Goal: Task Accomplishment & Management: Complete application form

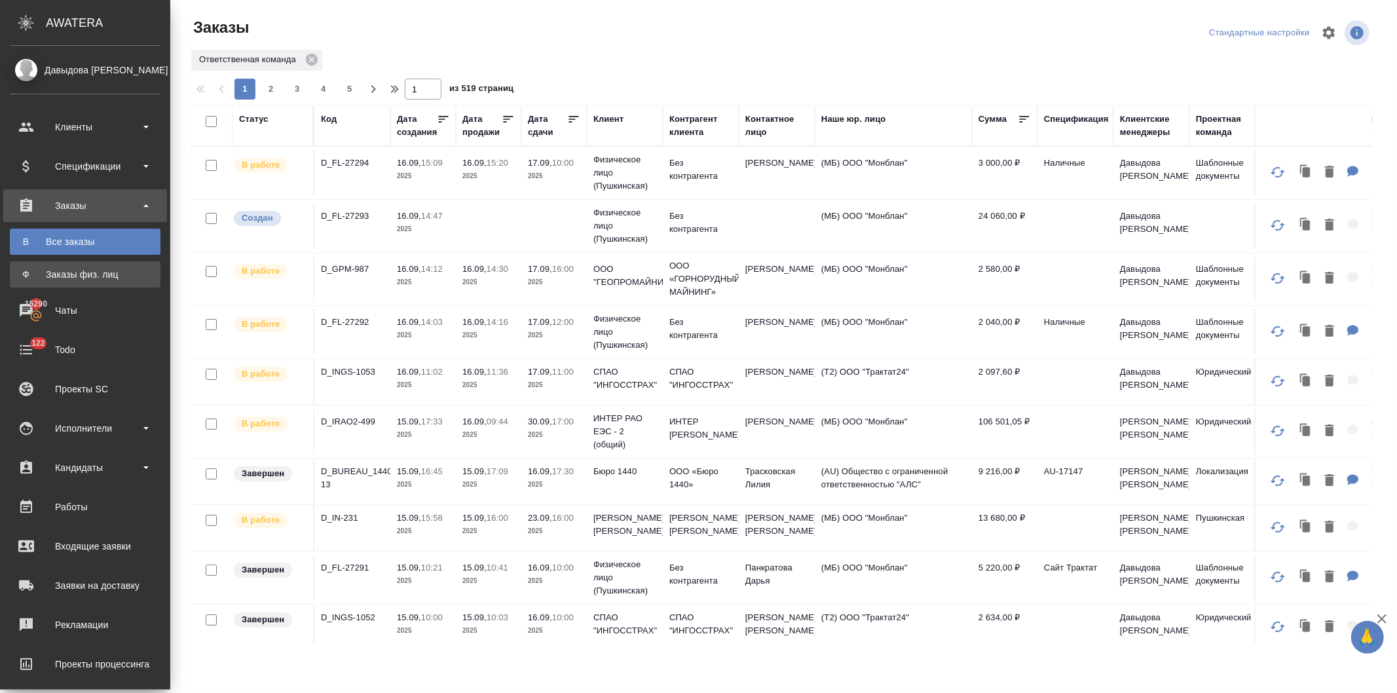
click at [73, 271] on div "Заказы физ. лиц" at bounding box center [85, 274] width 138 height 13
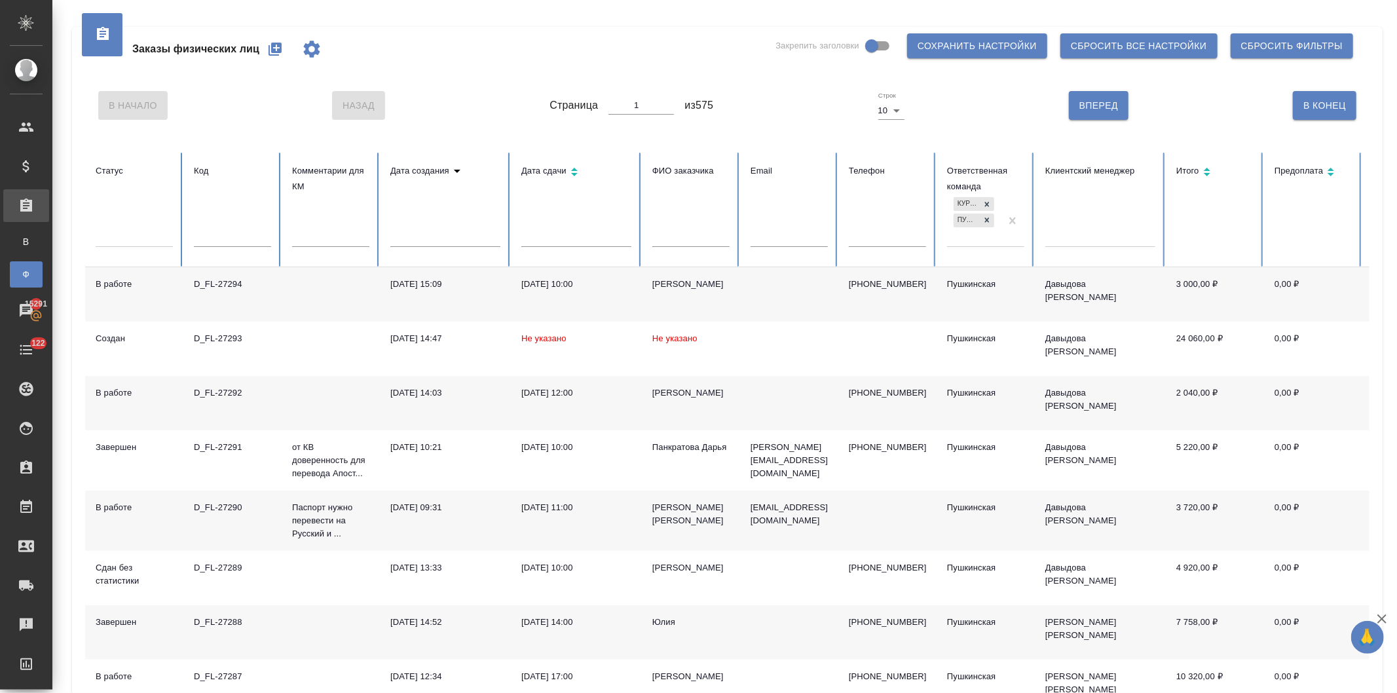
click at [269, 46] on icon "button" at bounding box center [274, 49] width 13 height 13
click at [20, 238] on div "Все заказы" at bounding box center [10, 241] width 20 height 13
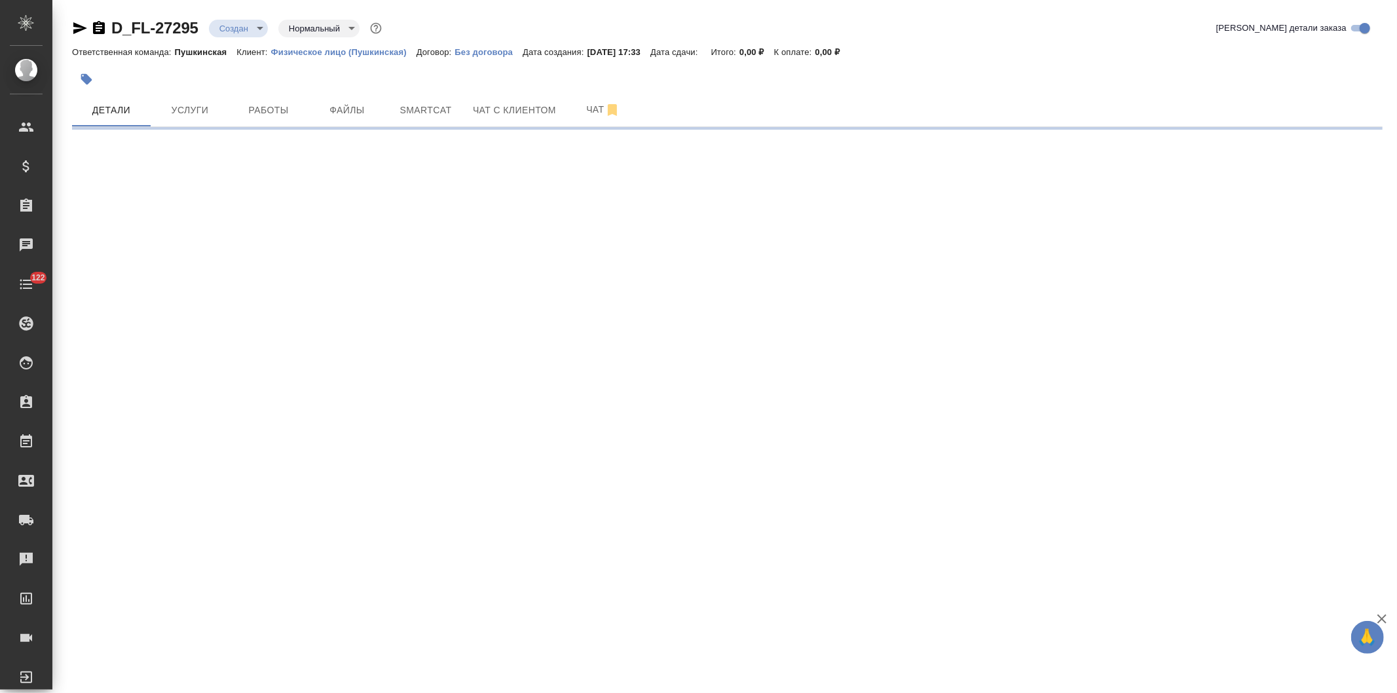
select select "RU"
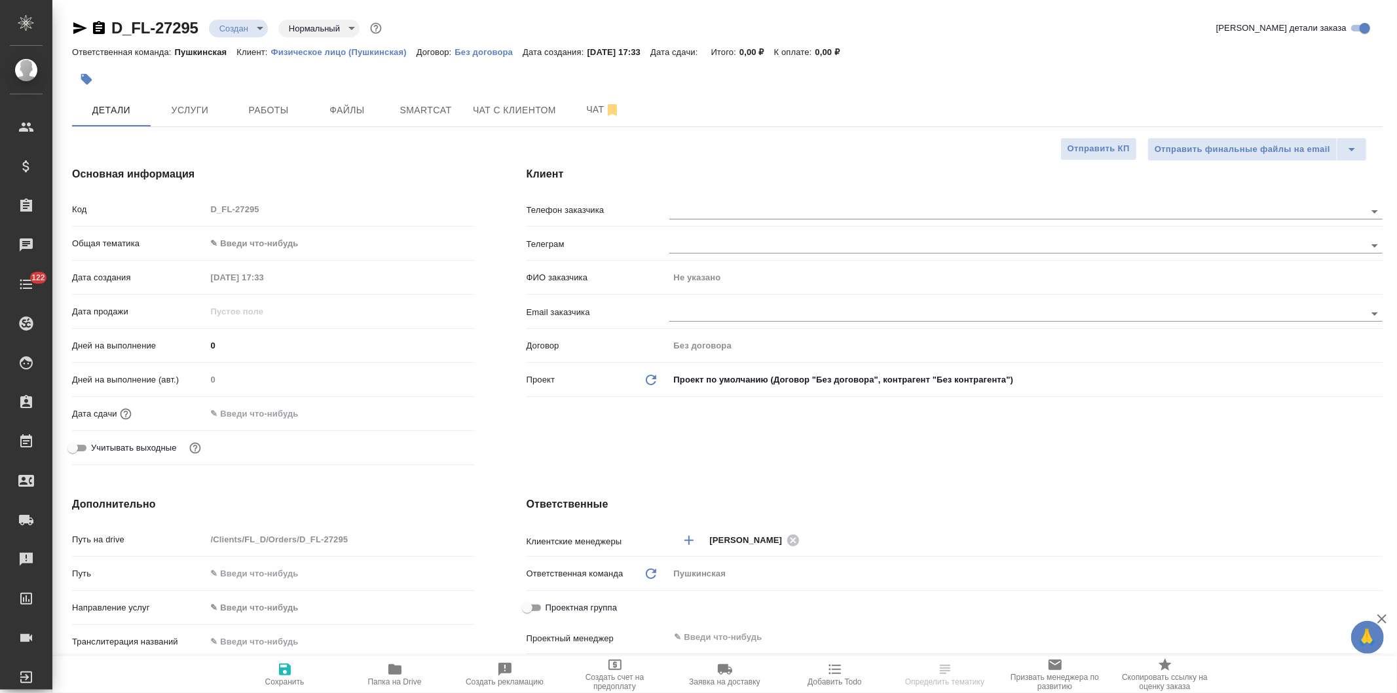
type textarea "x"
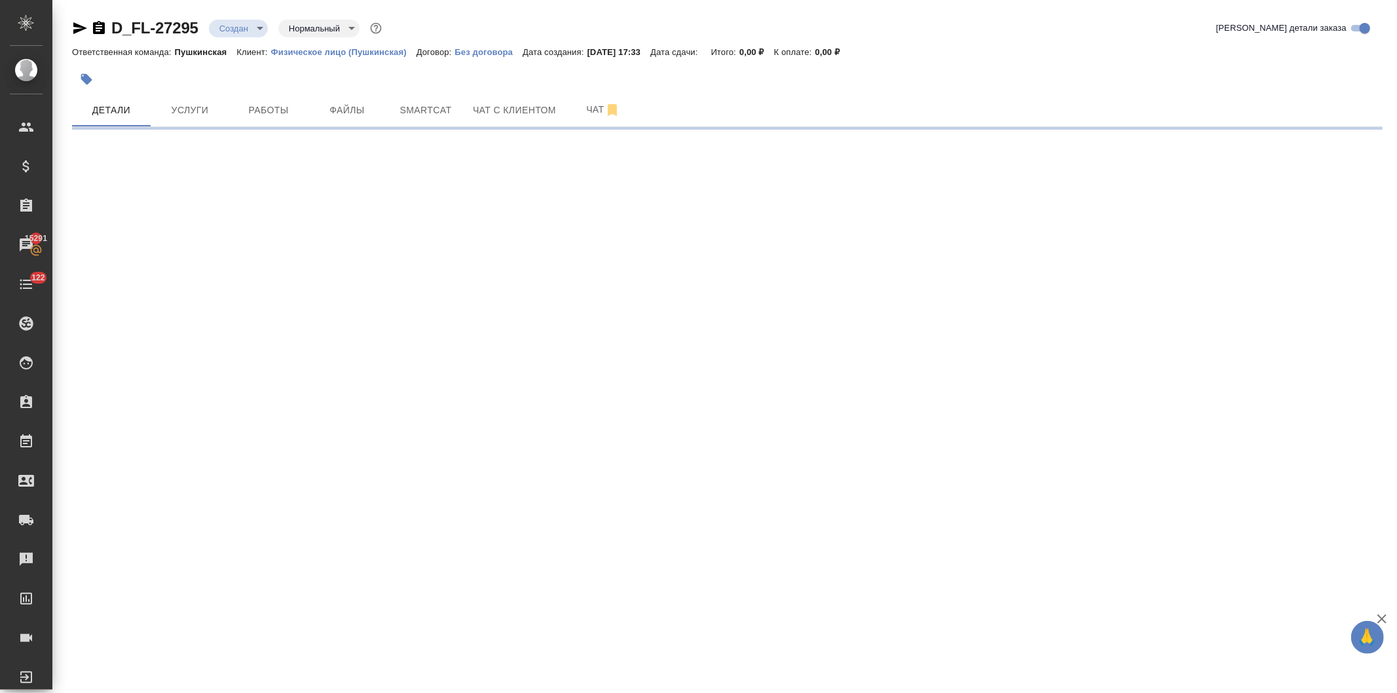
select select "RU"
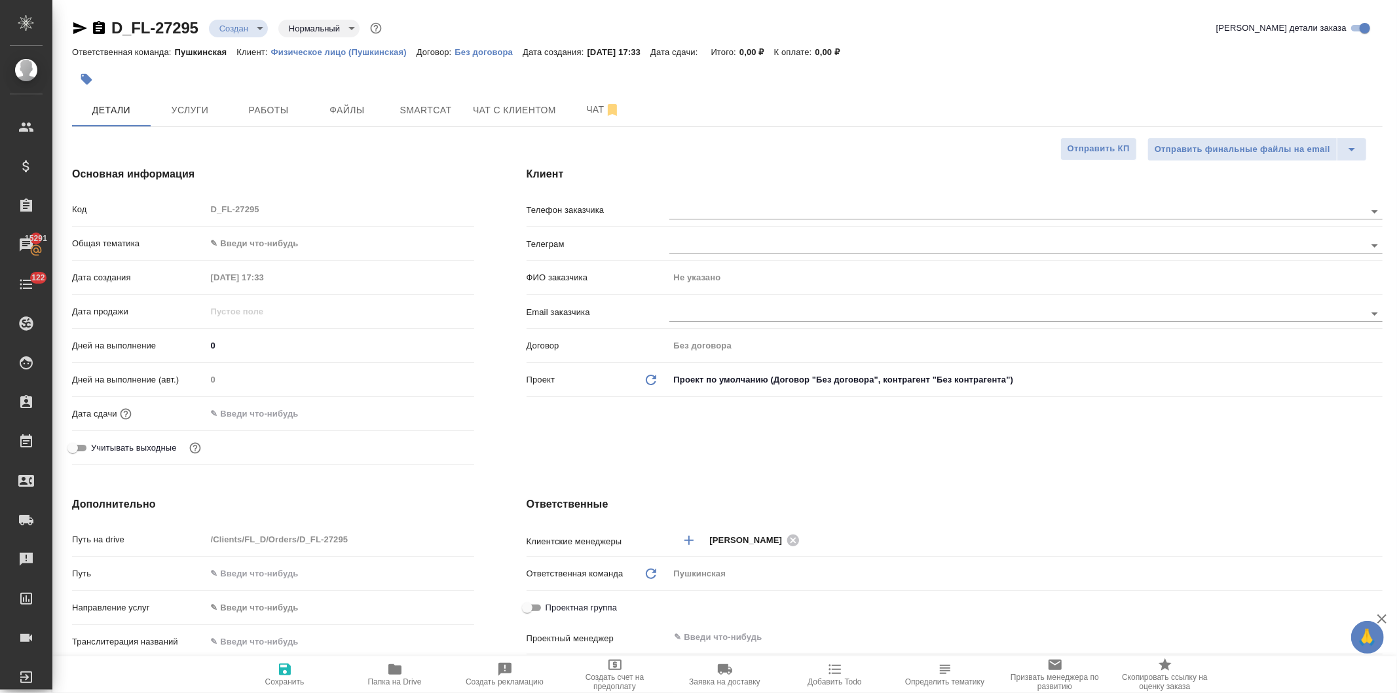
type textarea "x"
click at [706, 210] on input "text" at bounding box center [995, 211] width 652 height 16
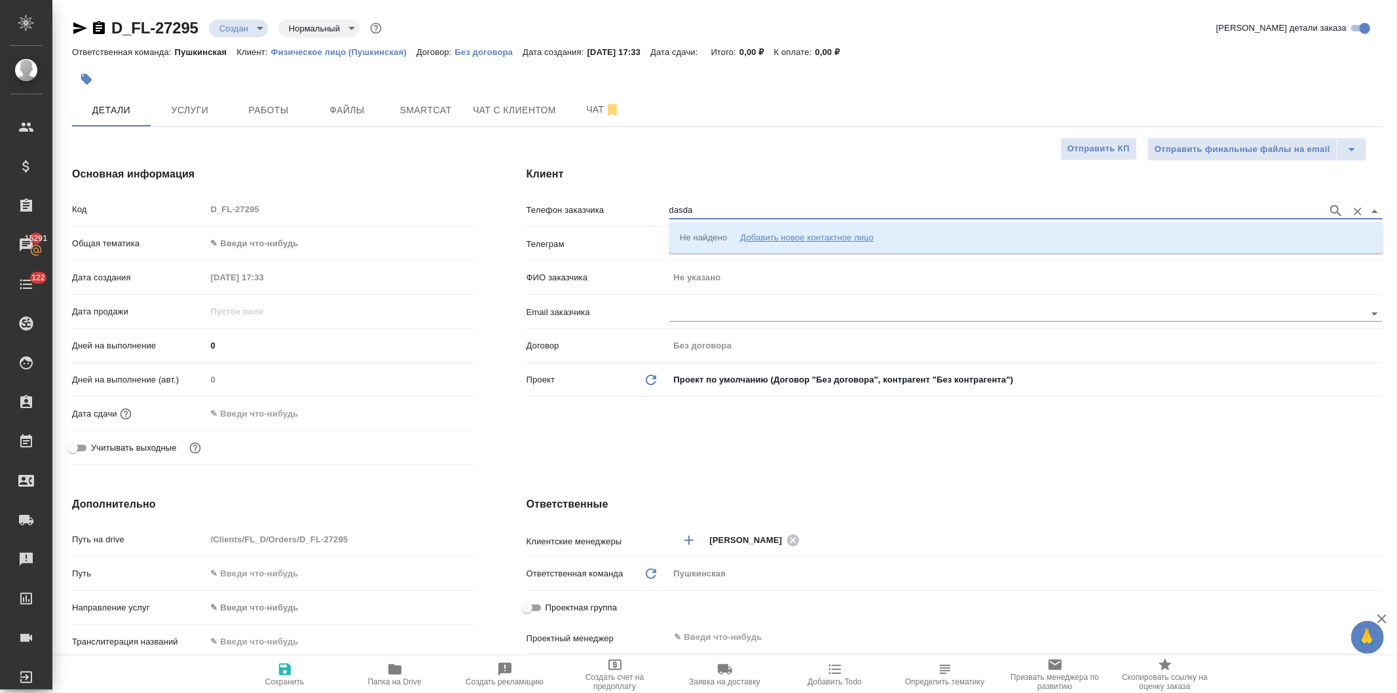
type input "dasda"
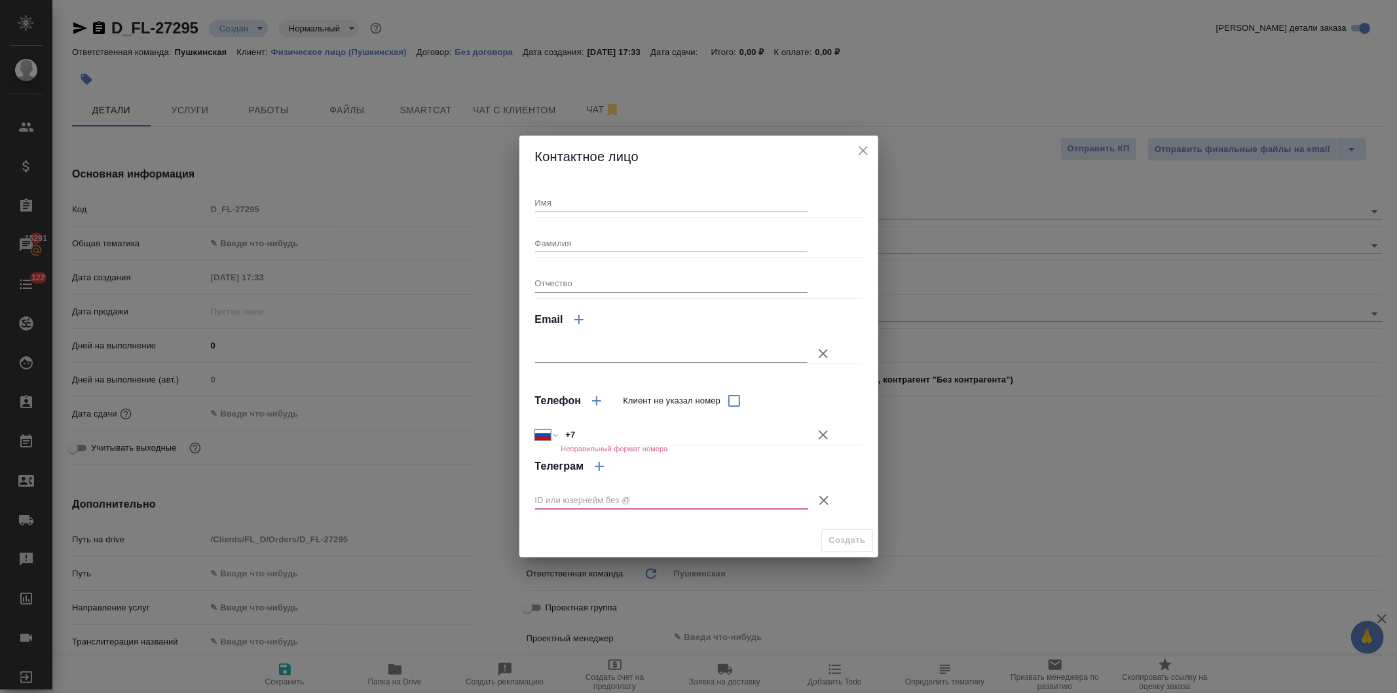
drag, startPoint x: 640, startPoint y: 207, endPoint x: 646, endPoint y: 217, distance: 11.1
click at [640, 206] on input "Имя" at bounding box center [671, 202] width 273 height 18
type input "Раиса"
drag, startPoint x: 633, startPoint y: 430, endPoint x: 639, endPoint y: 398, distance: 32.6
click at [633, 430] on input "+7" at bounding box center [684, 434] width 247 height 19
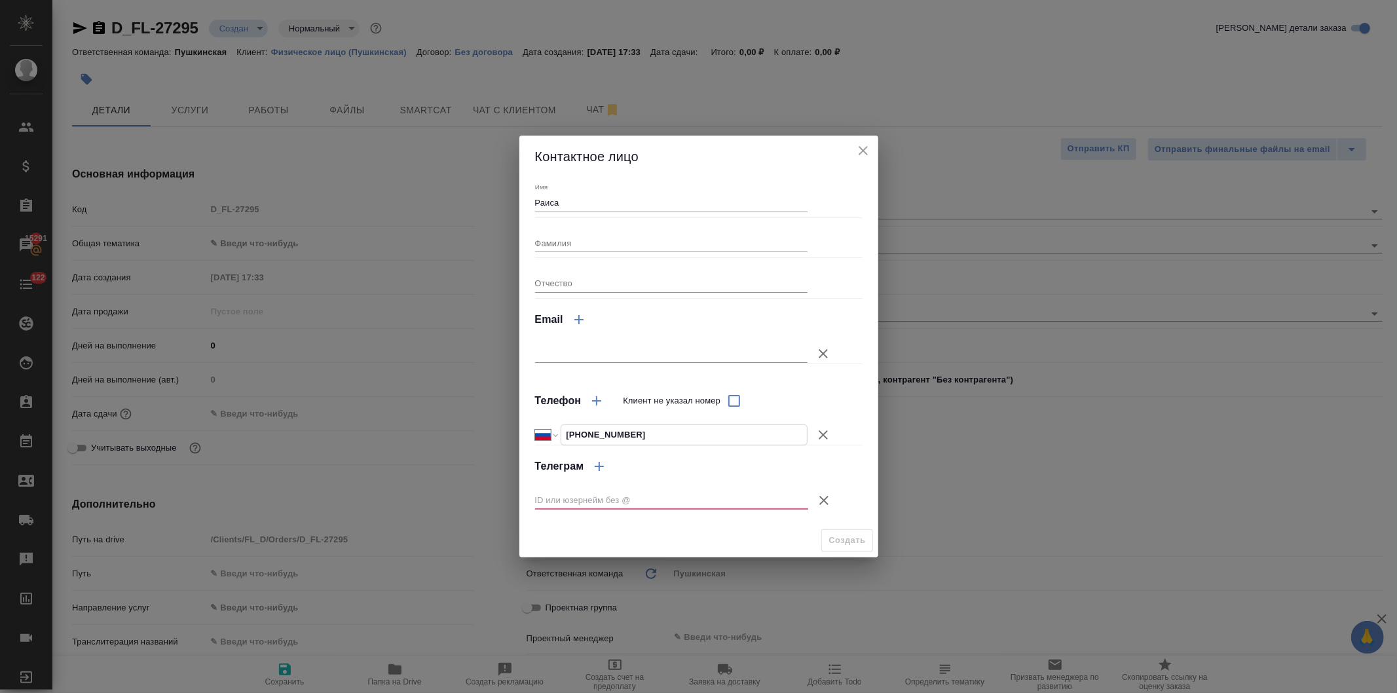
type input "+7 980 632 39 78"
click at [819, 496] on icon "button" at bounding box center [824, 500] width 16 height 16
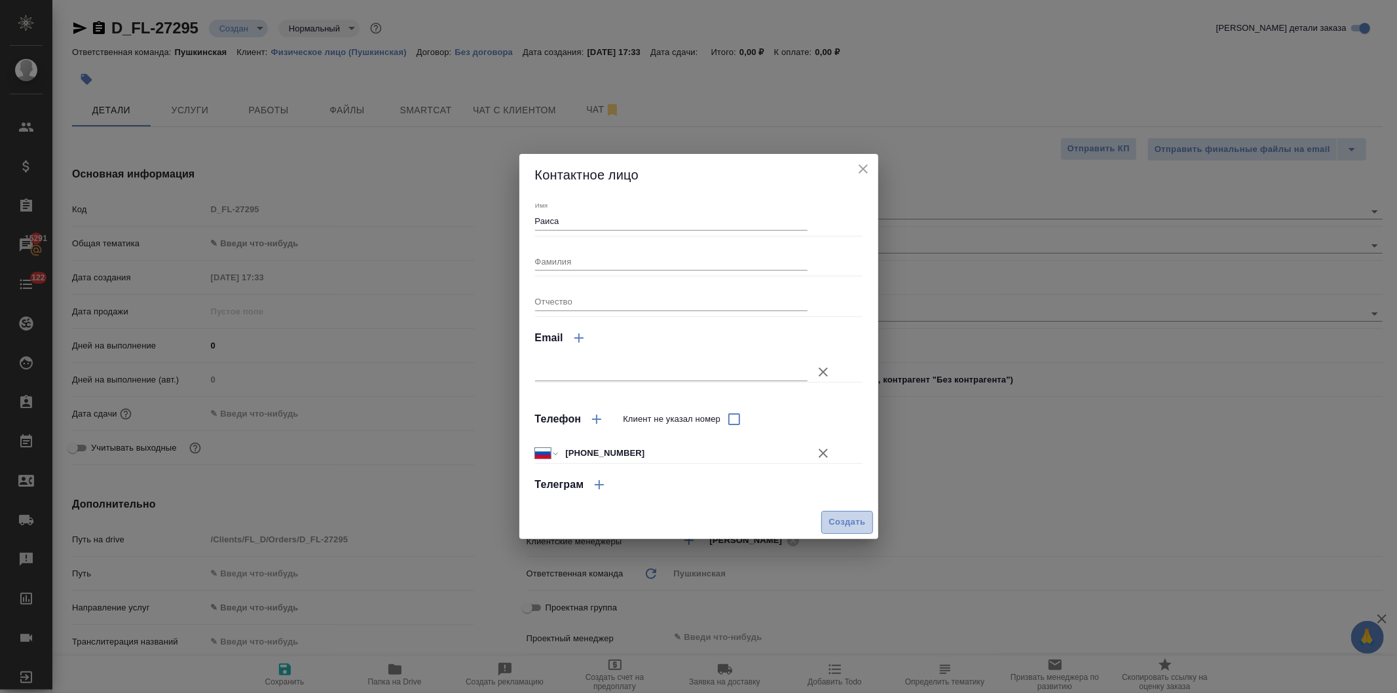
click at [842, 519] on span "Создать" at bounding box center [846, 522] width 37 height 15
type input "Раиса"
type textarea "x"
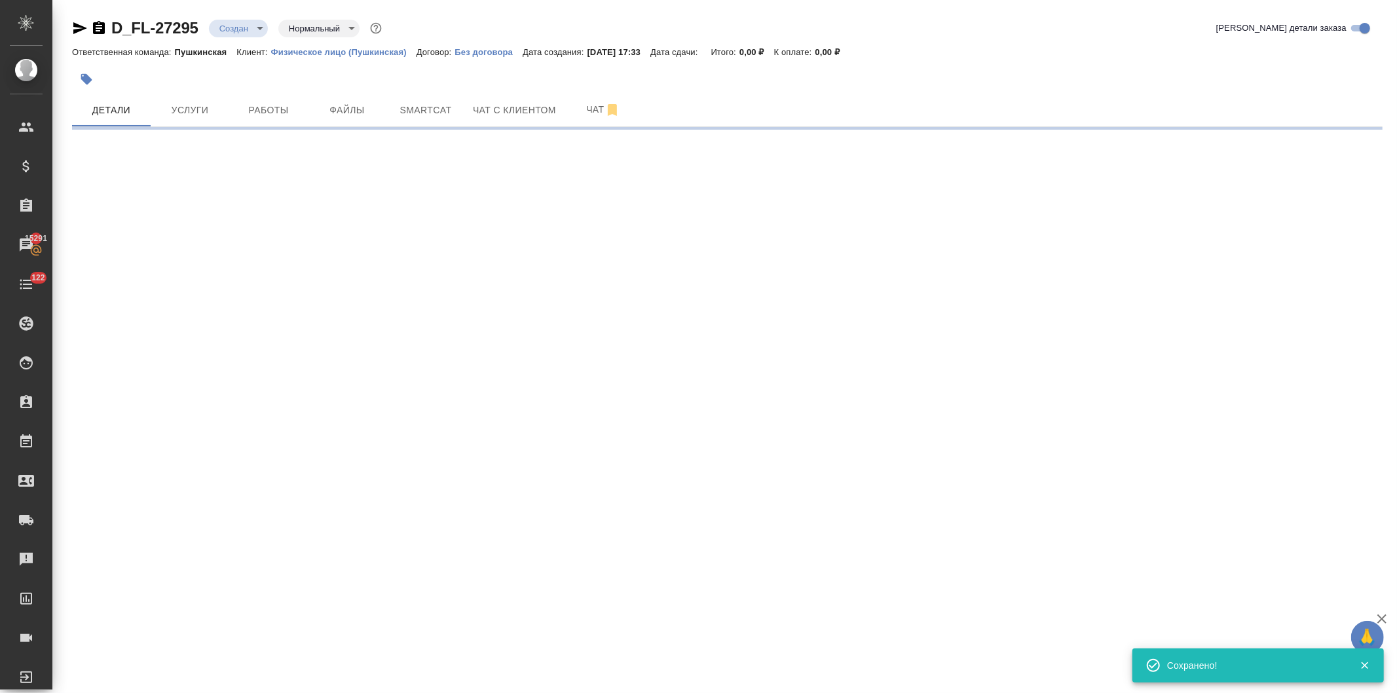
type input "holyTrinity"
select select "RU"
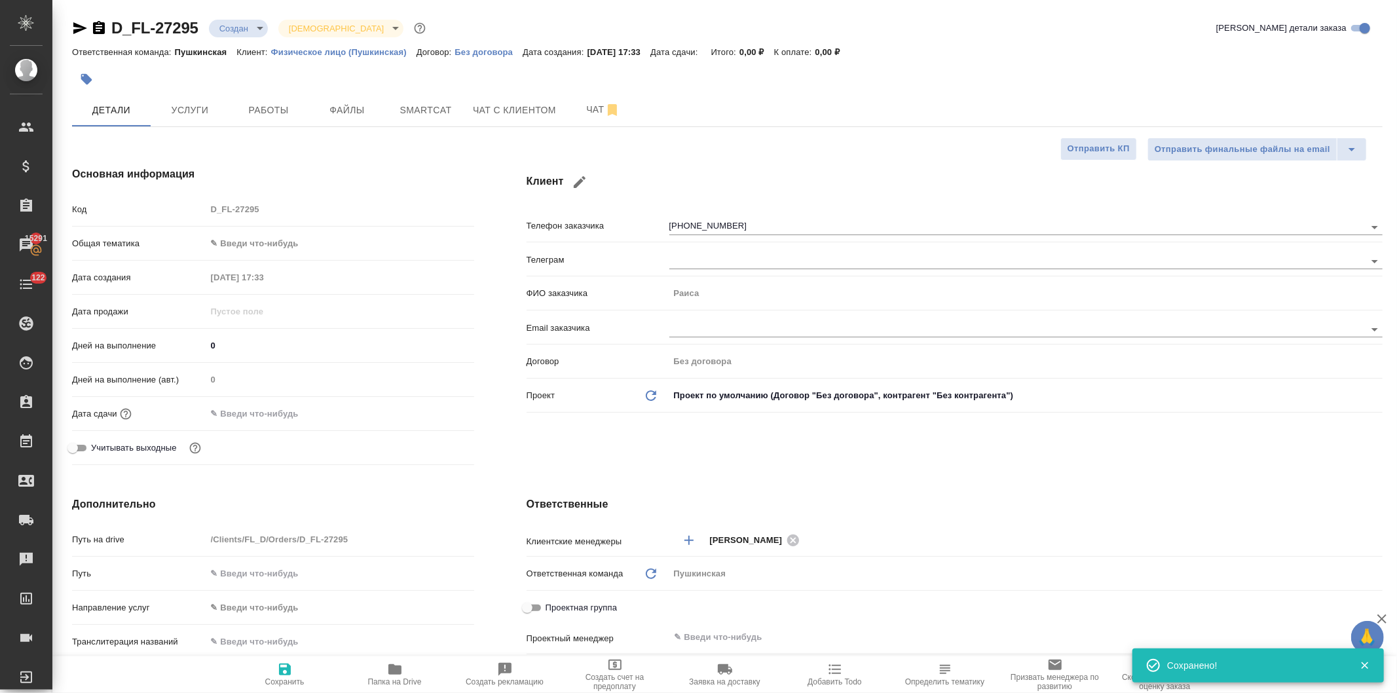
type textarea "x"
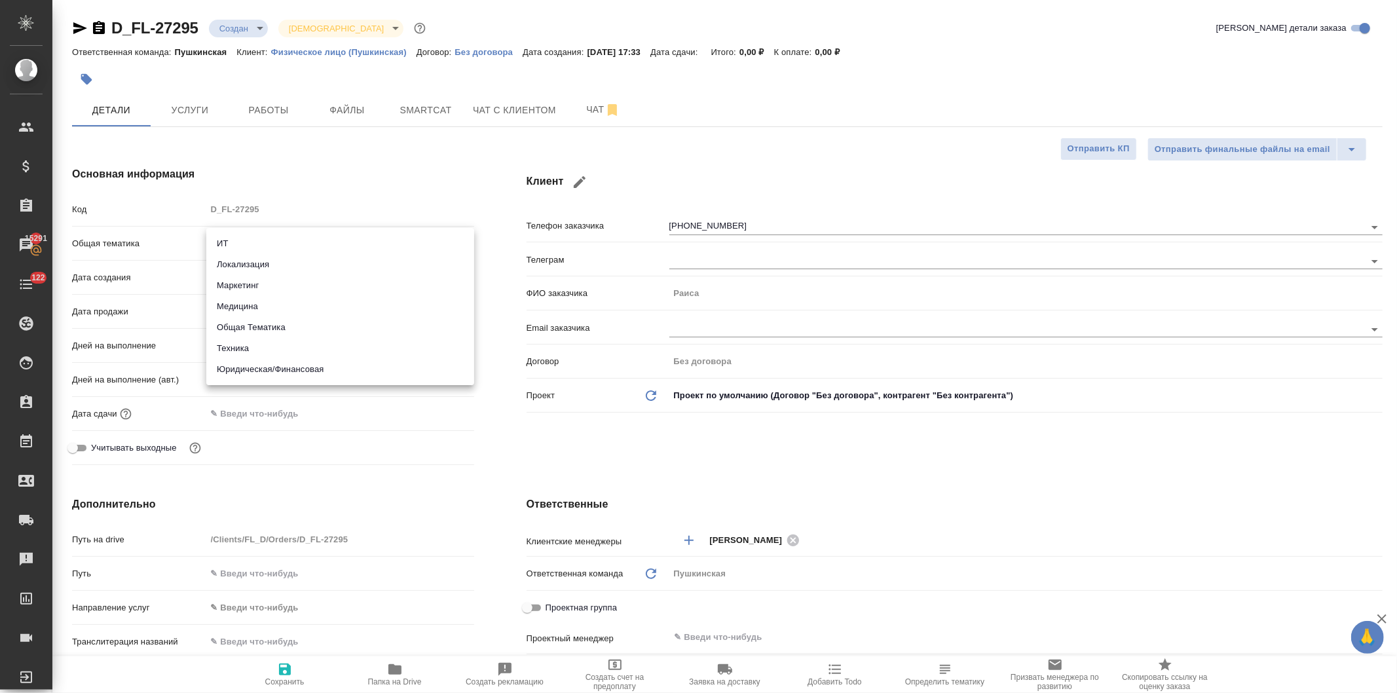
click at [270, 239] on body "🙏 .cls-1 fill:#fff; AWATERA Давыдова Елена Клиенты Спецификации Заказы 15291 Ча…" at bounding box center [698, 346] width 1397 height 693
click at [288, 369] on li "Юридическая/Финансовая" at bounding box center [340, 369] width 268 height 21
type input "yr-fn"
type textarea "x"
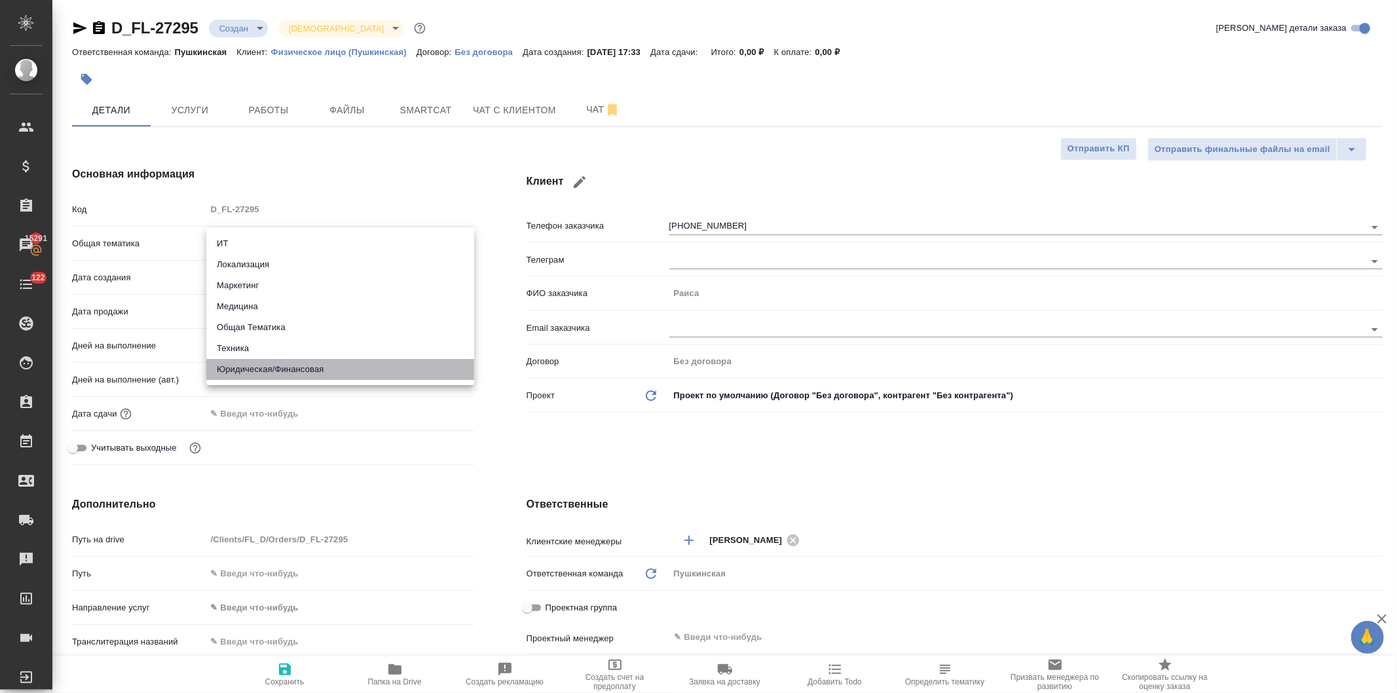
type textarea "x"
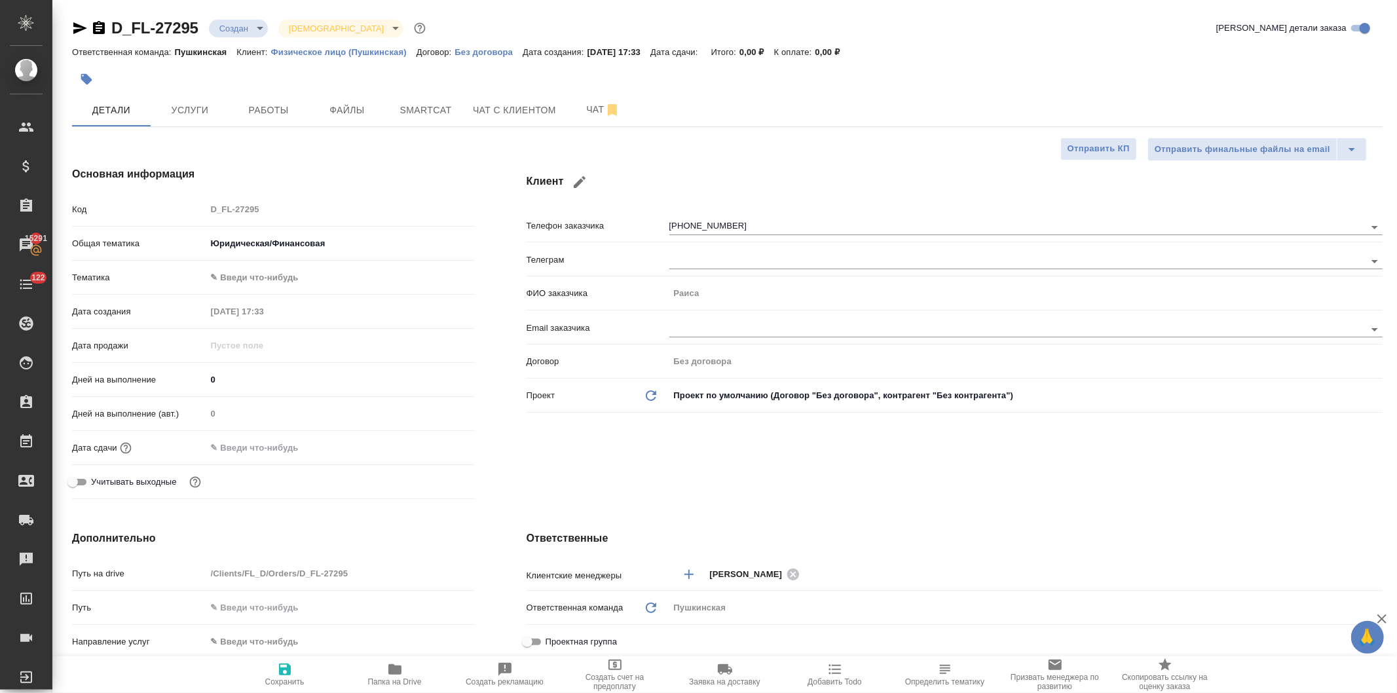
click at [255, 274] on body "🙏 .cls-1 fill:#fff; AWATERA Давыдова Елена Клиенты Спецификации Заказы 15291 Ча…" at bounding box center [698, 346] width 1397 height 693
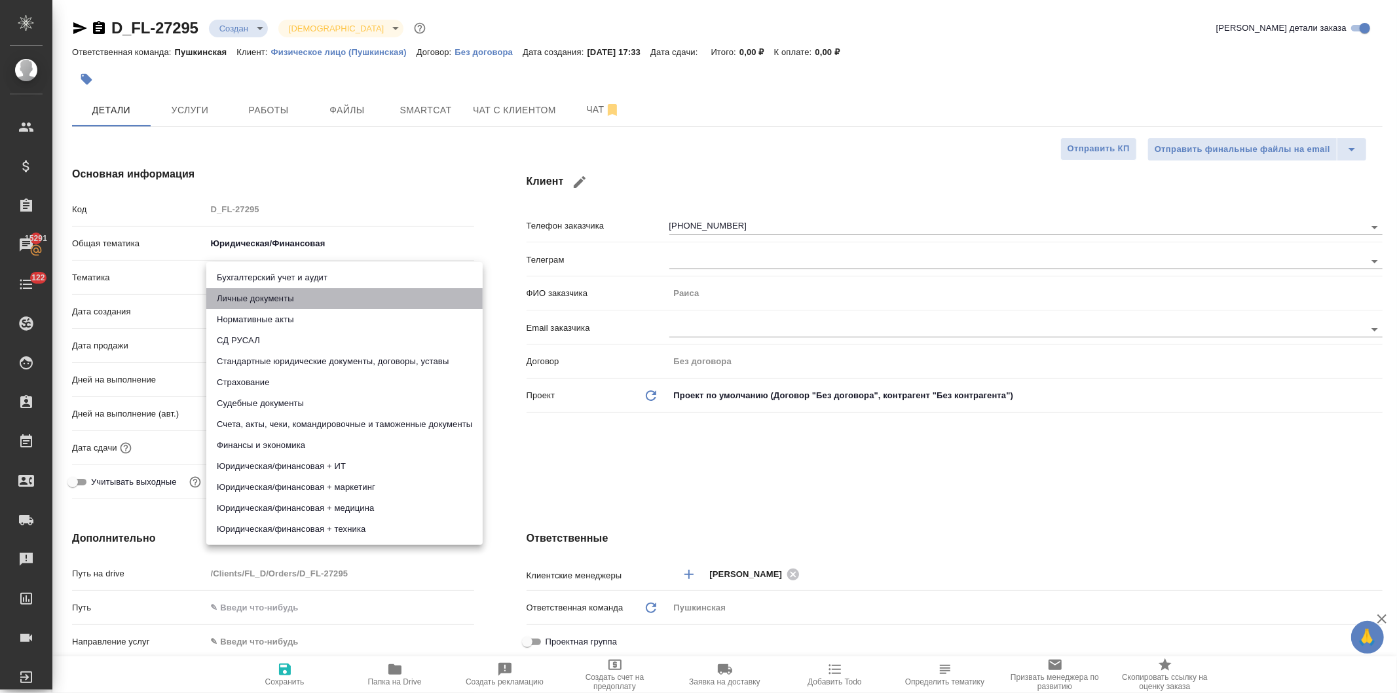
click at [263, 297] on li "Личные документы" at bounding box center [344, 298] width 276 height 21
type textarea "x"
type input "5a8b8b956a9677013d343cfe"
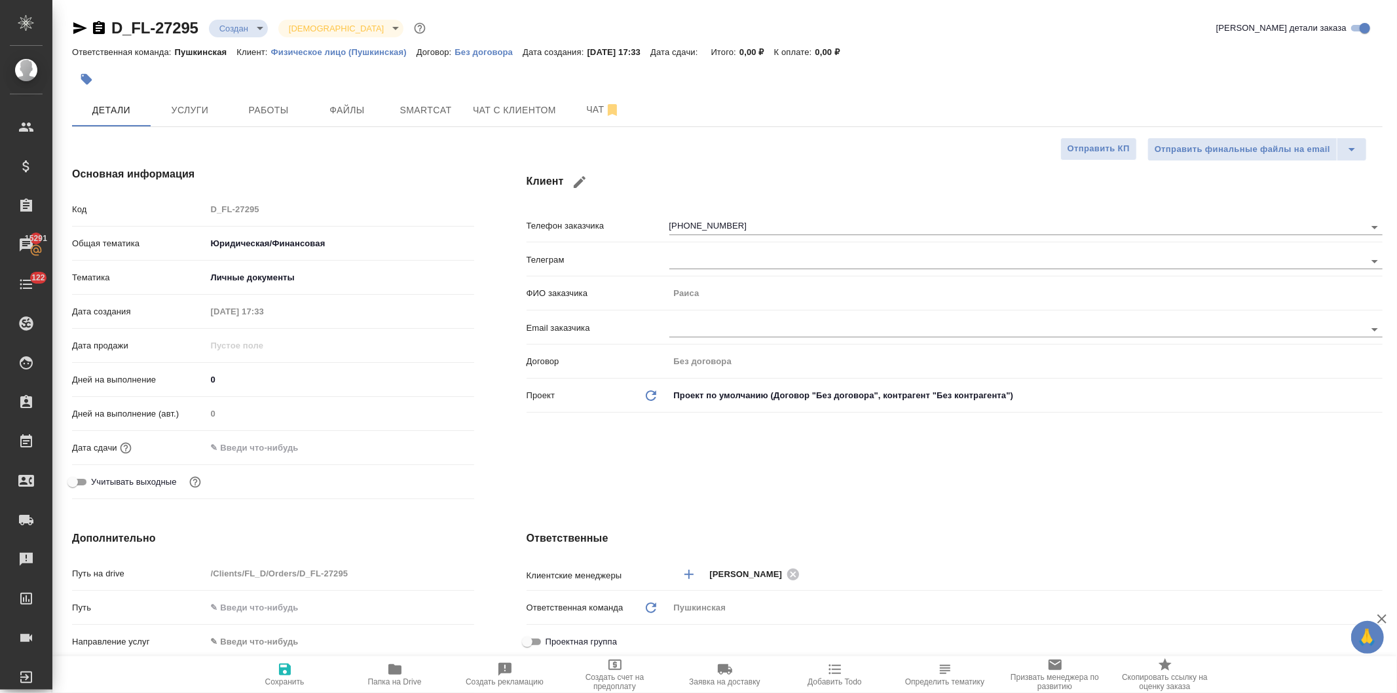
click at [575, 467] on div "Клиент Телефон заказчика +79806323978 Телеграм ФИО заказчика Раиса Email заказч…" at bounding box center [954, 335] width 908 height 390
click at [283, 671] on icon "button" at bounding box center [285, 669] width 12 height 12
type textarea "x"
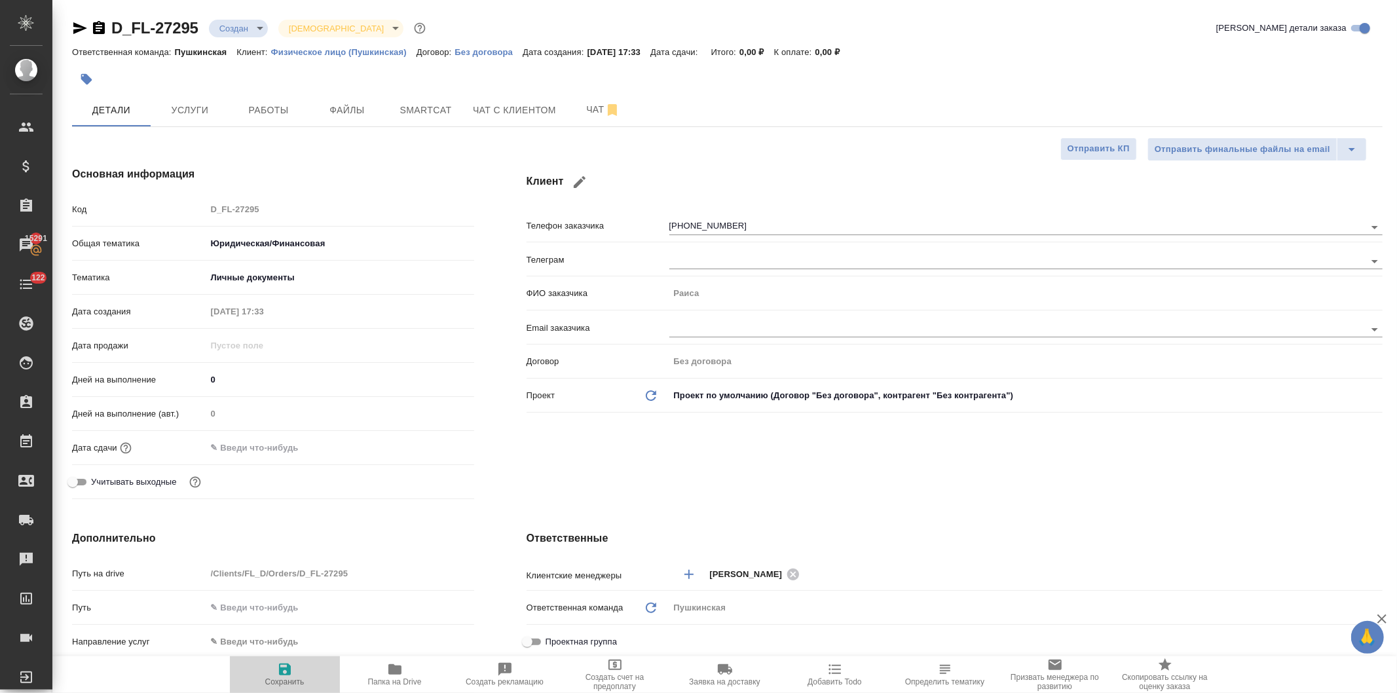
type textarea "x"
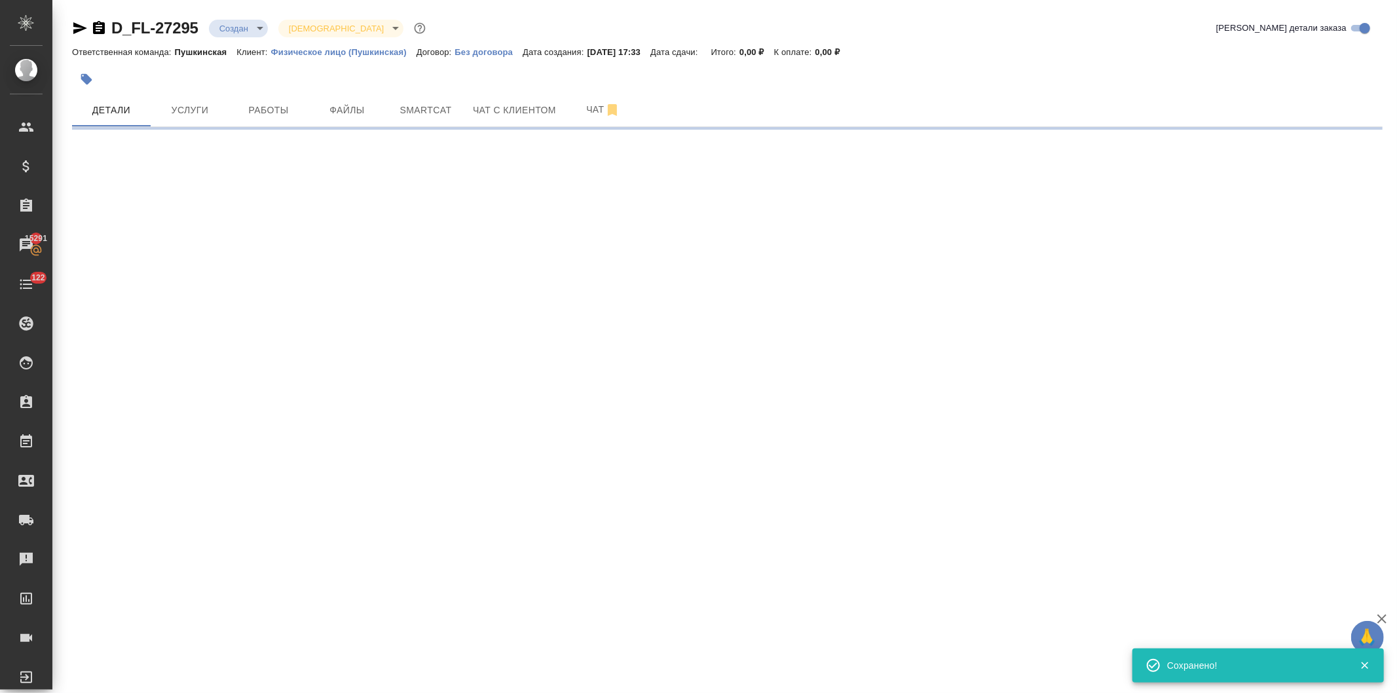
select select "RU"
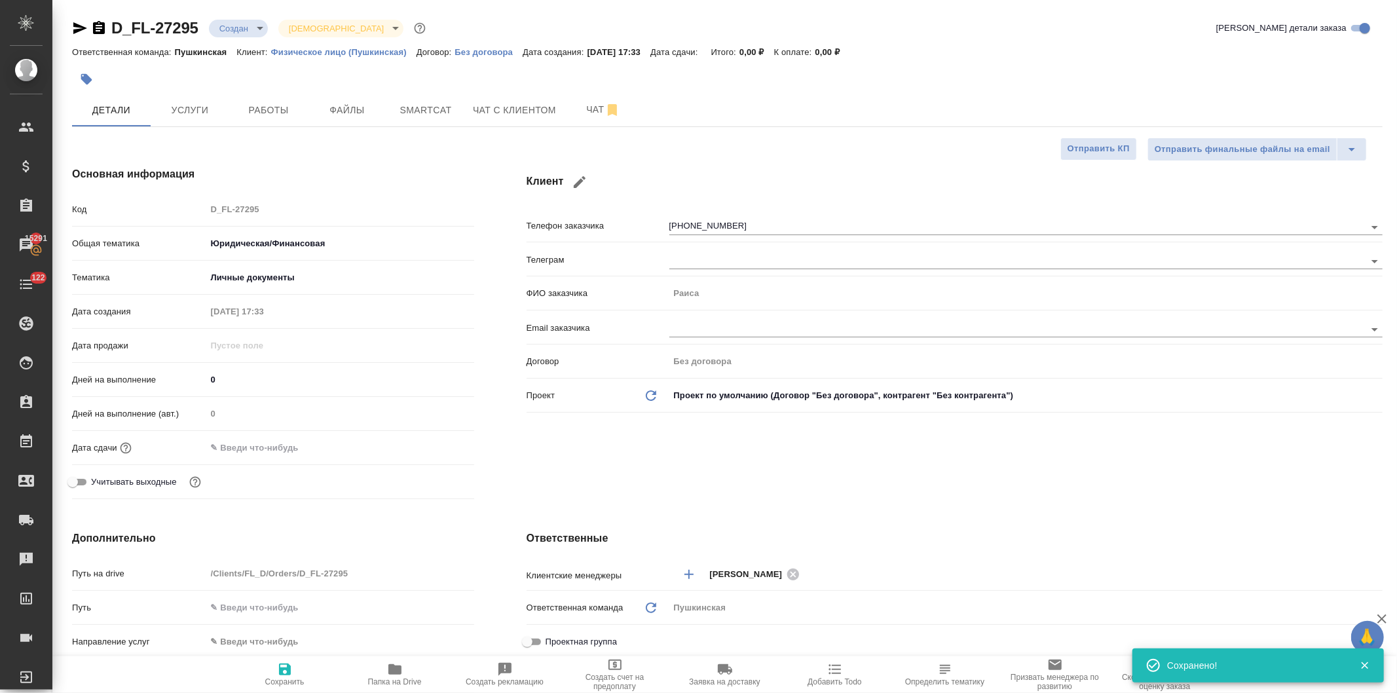
type textarea "x"
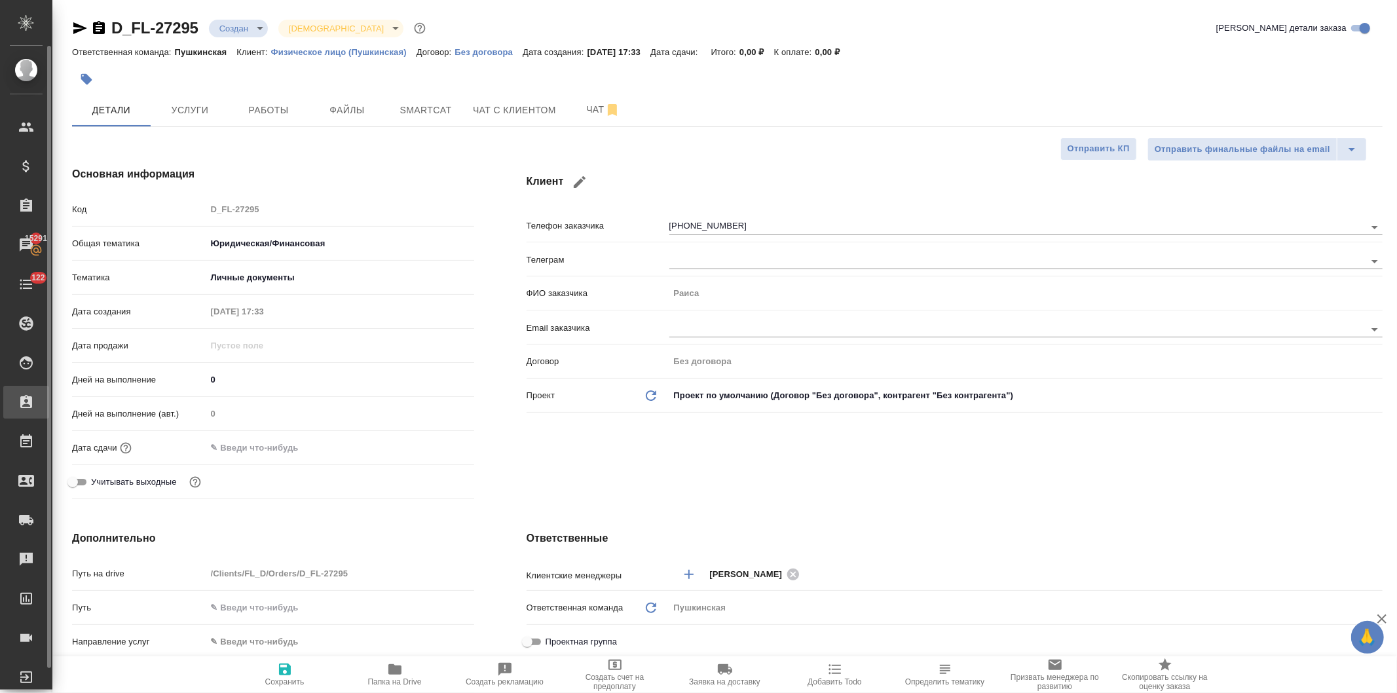
type textarea "x"
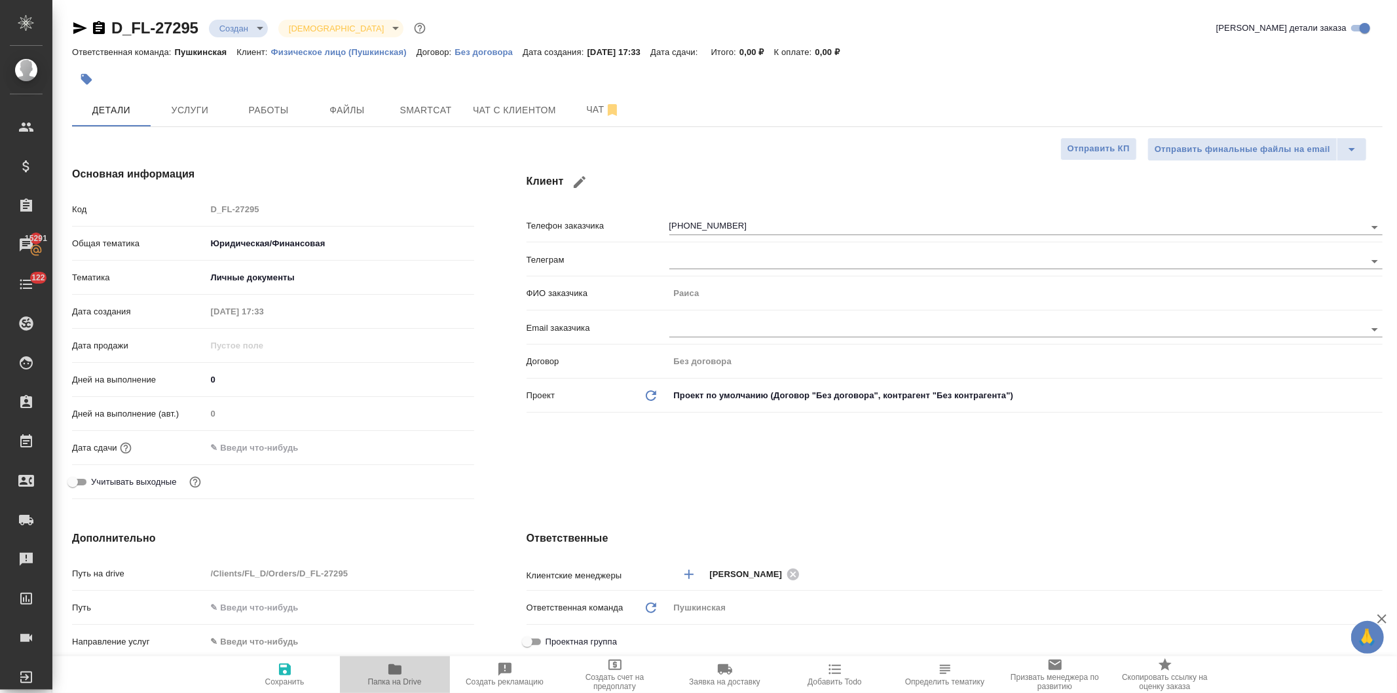
click at [400, 673] on icon "button" at bounding box center [394, 669] width 13 height 10
type textarea "x"
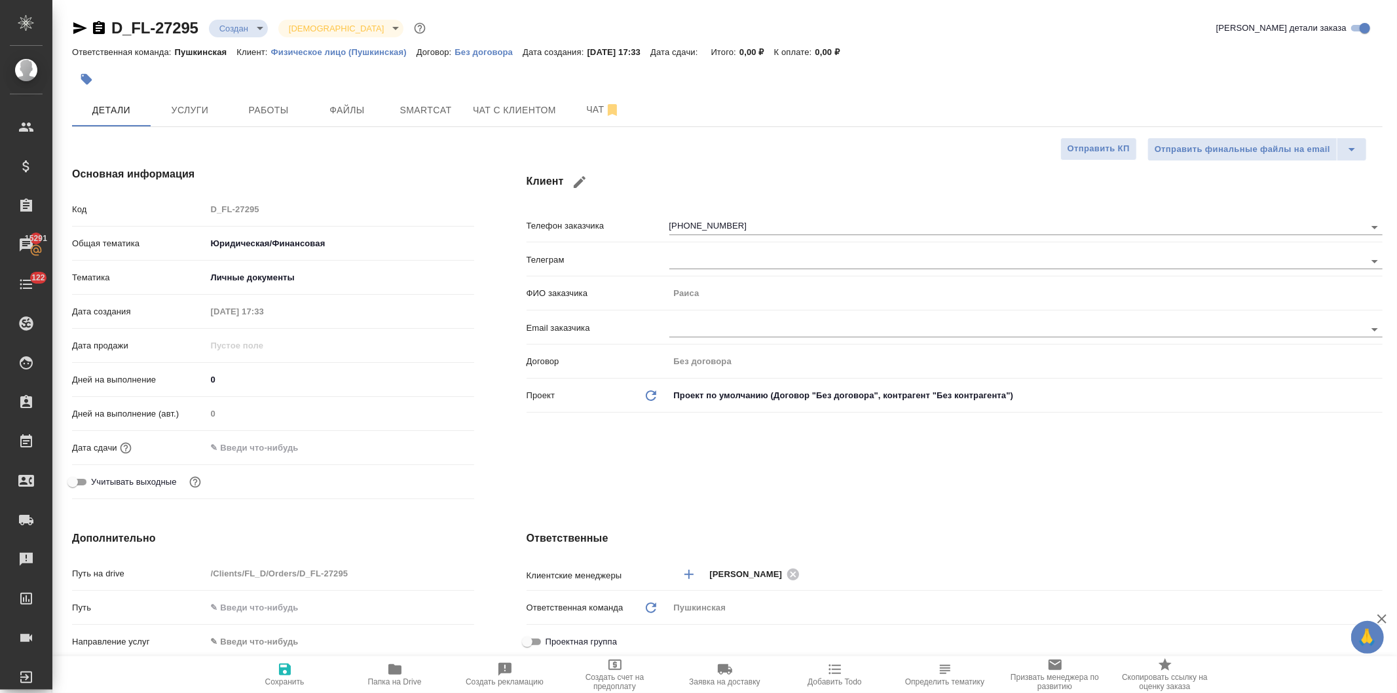
type textarea "x"
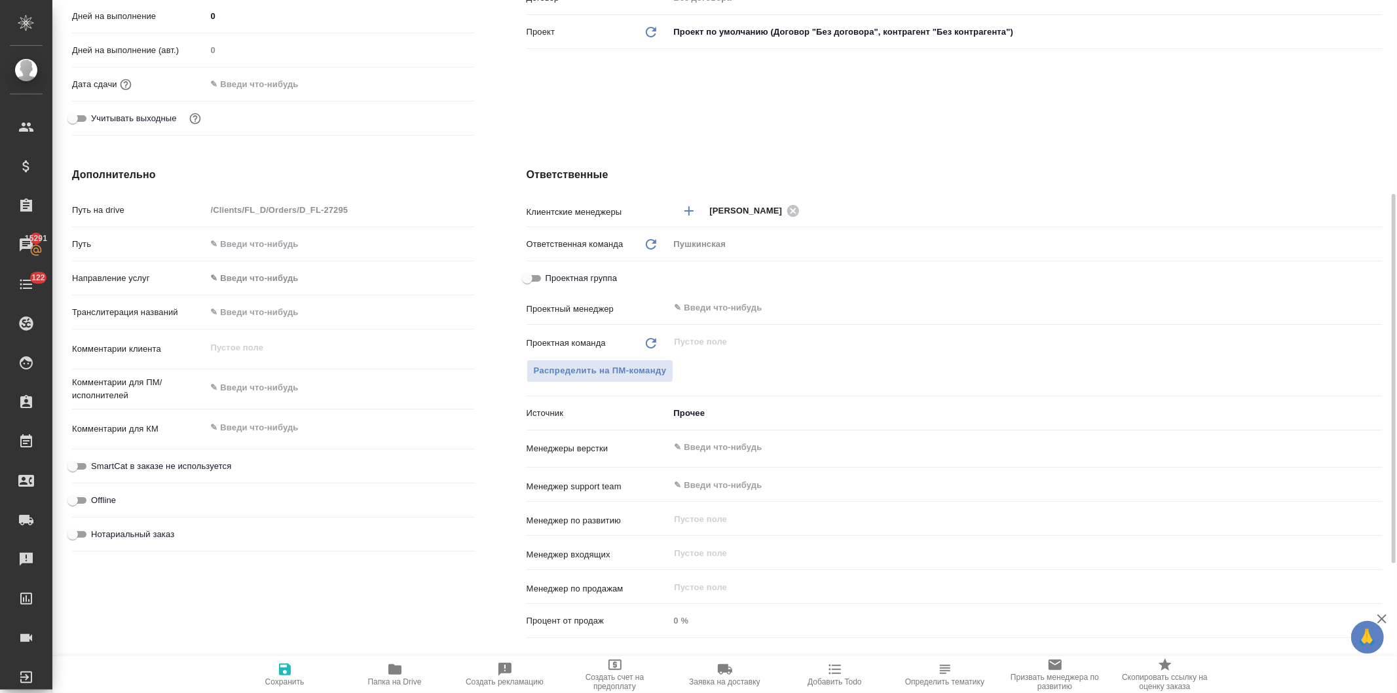
click at [255, 390] on textarea at bounding box center [340, 388] width 268 height 22
type textarea "x"
click at [274, 244] on input "text" at bounding box center [340, 243] width 268 height 19
paste input "https://drive.awatera.com/s/oTCLBxr5ifL3SCw"
type input "https://drive.awatera.com/s/oTCLBxr5ifL3SCw"
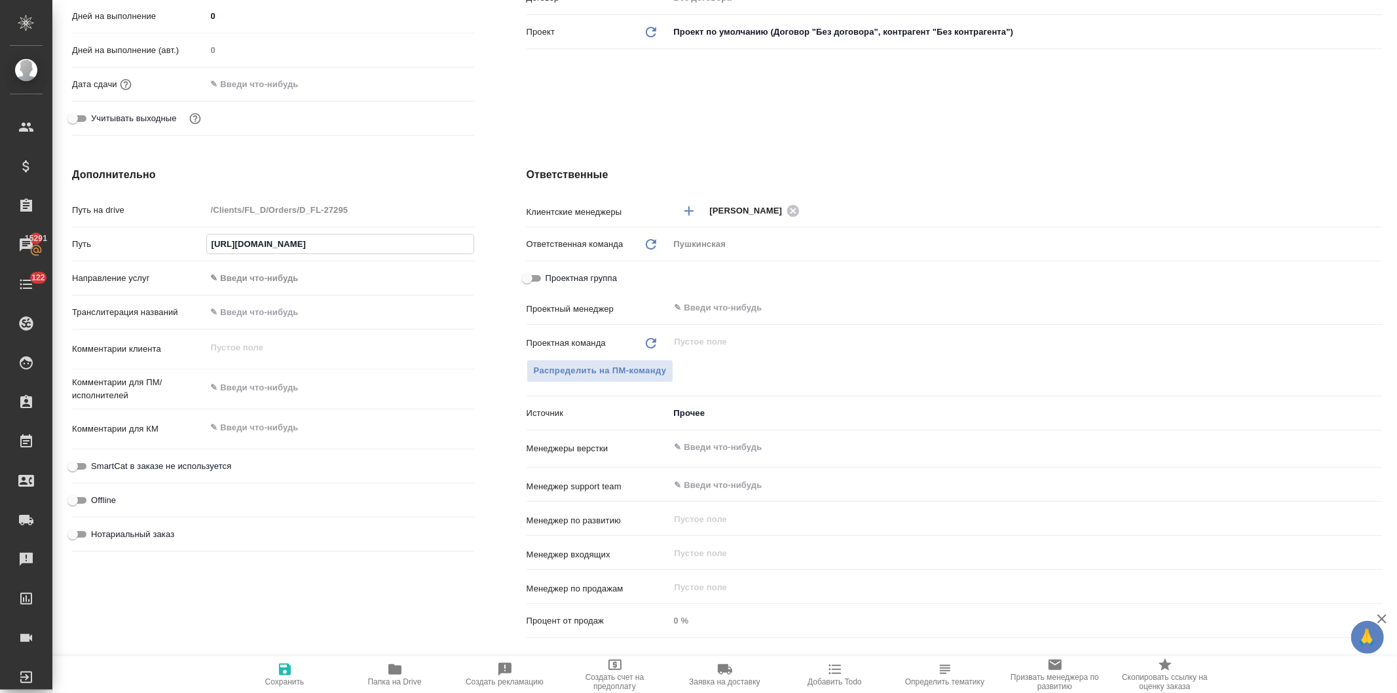
type textarea "x"
type input "https://drive.awatera.com/s/oTCLBxr5ifL3SCw"
drag, startPoint x: 616, startPoint y: 118, endPoint x: 368, endPoint y: 456, distance: 419.4
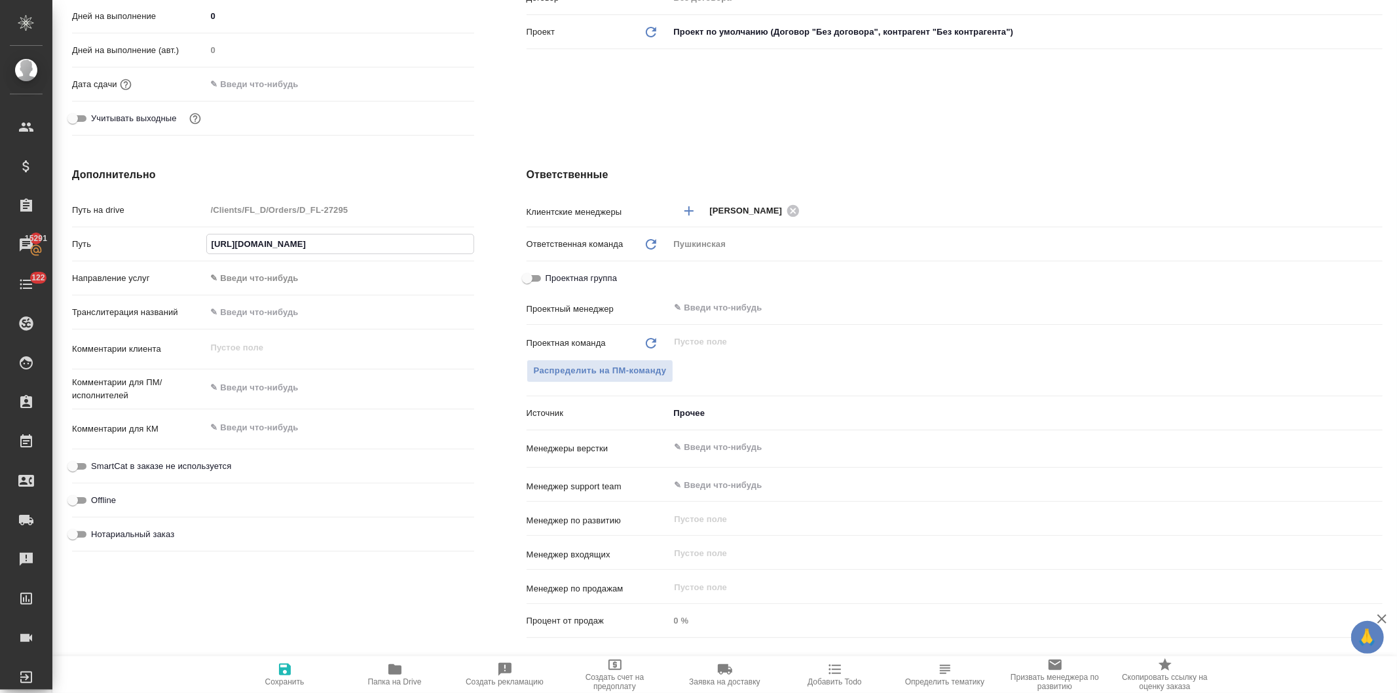
click at [280, 673] on icon "button" at bounding box center [285, 669] width 12 height 12
type textarea "x"
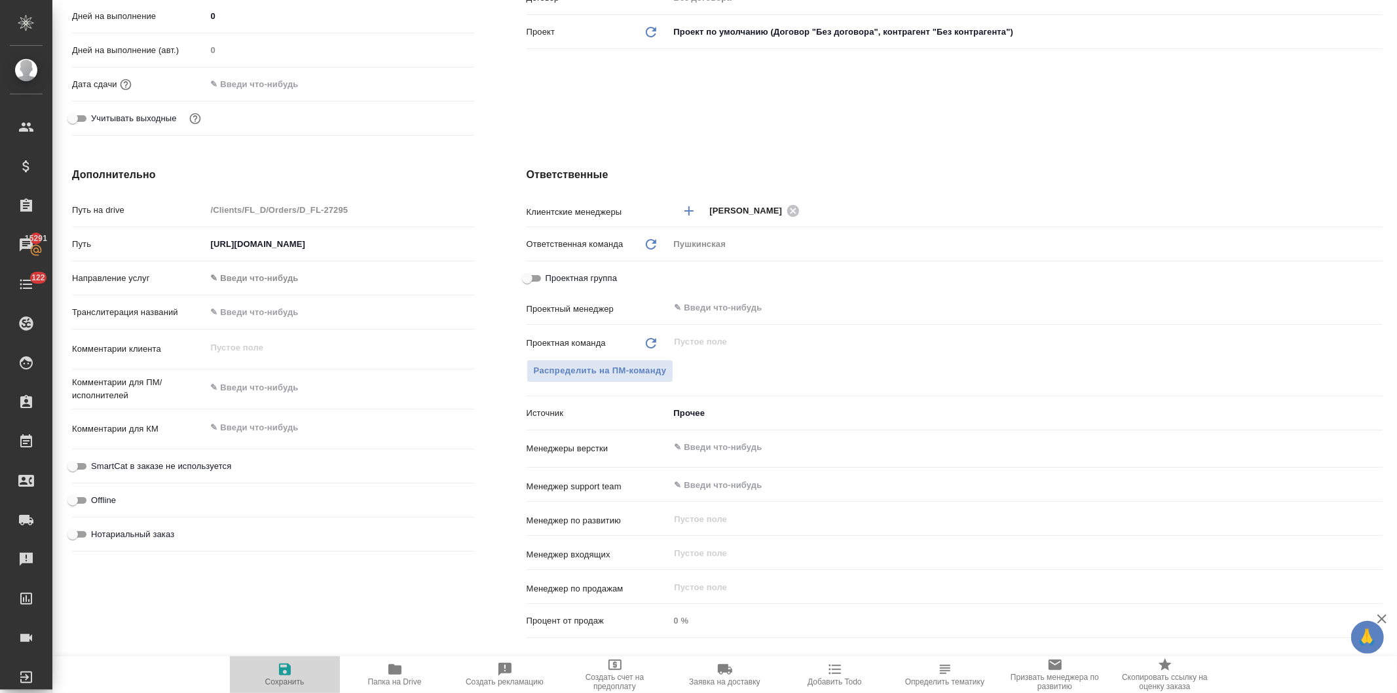
type textarea "x"
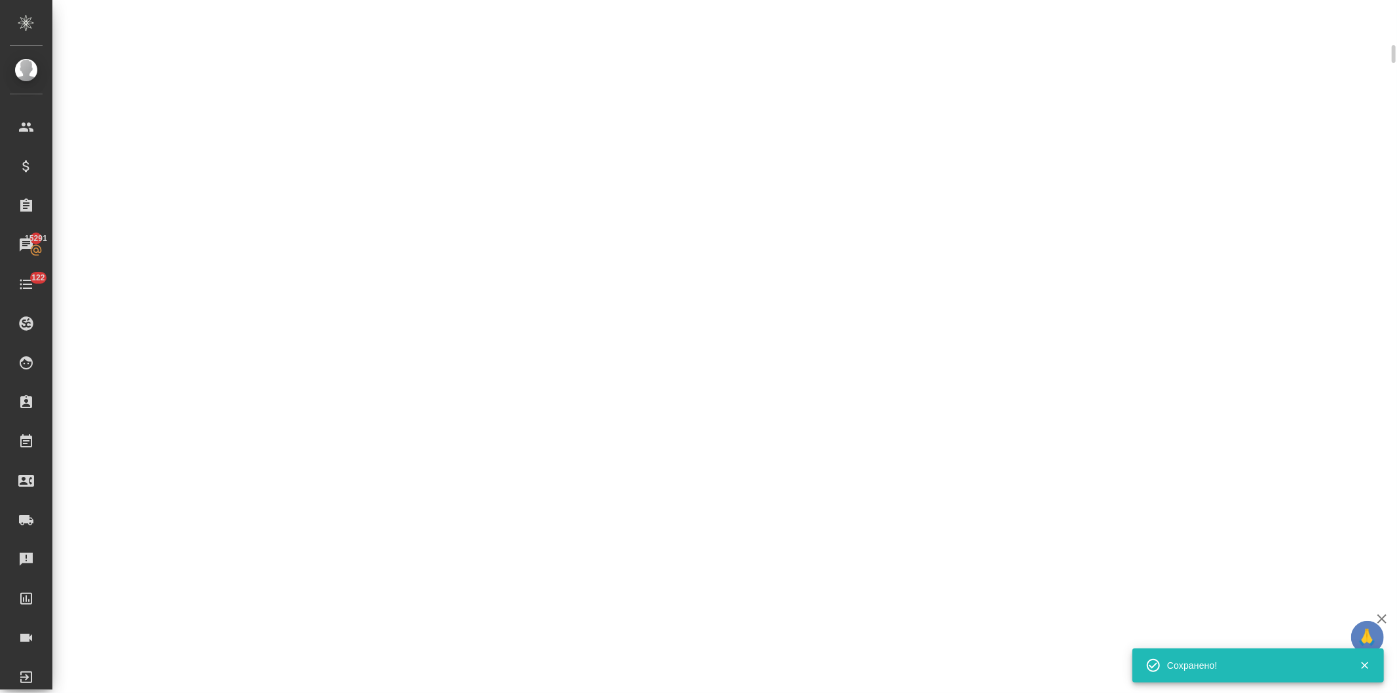
scroll to position [354, 0]
select select "RU"
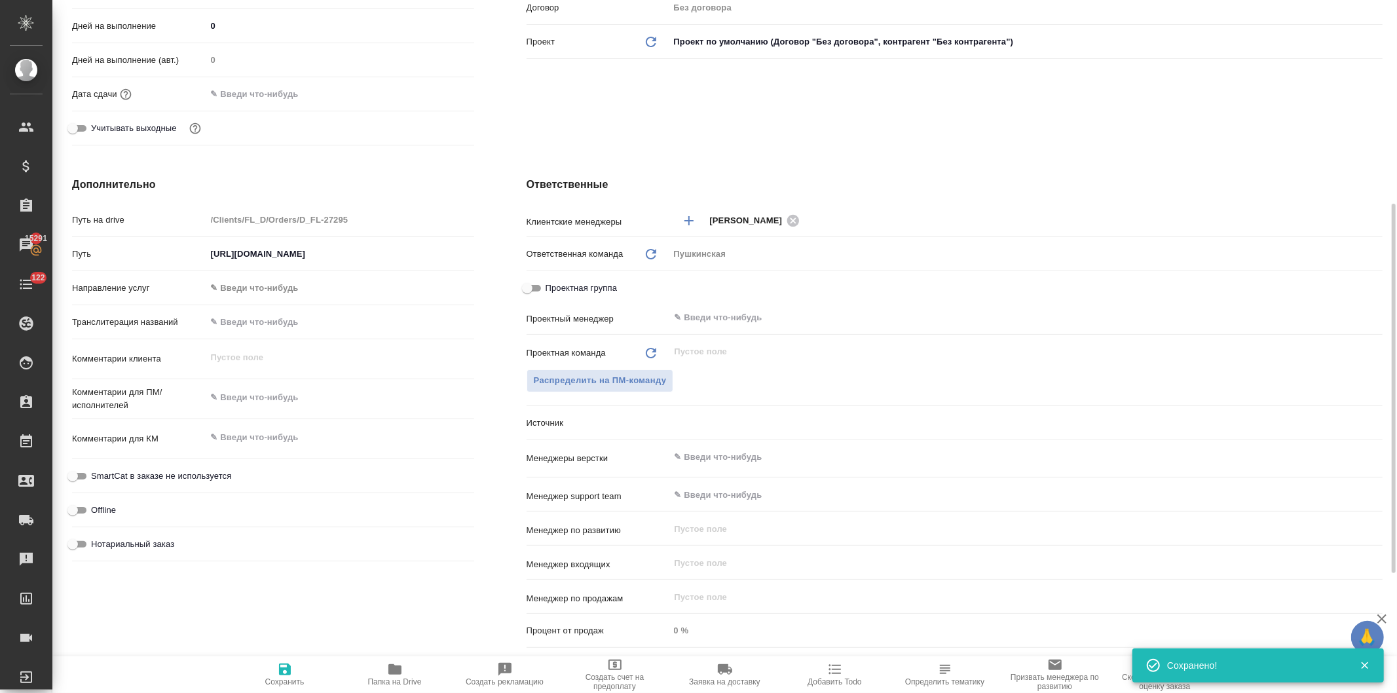
scroll to position [363, 0]
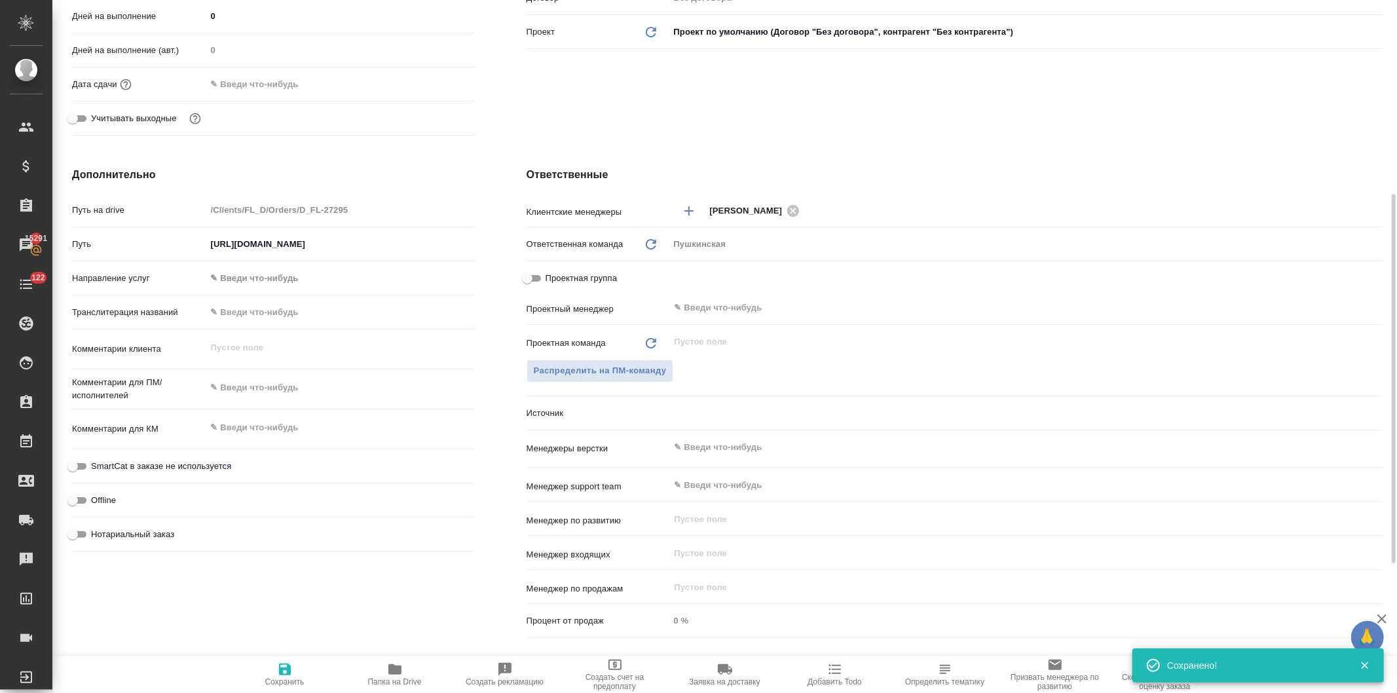
type textarea "x"
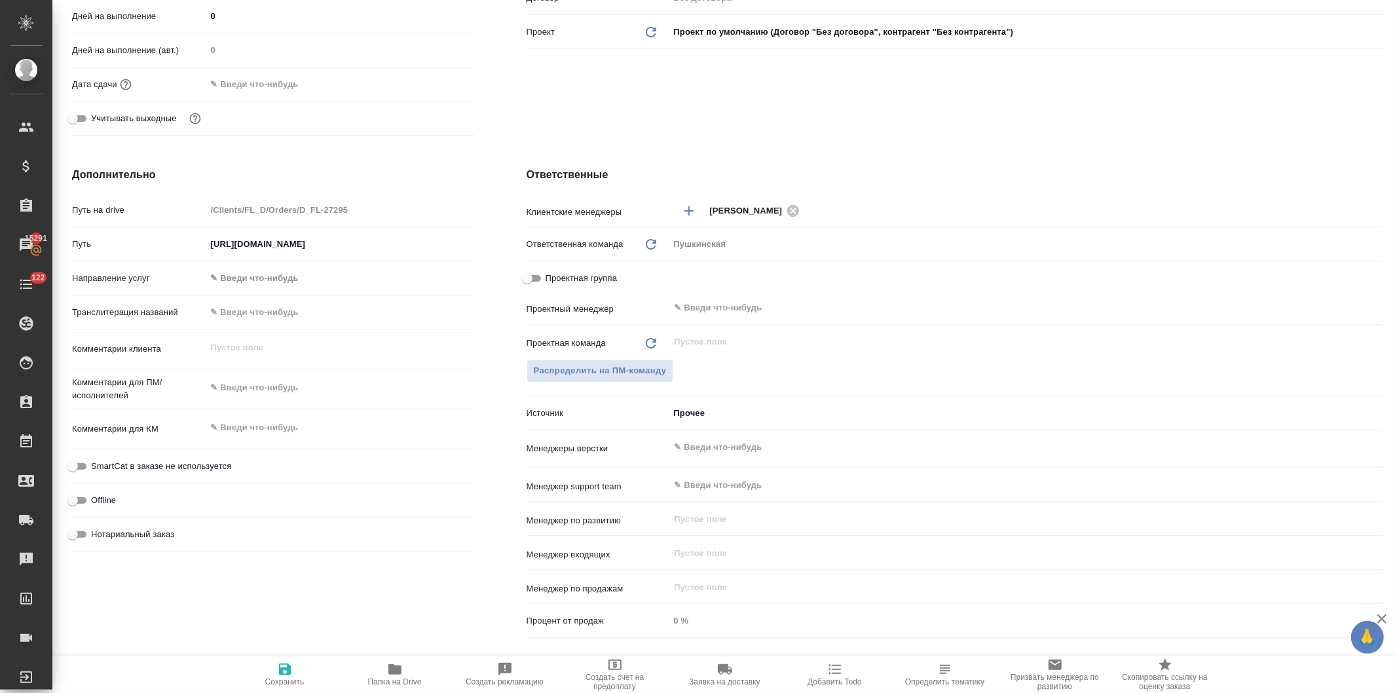
click at [79, 529] on input "Нотариальный заказ" at bounding box center [72, 535] width 47 height 16
checkbox input "true"
type textarea "x"
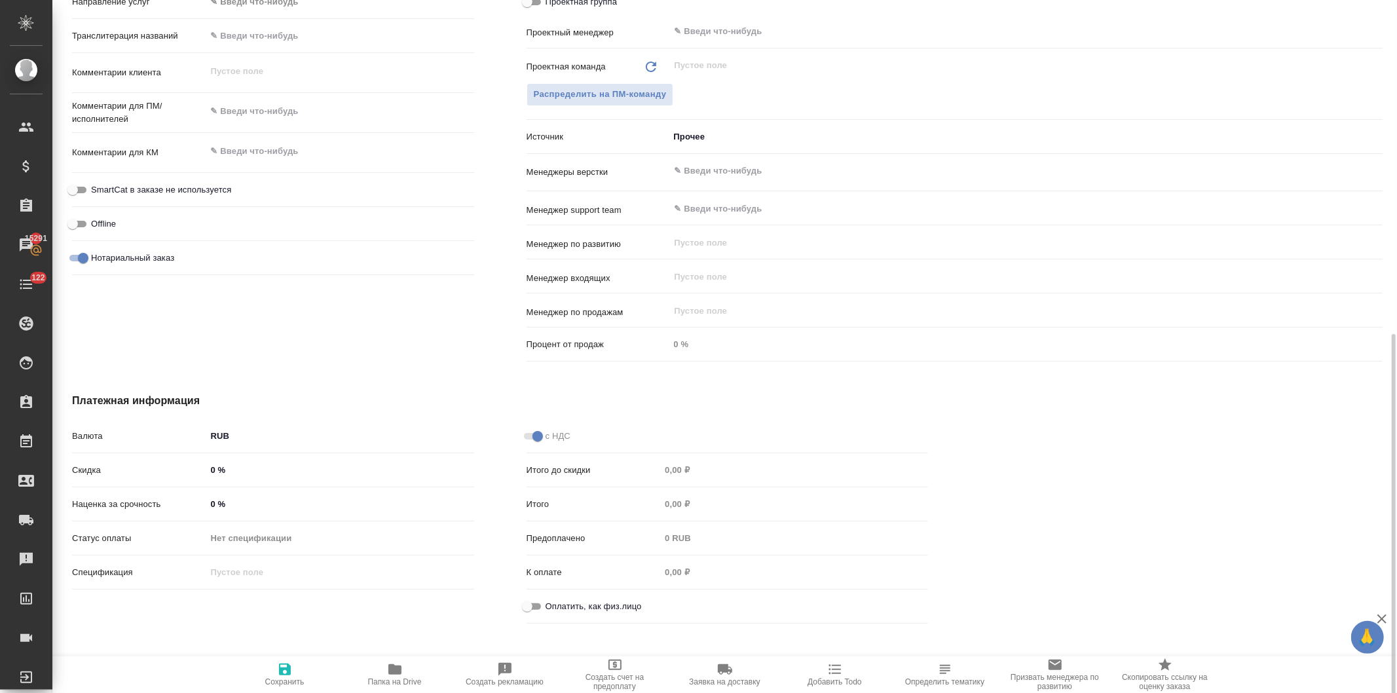
scroll to position [640, 0]
click at [526, 602] on input "Оплатить, как физ.лицо" at bounding box center [527, 606] width 47 height 16
checkbox input "true"
type textarea "x"
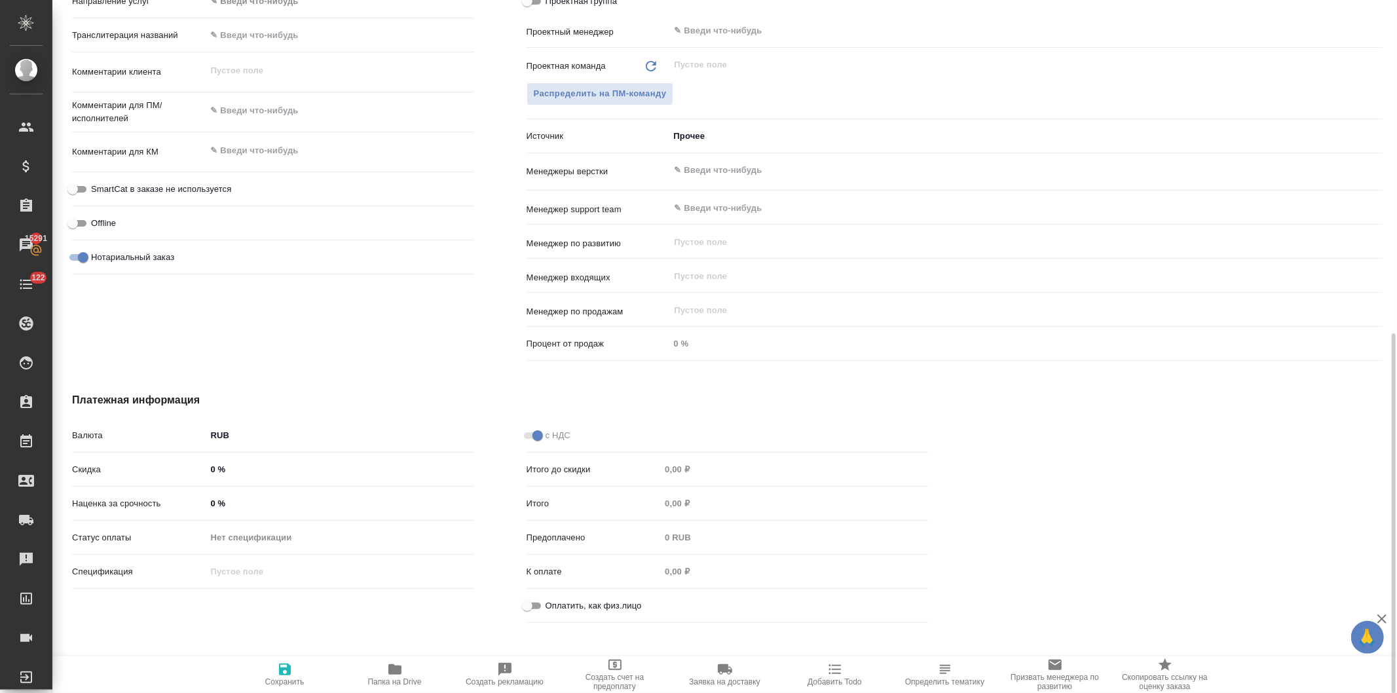
type textarea "x"
click at [284, 671] on icon "button" at bounding box center [285, 669] width 12 height 12
type textarea "x"
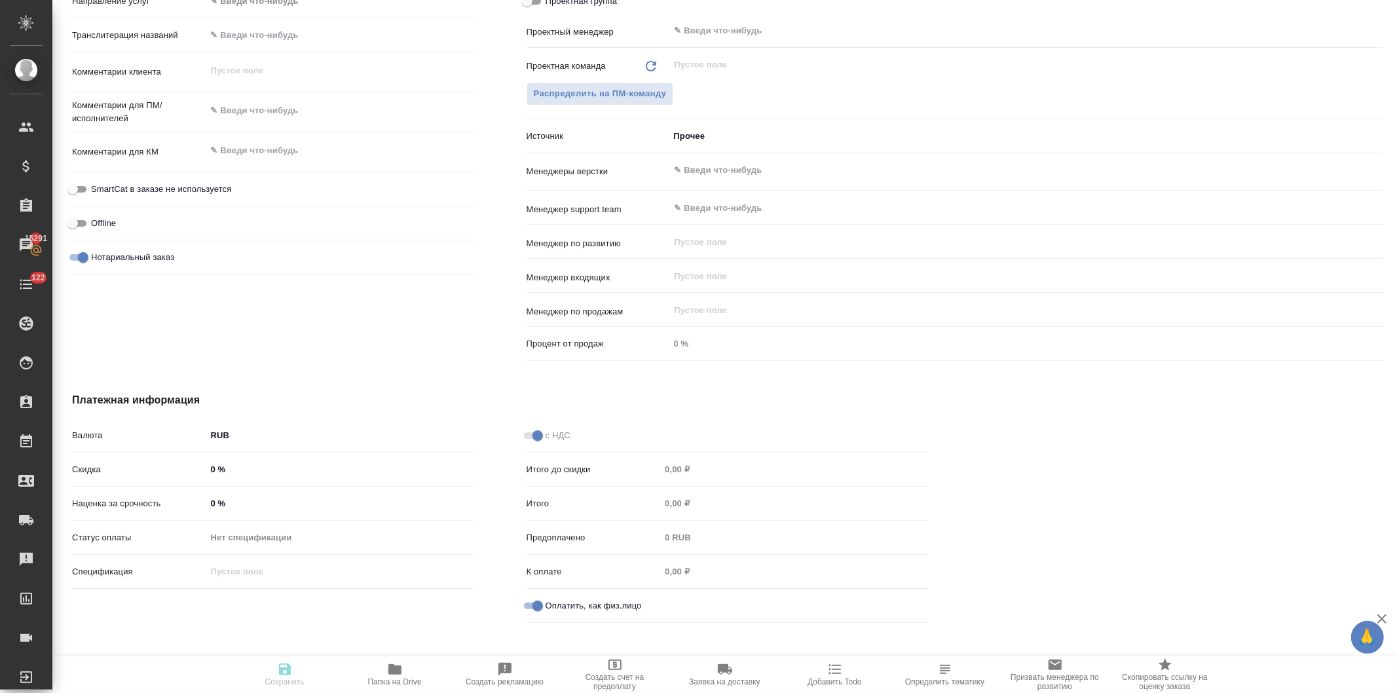
type textarea "x"
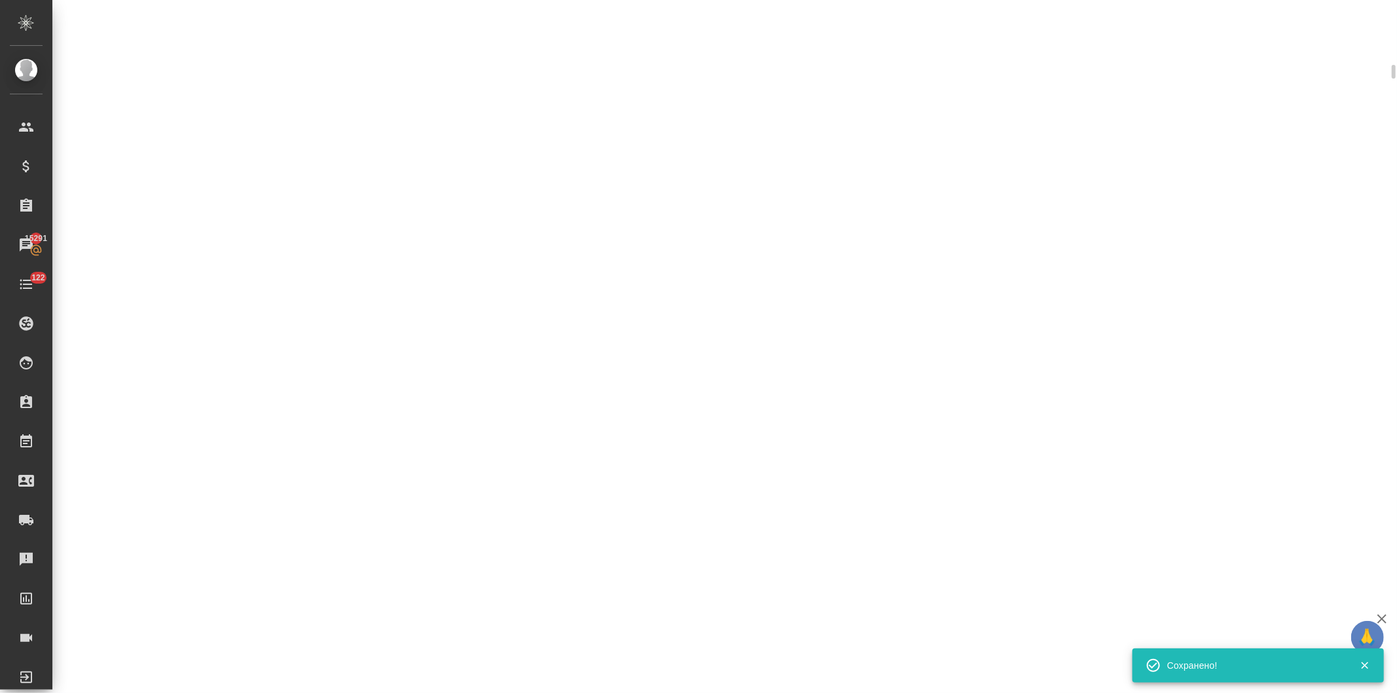
scroll to position [631, 0]
select select "RU"
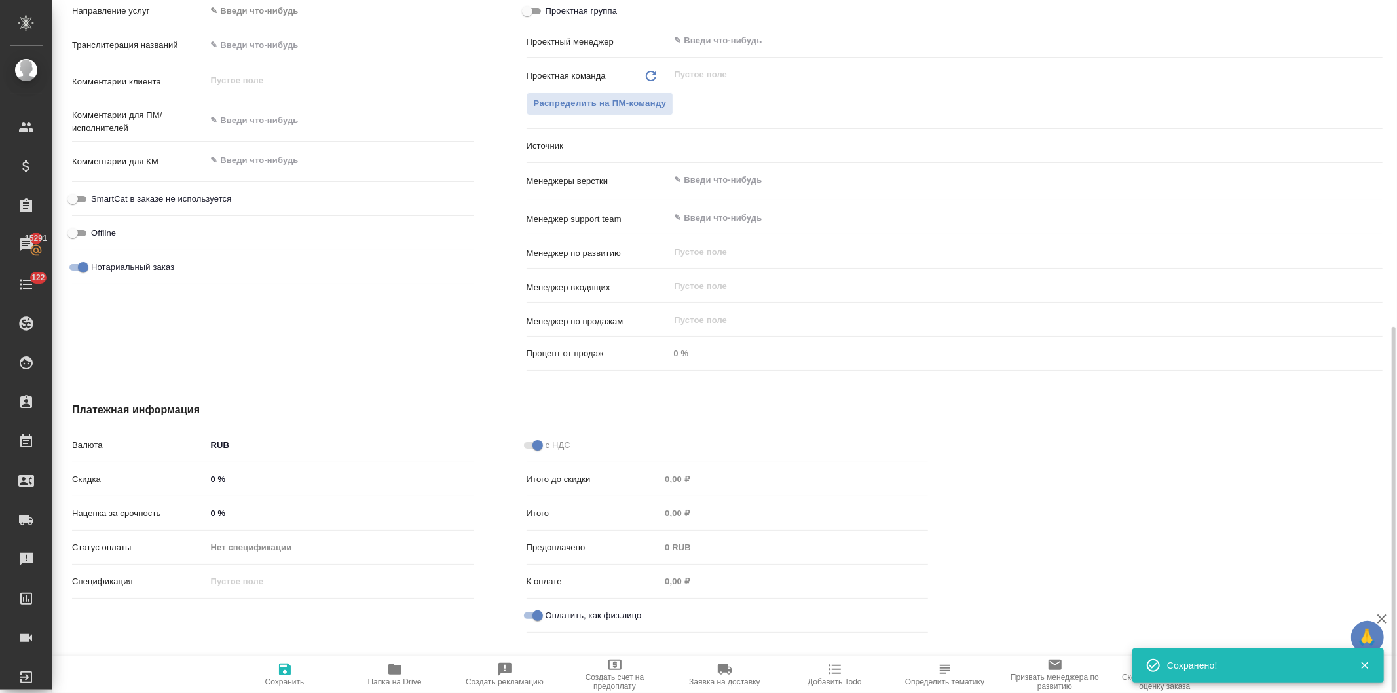
scroll to position [640, 0]
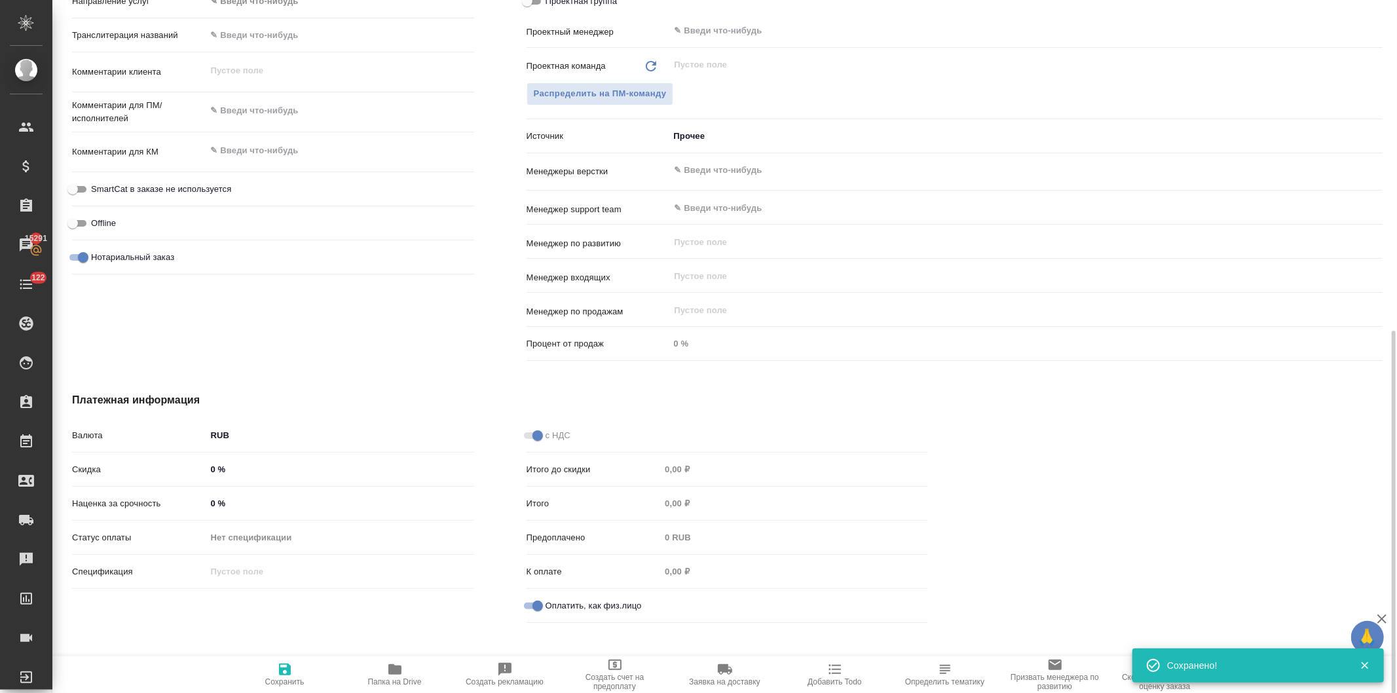
type textarea "x"
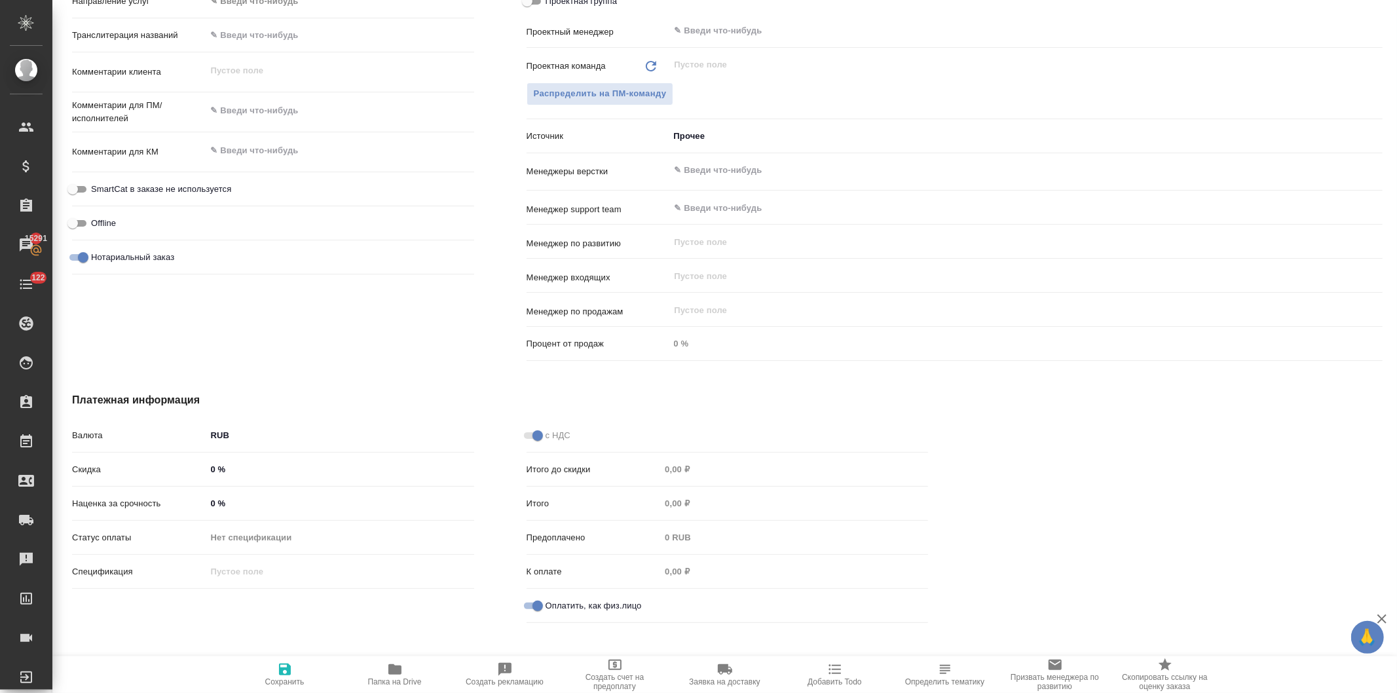
type textarea "x"
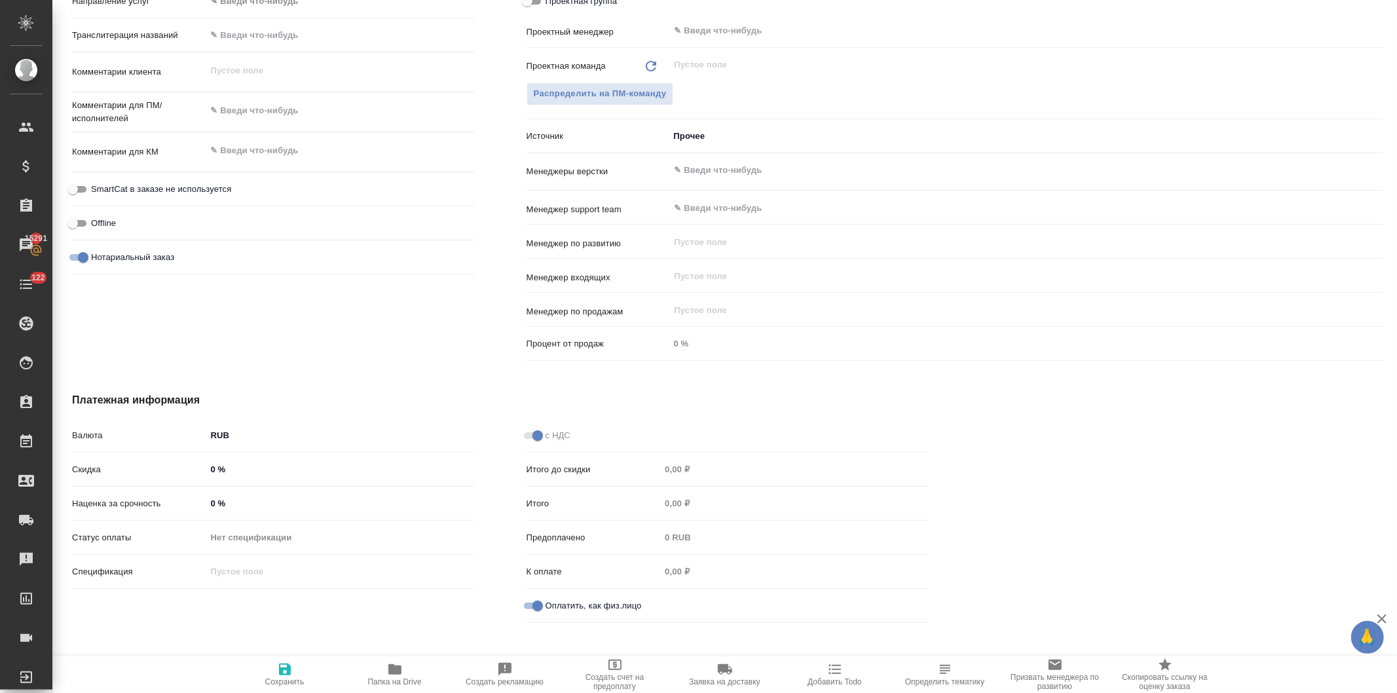
type textarea "x"
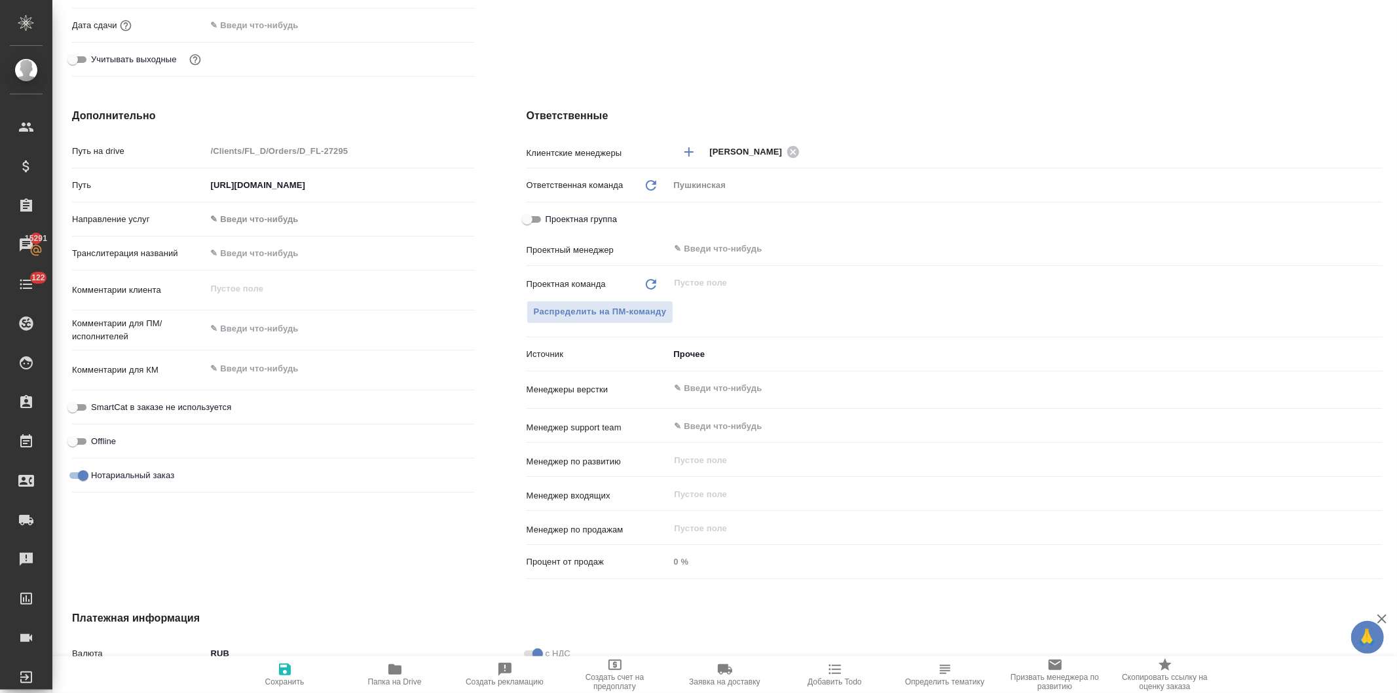
click at [272, 259] on input "text" at bounding box center [340, 253] width 268 height 19
type input "k"
type textarea "x"
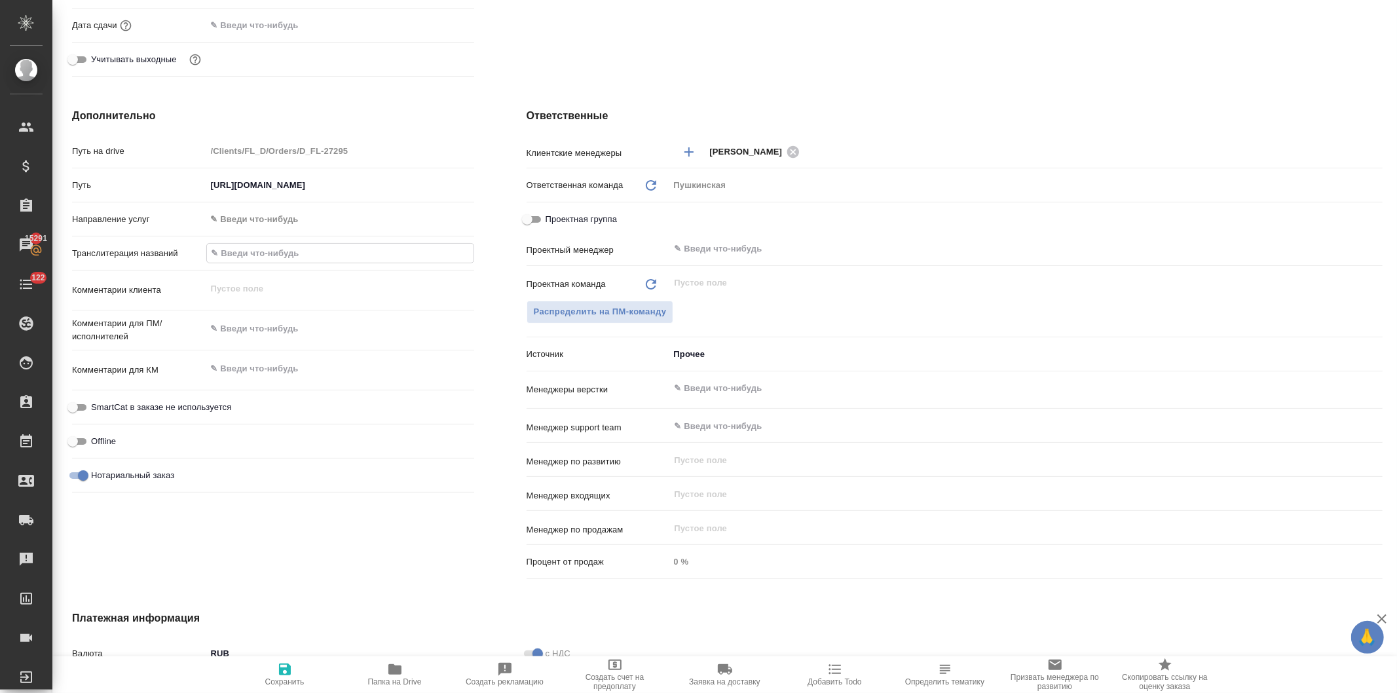
type textarea "x"
type input "K"
type textarea "x"
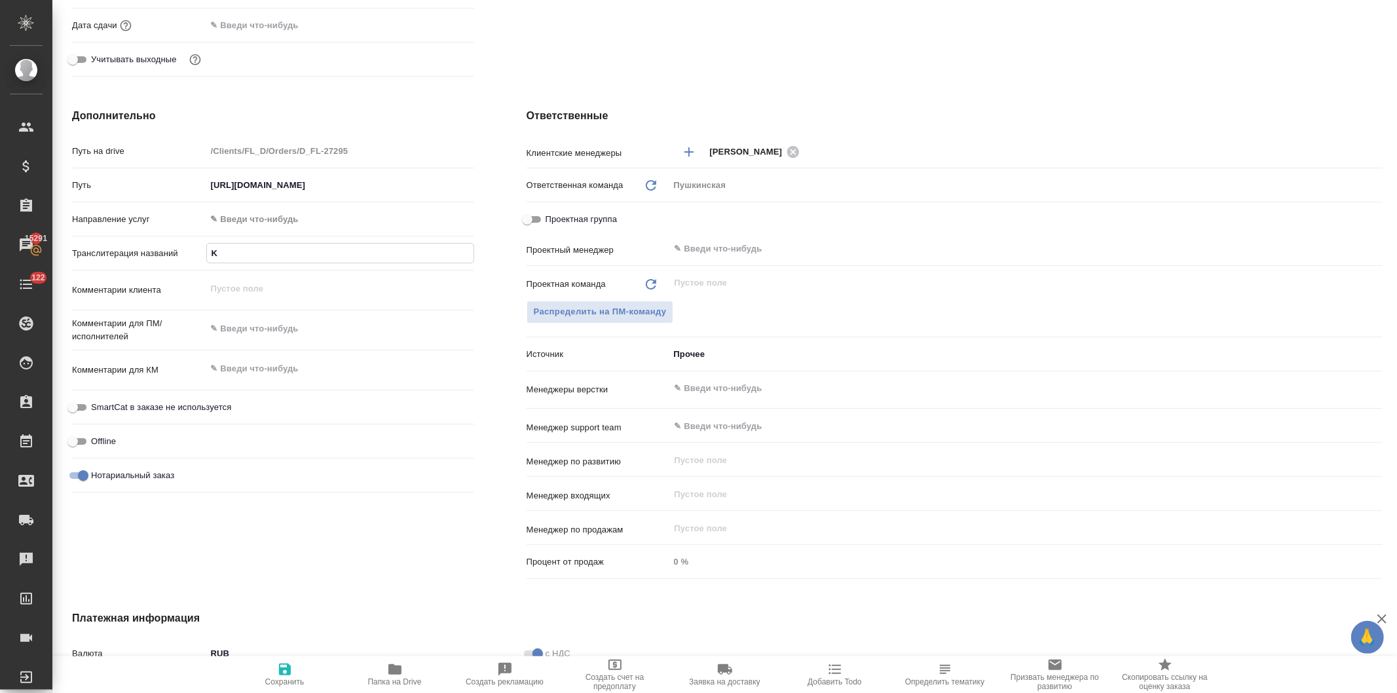
type textarea "x"
type input "KO"
type textarea "x"
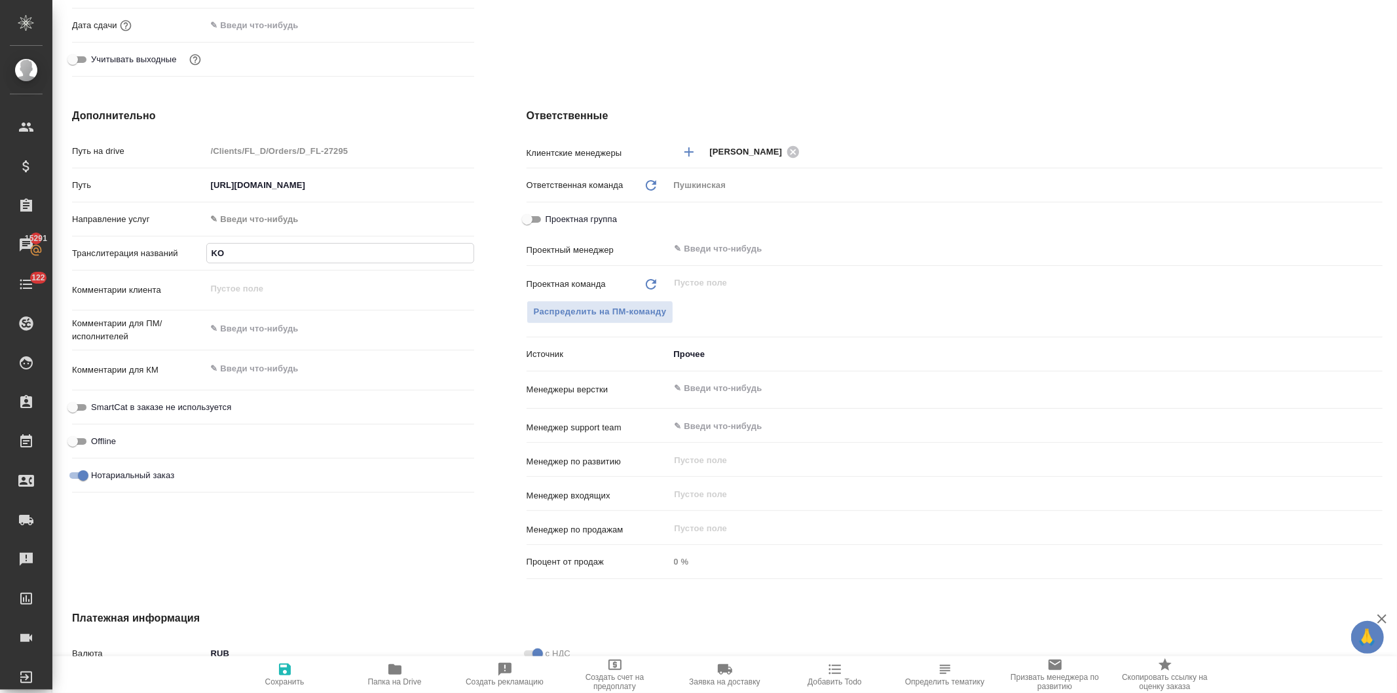
type textarea "x"
type input "KOV"
type textarea "x"
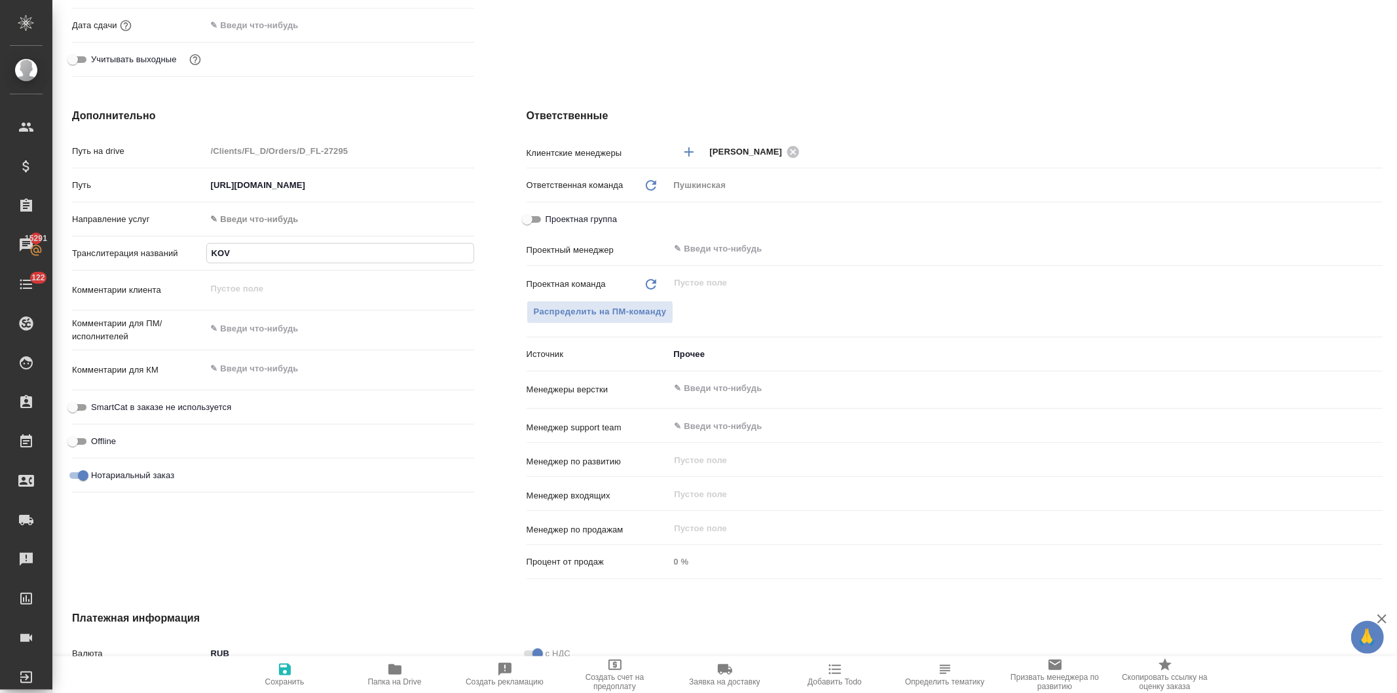
type input "KOVA"
type textarea "x"
type input "KOVAL"
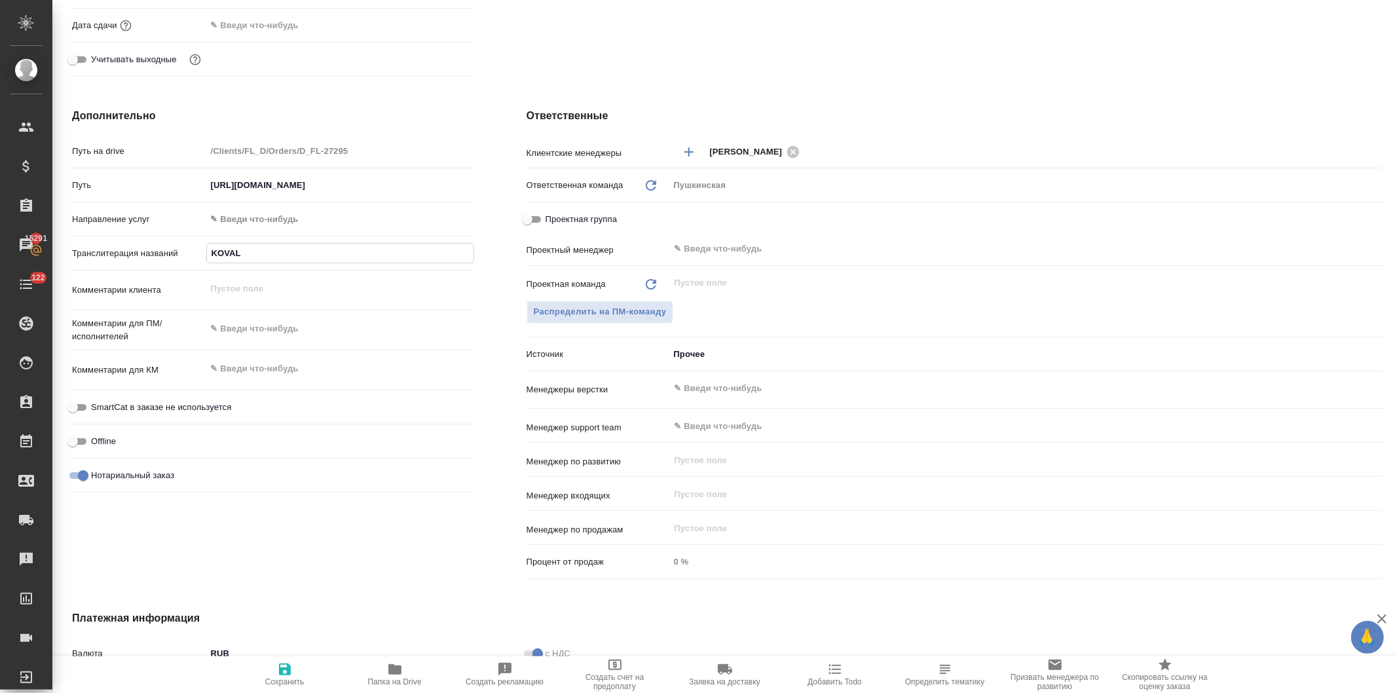
type textarea "x"
type input "KOVALE"
type textarea "x"
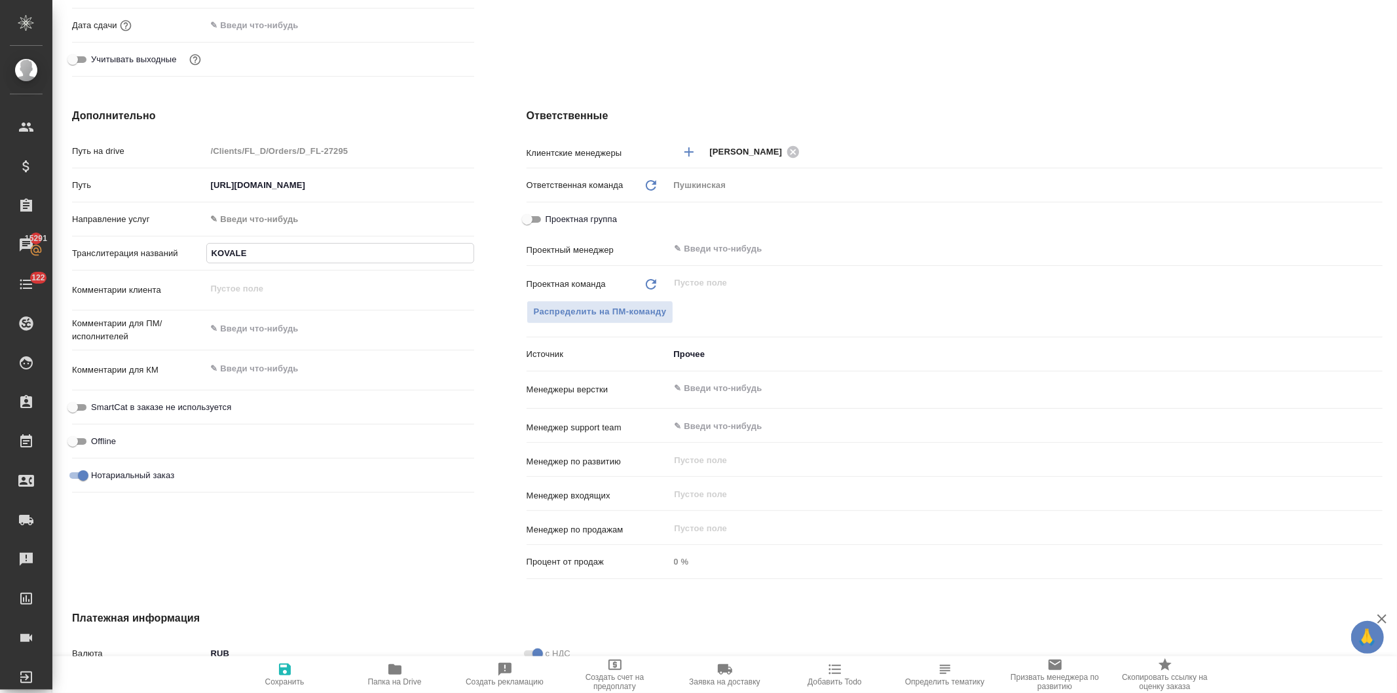
type textarea "x"
type input "KOVALEN"
type textarea "x"
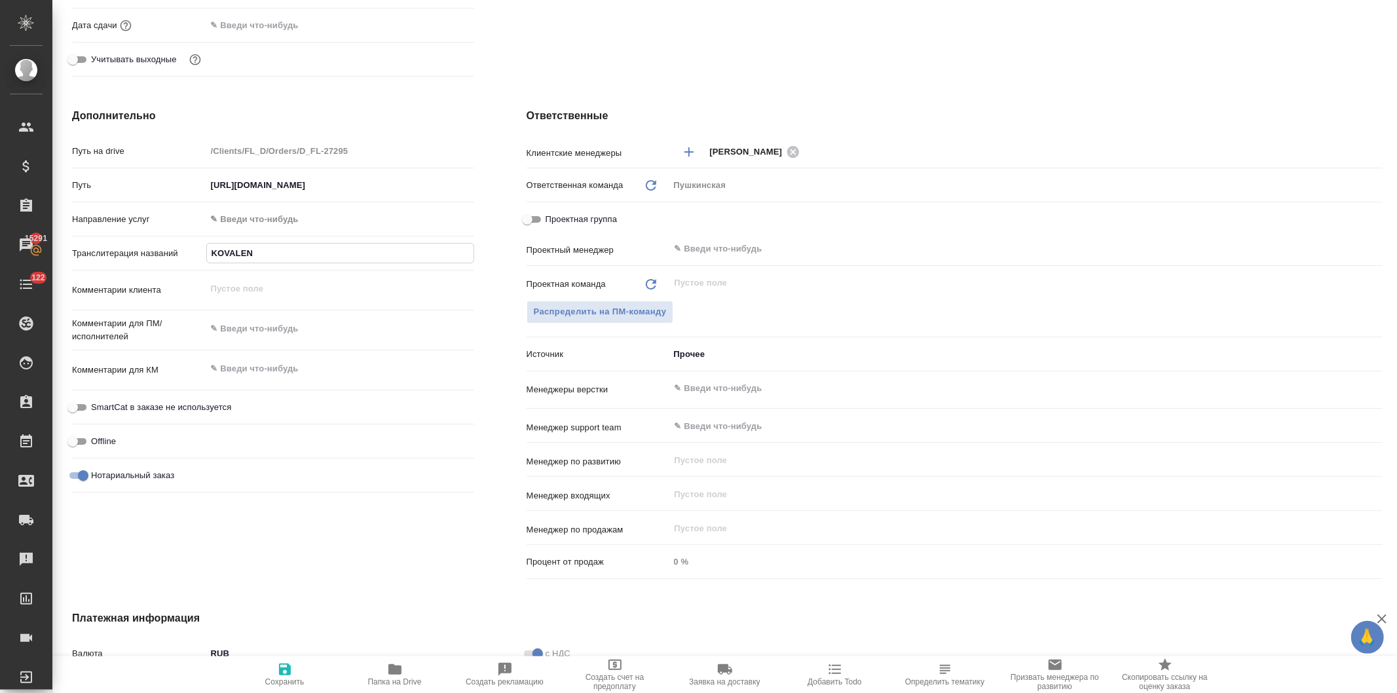
type textarea "x"
type input "KOVALENK"
type textarea "x"
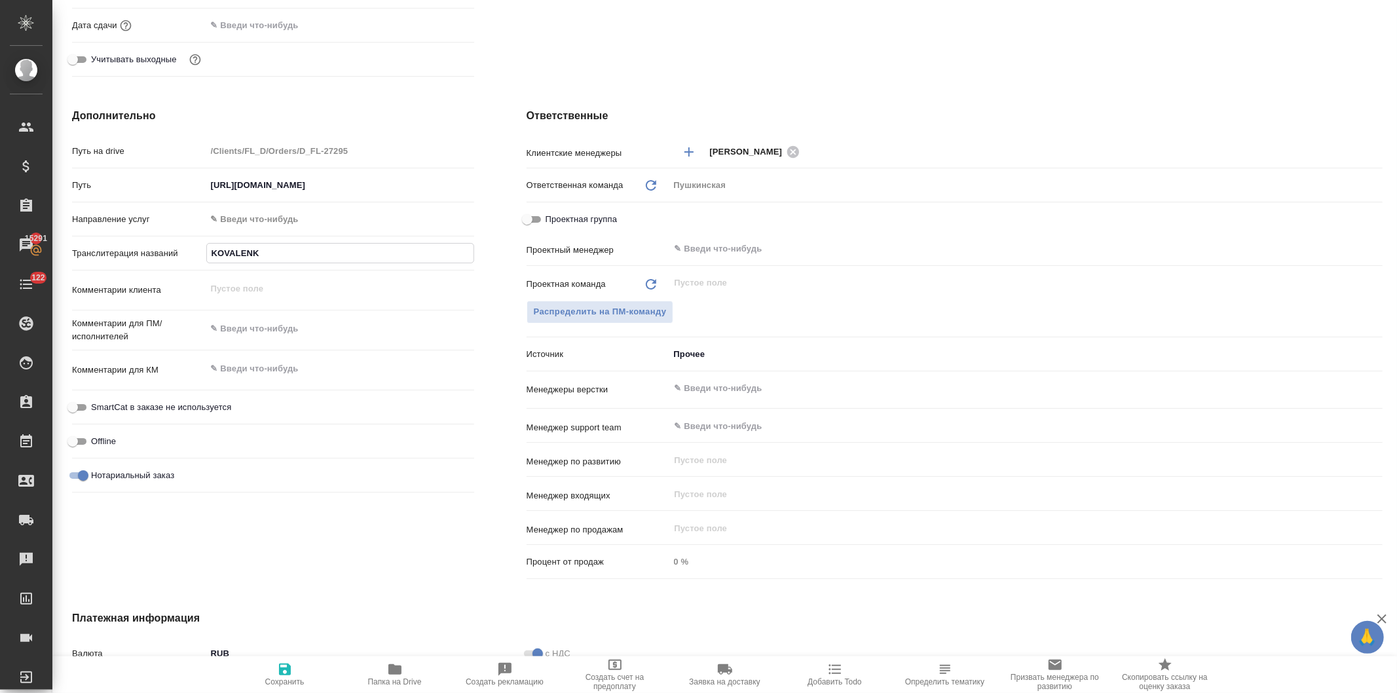
type input "KOVALENKO"
type textarea "x"
type input "KOVALENKO"
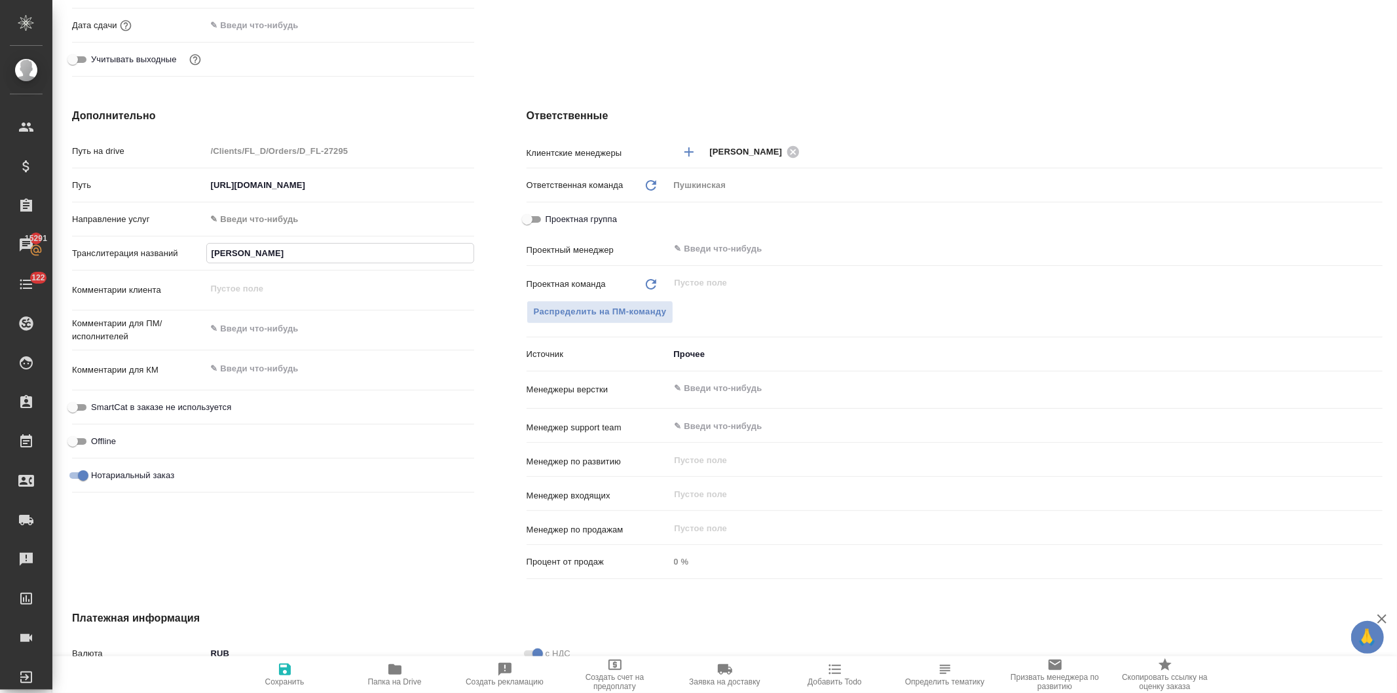
type textarea "x"
type input "KOVALENKO A"
type textarea "x"
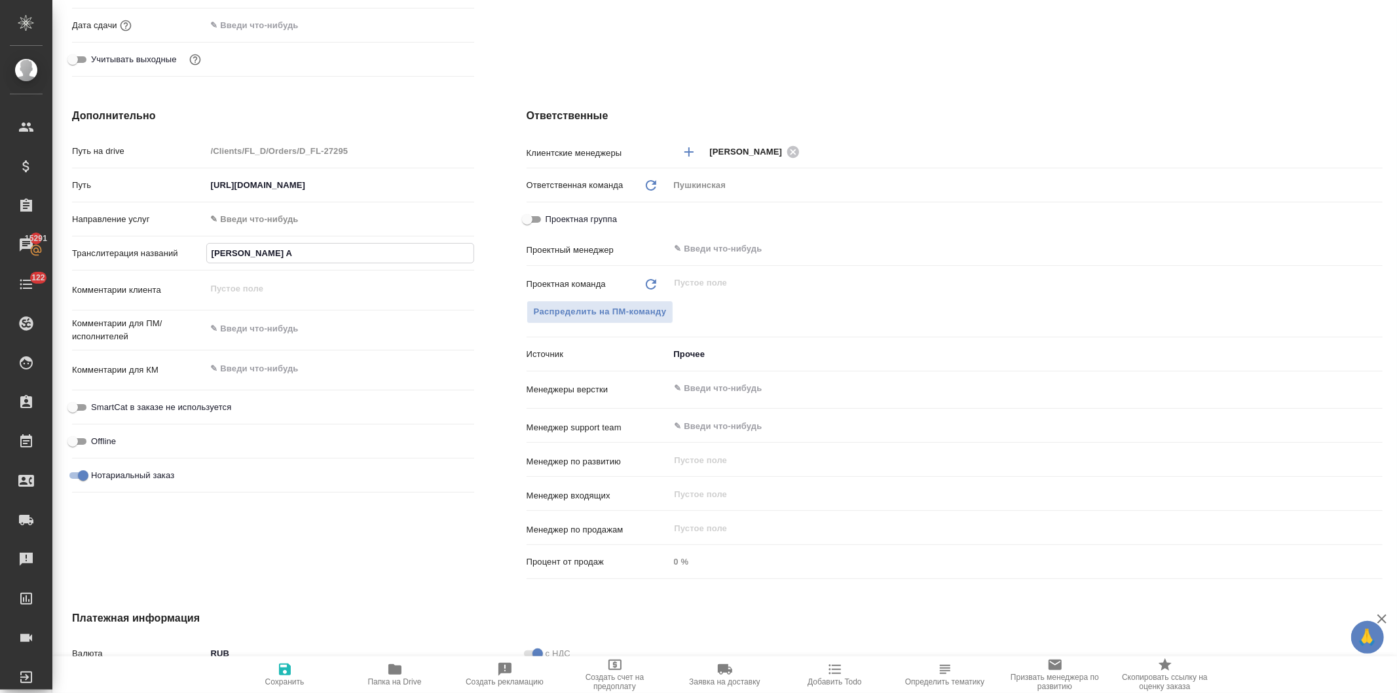
type textarea "x"
type input "KOVALENKO AL"
type textarea "x"
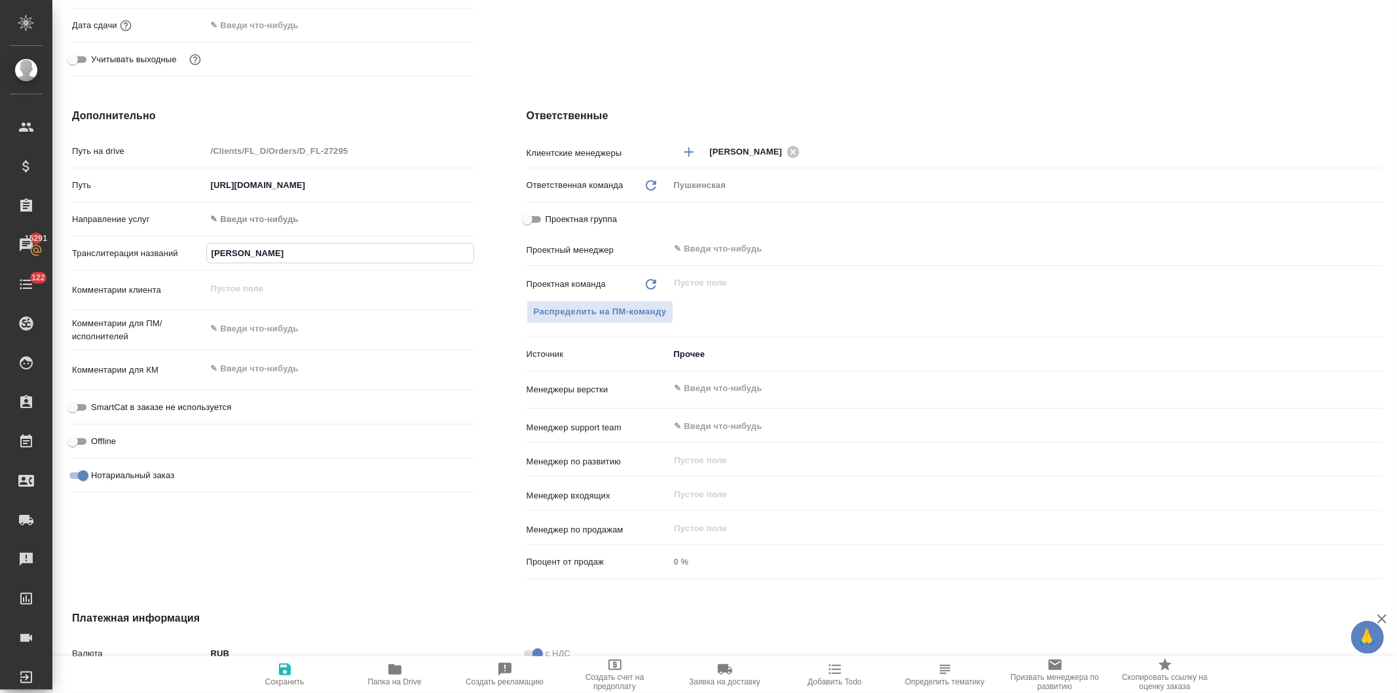
type textarea "x"
type input "KOVALENKO ALE"
type textarea "x"
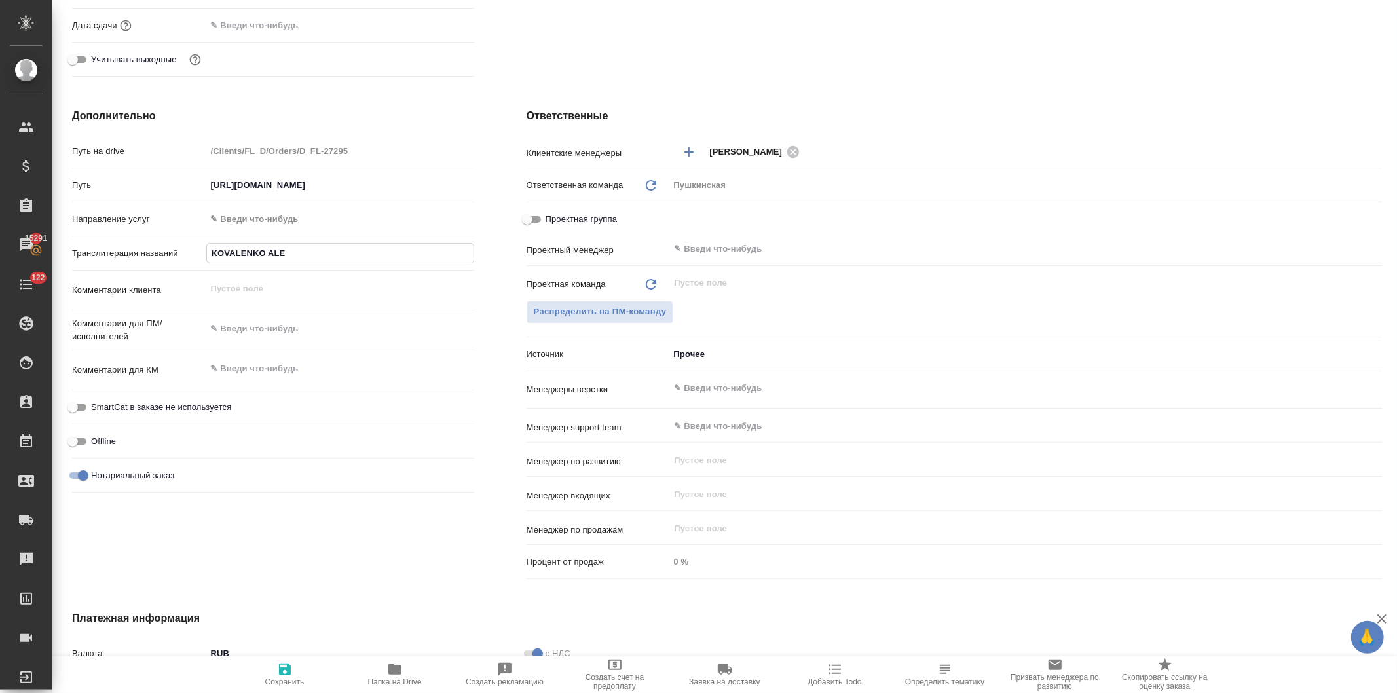
type input "KOVALENKO ALEK"
type textarea "x"
type input "KOVALENKO ALEKS"
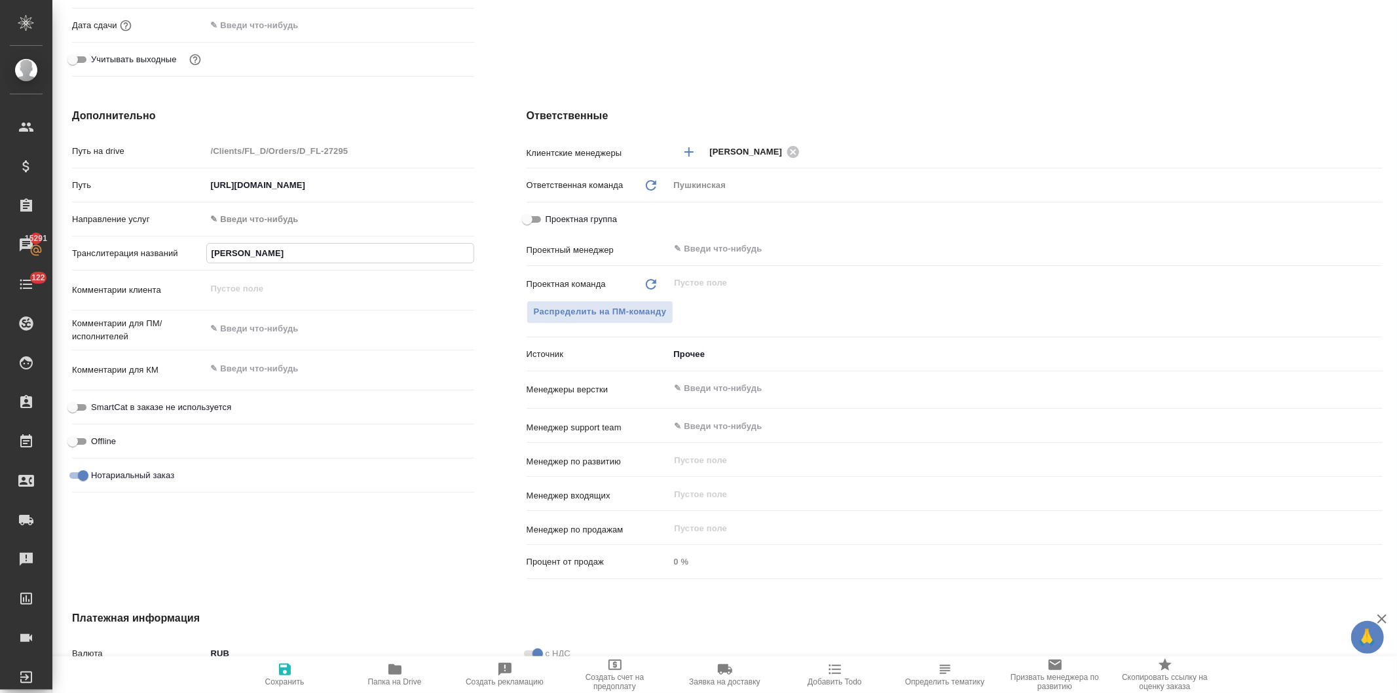
type textarea "x"
type input "KOVALENKO ALEKSE"
type textarea "x"
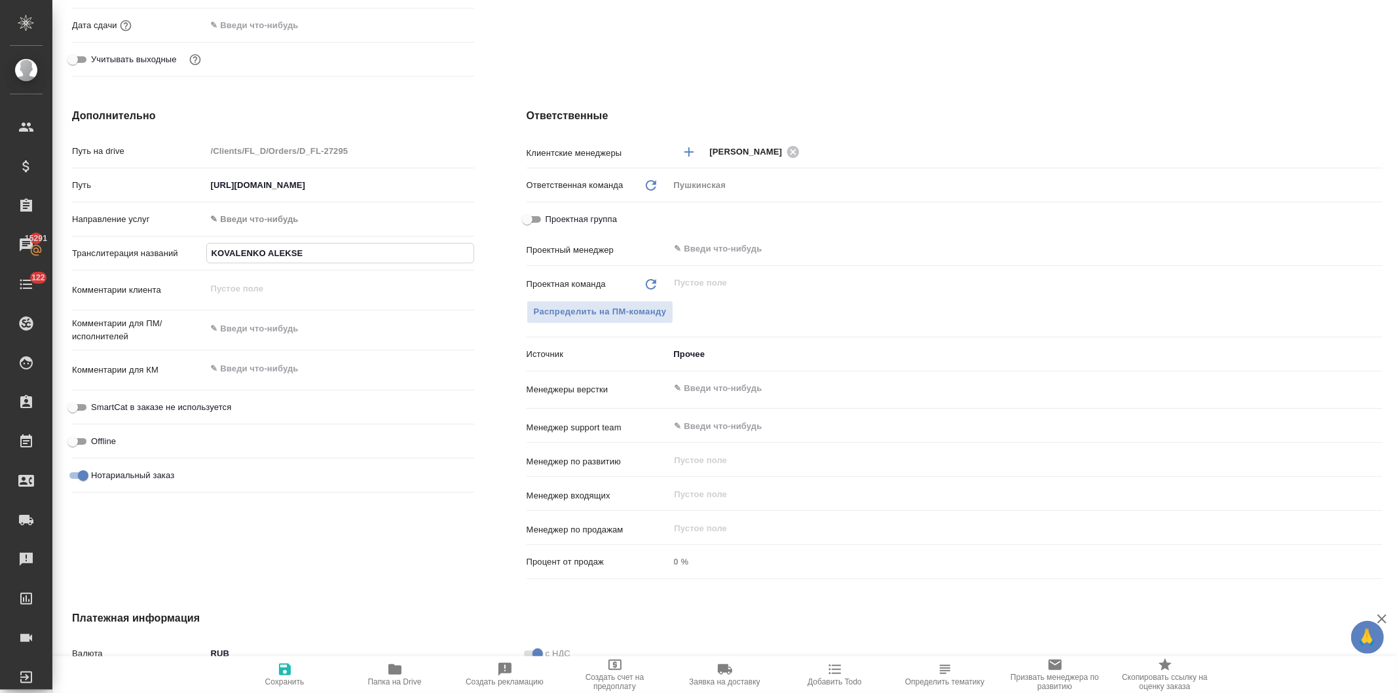
type textarea "x"
type input "KOVALENKO ALEKSEI"
type textarea "x"
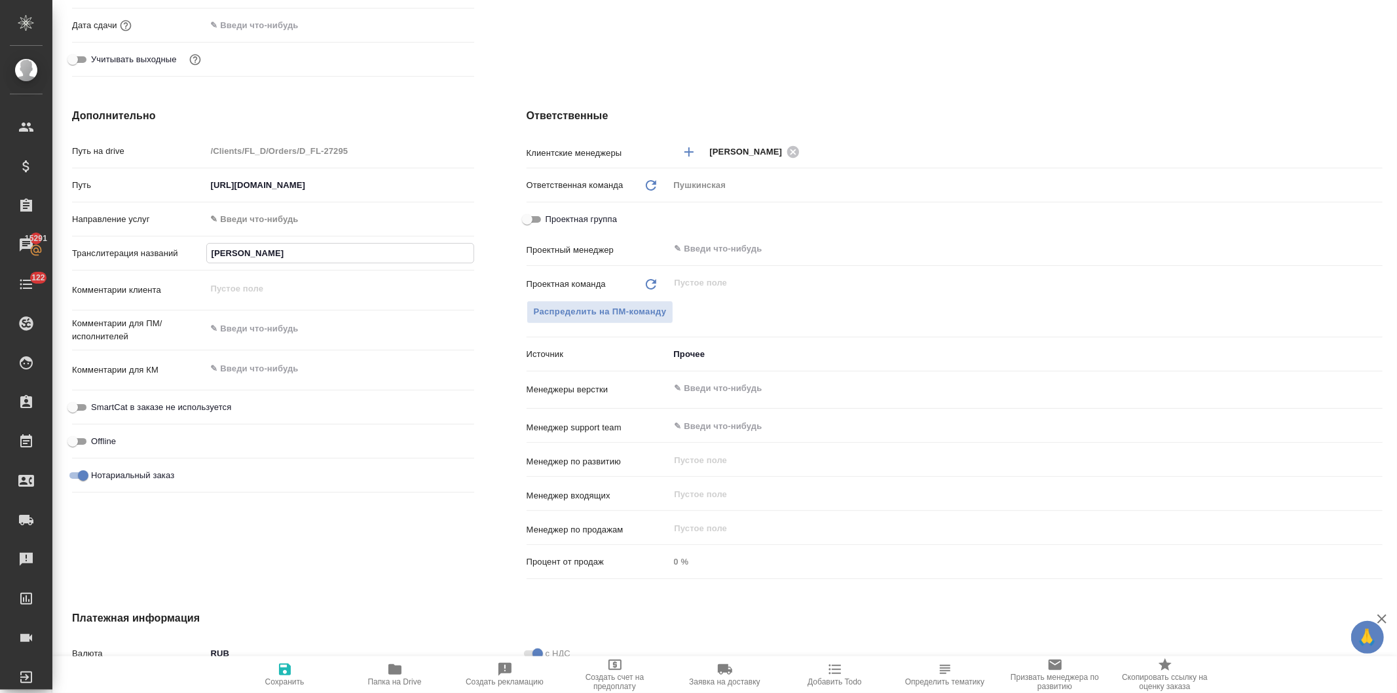
type textarea "x"
type input "KOVALENKO ALEKSEI"
click at [284, 671] on icon "button" at bounding box center [285, 669] width 16 height 16
type textarea "x"
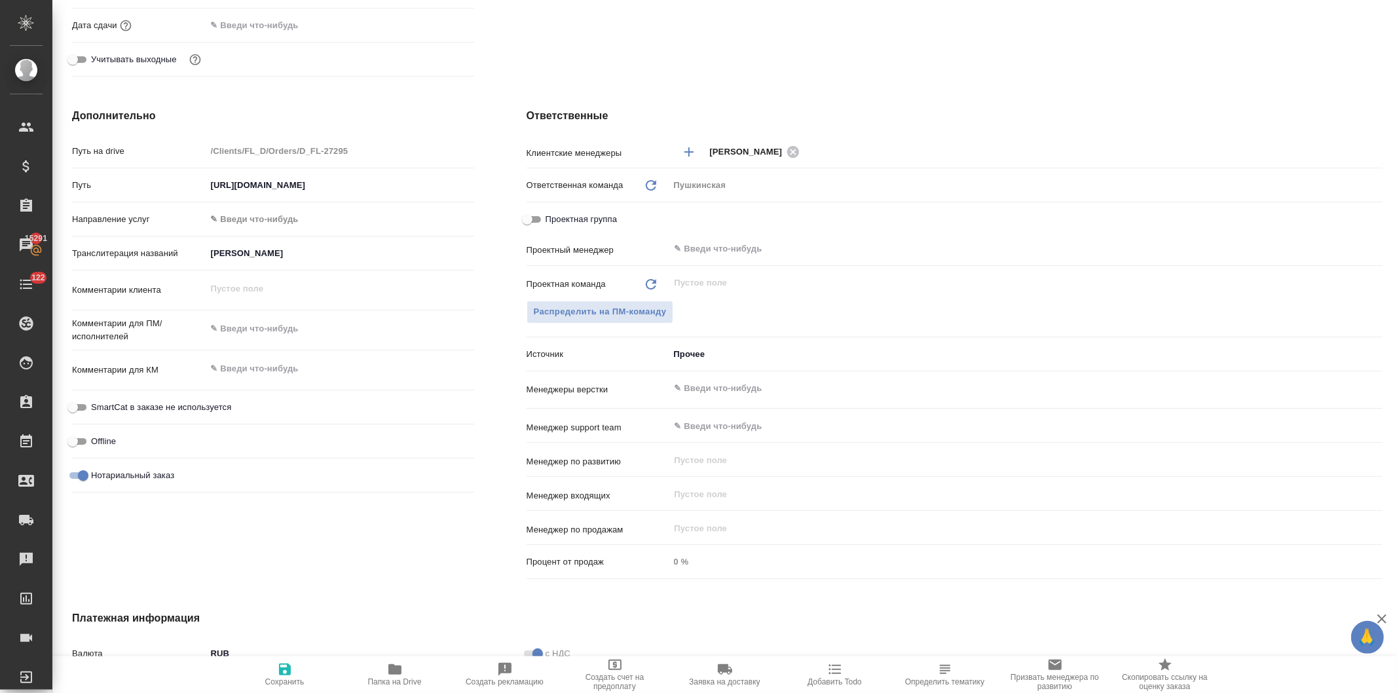
type textarea "x"
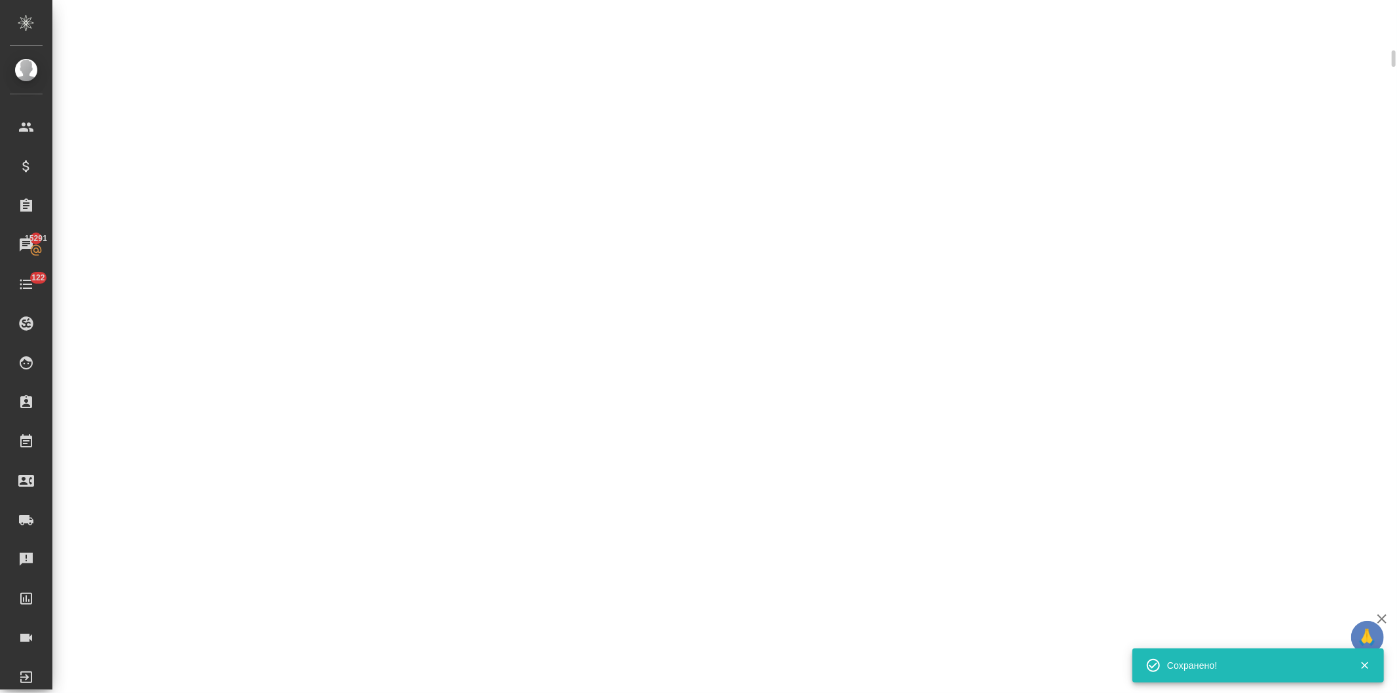
scroll to position [413, 0]
select select "RU"
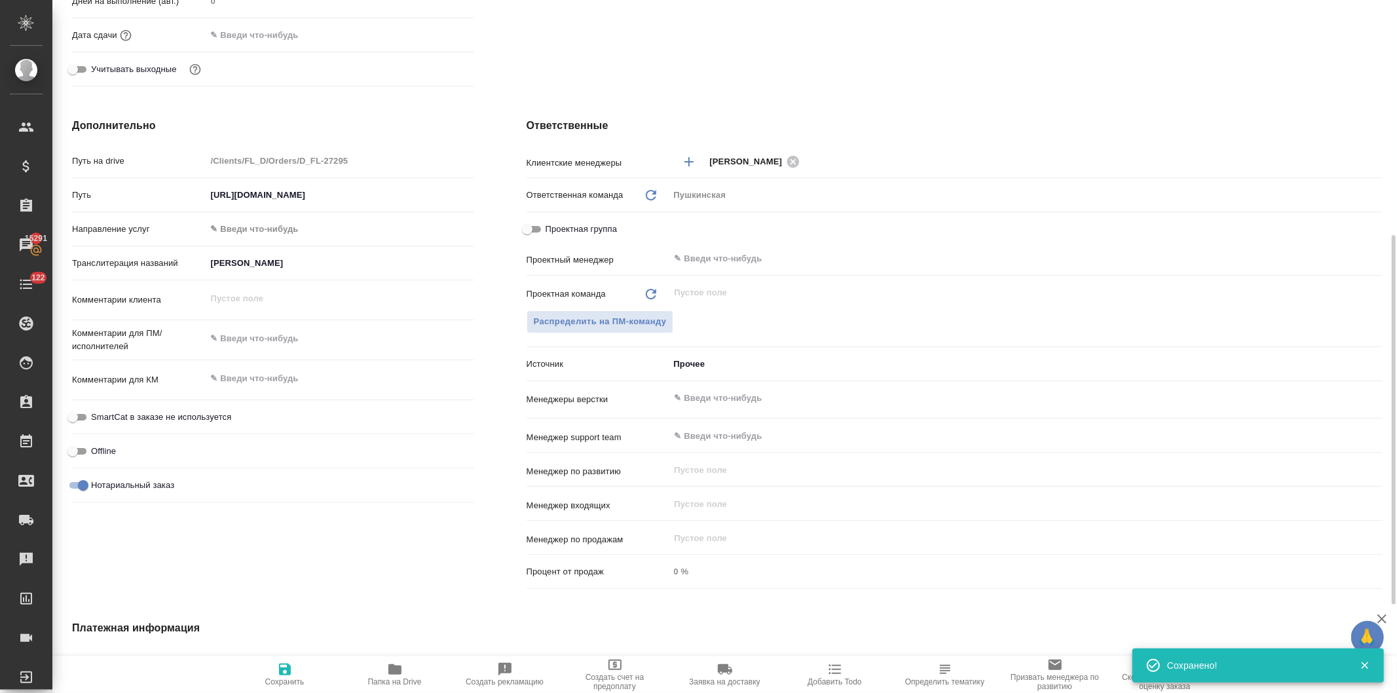
scroll to position [422, 0]
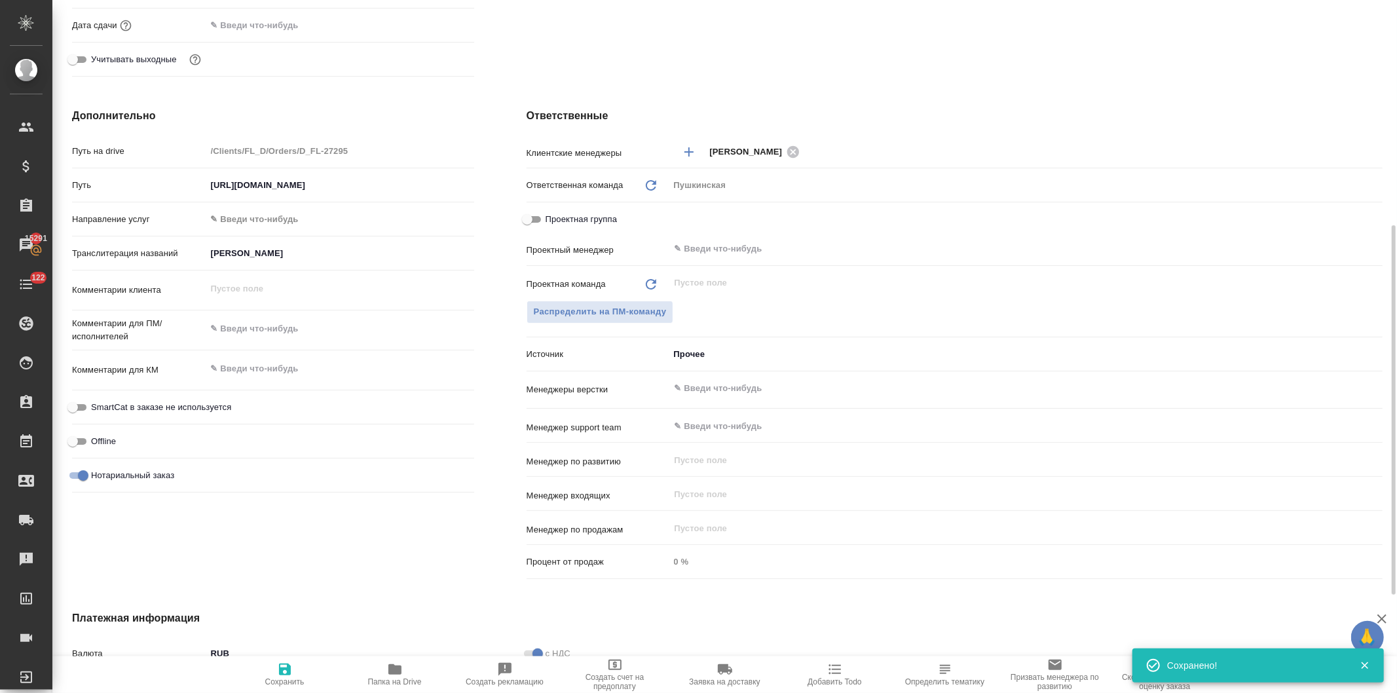
type textarea "x"
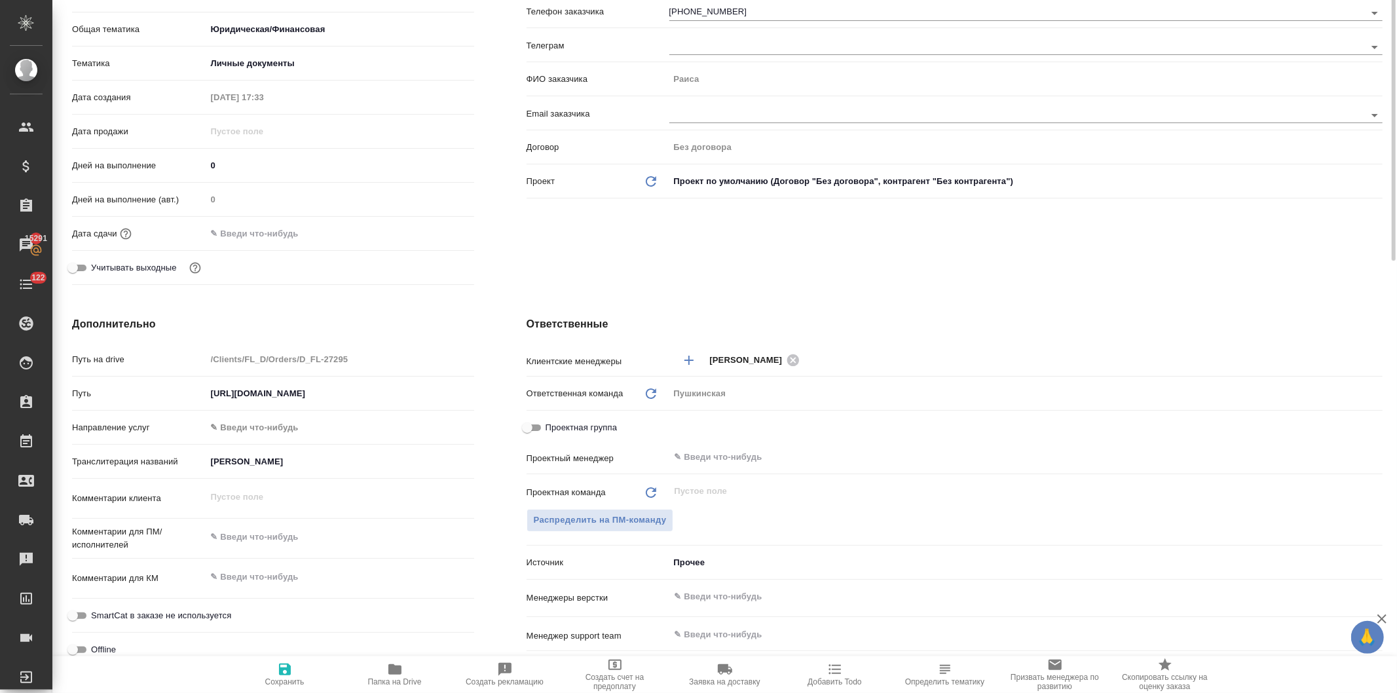
scroll to position [0, 0]
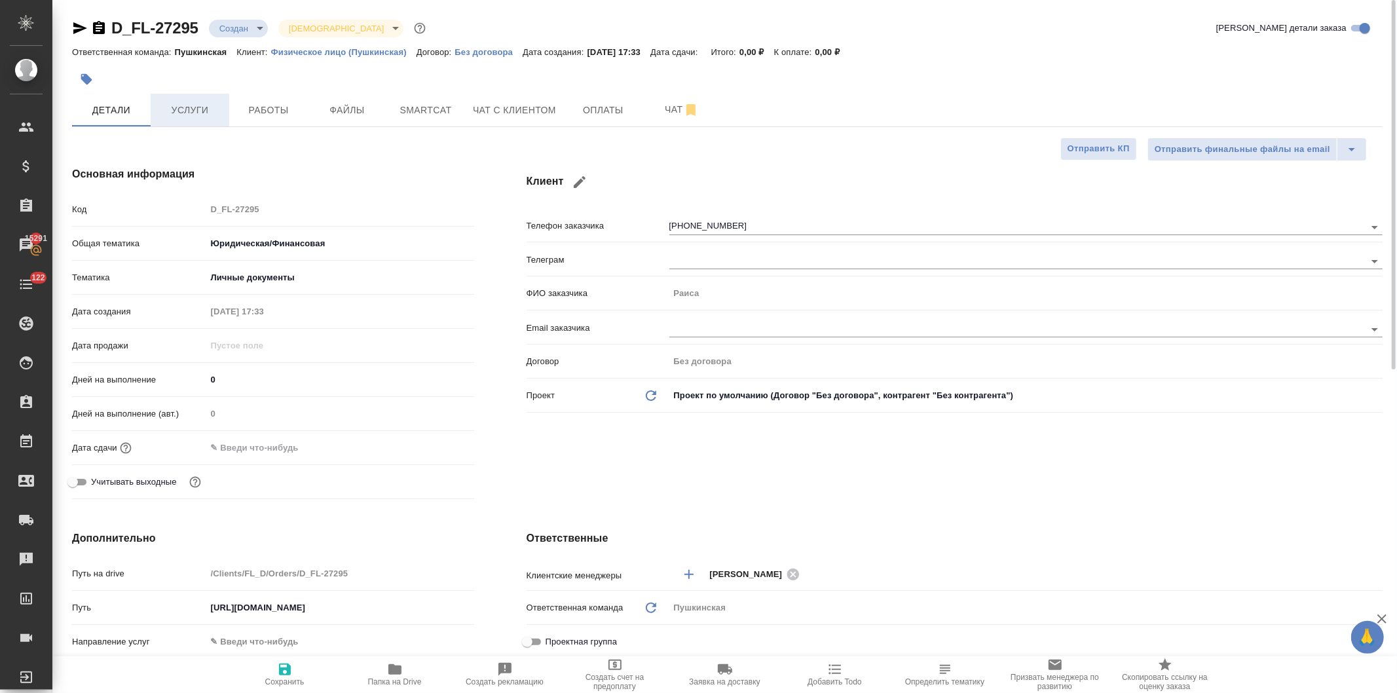
click at [194, 105] on span "Услуги" at bounding box center [189, 110] width 63 height 16
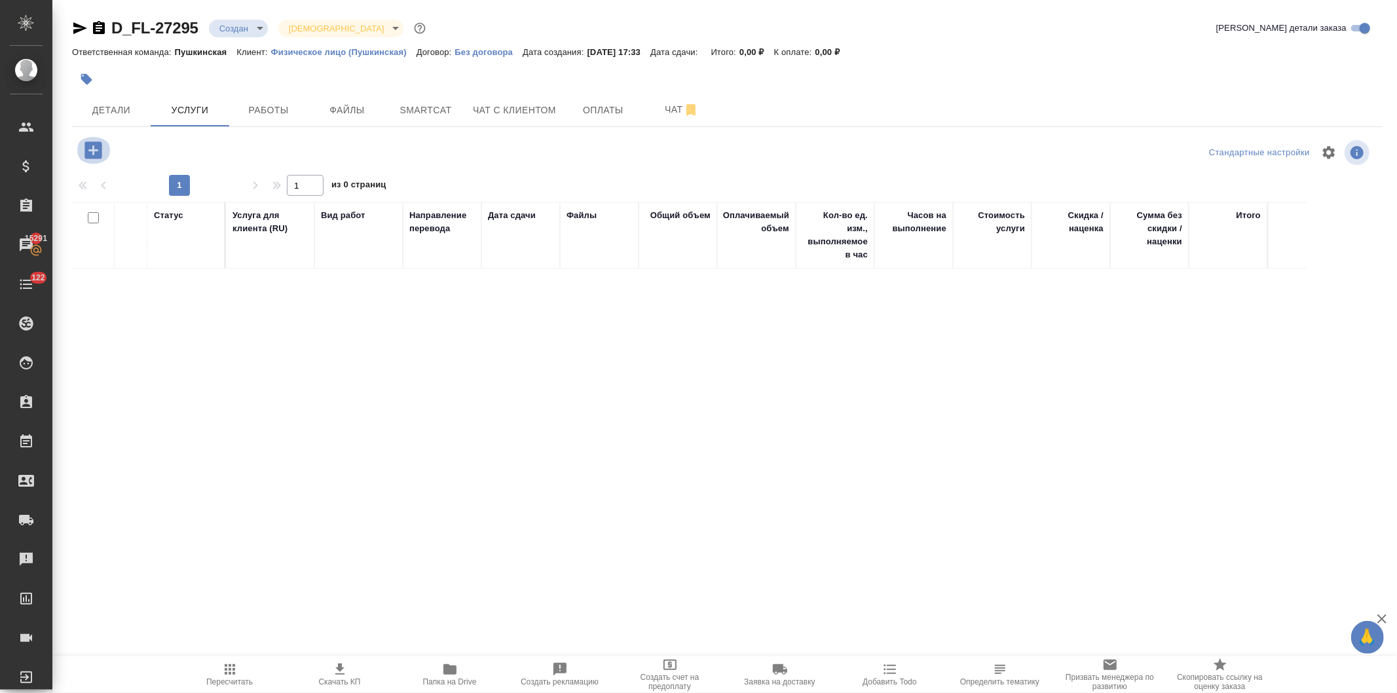
click at [85, 148] on icon "button" at bounding box center [92, 149] width 17 height 17
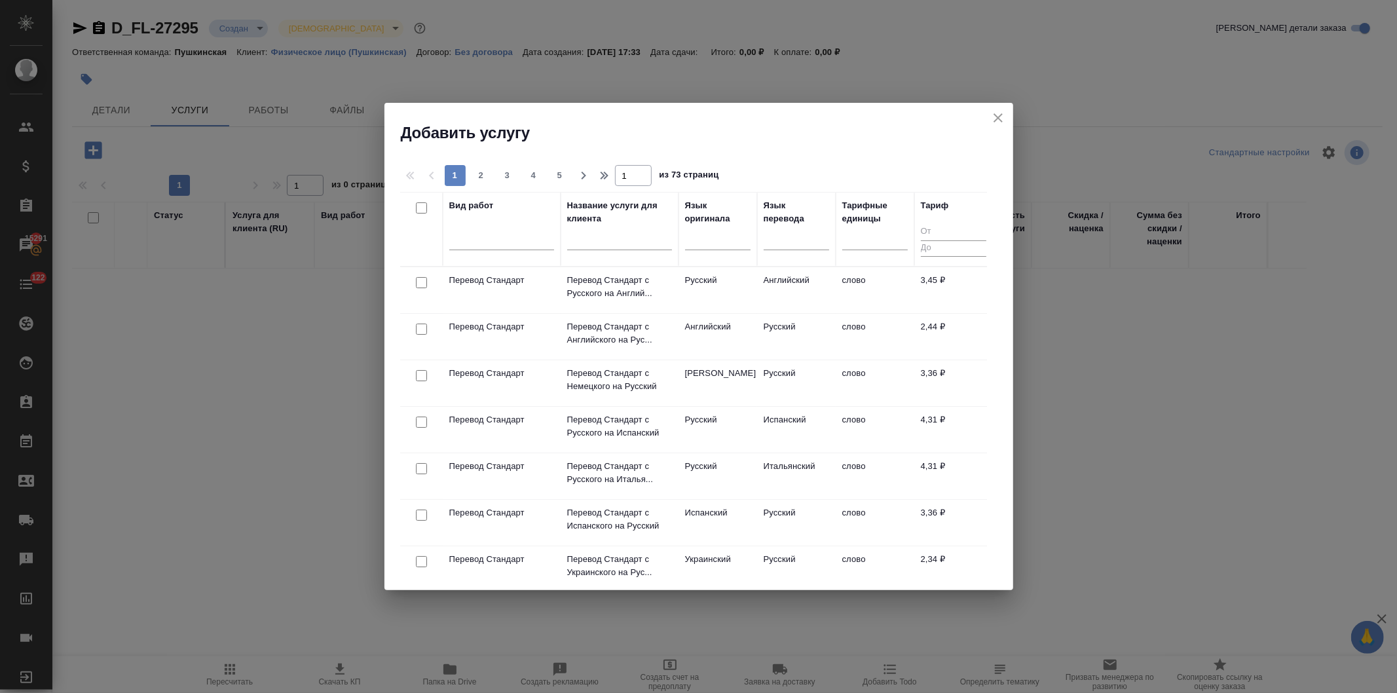
click at [992, 115] on icon "close" at bounding box center [998, 118] width 16 height 16
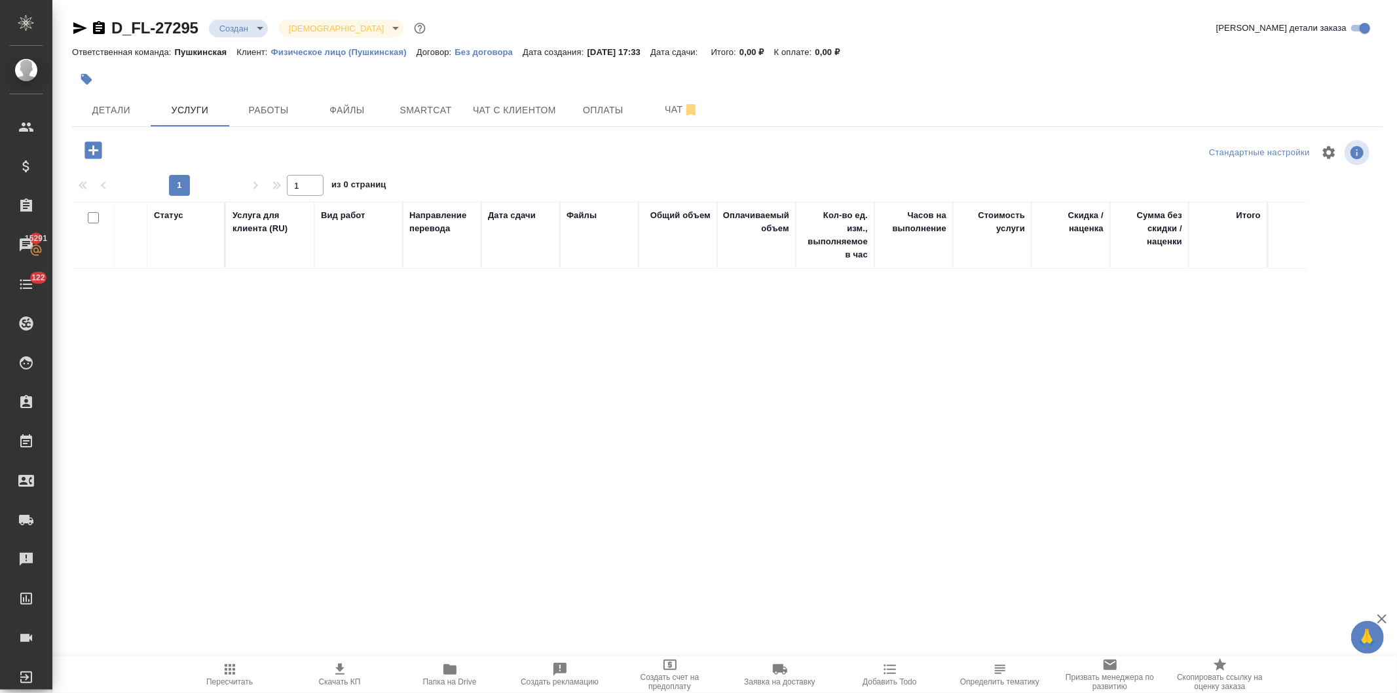
click at [92, 149] on icon "button" at bounding box center [93, 150] width 23 height 23
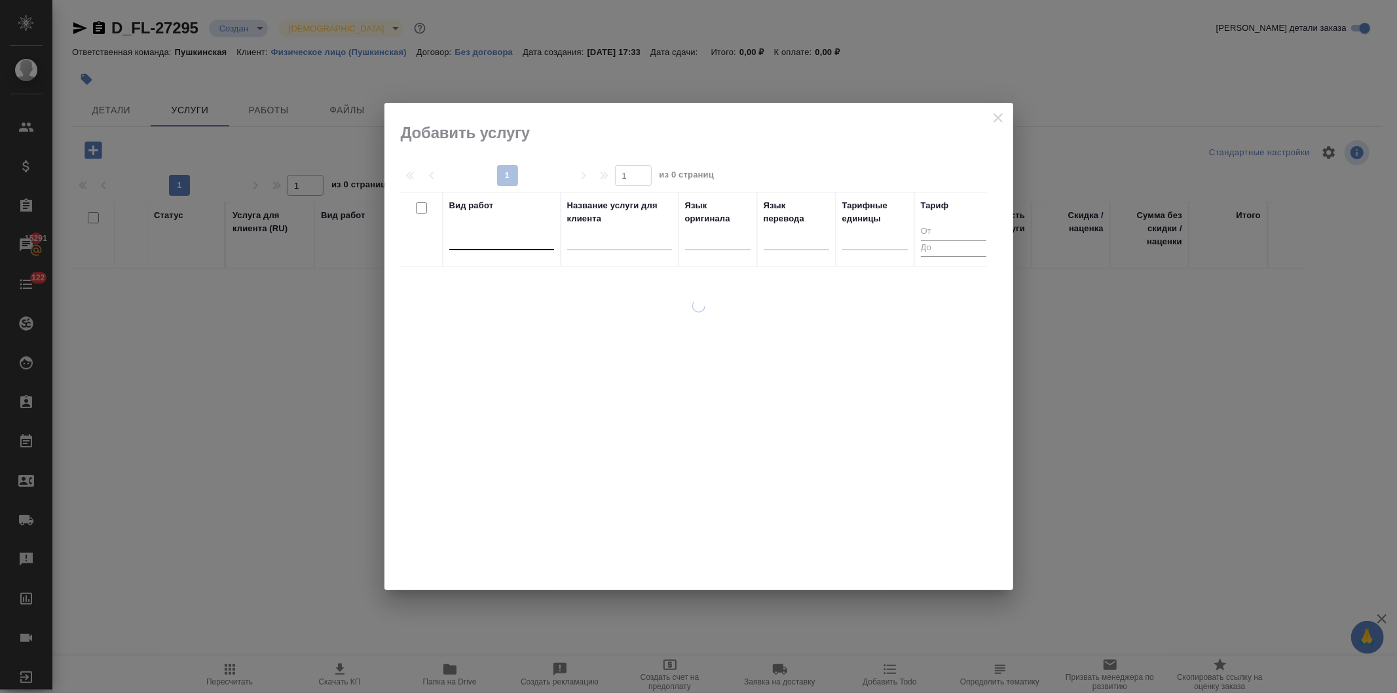
click at [502, 241] on div at bounding box center [501, 236] width 105 height 19
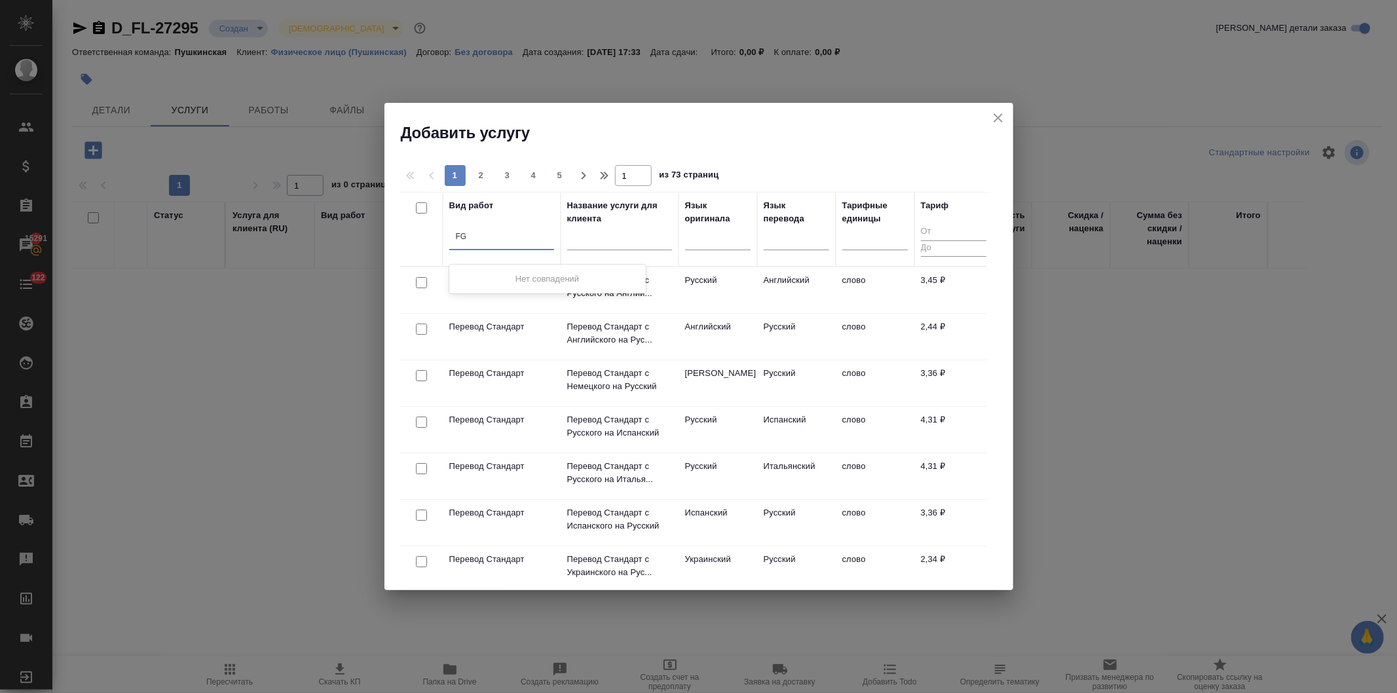
type input "F"
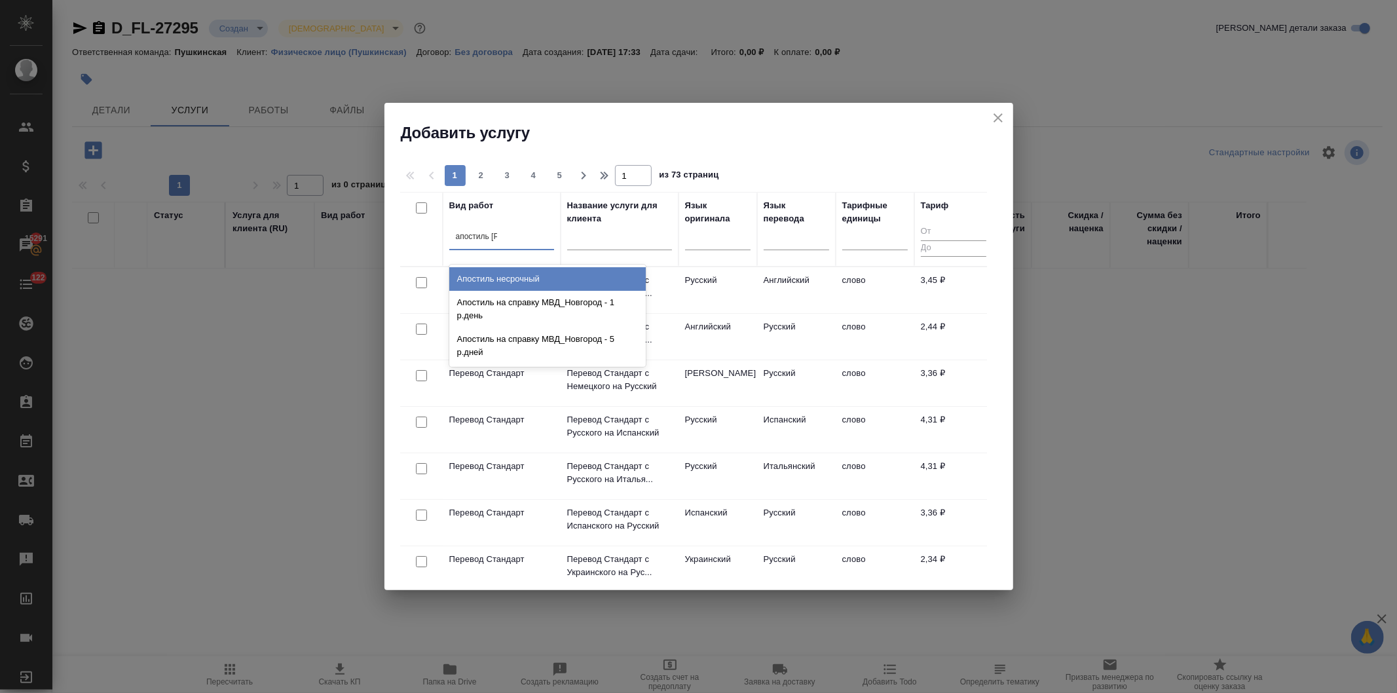
type input "апостиль не"
click at [526, 278] on div "Апостиль несрочный" at bounding box center [547, 279] width 196 height 24
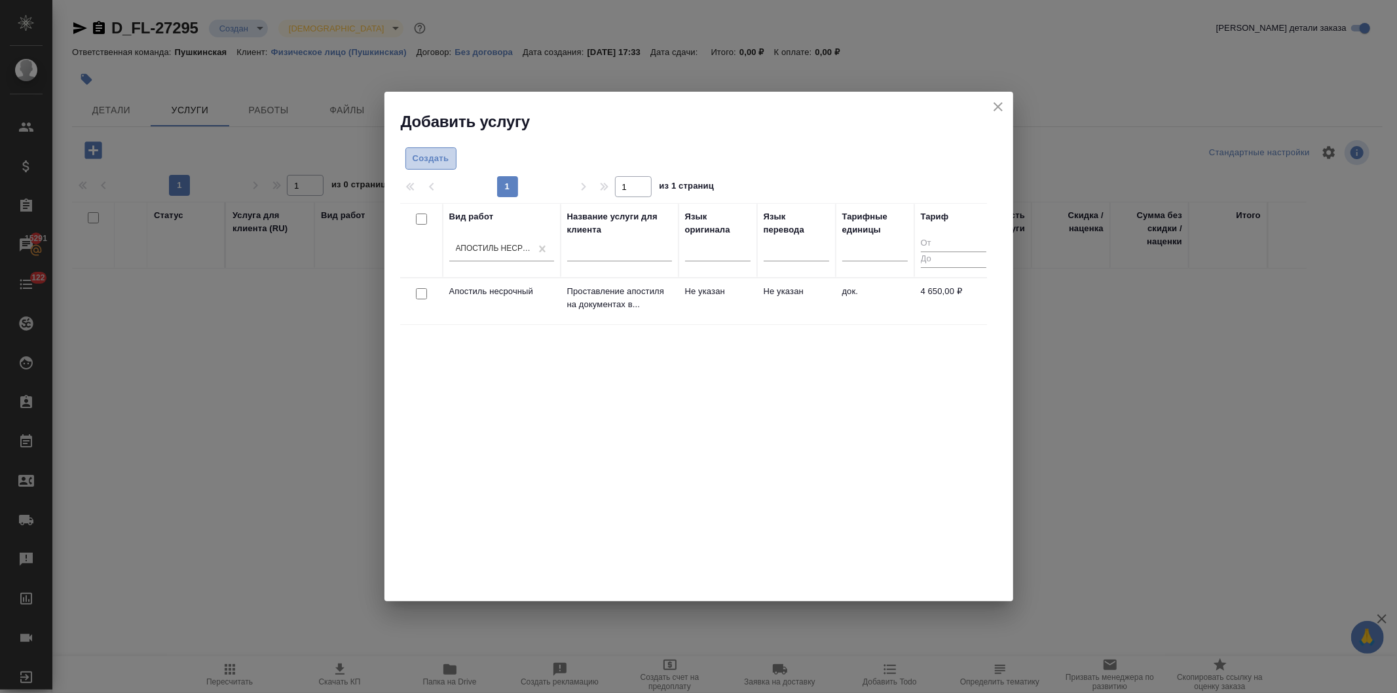
click at [421, 154] on span "Создать" at bounding box center [431, 158] width 37 height 15
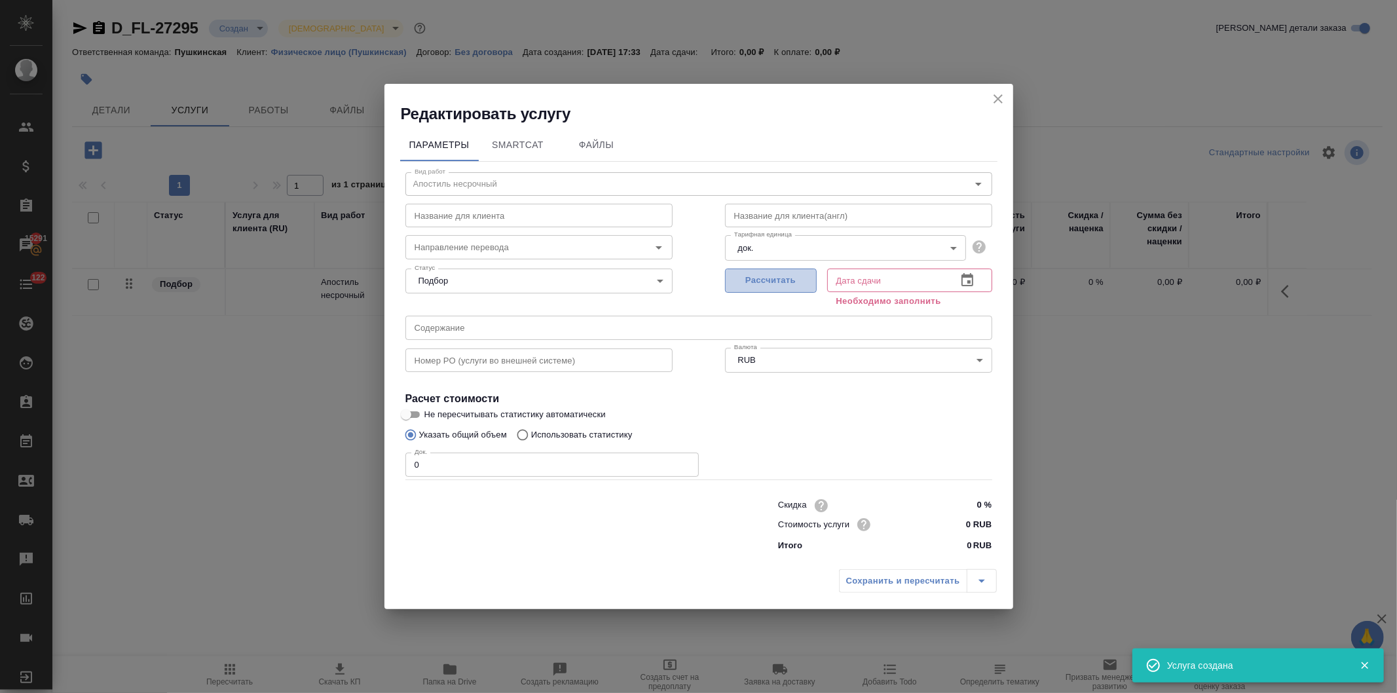
click at [753, 278] on span "Рассчитать" at bounding box center [770, 280] width 77 height 15
type input "16.09.2025 17:37"
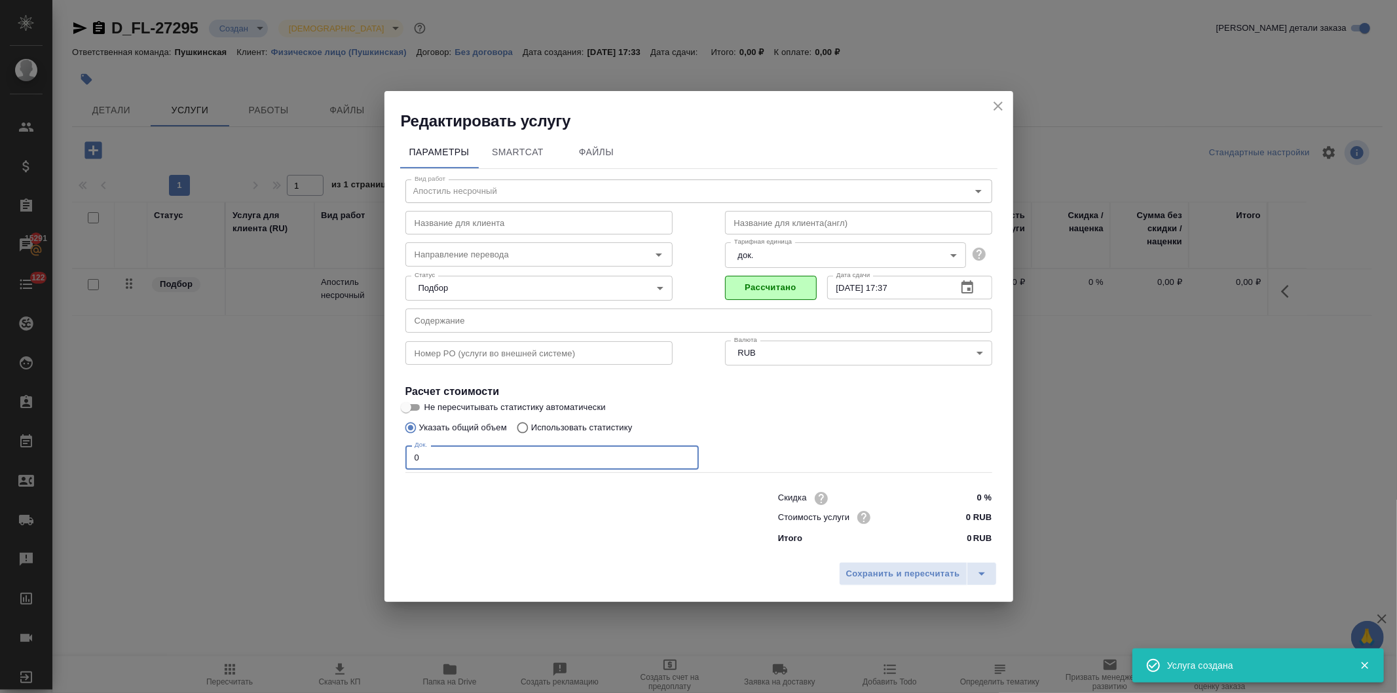
drag, startPoint x: 368, startPoint y: 465, endPoint x: 394, endPoint y: 493, distance: 38.5
click at [362, 466] on div "Редактировать услугу Параметры SmartCat Файлы Вид работ Апостиль несрочный Вид …" at bounding box center [698, 346] width 1397 height 693
type input "1"
click at [957, 520] on input "0 RUB" at bounding box center [966, 517] width 49 height 19
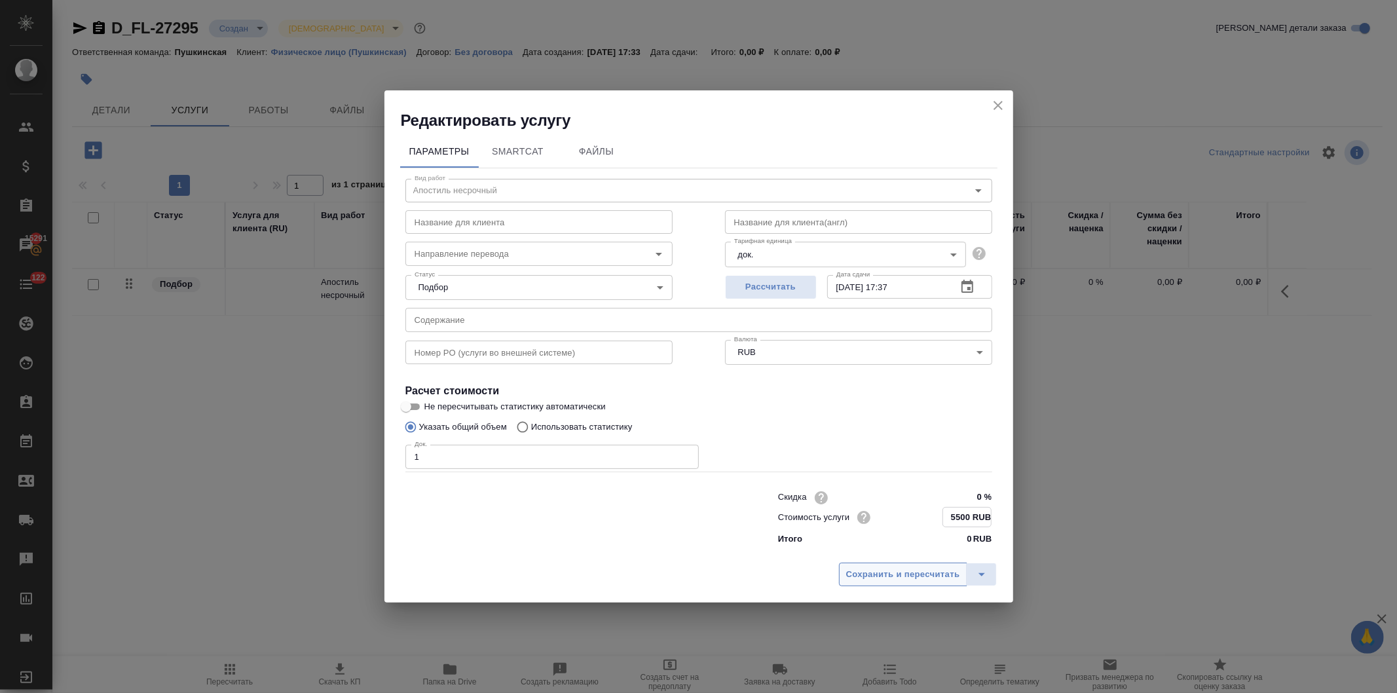
type input "5500 RUB"
click at [908, 572] on span "Сохранить и пересчитать" at bounding box center [903, 574] width 114 height 15
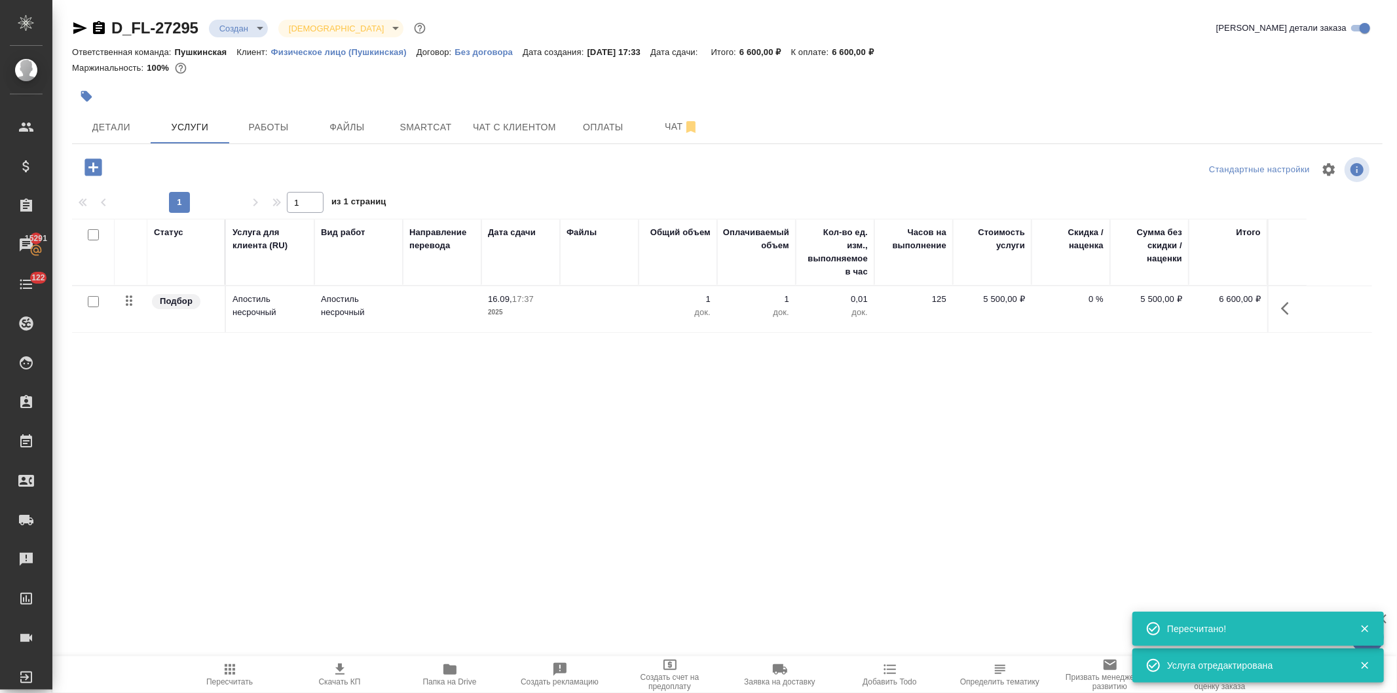
click at [88, 164] on icon "button" at bounding box center [92, 166] width 17 height 17
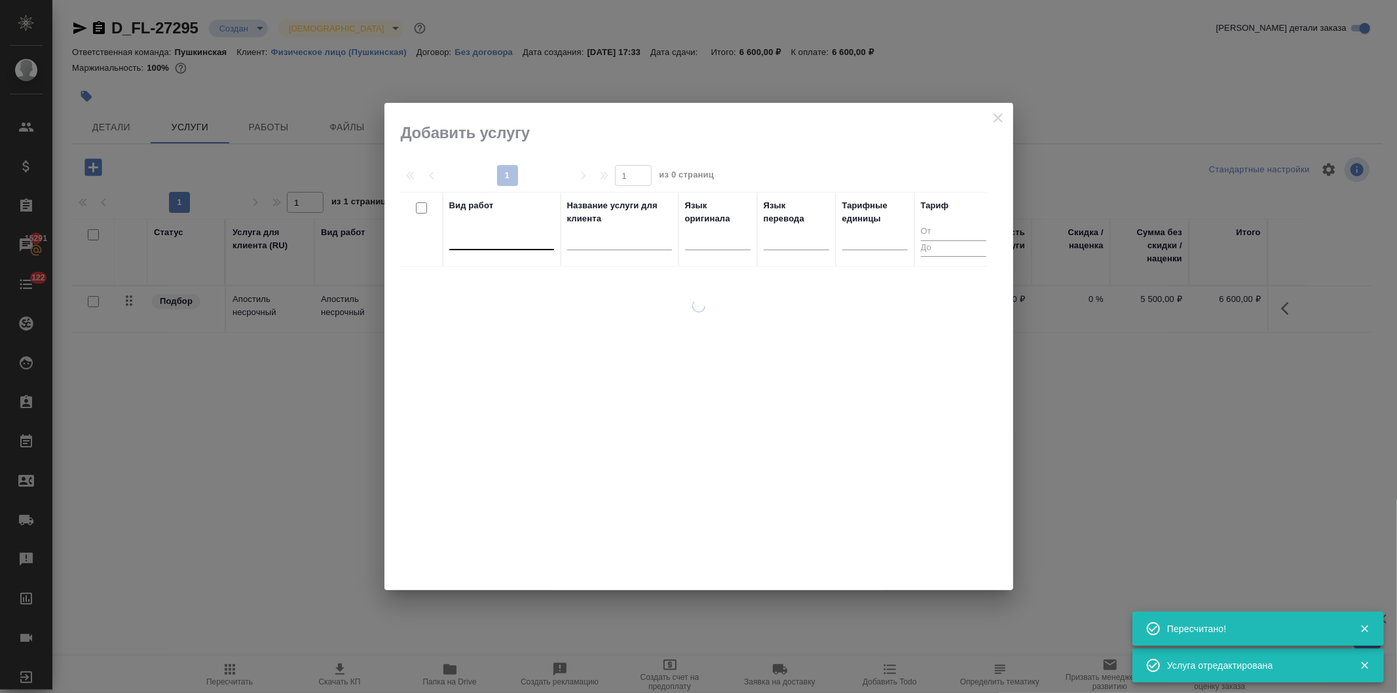
click at [489, 233] on div at bounding box center [501, 236] width 105 height 19
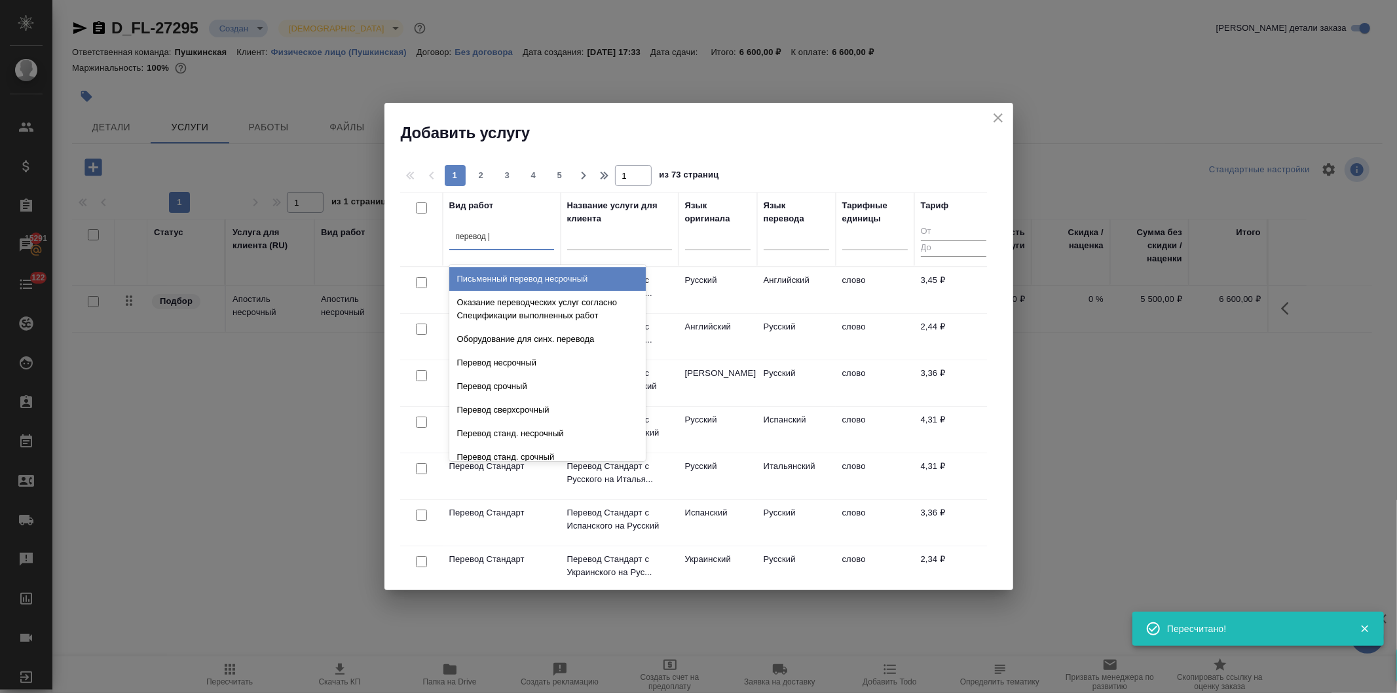
type input "перевод ст"
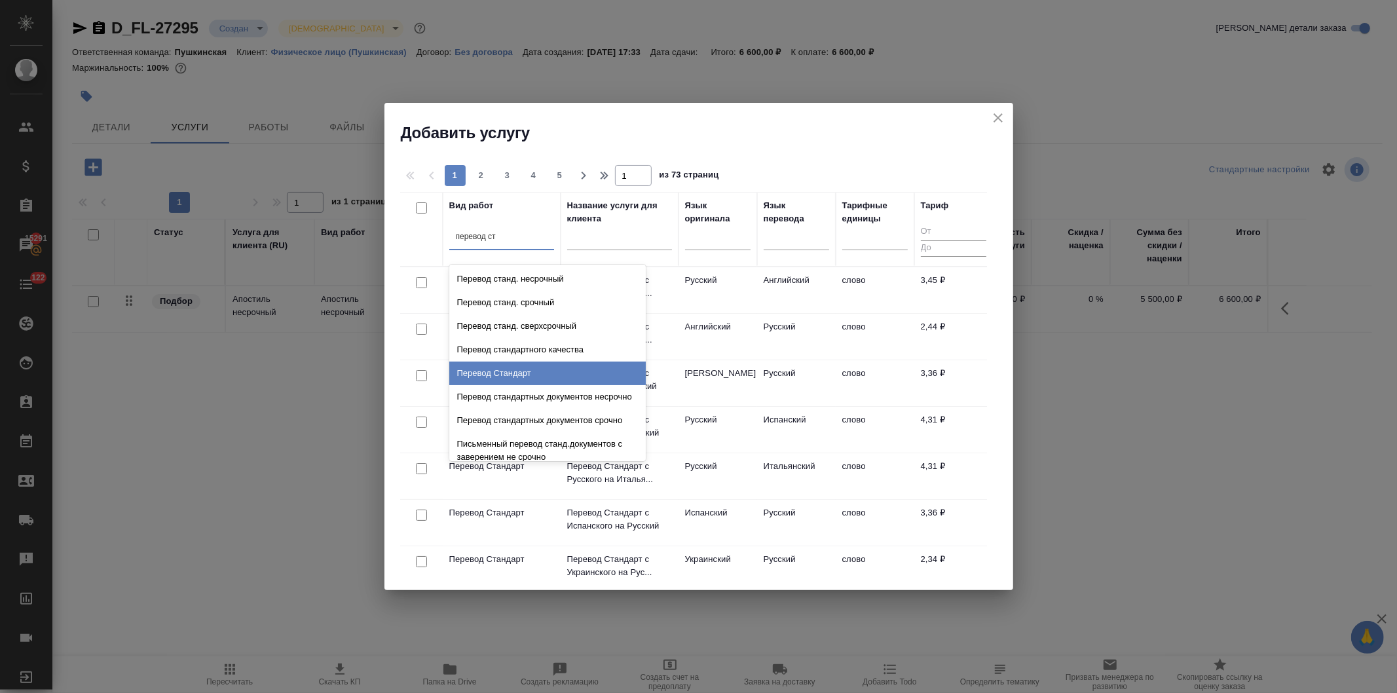
click at [515, 373] on div "Перевод Стандарт" at bounding box center [547, 373] width 196 height 24
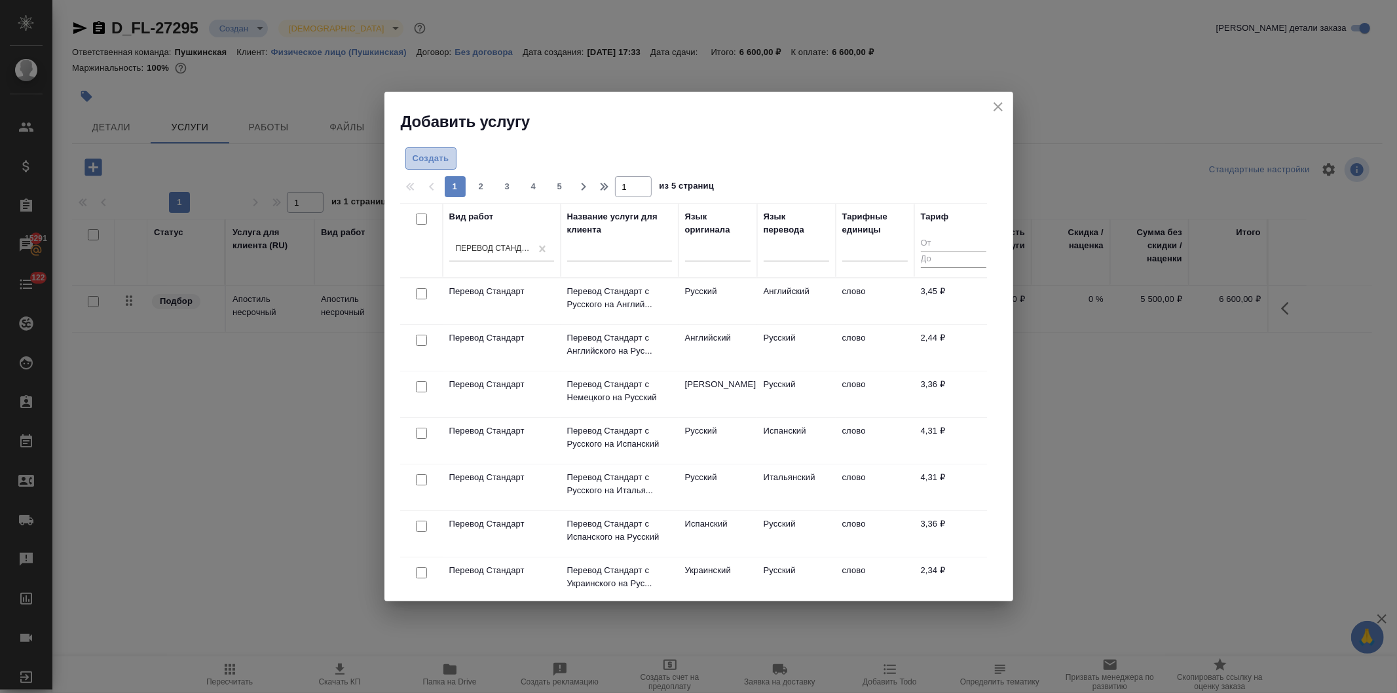
click at [420, 156] on span "Создать" at bounding box center [431, 158] width 37 height 15
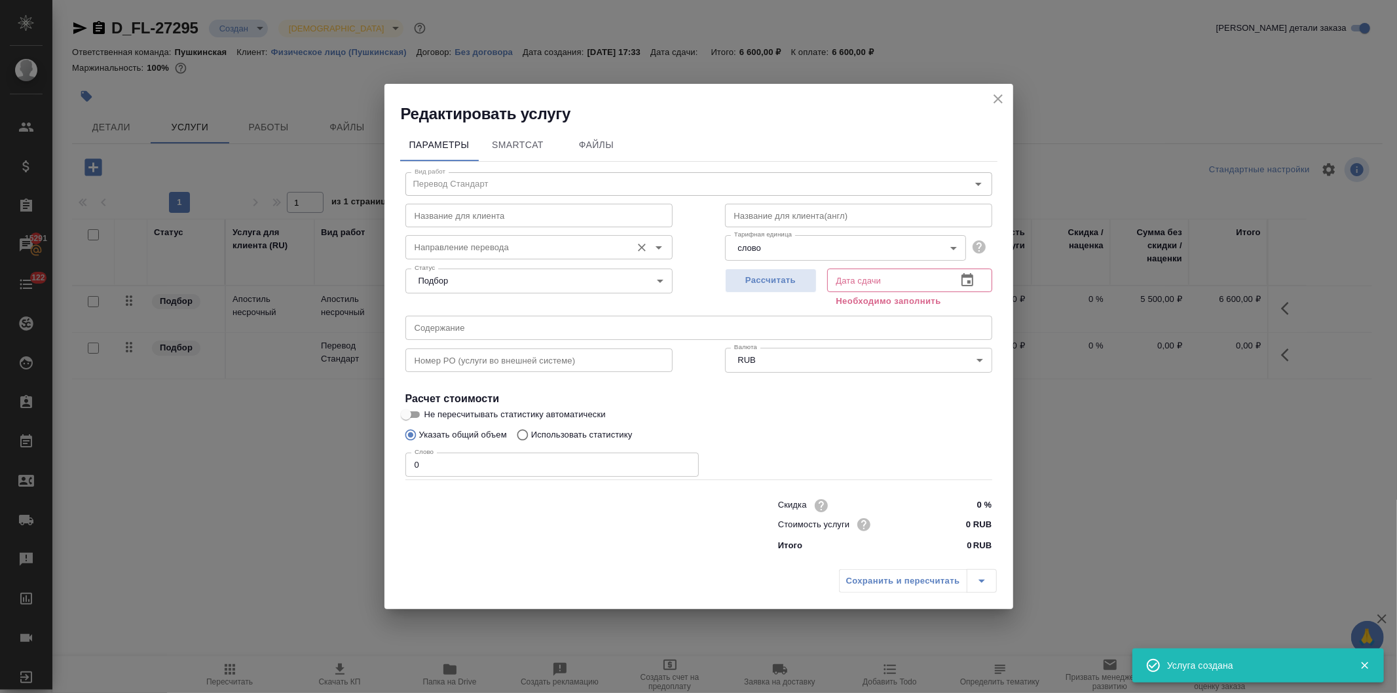
click at [445, 244] on input "Направление перевода" at bounding box center [516, 247] width 215 height 16
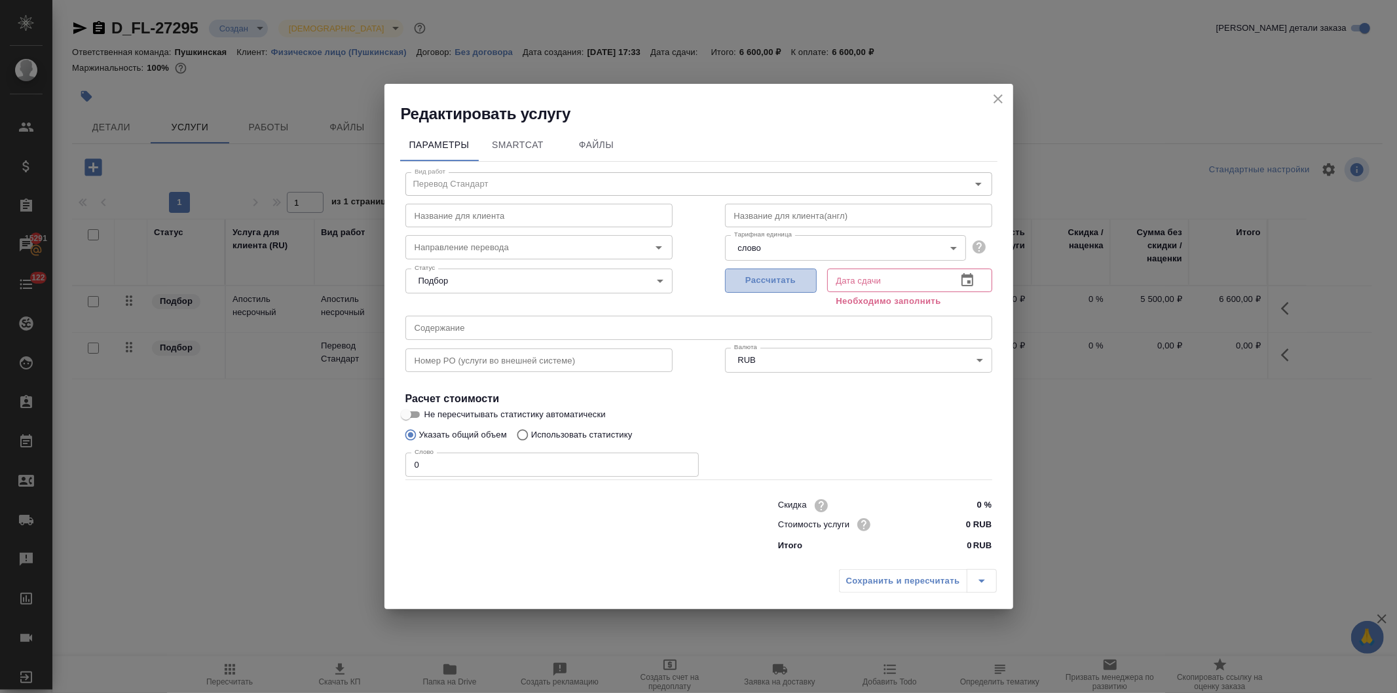
click at [778, 280] on span "Рассчитать" at bounding box center [770, 280] width 77 height 15
type input "16.09.2025 17:39"
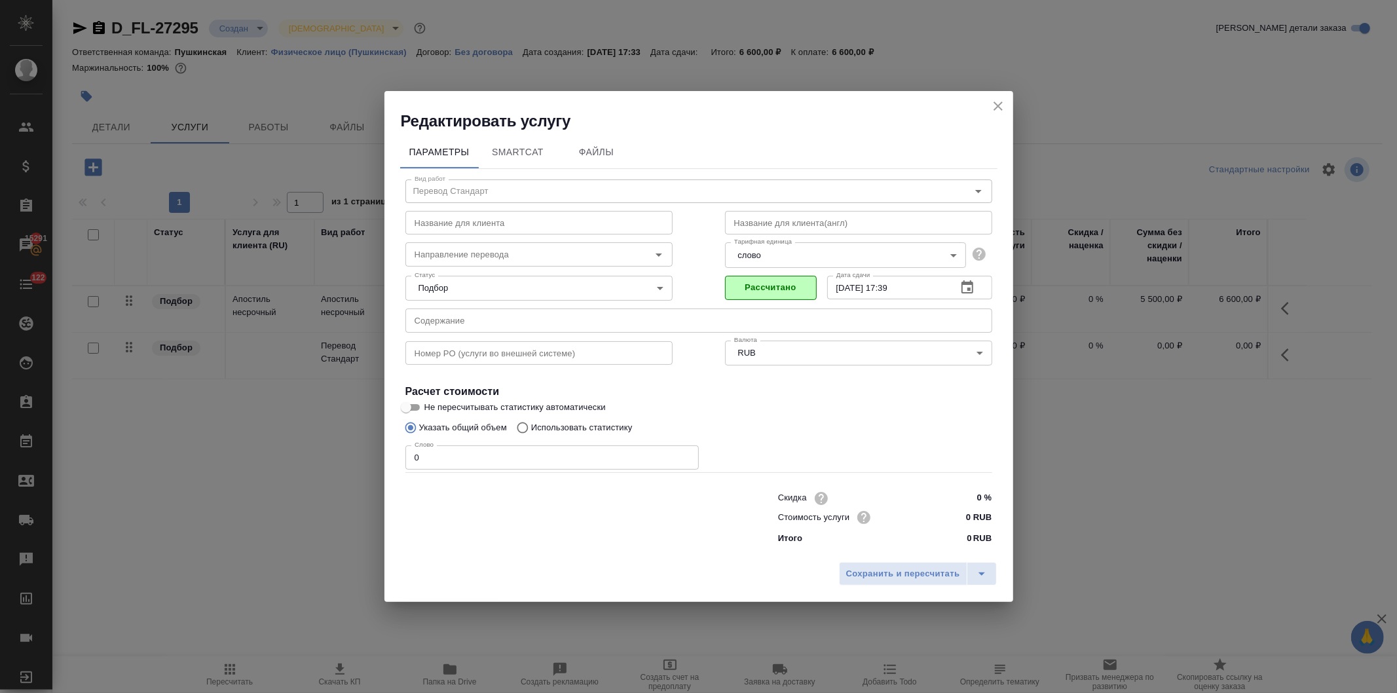
drag, startPoint x: 389, startPoint y: 461, endPoint x: 368, endPoint y: 460, distance: 21.0
click at [368, 460] on div "Редактировать услугу Параметры SmartCat Файлы Вид работ Перевод Стандарт Вид ра…" at bounding box center [698, 346] width 1397 height 693
type input "1000"
click at [447, 254] on input "Направление перевода" at bounding box center [516, 254] width 215 height 16
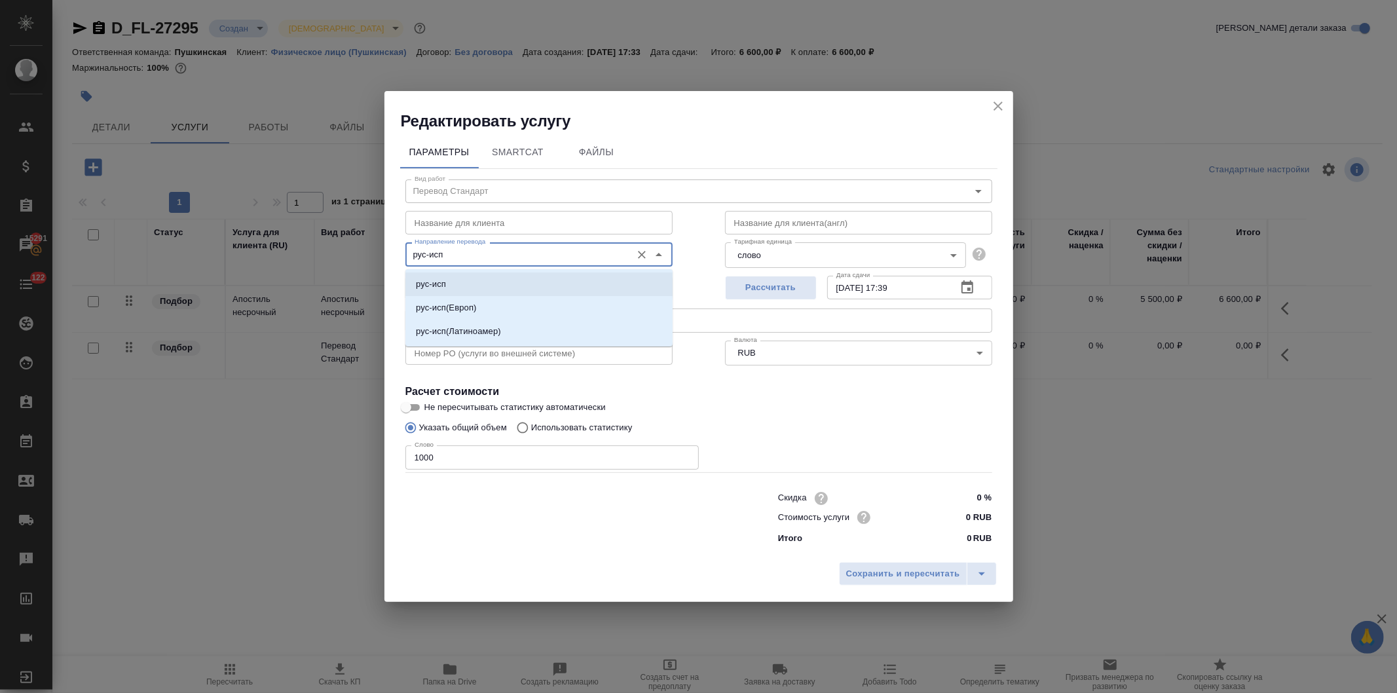
drag, startPoint x: 449, startPoint y: 282, endPoint x: 760, endPoint y: 502, distance: 380.6
click at [449, 282] on li "рус-исп" at bounding box center [538, 284] width 267 height 24
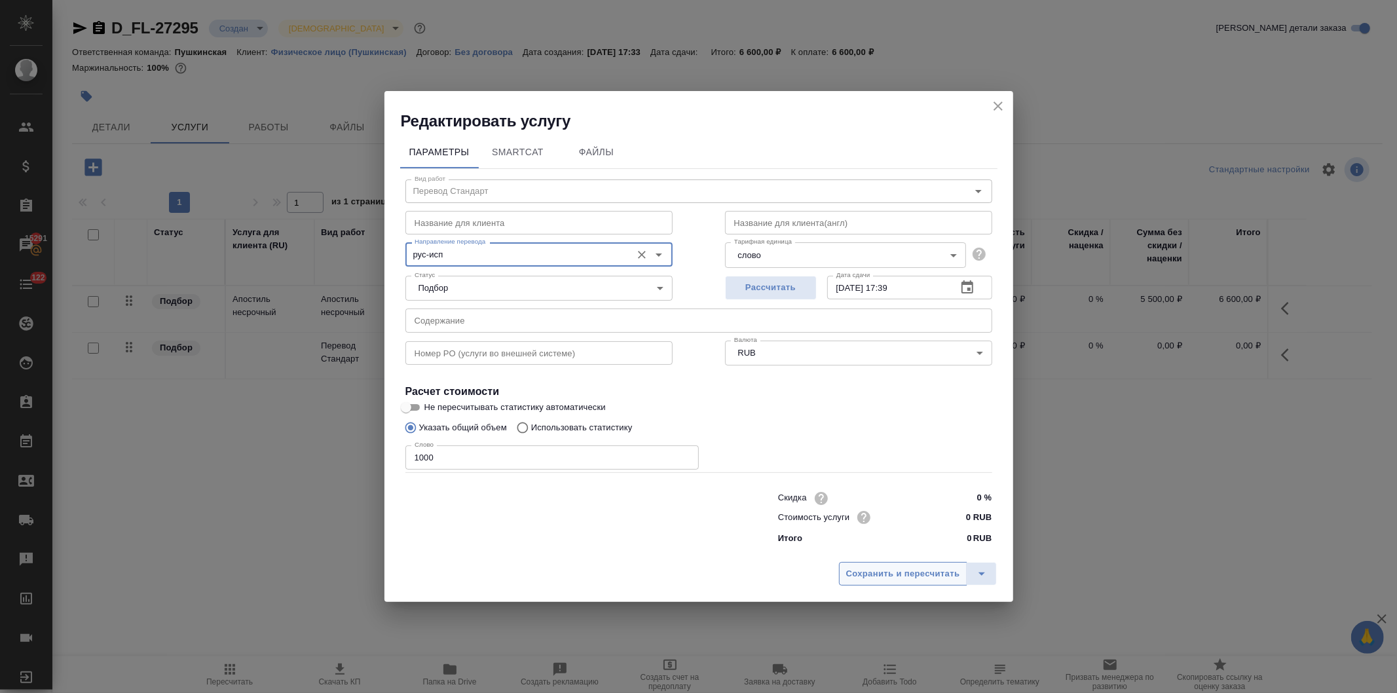
type input "рус-исп"
click at [900, 578] on span "Сохранить и пересчитать" at bounding box center [903, 573] width 114 height 15
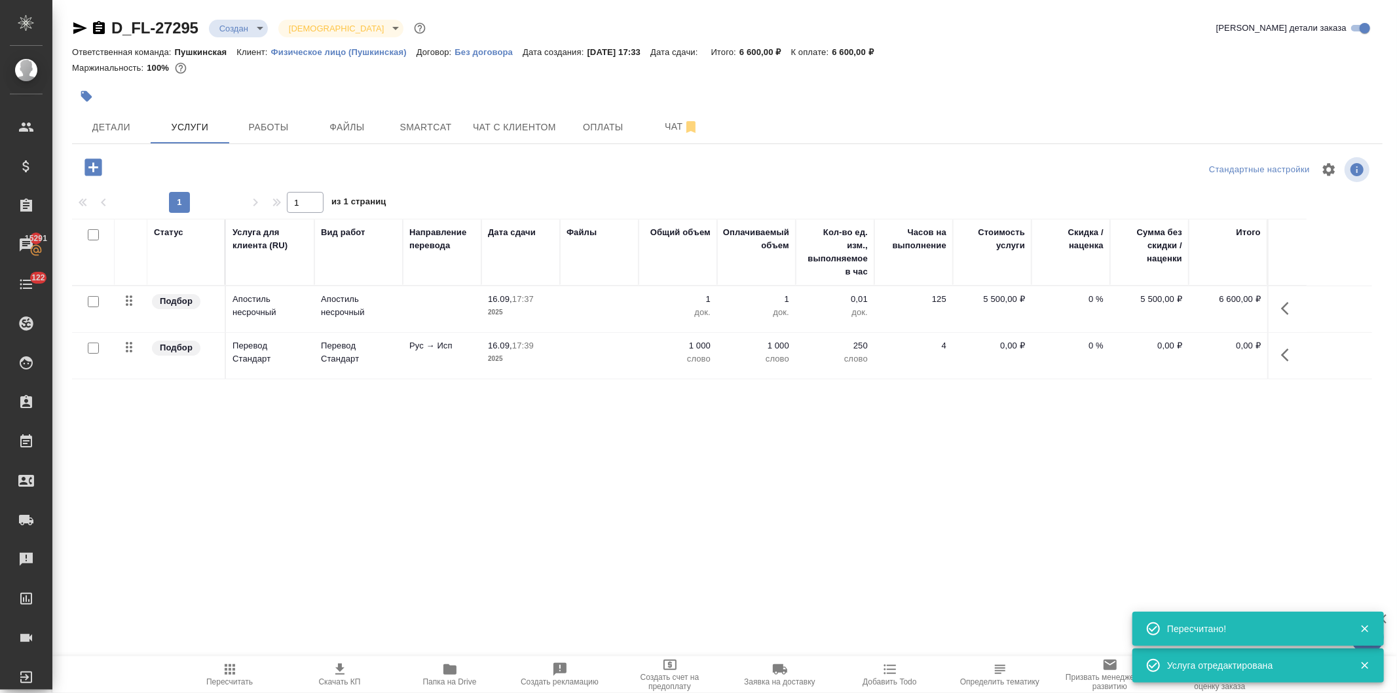
click at [1278, 350] on button "button" at bounding box center [1288, 354] width 31 height 31
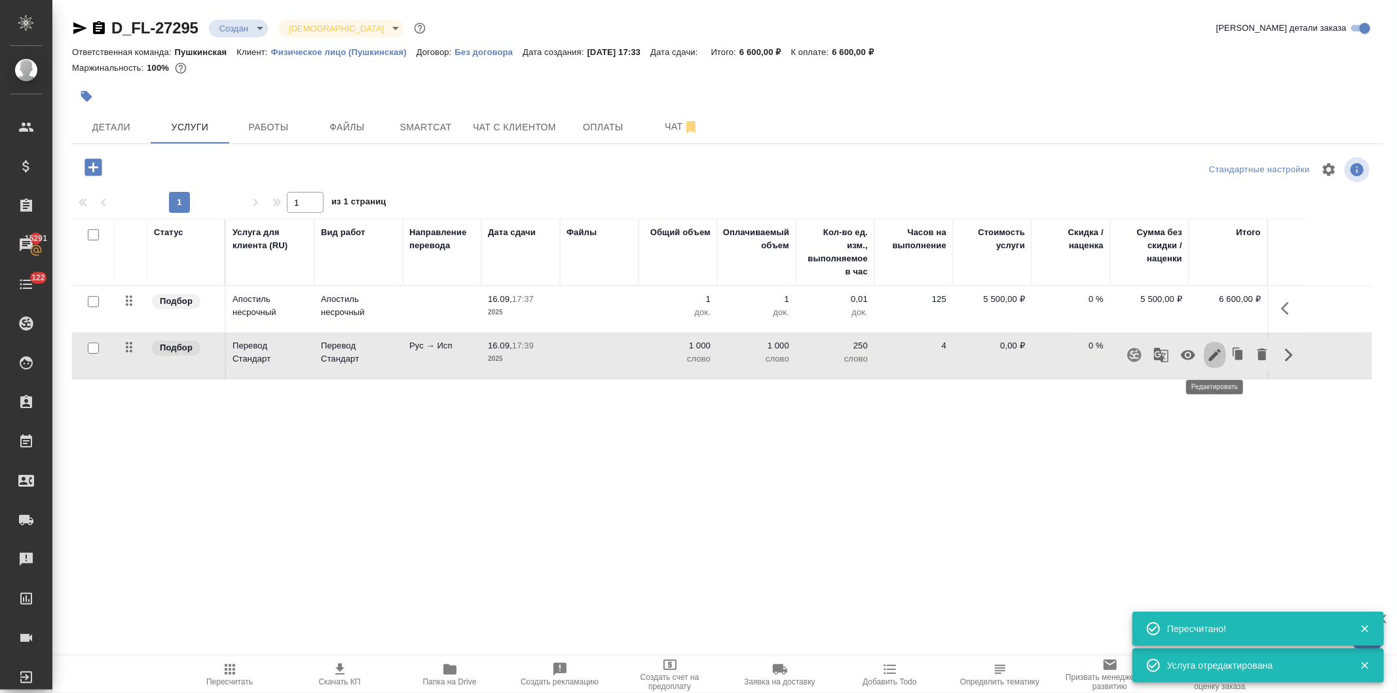
click at [1210, 354] on icon "button" at bounding box center [1215, 355] width 16 height 16
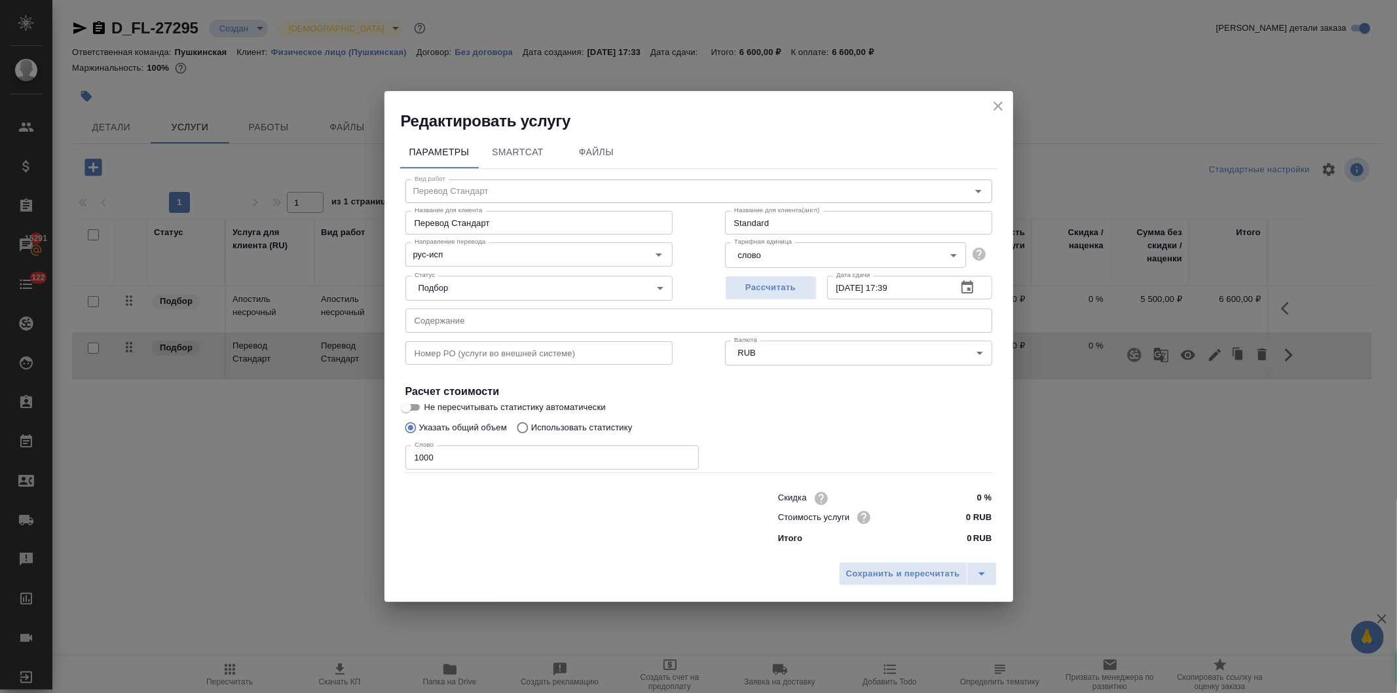
click at [963, 513] on input "0 RUB" at bounding box center [966, 517] width 49 height 19
type input "4.4 RUB"
click at [924, 570] on span "Сохранить и пересчитать" at bounding box center [903, 574] width 114 height 15
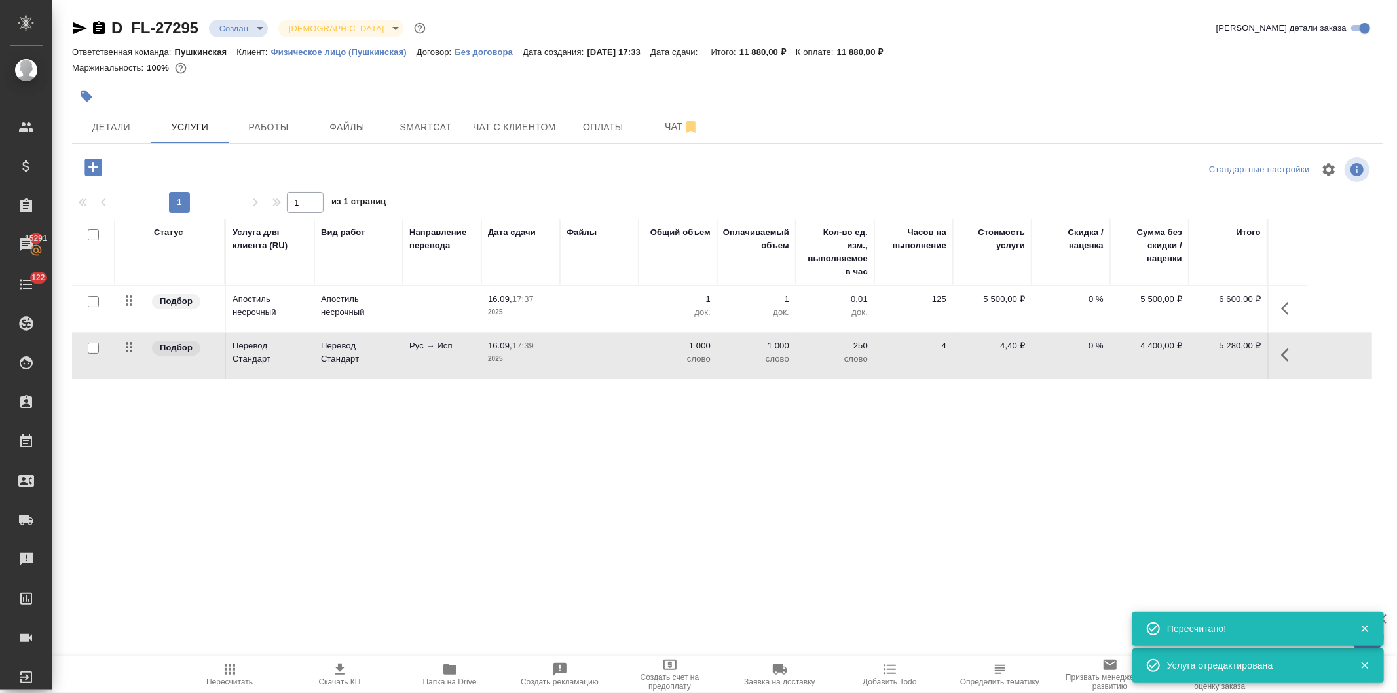
click at [88, 166] on icon "button" at bounding box center [92, 166] width 17 height 17
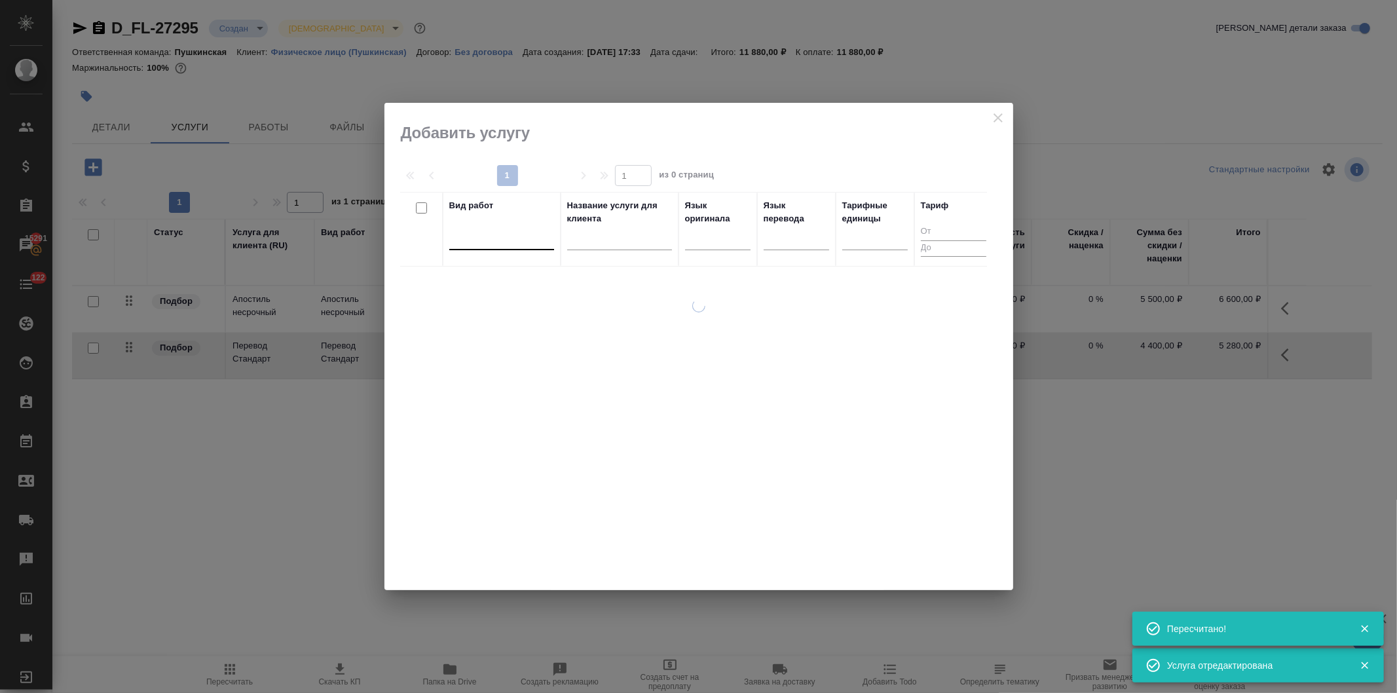
click at [460, 240] on div at bounding box center [501, 236] width 105 height 19
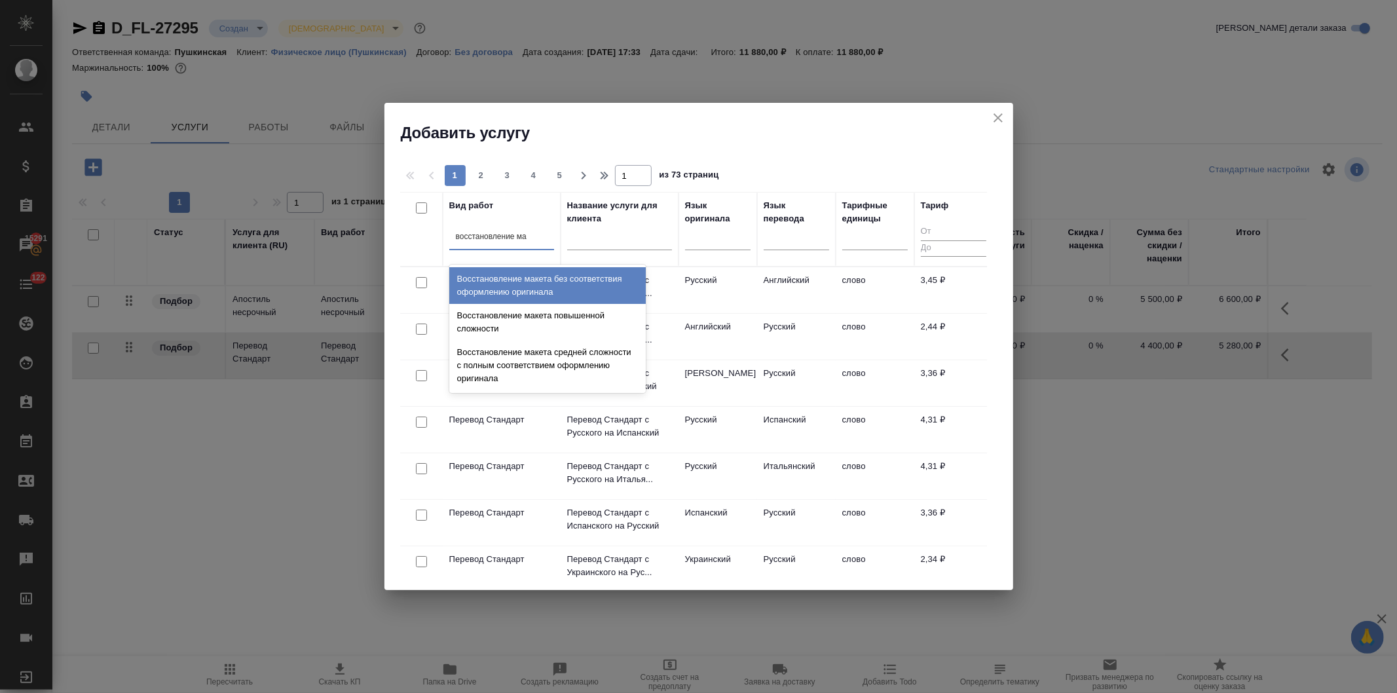
type input "восстановление мак"
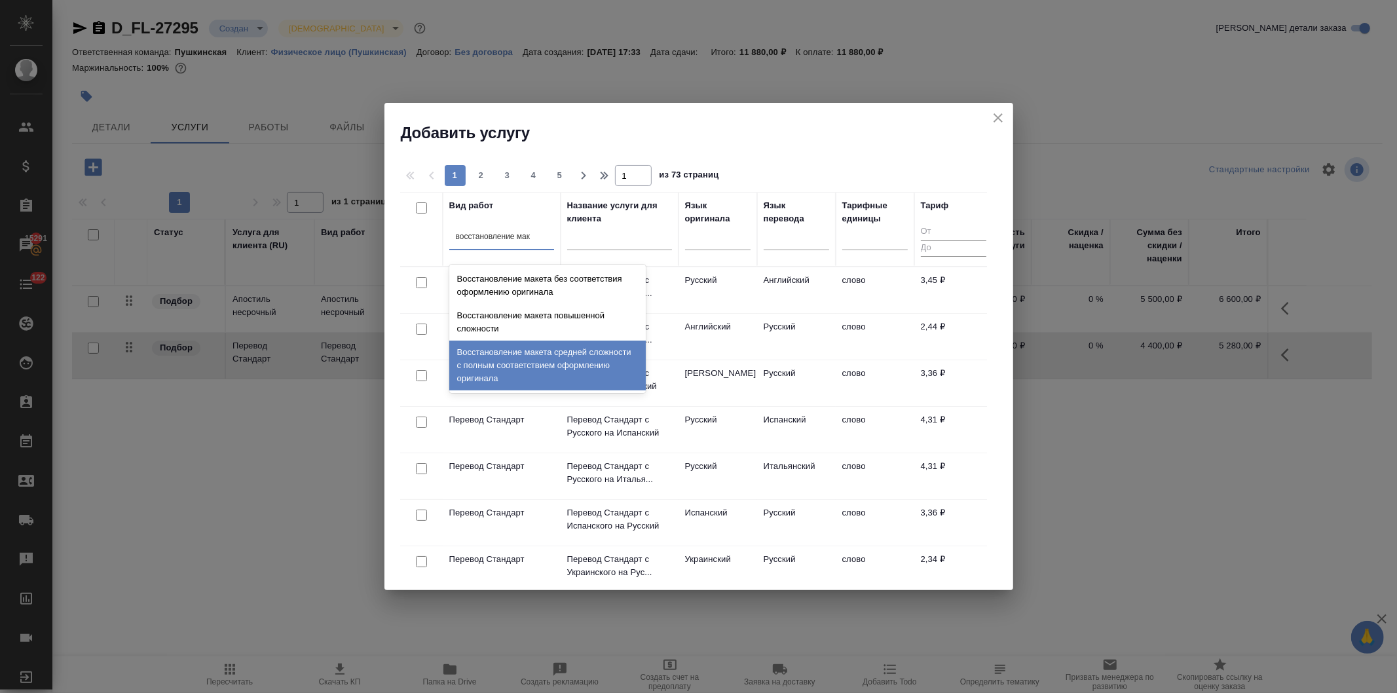
click at [492, 370] on div "Восстановление макета средней сложности с полным соответствием оформлению ориги…" at bounding box center [547, 366] width 196 height 50
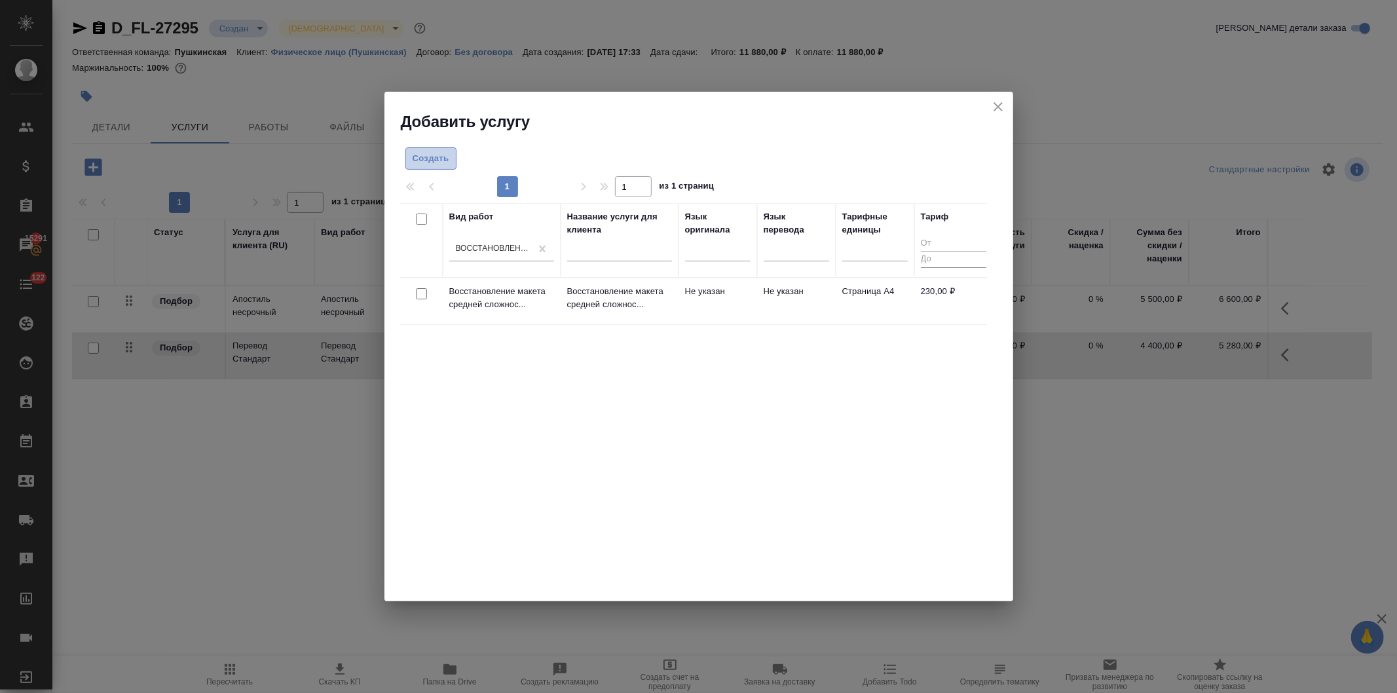
click at [434, 157] on span "Создать" at bounding box center [431, 158] width 37 height 15
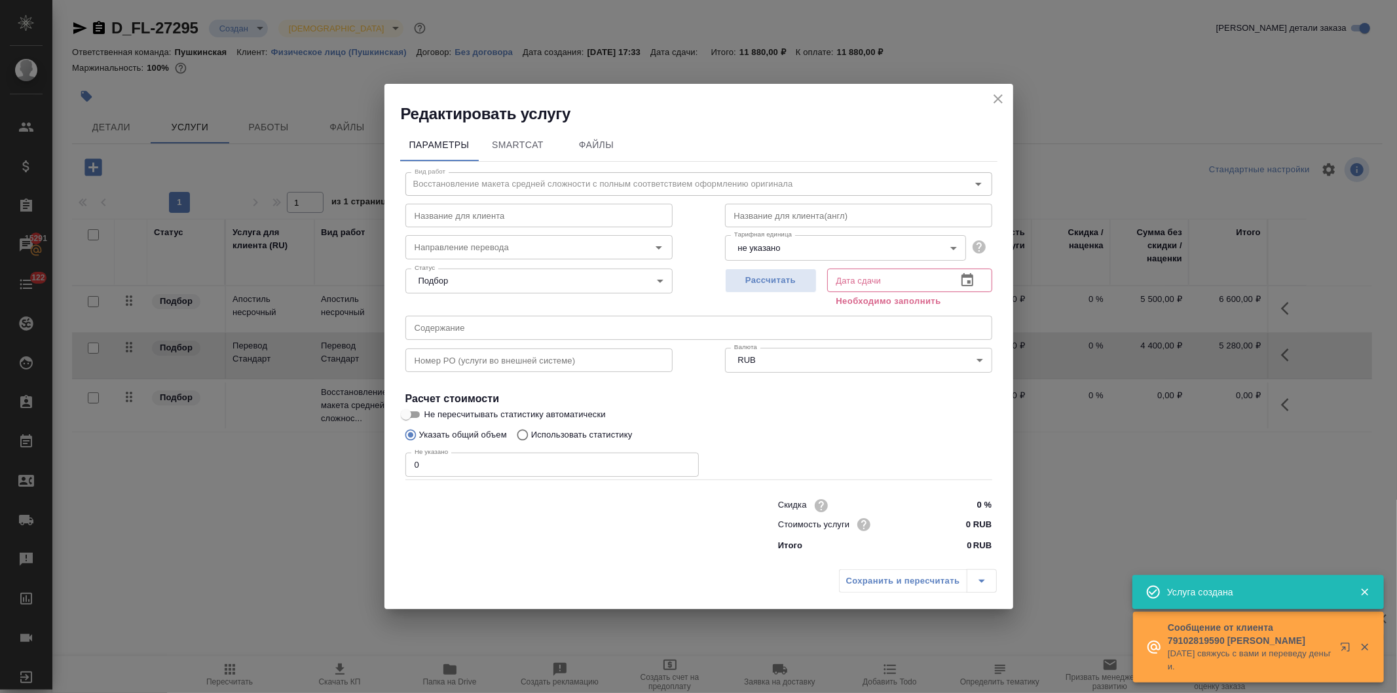
click at [795, 249] on body "🙏 .cls-1 fill:#fff; AWATERA Давыдова Елена Клиенты Спецификации Заказы 15291 Ча…" at bounding box center [698, 346] width 1397 height 693
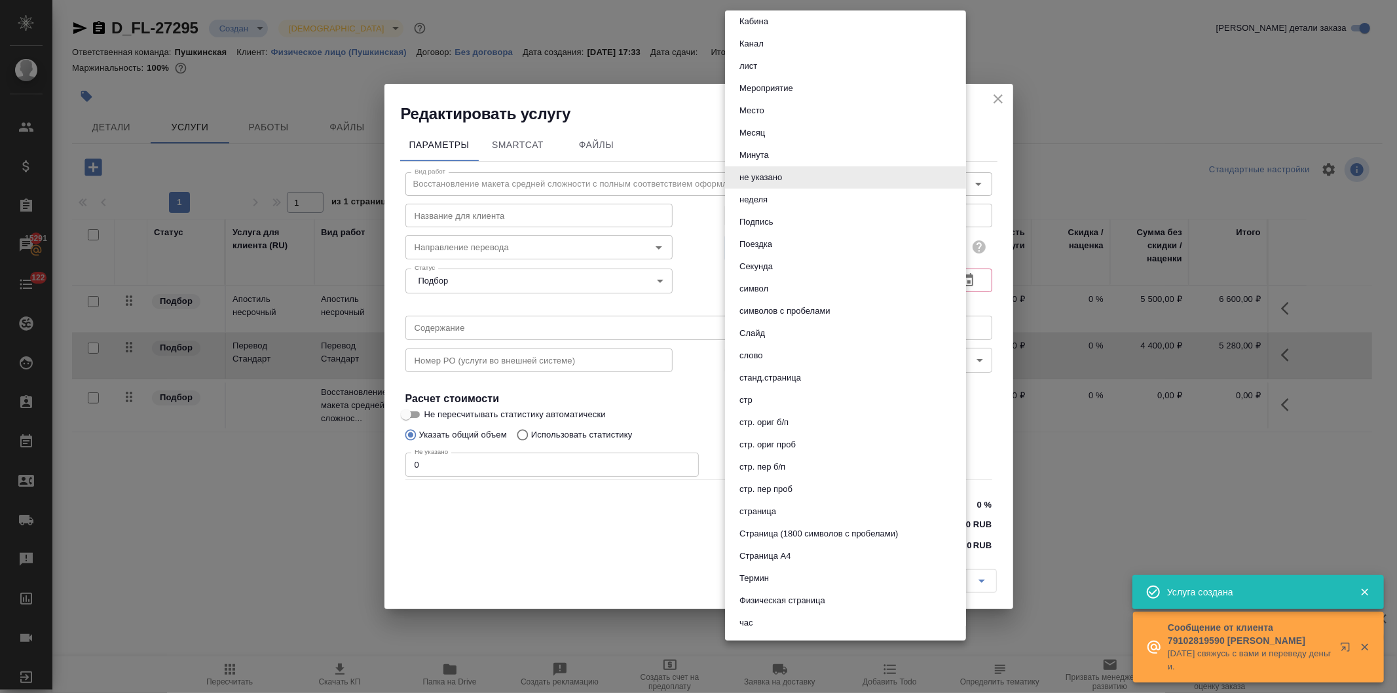
scroll to position [492, 0]
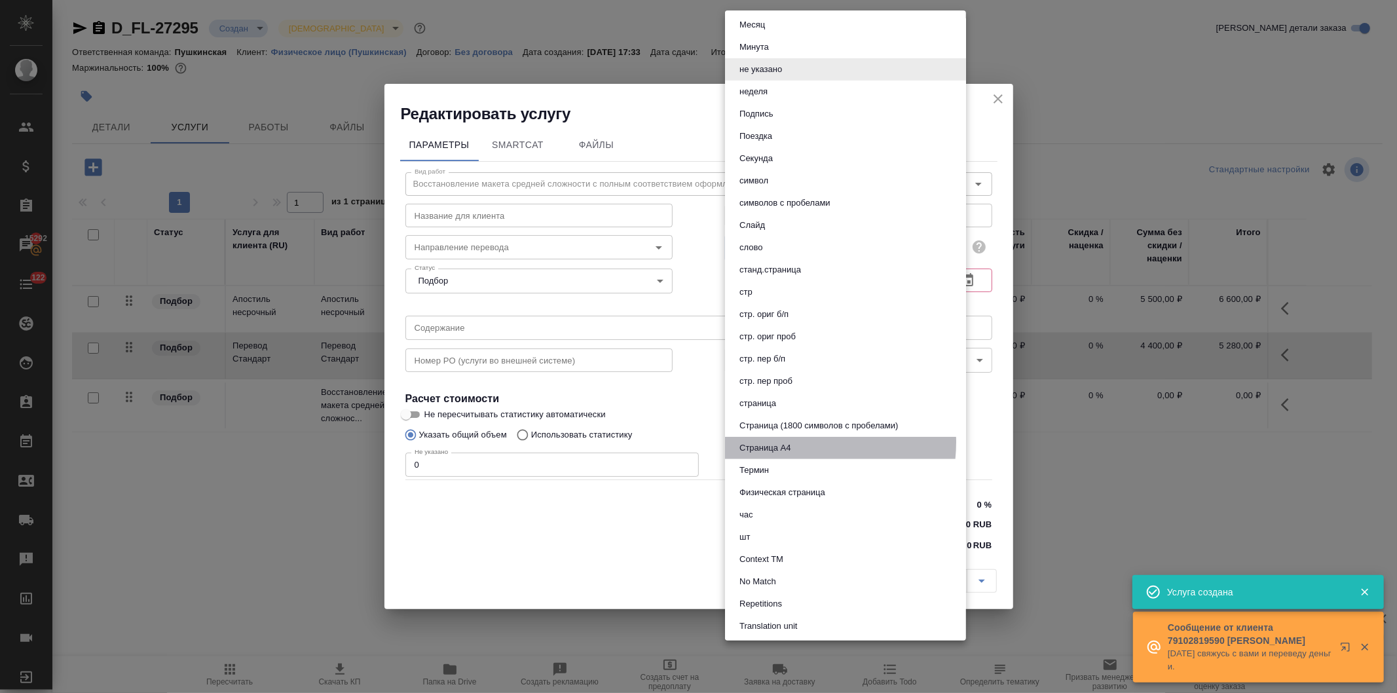
click at [787, 441] on button "Страница А4" at bounding box center [764, 448] width 59 height 14
type input "5f036ec4e16dec2d6b59c8ff"
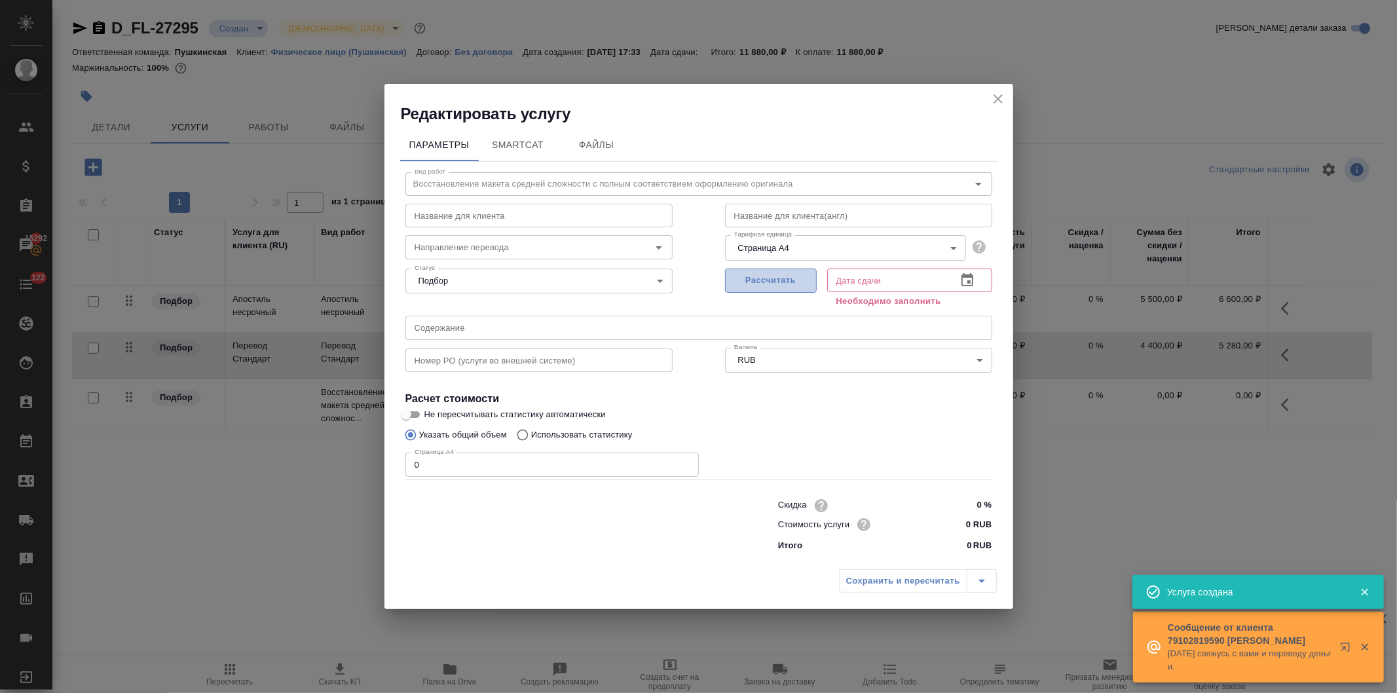
click at [770, 276] on span "Рассчитать" at bounding box center [770, 280] width 77 height 15
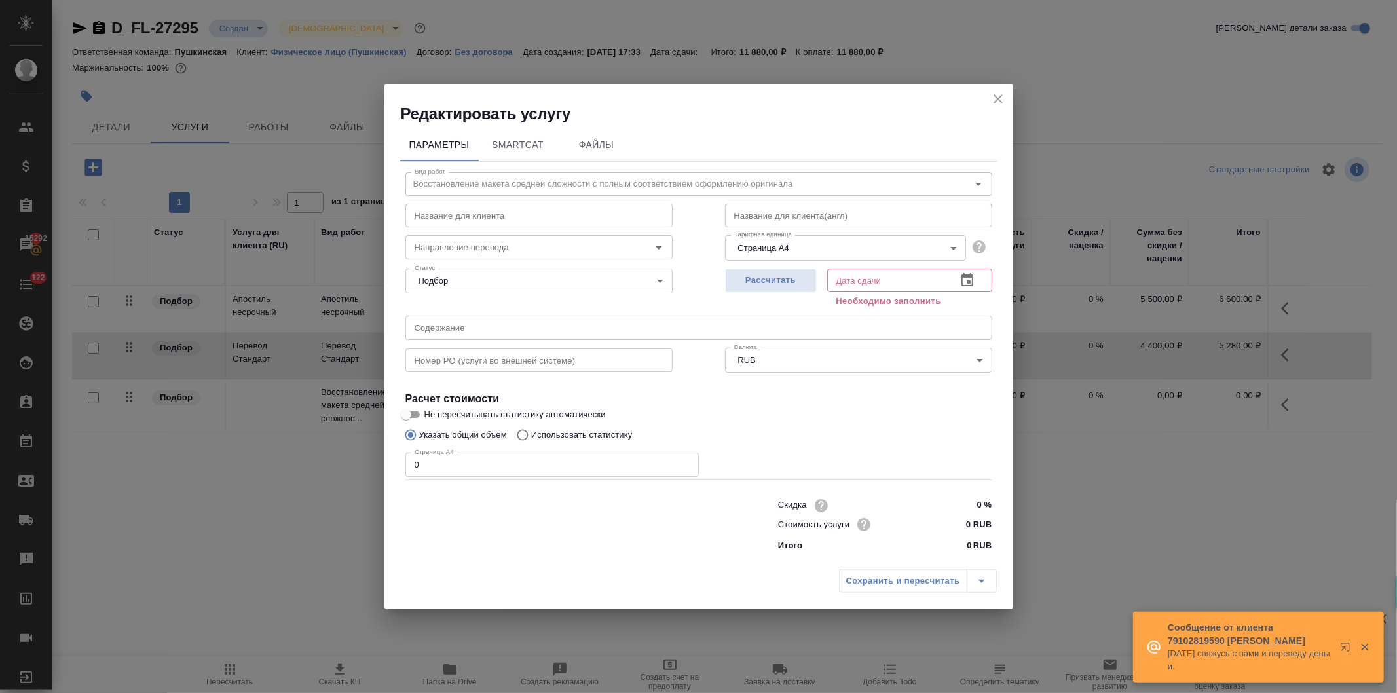
type input "16.09.2025 17:40"
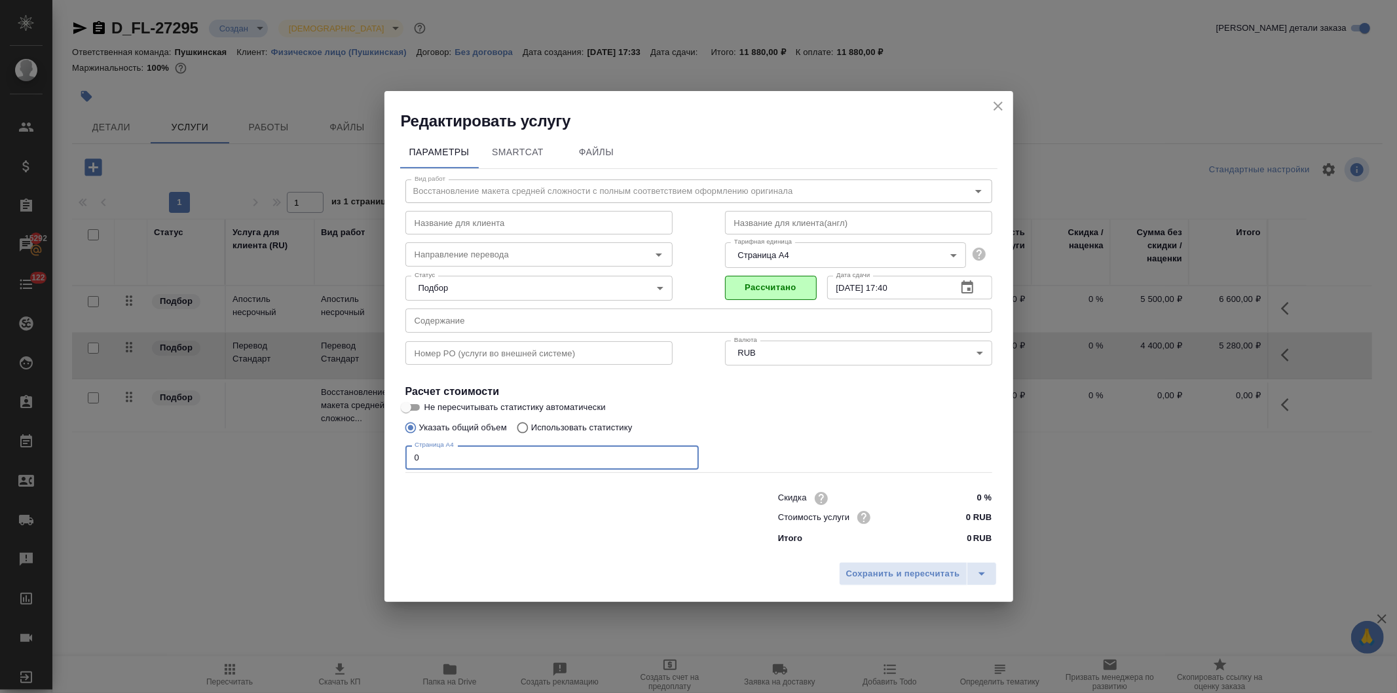
drag, startPoint x: 444, startPoint y: 462, endPoint x: 371, endPoint y: 460, distance: 73.4
click at [371, 460] on div "Редактировать услугу Параметры SmartCat Файлы Вид работ Восстановление макета с…" at bounding box center [698, 346] width 1397 height 693
type input "2"
click at [961, 521] on input "0 RUB" at bounding box center [966, 517] width 49 height 19
type input "250 RUB"
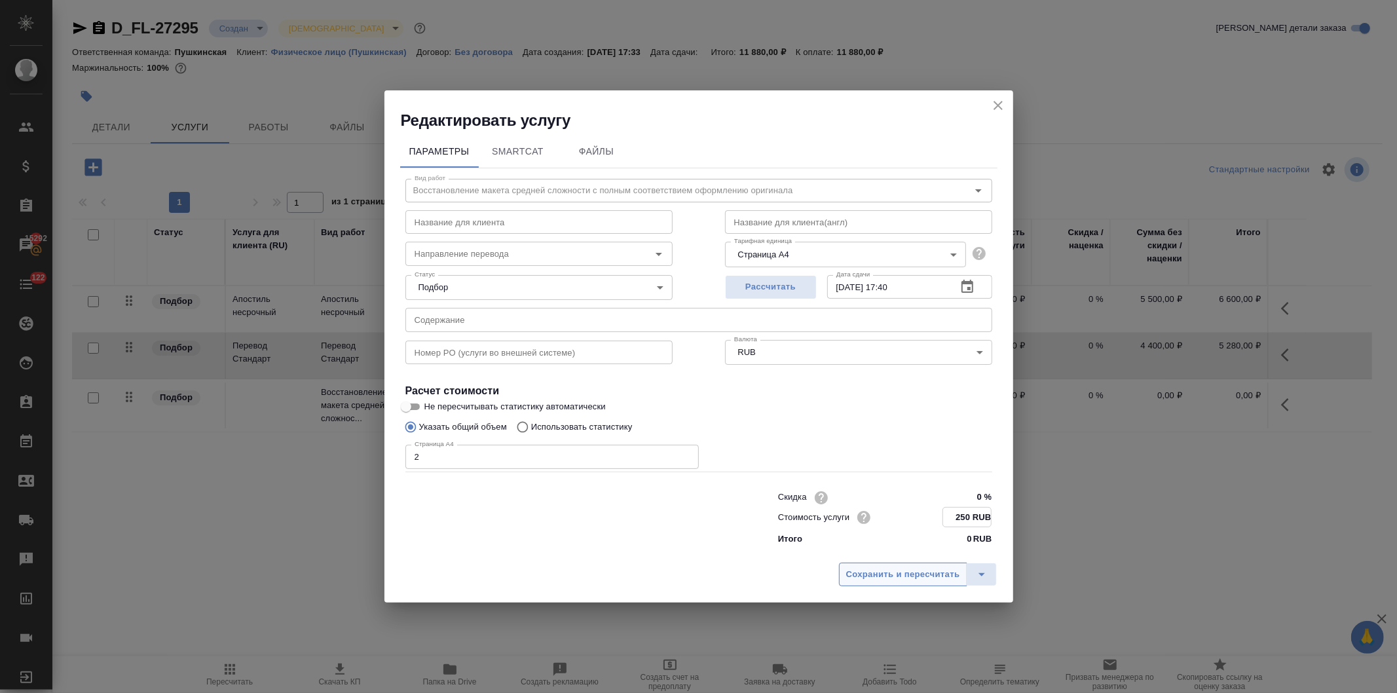
click at [880, 565] on button "Сохранить и пересчитать" at bounding box center [903, 575] width 128 height 24
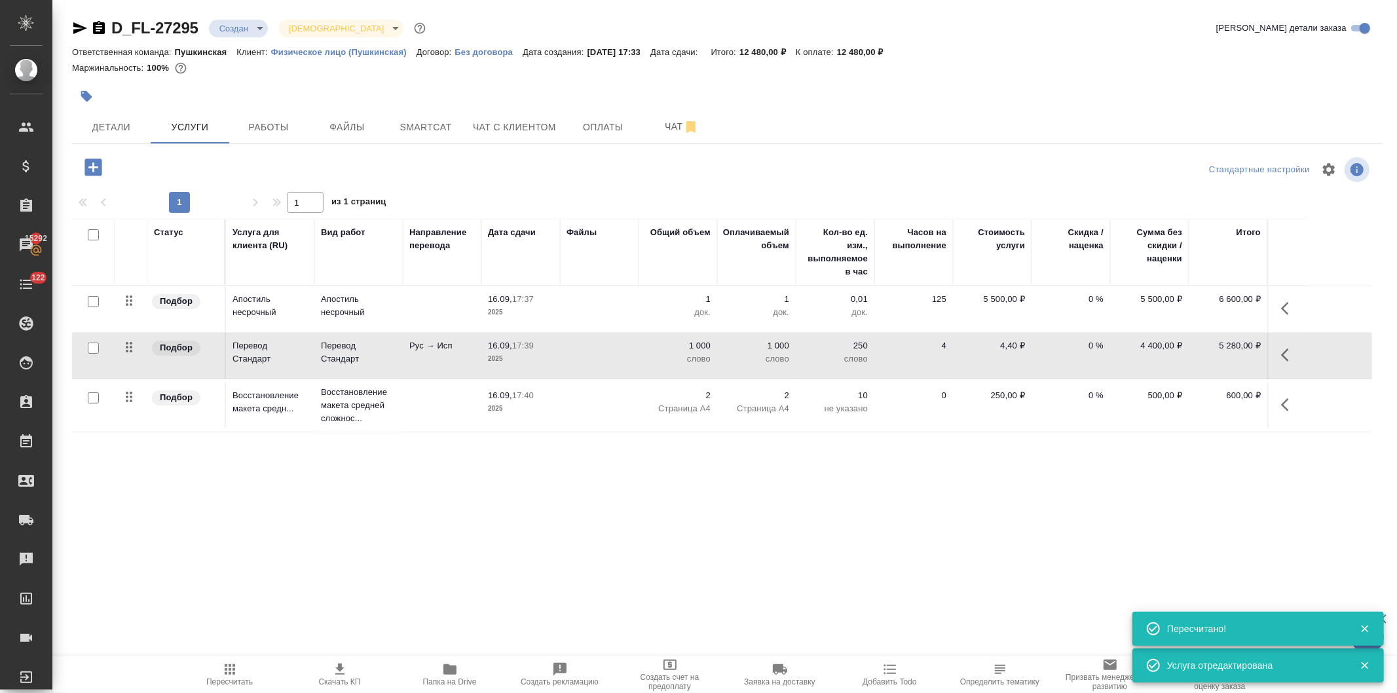
click at [87, 166] on icon "button" at bounding box center [92, 166] width 17 height 17
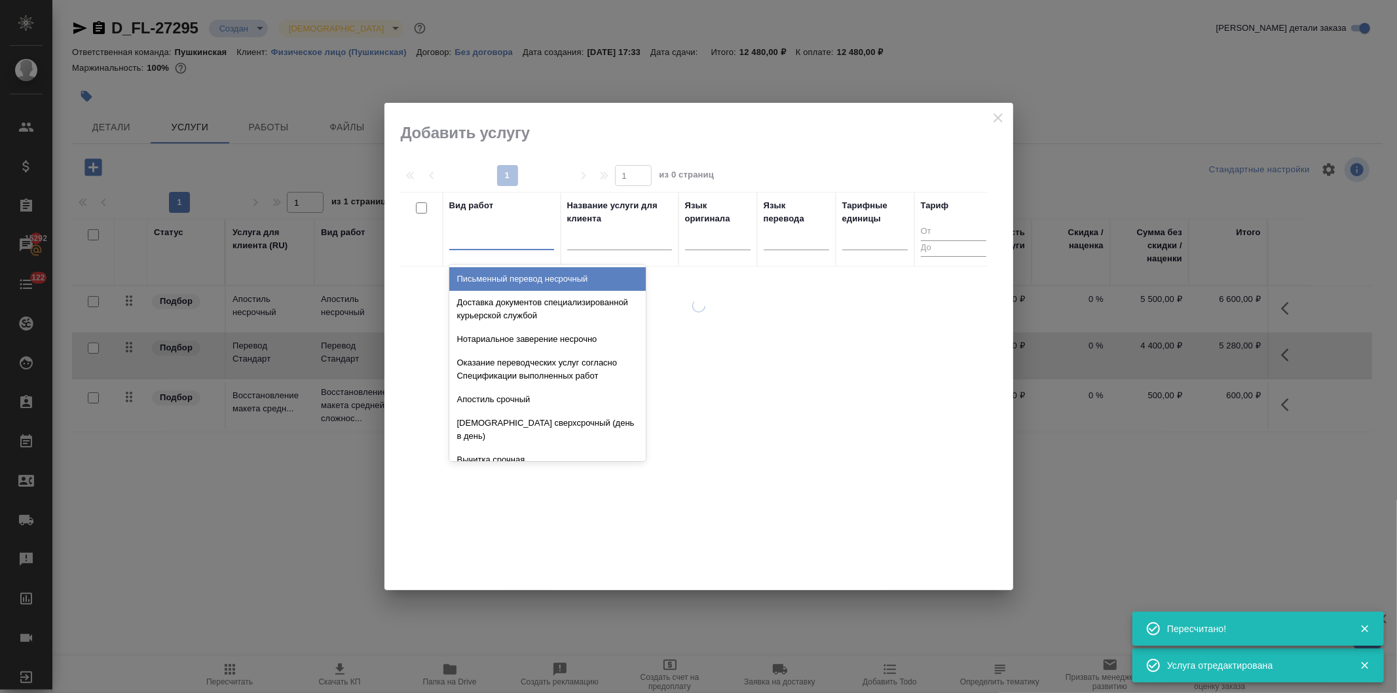
click at [459, 239] on div at bounding box center [501, 236] width 105 height 19
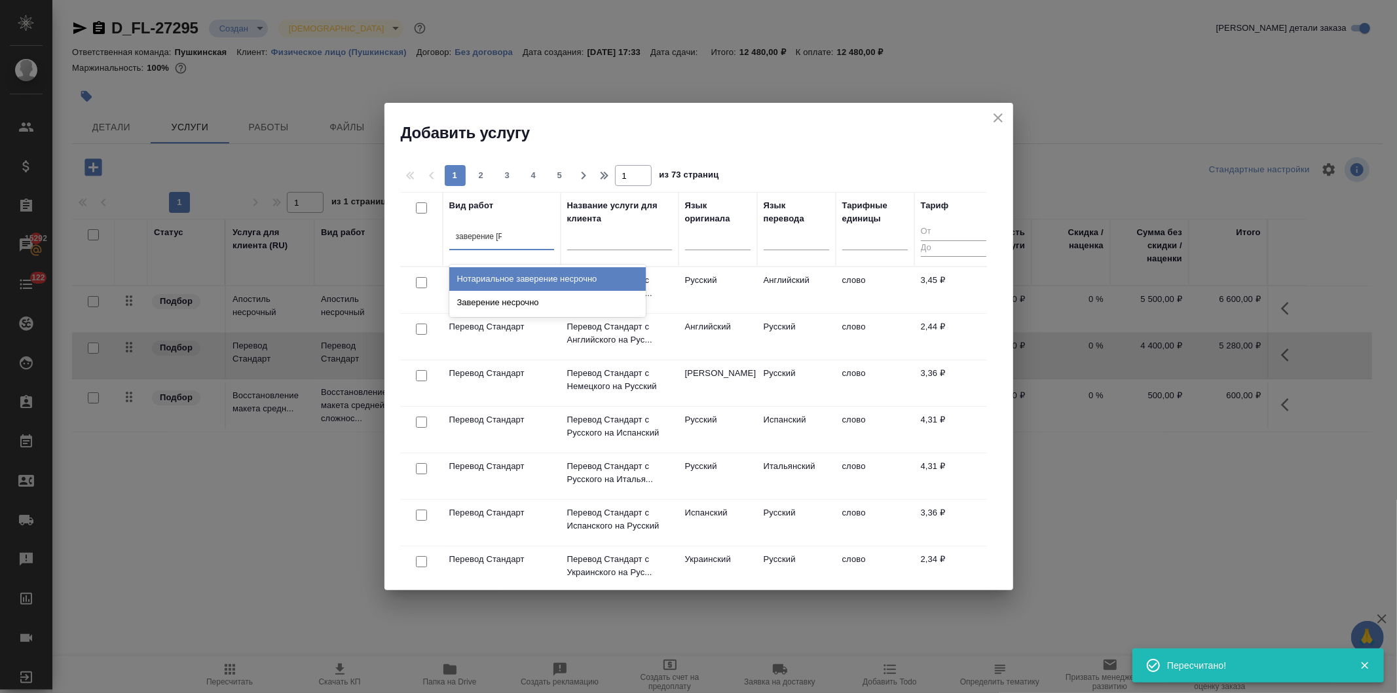
type input "заверение не"
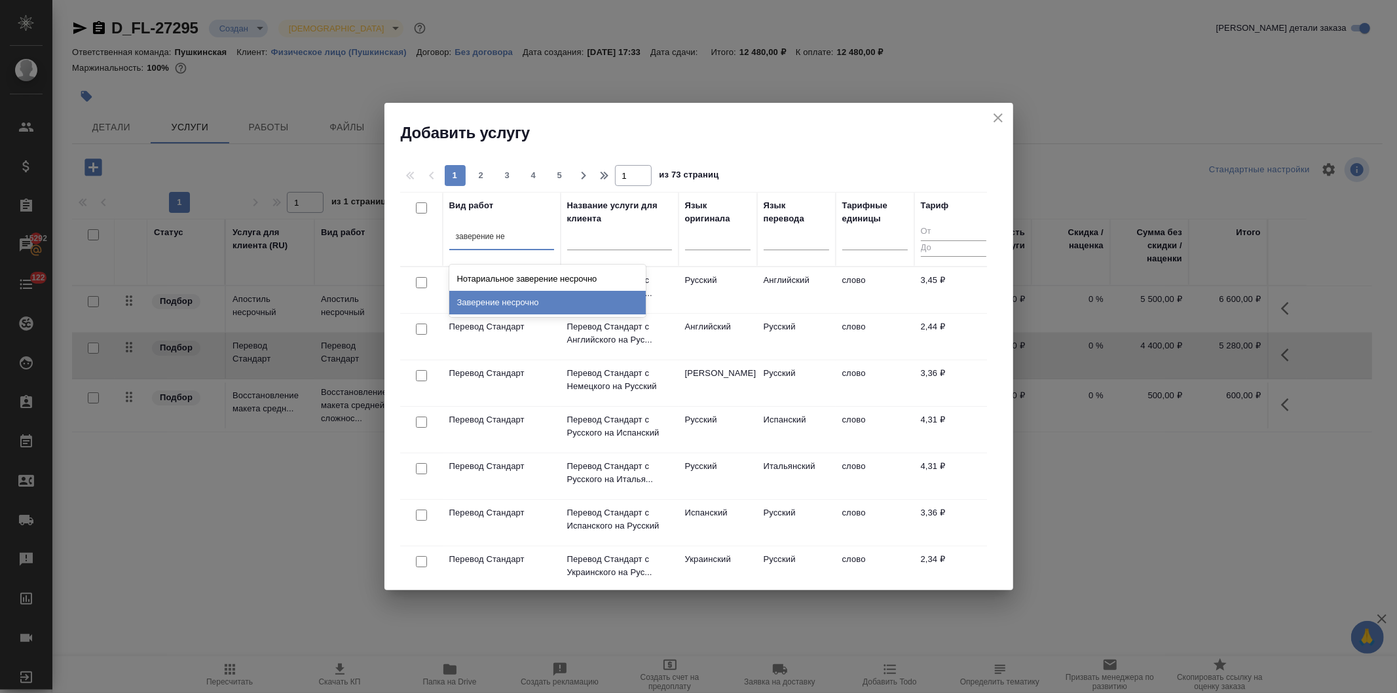
click at [481, 302] on div "Заверение несрочно" at bounding box center [547, 303] width 196 height 24
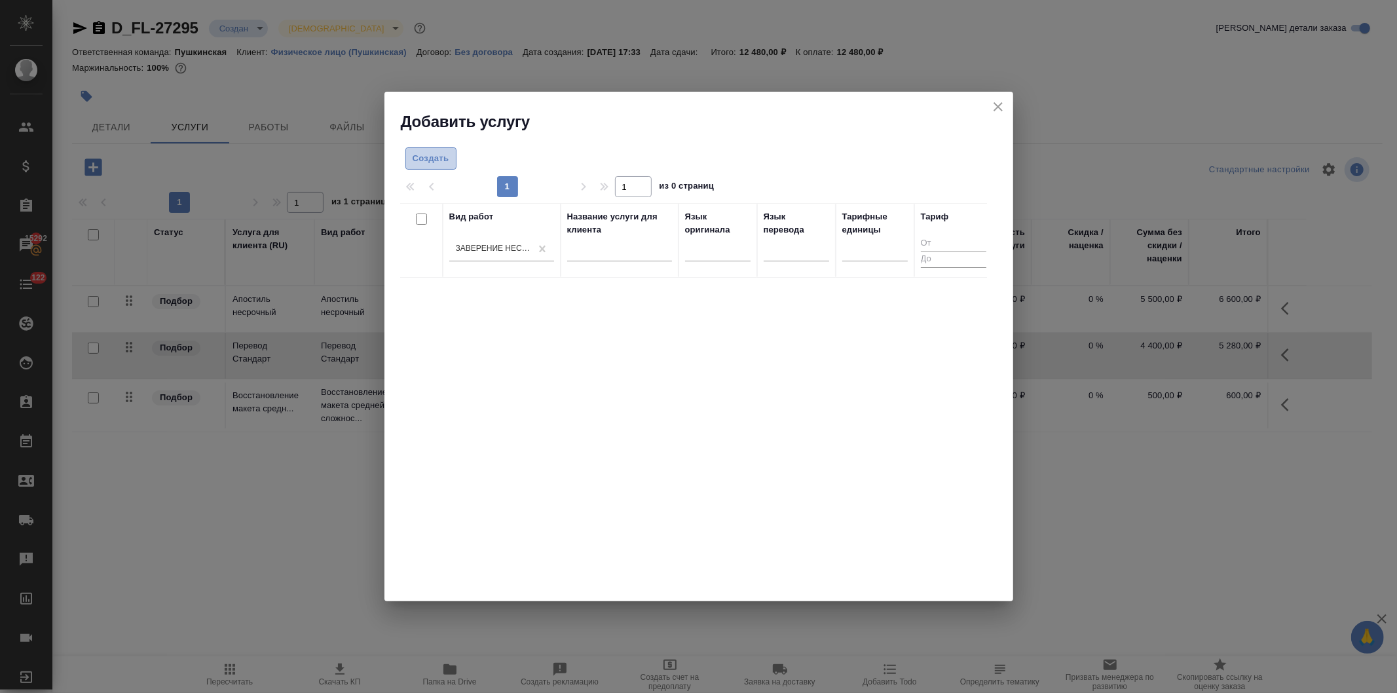
click at [421, 155] on span "Создать" at bounding box center [431, 158] width 37 height 15
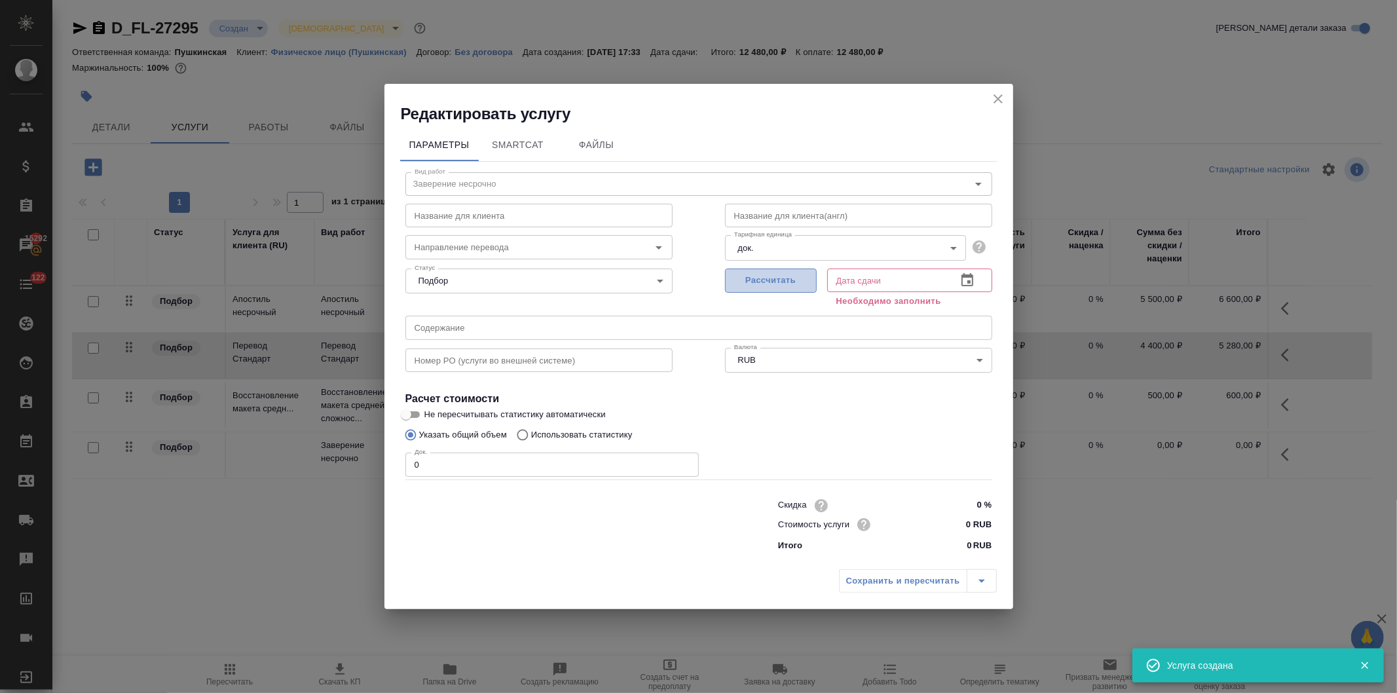
click at [764, 279] on span "Рассчитать" at bounding box center [770, 280] width 77 height 15
type input "16.09.2025 17:40"
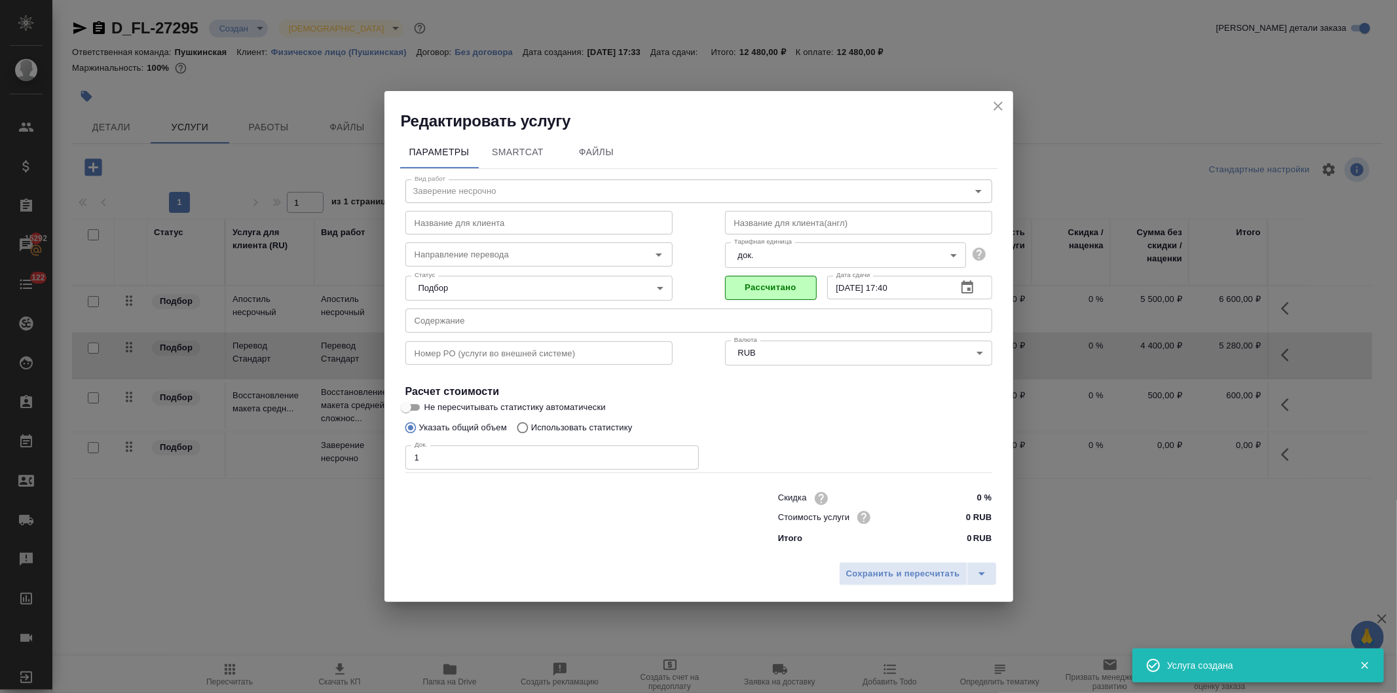
drag, startPoint x: 417, startPoint y: 456, endPoint x: 365, endPoint y: 463, distance: 51.5
click at [367, 460] on div "Редактировать услугу Параметры SmartCat Файлы Вид работ Заверение несрочно Вид …" at bounding box center [698, 346] width 1397 height 693
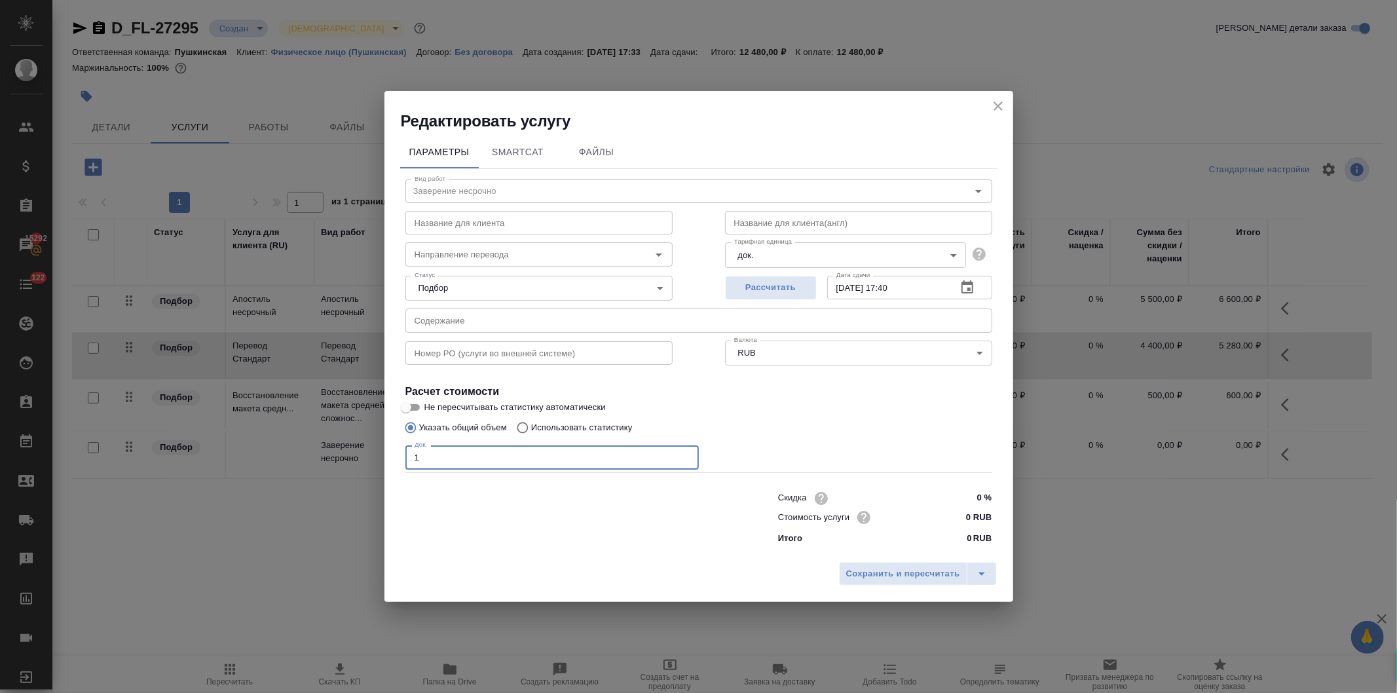
type input "1"
click at [964, 519] on input "0 RUB" at bounding box center [966, 517] width 49 height 19
type input "800 RUB"
click at [919, 567] on span "Сохранить и пересчитать" at bounding box center [903, 574] width 114 height 15
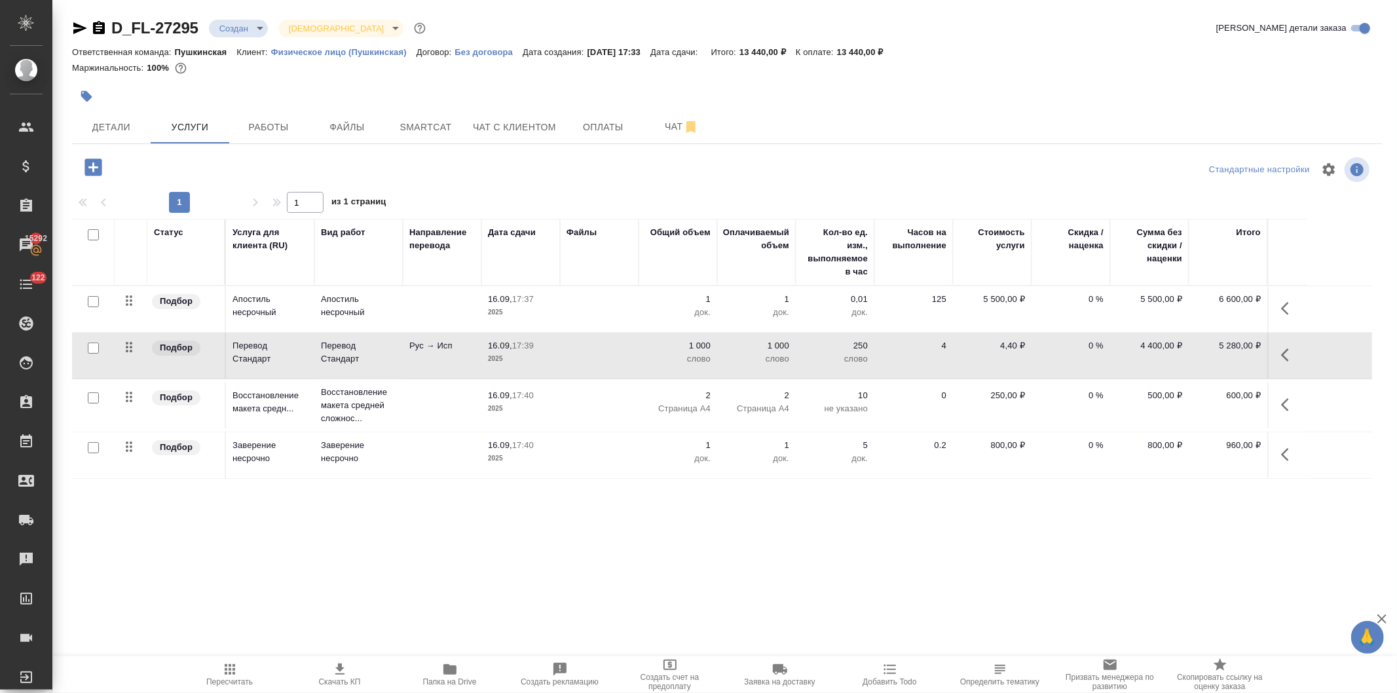
click at [417, 590] on div ".cls-1 fill:#fff; AWATERA Давыдова Елена Клиенты Спецификации Заказы 15292 Чаты…" at bounding box center [698, 346] width 1397 height 693
click at [599, 127] on span "Оплаты" at bounding box center [603, 127] width 63 height 16
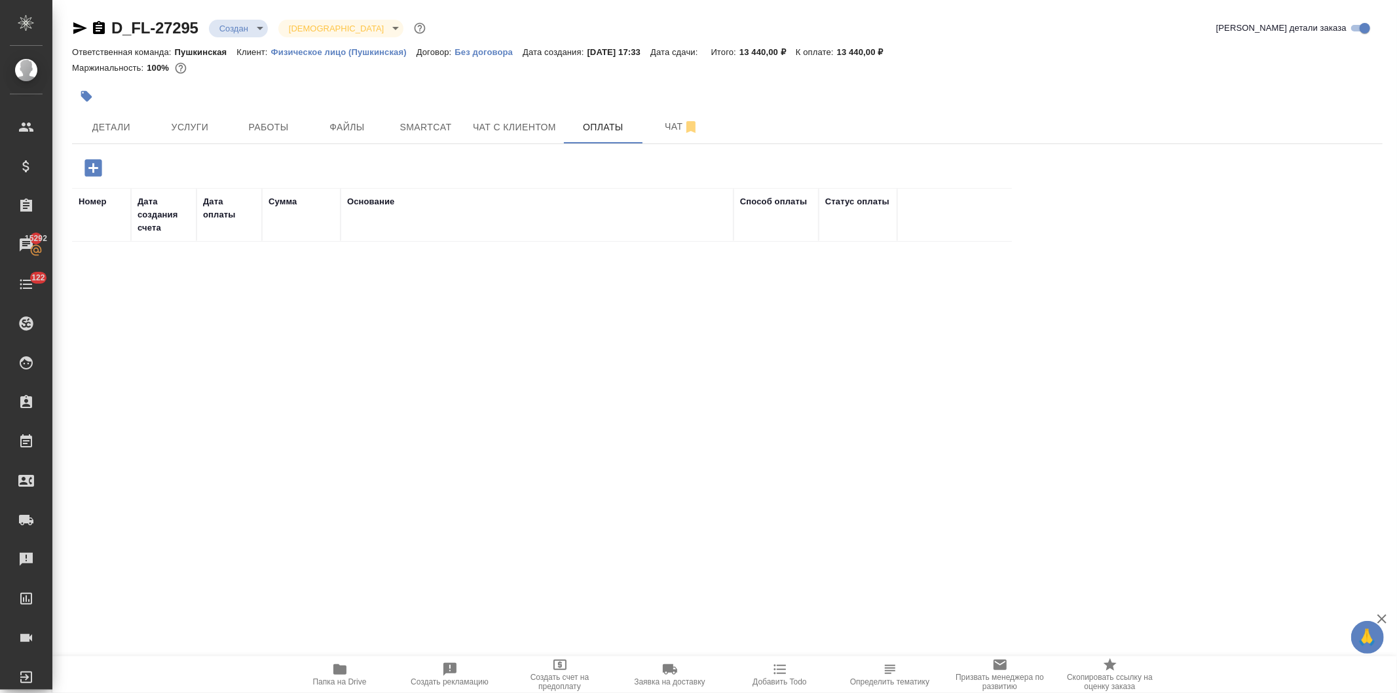
click at [88, 164] on icon "button" at bounding box center [92, 167] width 17 height 17
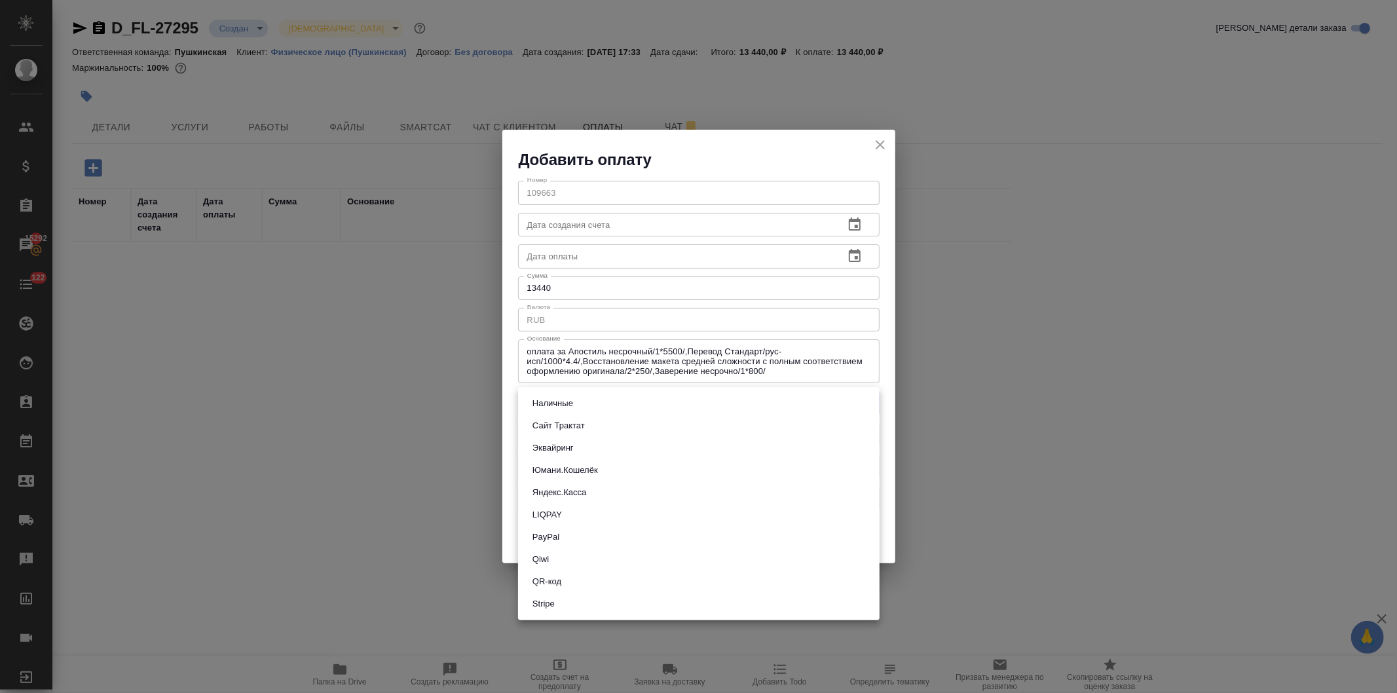
click at [555, 399] on body "🙏 .cls-1 fill:#fff; AWATERA Давыдова Елена Клиенты Спецификации Заказы 15292 Ча…" at bounding box center [698, 346] width 1397 height 693
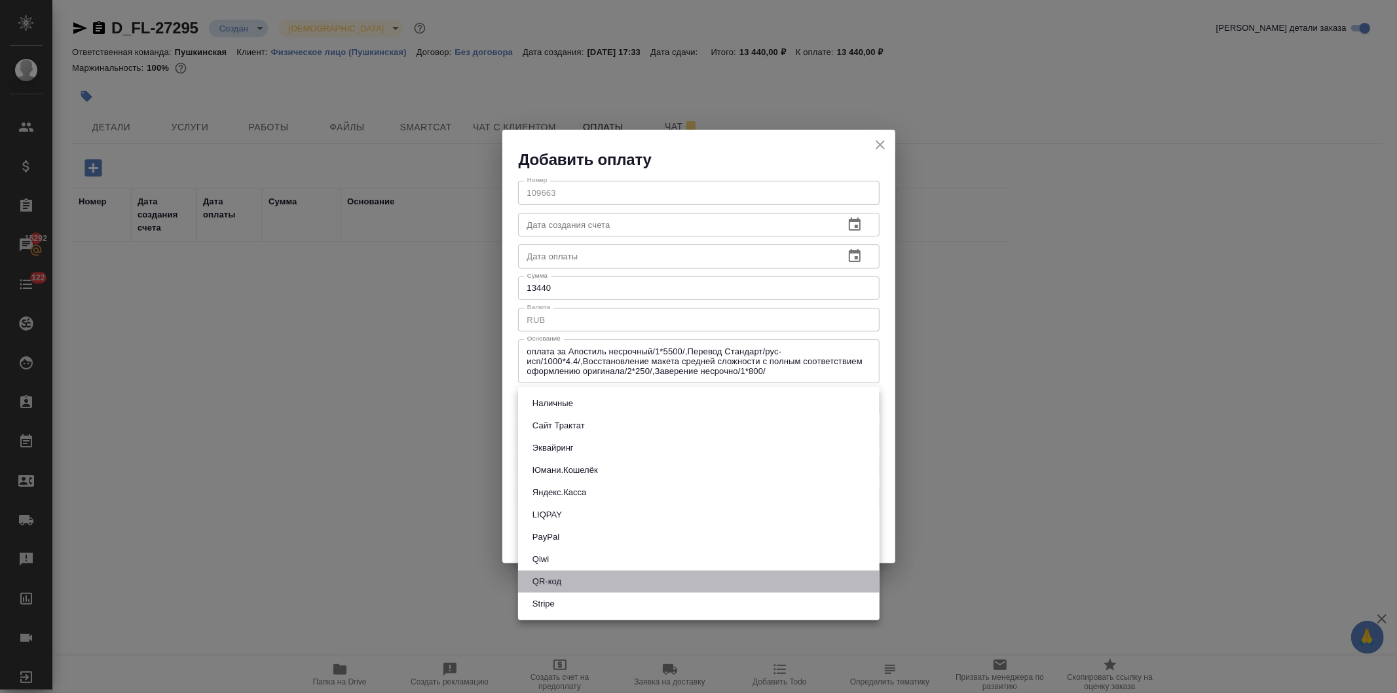
click at [571, 578] on li "QR-код" at bounding box center [698, 581] width 361 height 22
type input "60e5684acae83f185c96e013"
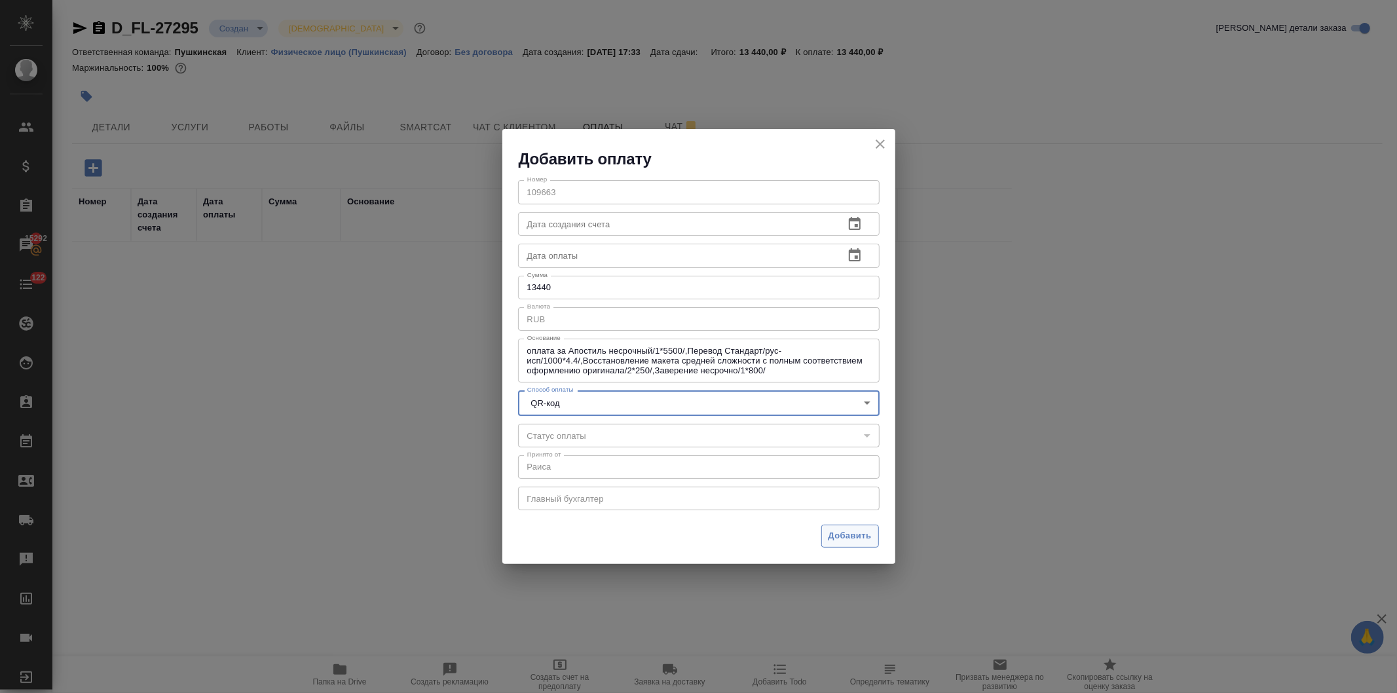
click at [835, 536] on span "Добавить" at bounding box center [849, 535] width 43 height 15
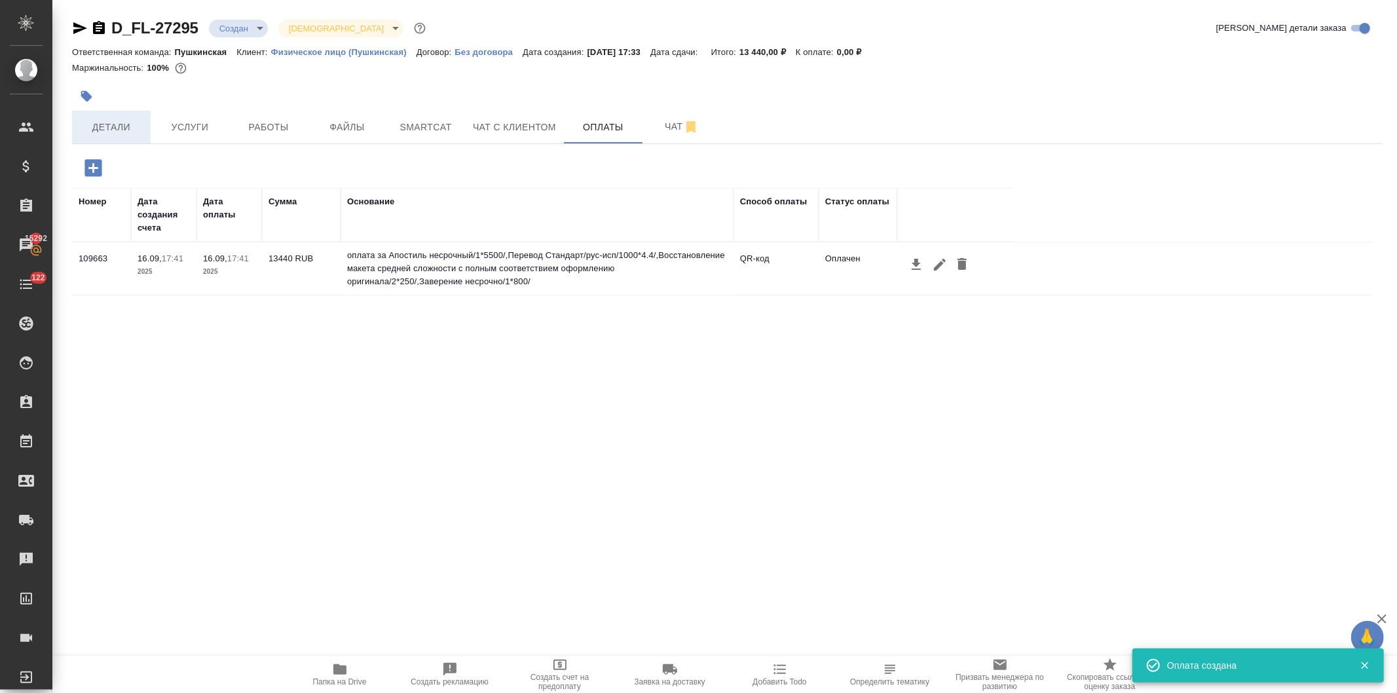
click at [121, 132] on span "Детали" at bounding box center [111, 127] width 63 height 16
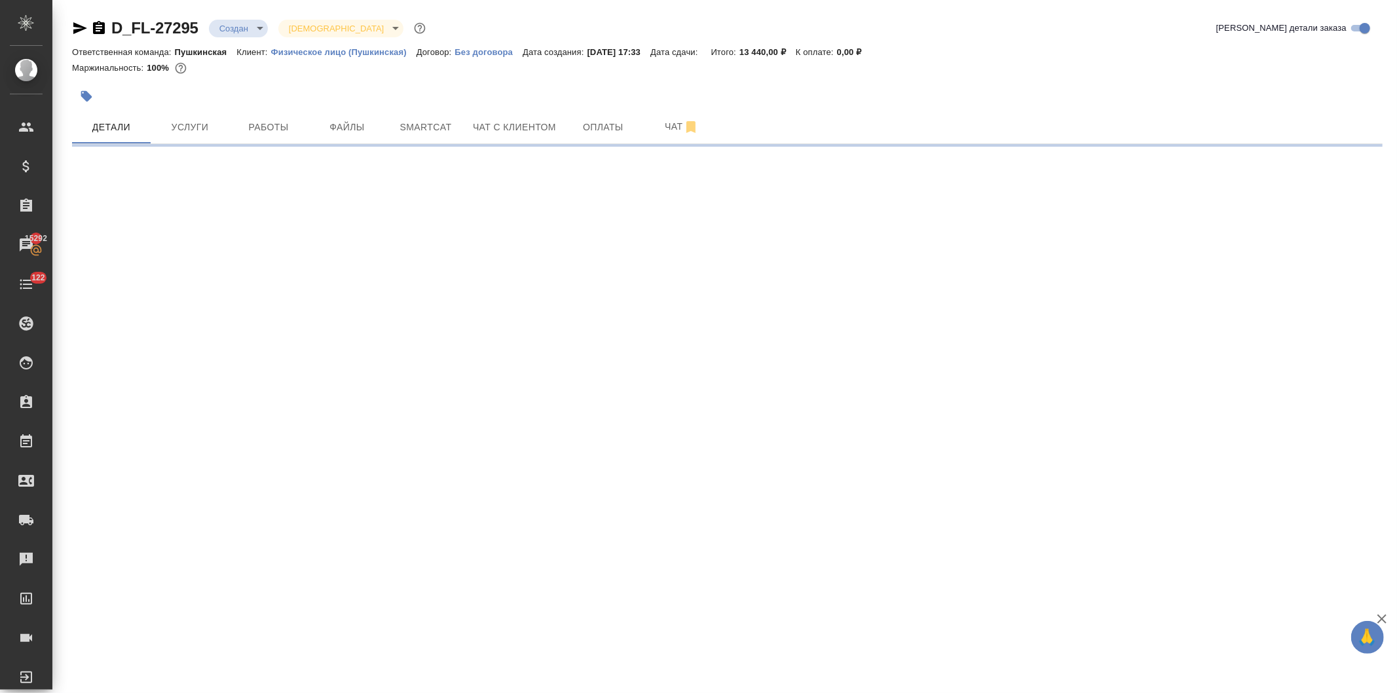
select select "RU"
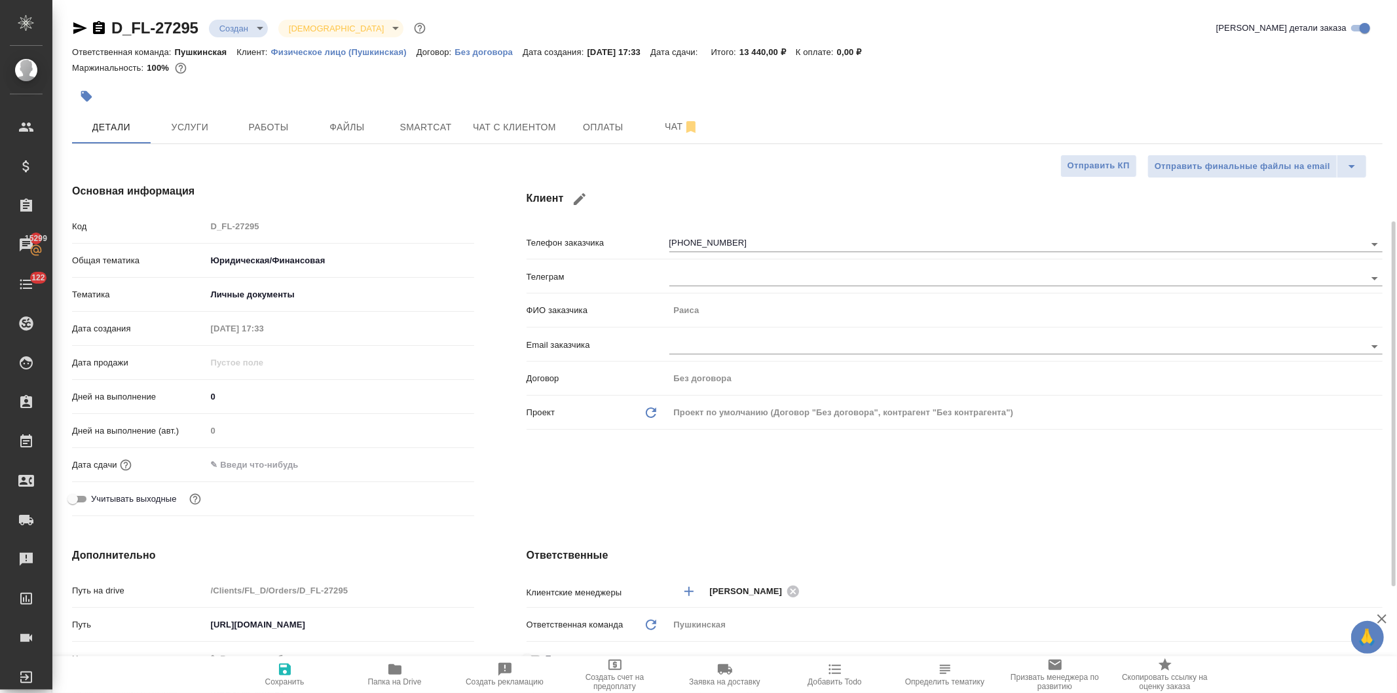
scroll to position [509, 0]
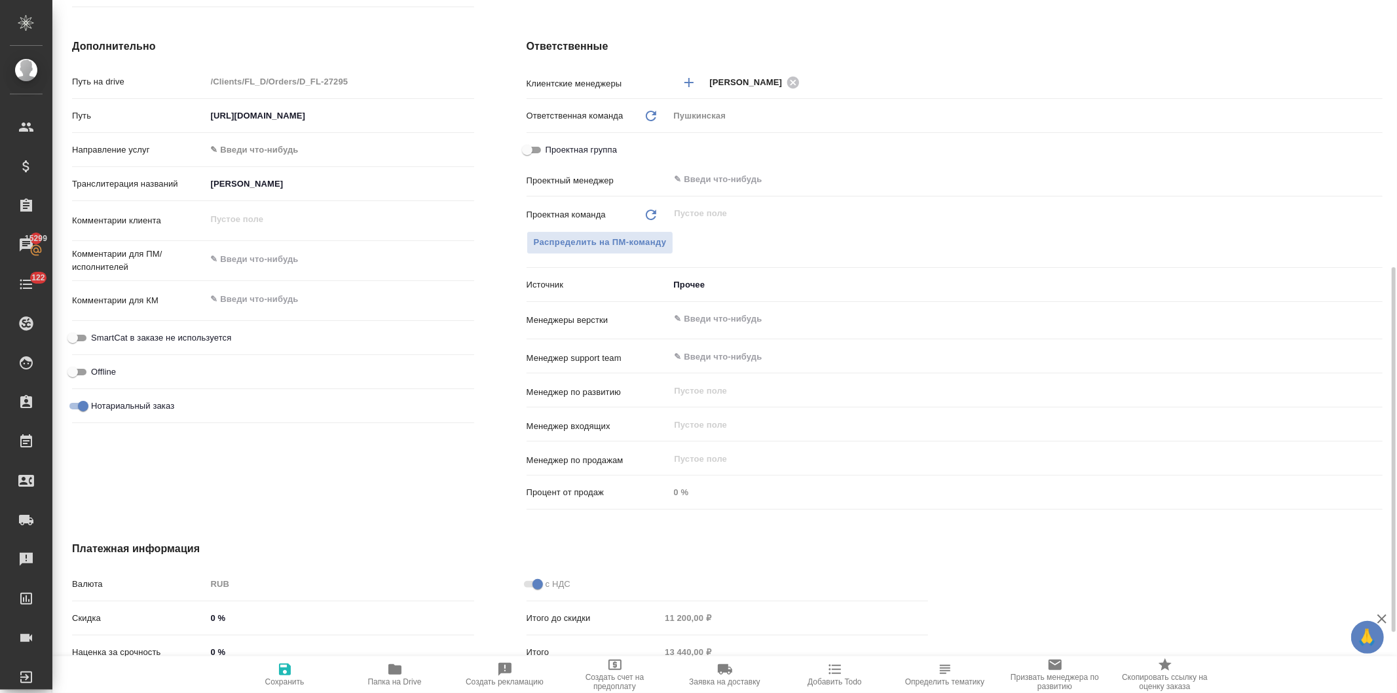
click at [286, 273] on div "x" at bounding box center [340, 260] width 268 height 29
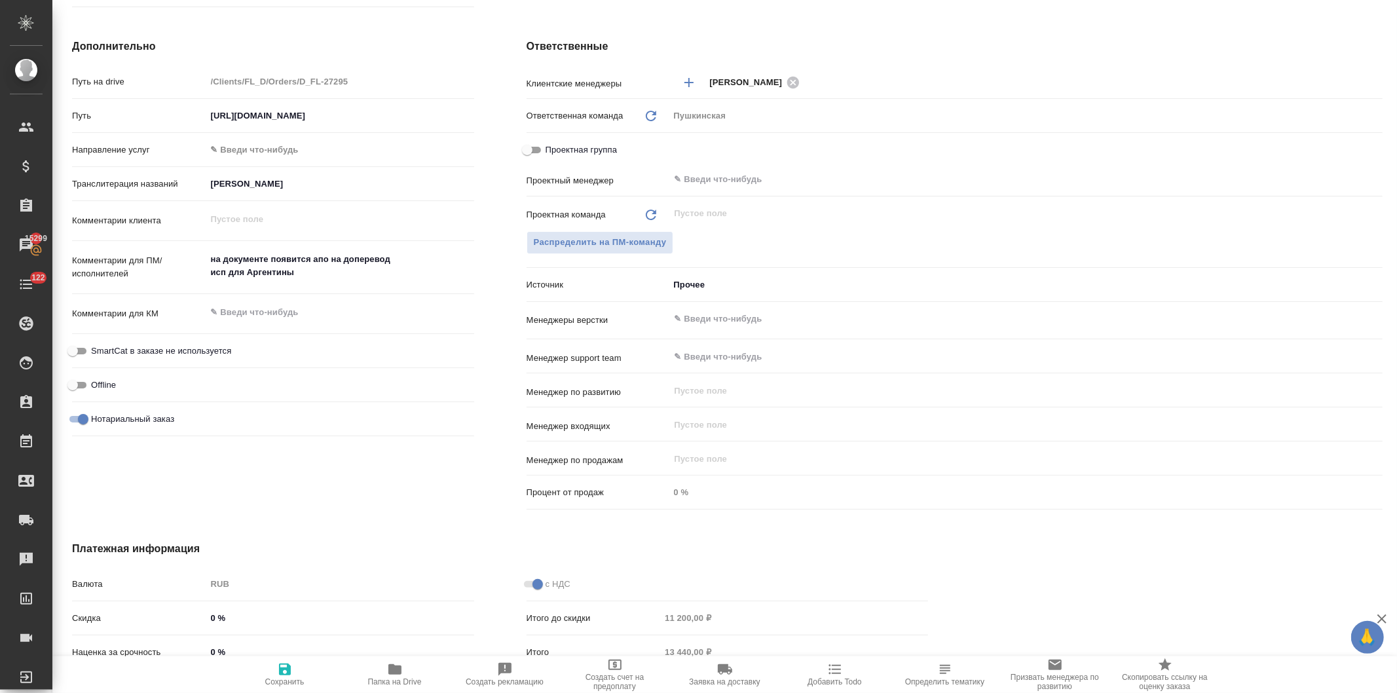
click at [349, 505] on div "Дополнительно Путь на drive /Clients/FL_D/Orders/D_FL-27295 Путь https://drive.…" at bounding box center [273, 276] width 454 height 528
click at [285, 672] on icon "button" at bounding box center [285, 669] width 16 height 16
click at [395, 672] on icon "button" at bounding box center [394, 669] width 13 height 10
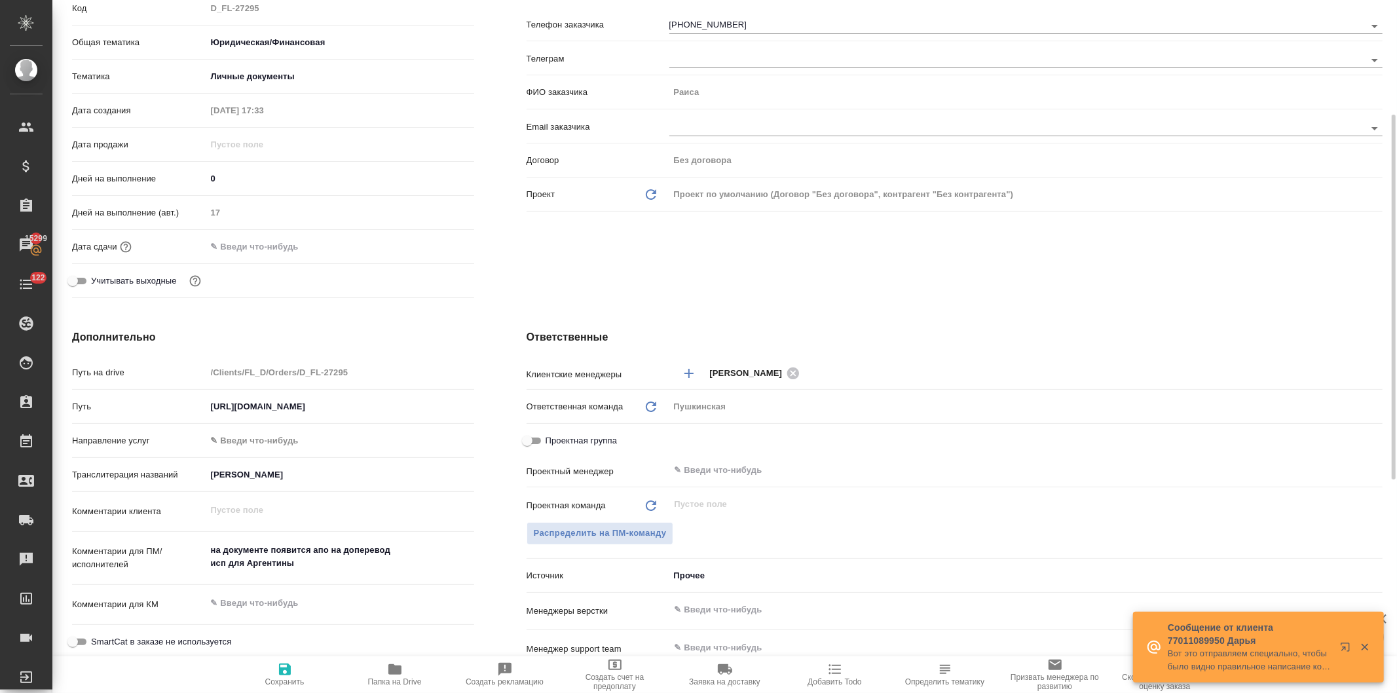
scroll to position [0, 0]
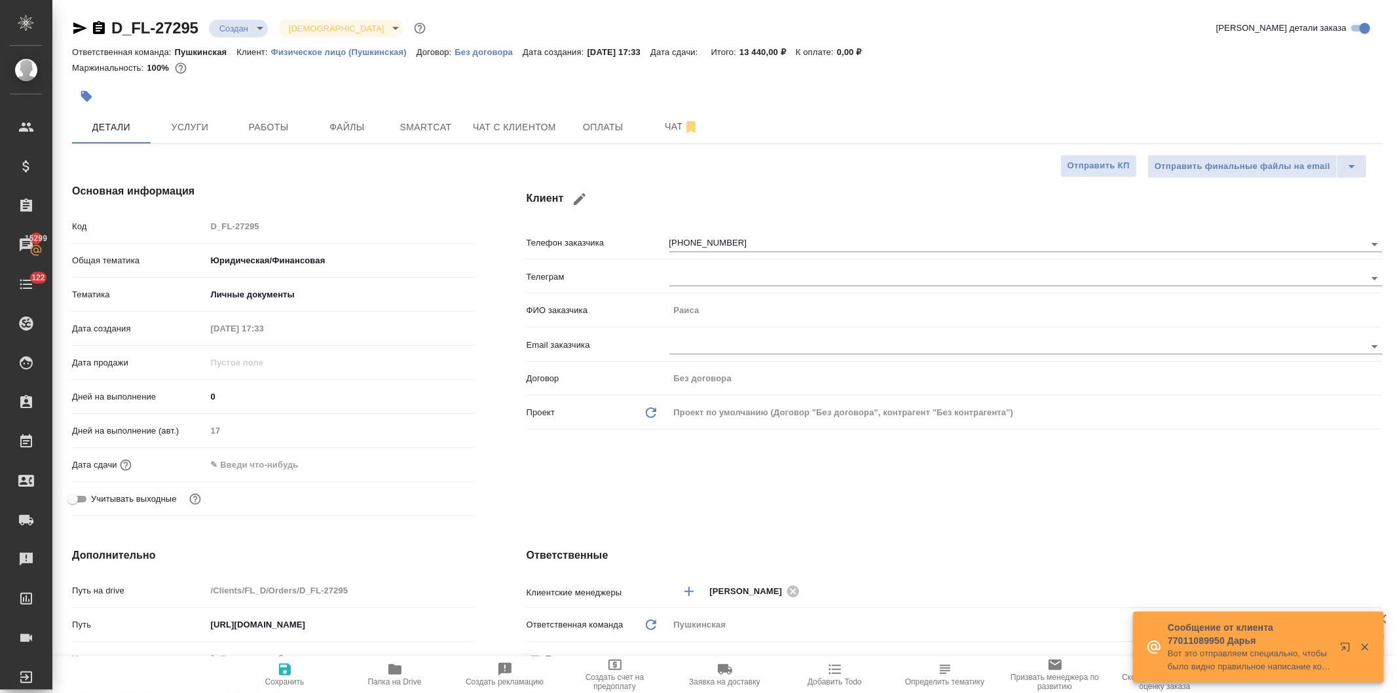
click at [241, 461] on input "text" at bounding box center [263, 464] width 115 height 19
click at [428, 461] on icon "button" at bounding box center [436, 464] width 16 height 16
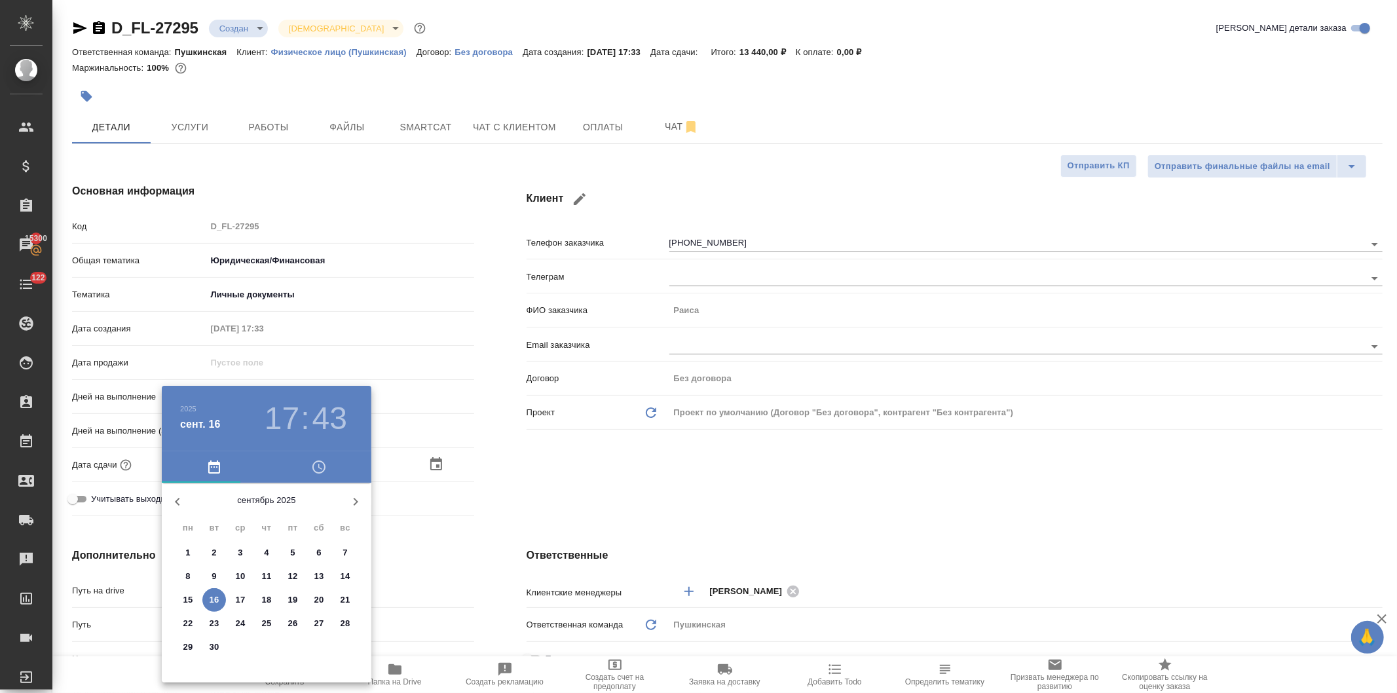
click at [265, 620] on p "25" at bounding box center [267, 623] width 10 height 13
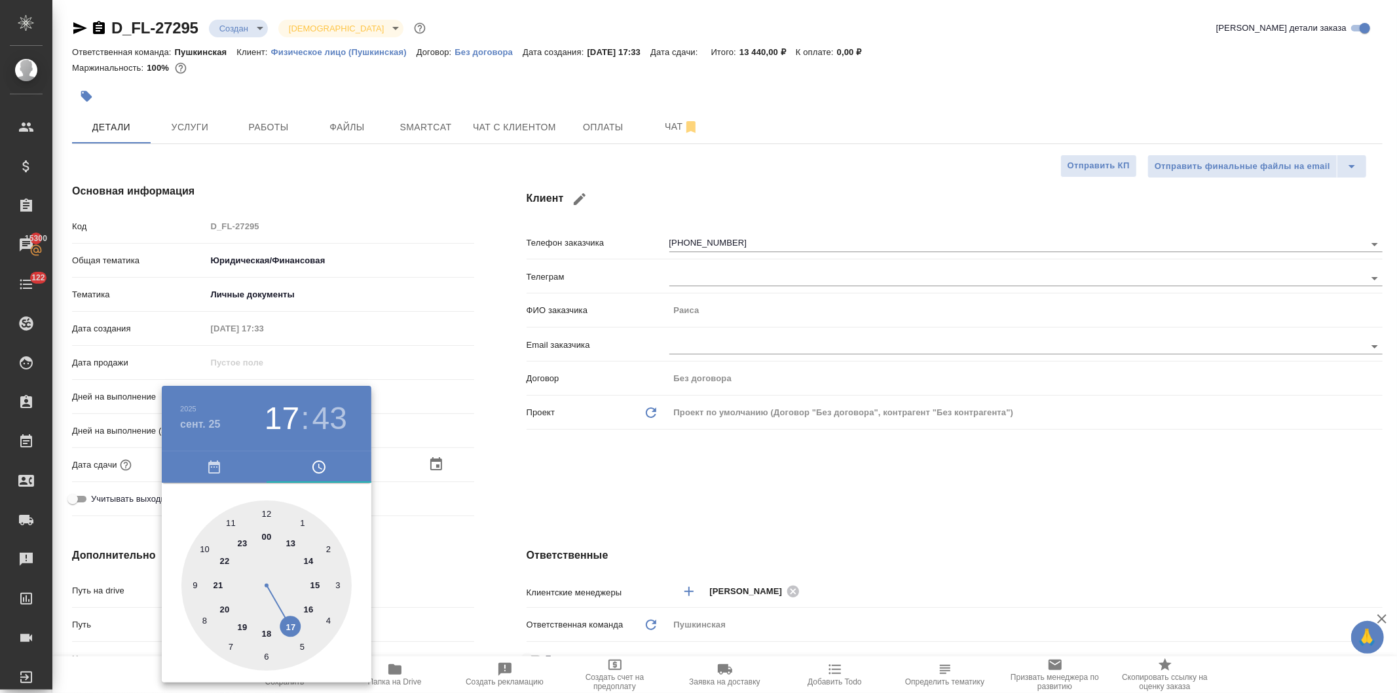
click at [335, 417] on h3 "43" at bounding box center [329, 418] width 35 height 37
click at [267, 511] on div at bounding box center [266, 585] width 170 height 170
click at [508, 478] on div at bounding box center [698, 346] width 1397 height 693
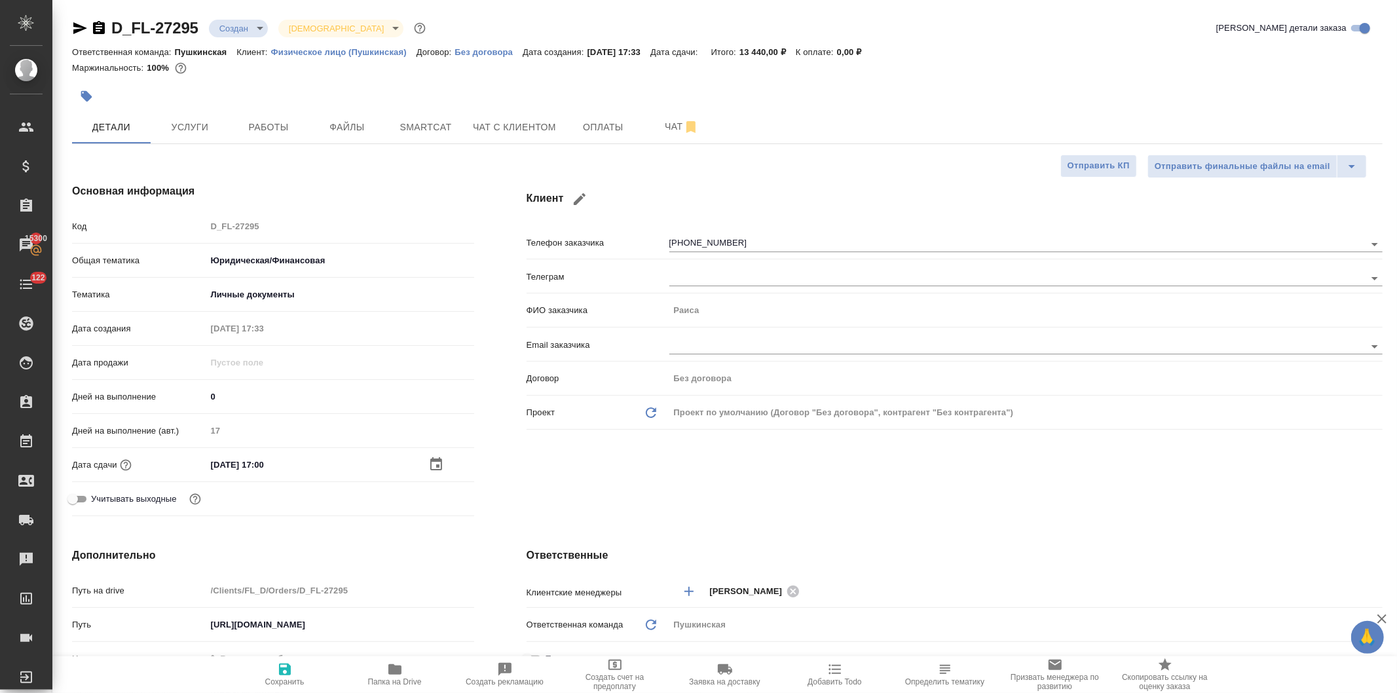
click at [283, 668] on icon "button" at bounding box center [285, 669] width 16 height 16
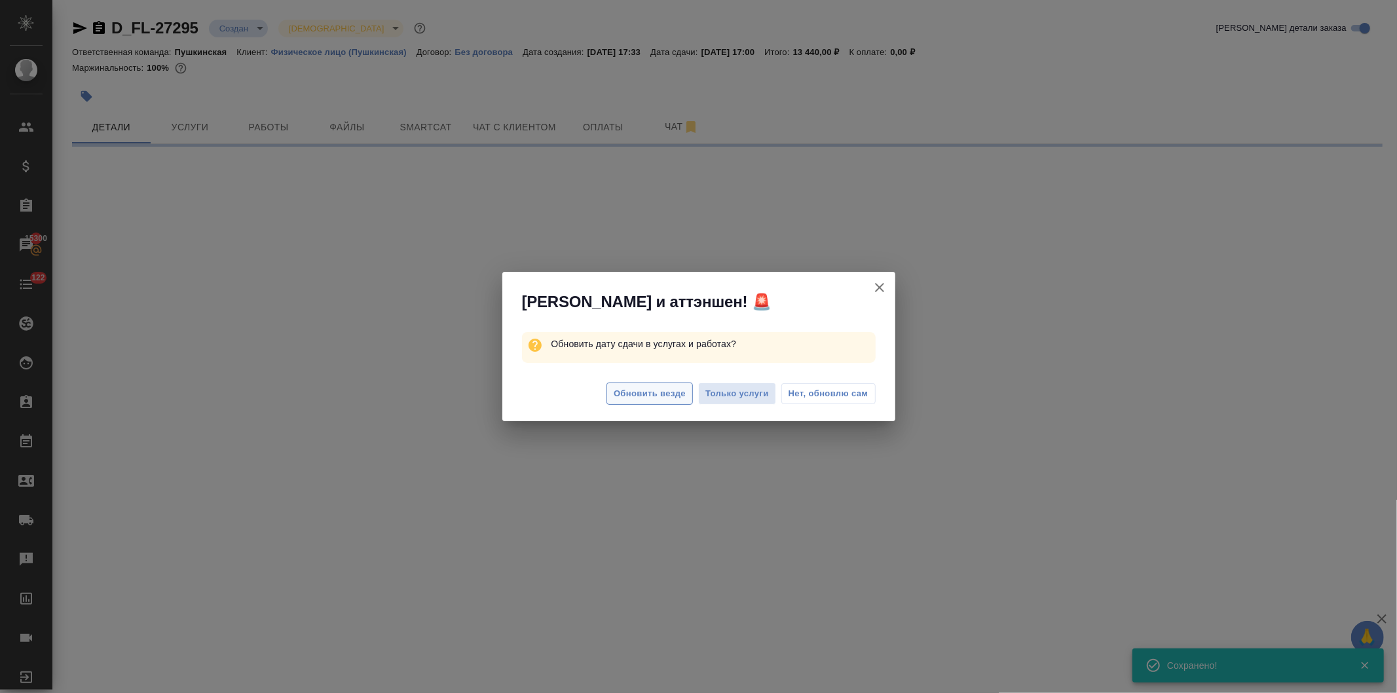
click at [644, 390] on span "Обновить везде" at bounding box center [650, 393] width 72 height 15
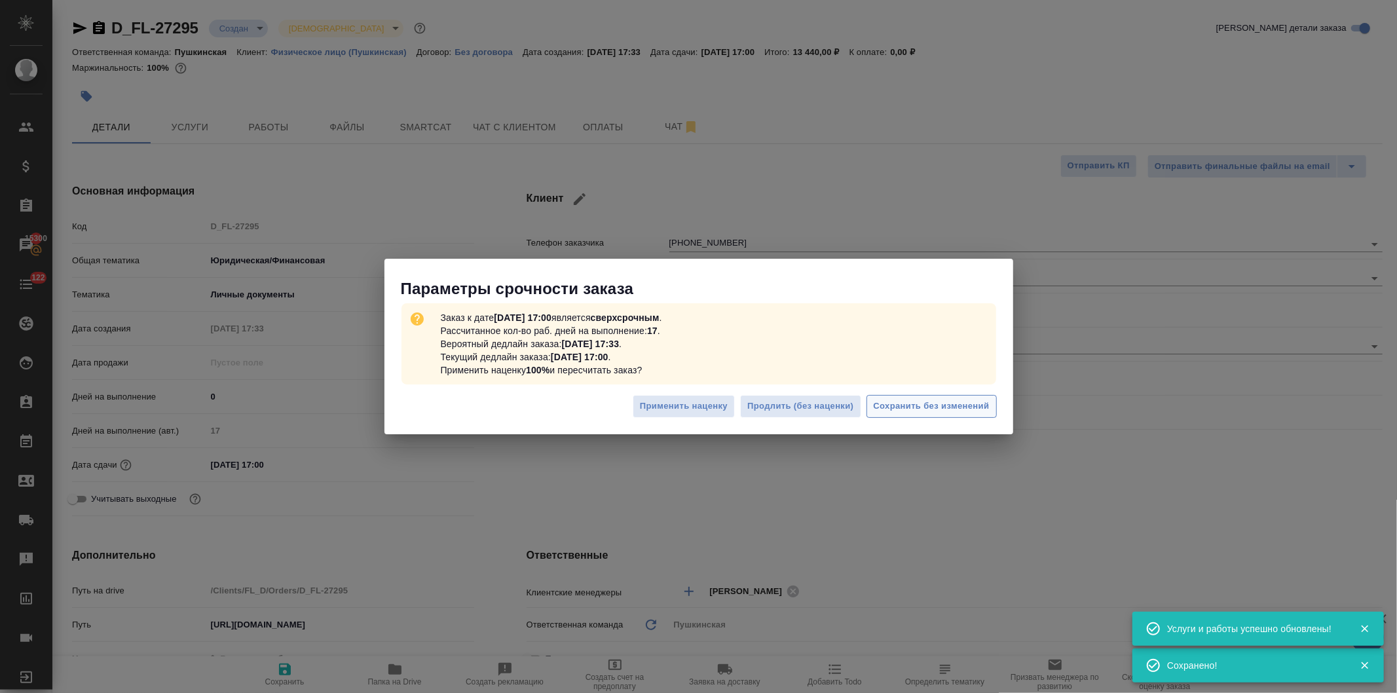
click at [934, 403] on span "Сохранить без изменений" at bounding box center [932, 406] width 116 height 15
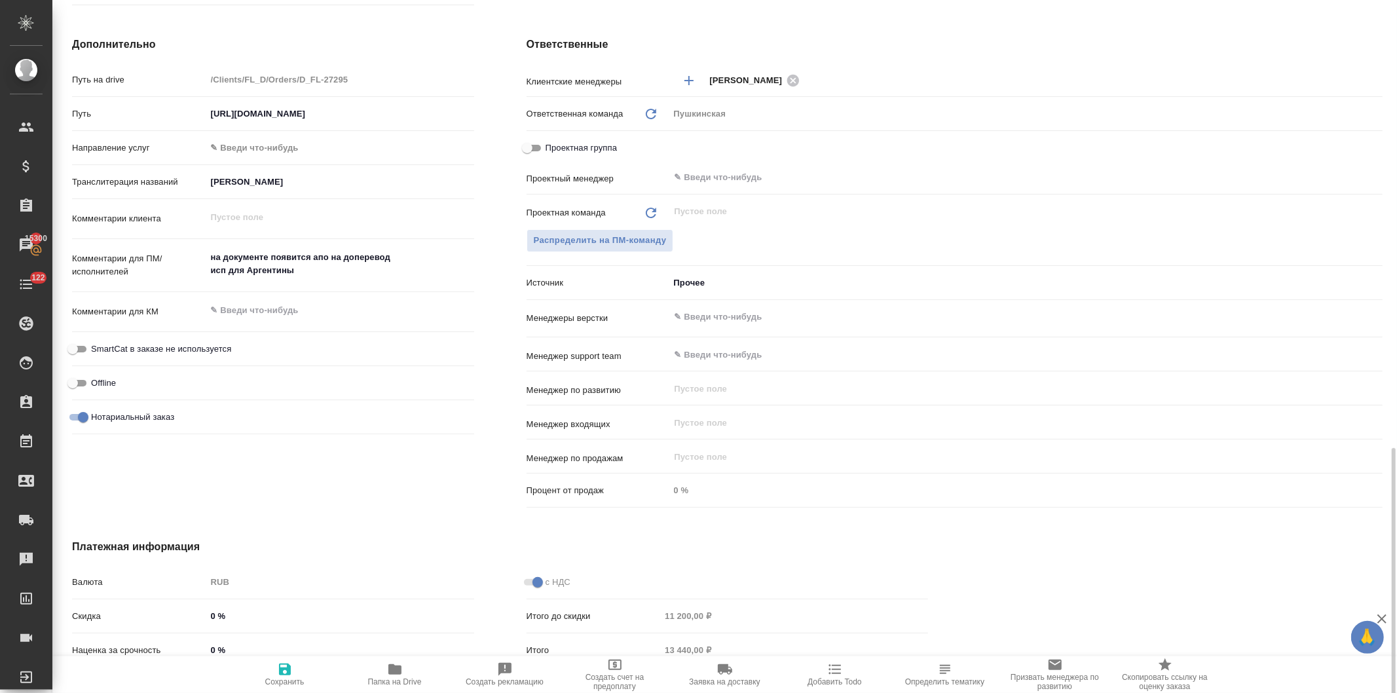
scroll to position [662, 0]
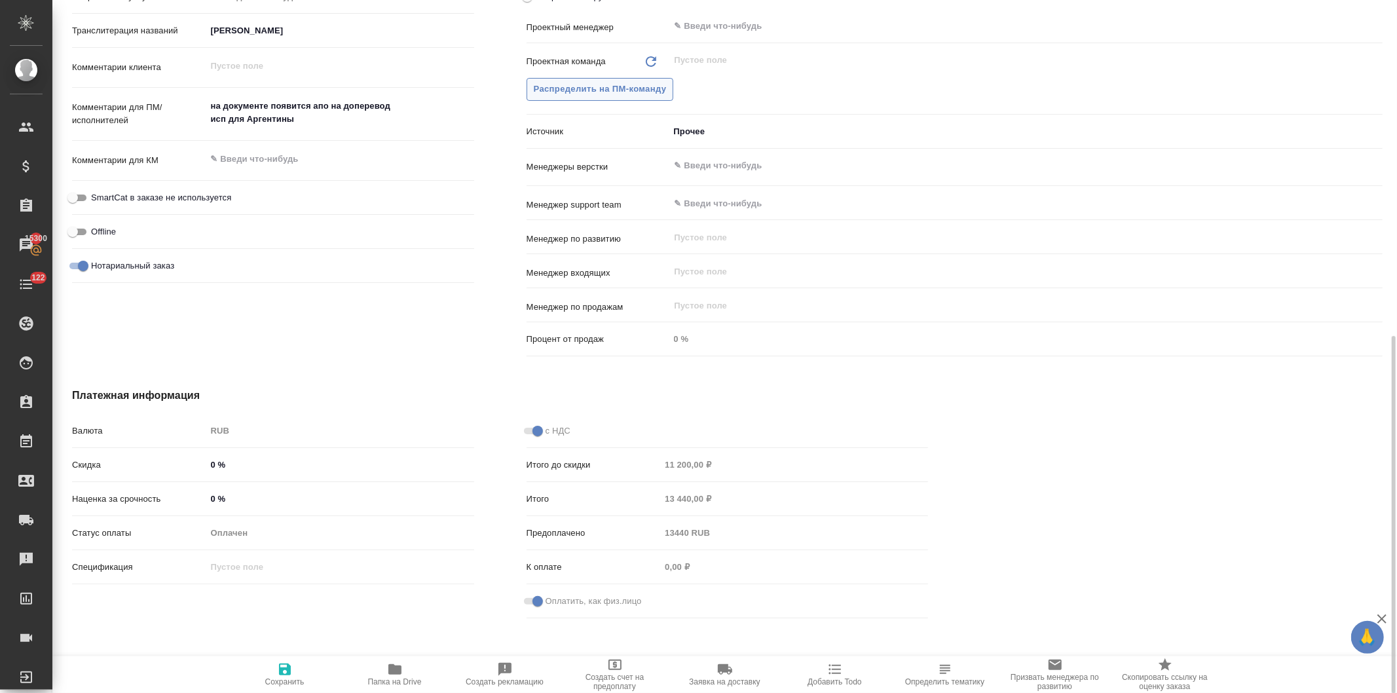
click at [587, 86] on span "Распределить на ПМ-команду" at bounding box center [600, 89] width 133 height 15
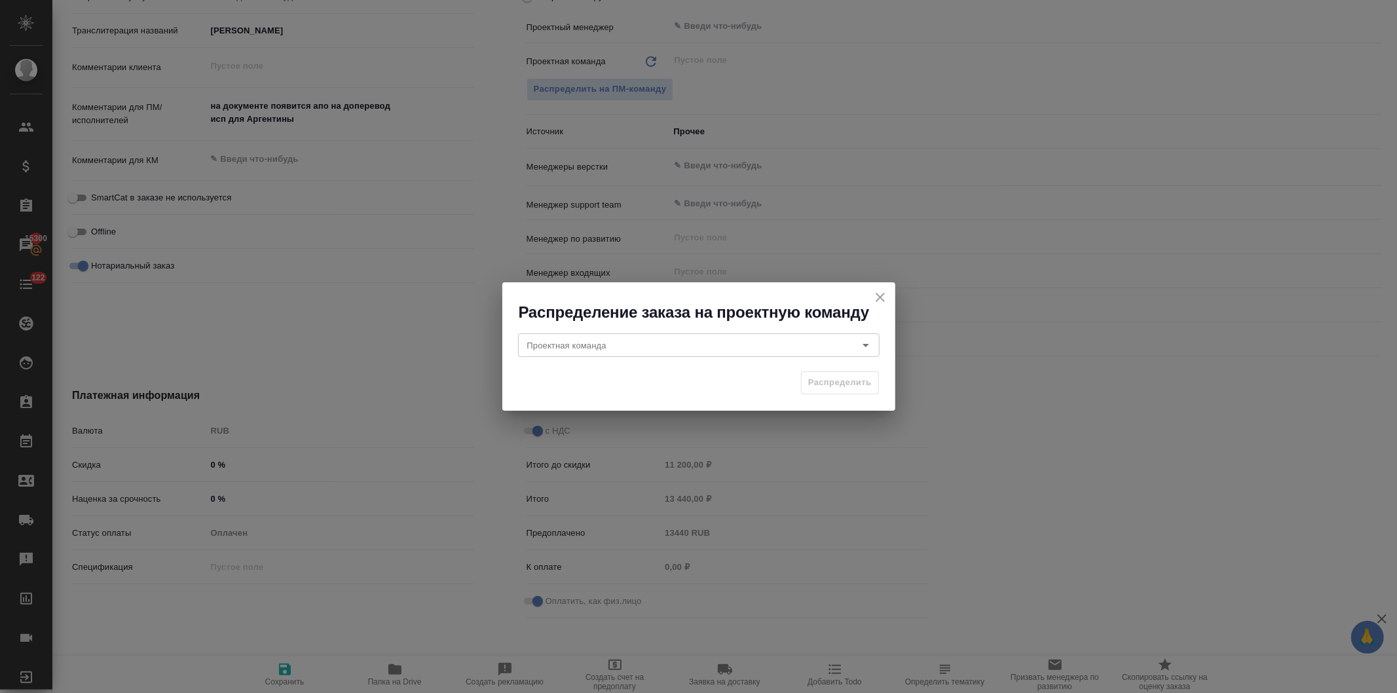
drag, startPoint x: 566, startPoint y: 343, endPoint x: 586, endPoint y: 325, distance: 26.9
click at [567, 343] on input "Проектная команда" at bounding box center [677, 345] width 310 height 16
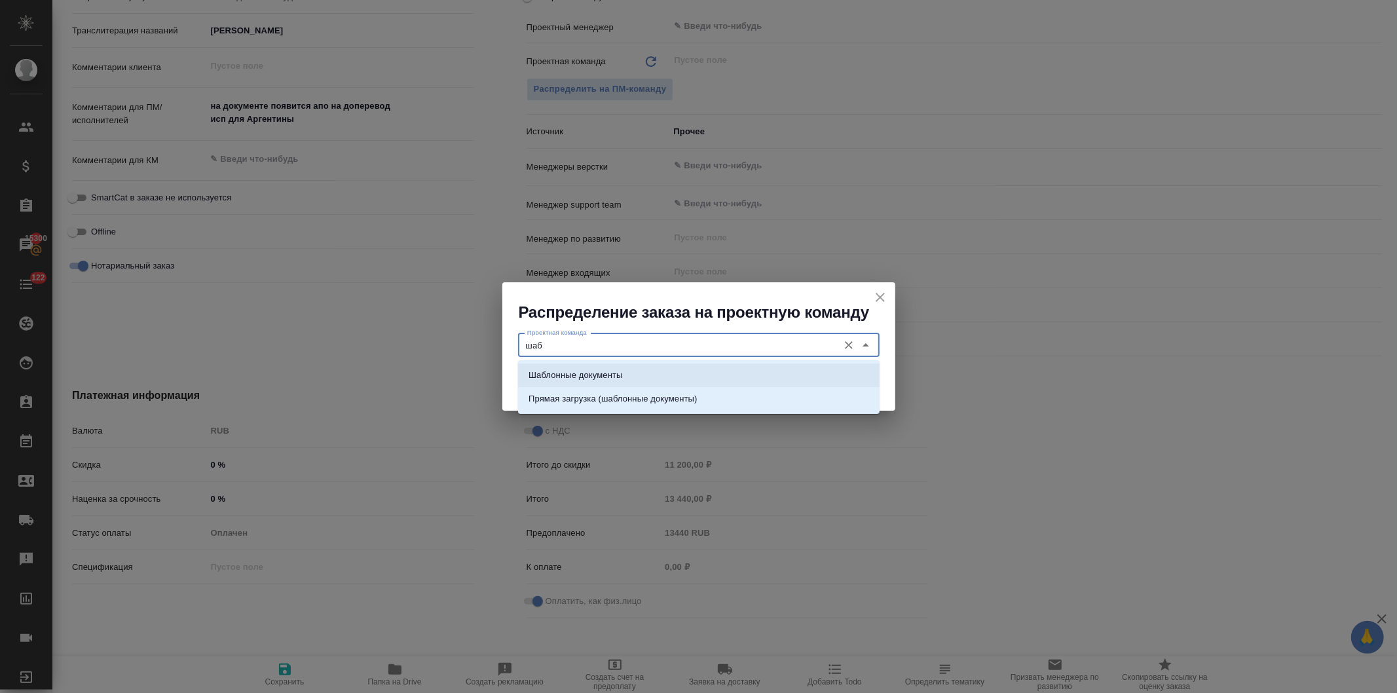
click at [611, 377] on p "Шаблонные документы" at bounding box center [575, 375] width 94 height 13
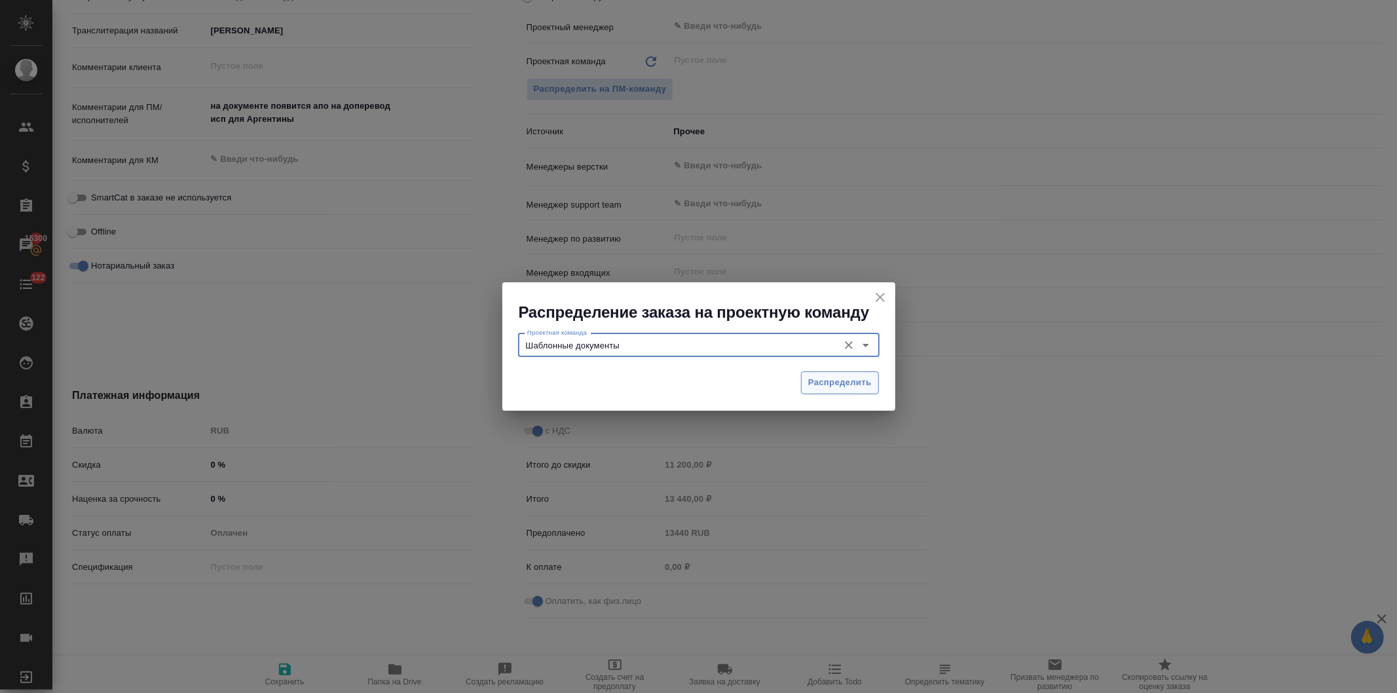
click at [821, 383] on span "Распределить" at bounding box center [840, 382] width 64 height 15
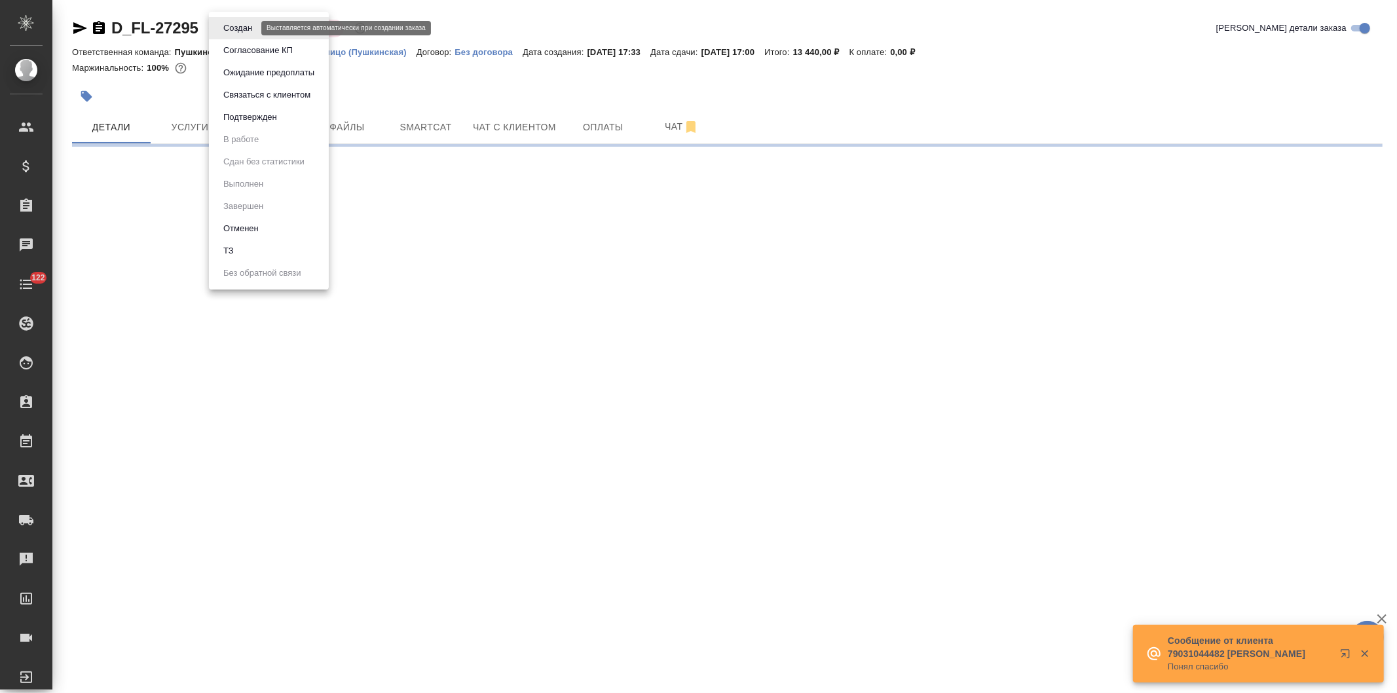
click at [221, 27] on body "🙏 .cls-1 fill:#fff; AWATERA [PERSON_NAME] Спецификации Заказы Чаты 122 Todo Про…" at bounding box center [698, 346] width 1397 height 693
select select "RU"
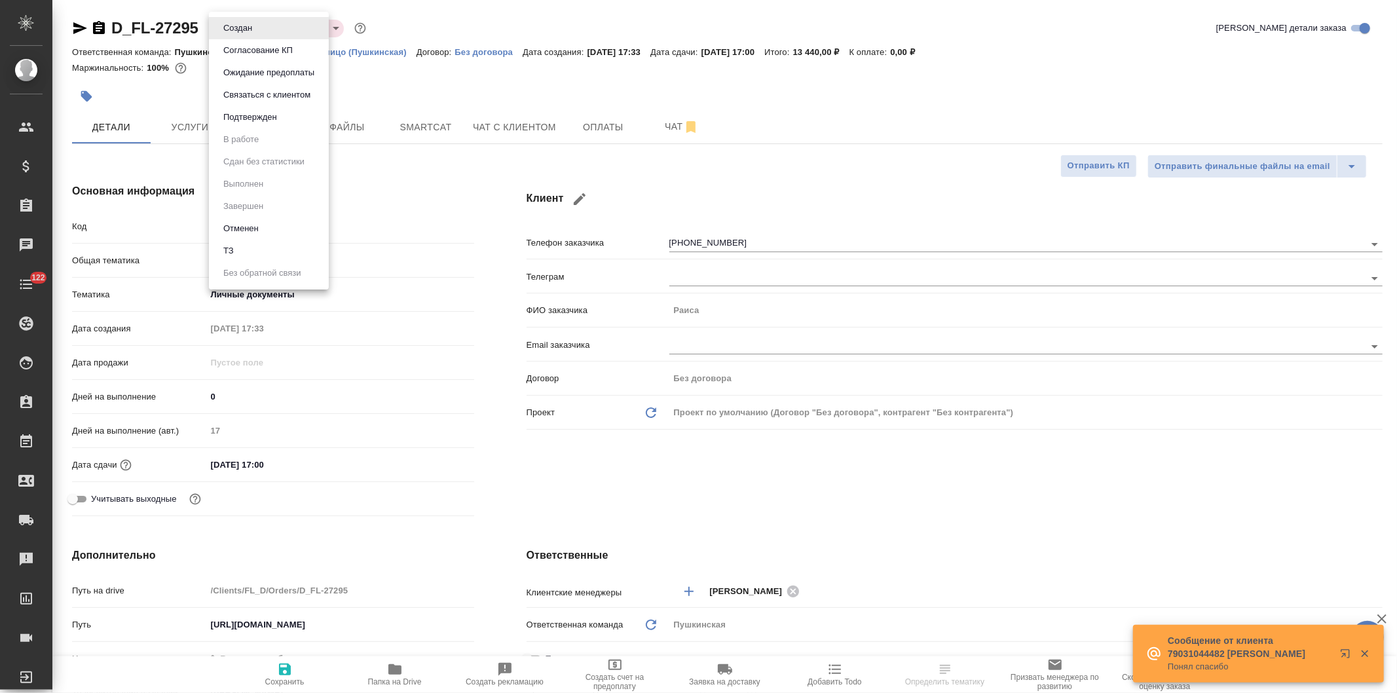
type textarea "x"
click at [236, 114] on button "Подтвержден" at bounding box center [250, 117] width 62 height 14
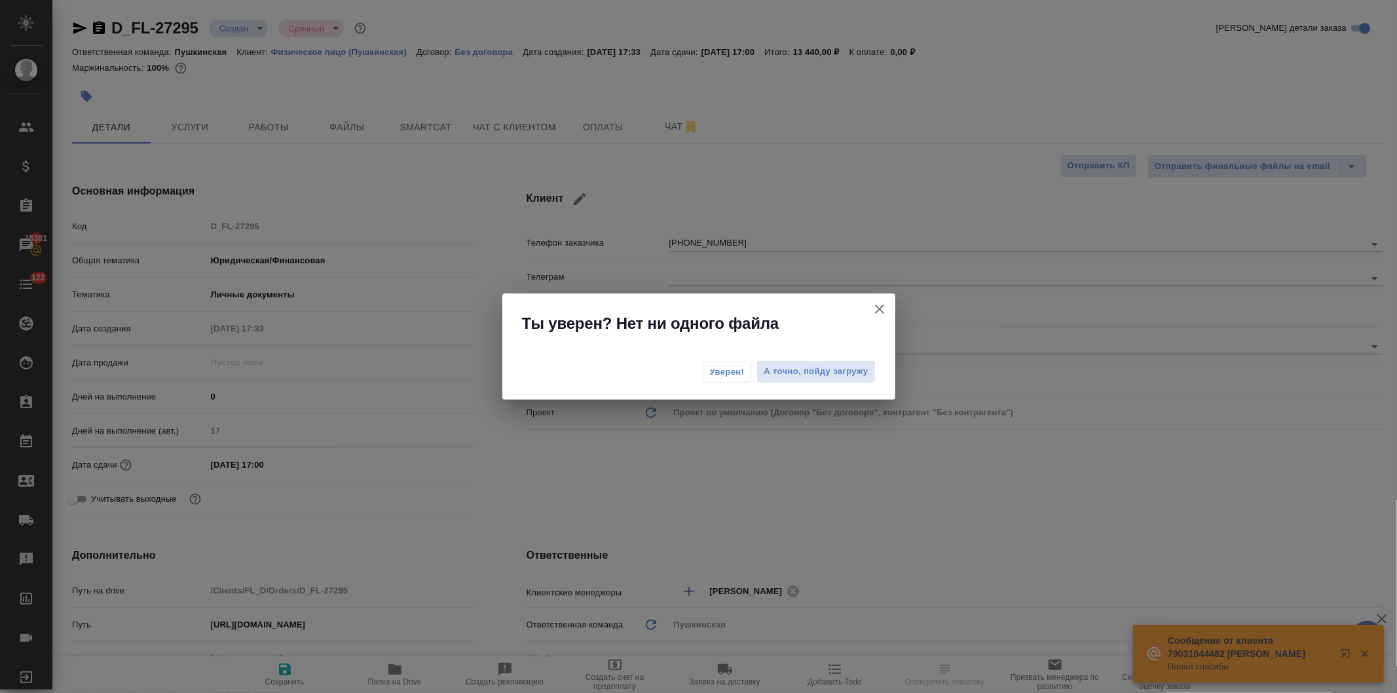
click at [726, 374] on span "Уверен!" at bounding box center [727, 371] width 35 height 13
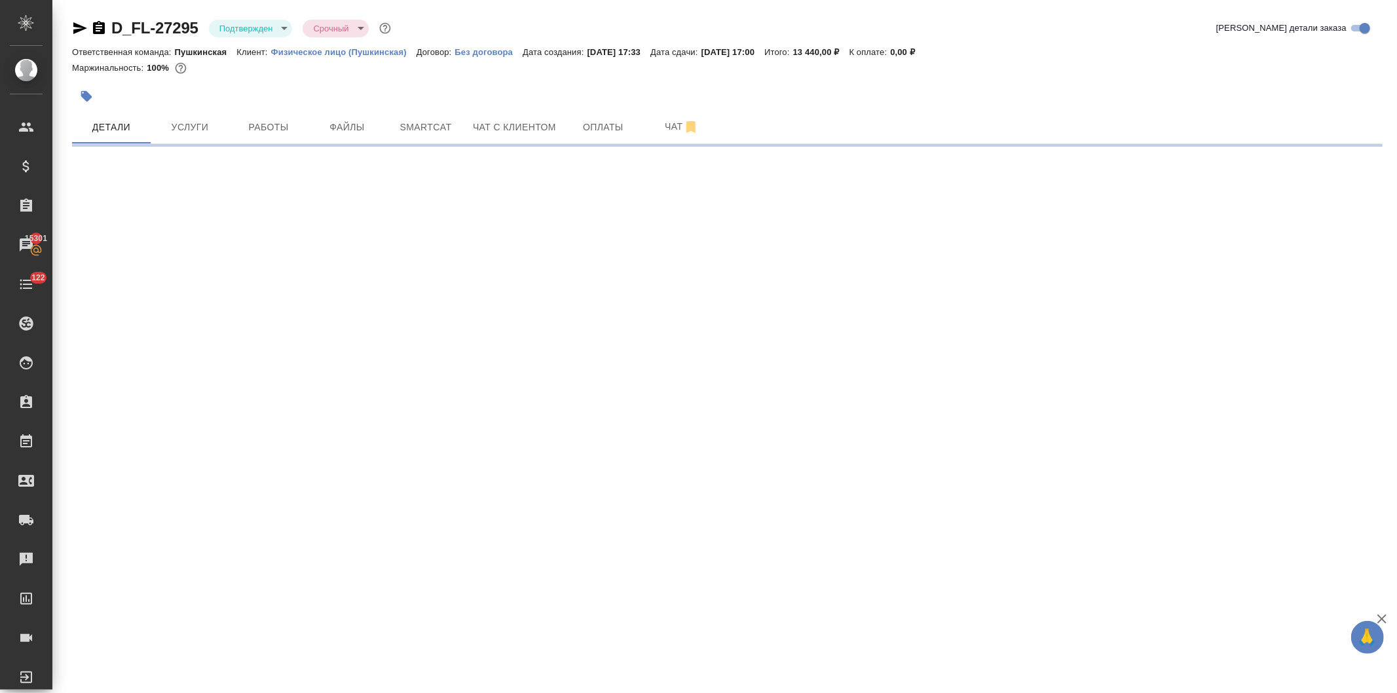
select select "RU"
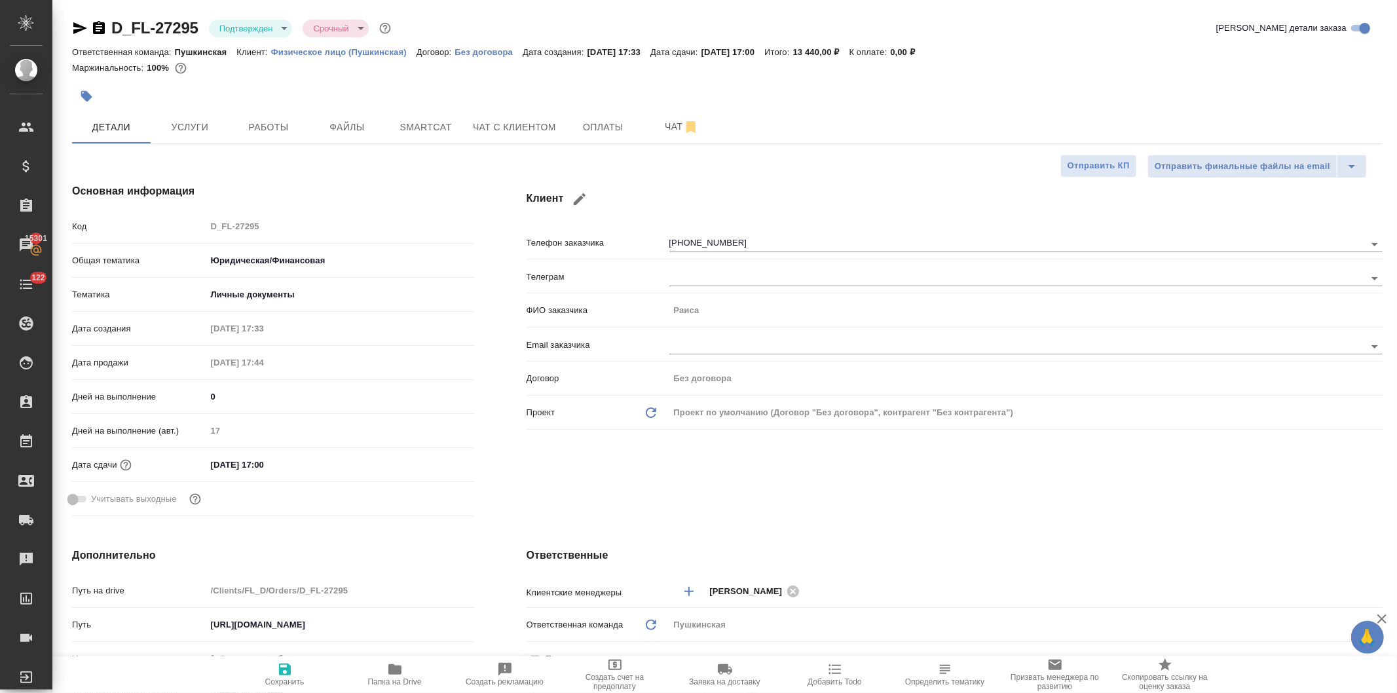
type textarea "x"
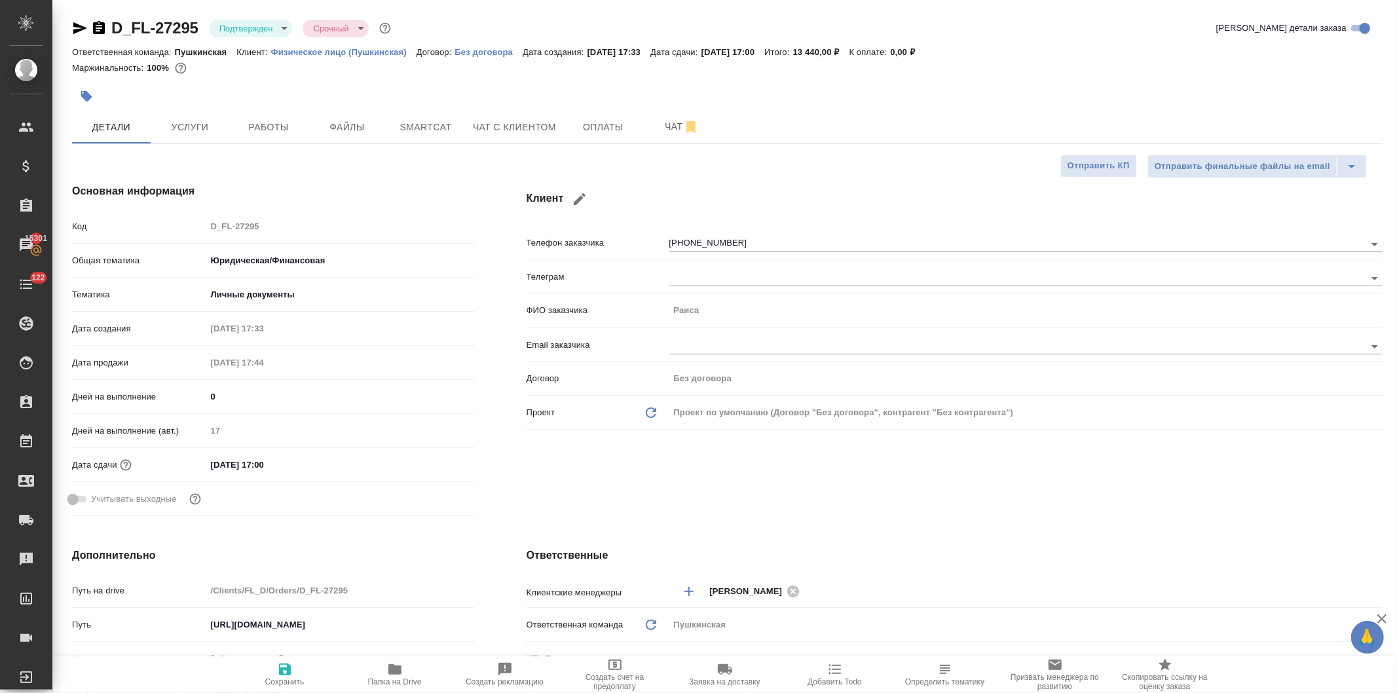
type textarea "x"
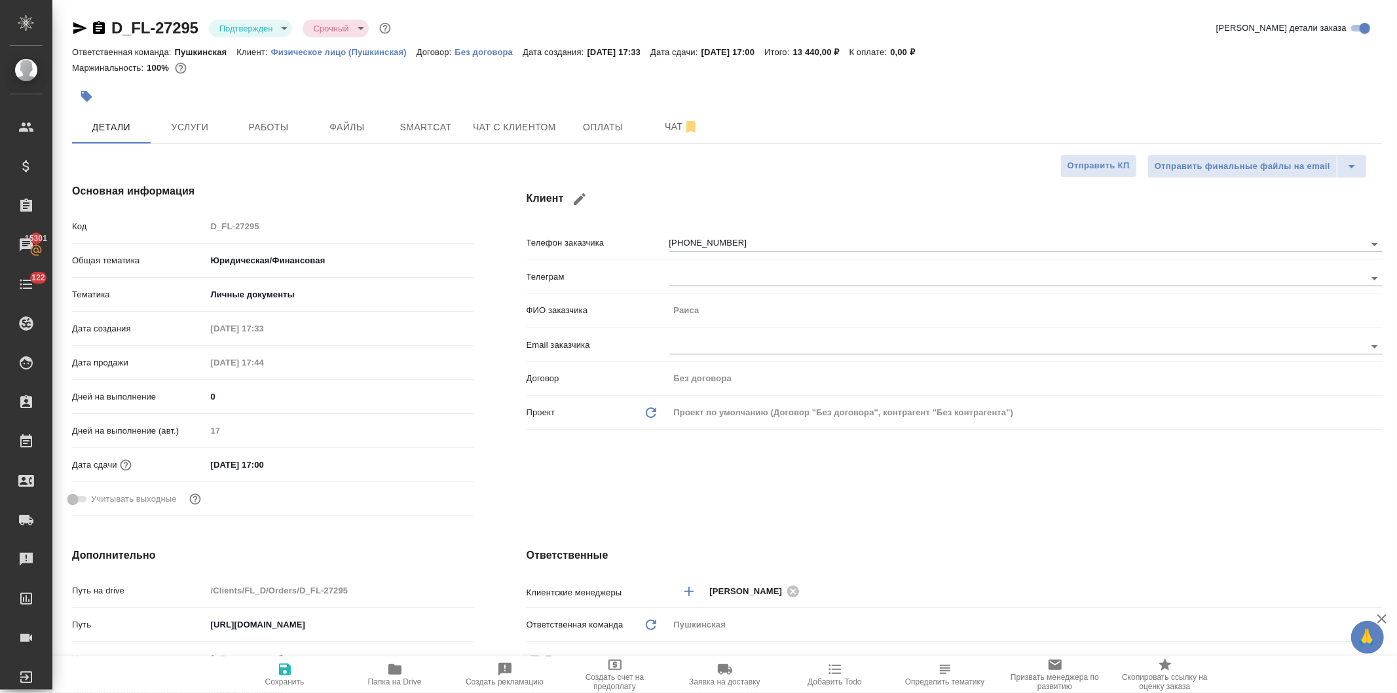
type textarea "x"
click at [193, 122] on span "Услуги" at bounding box center [189, 127] width 63 height 16
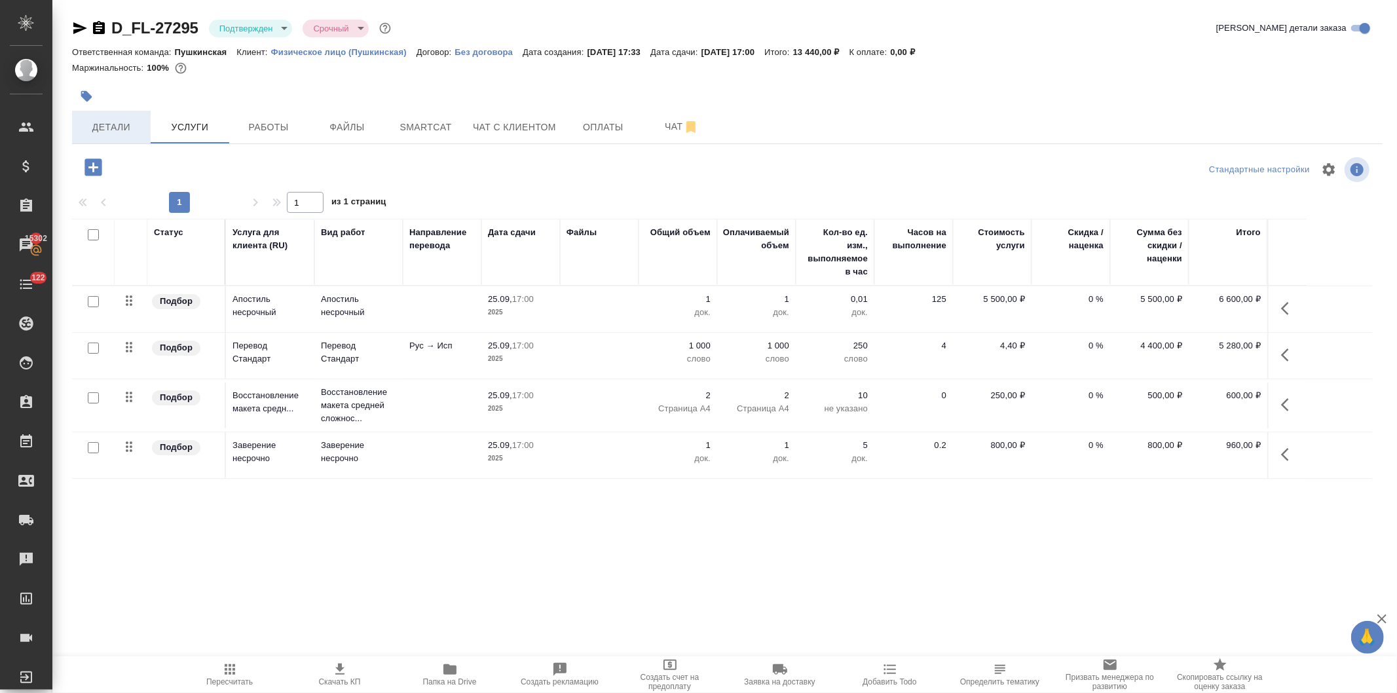
click at [106, 133] on span "Детали" at bounding box center [111, 127] width 63 height 16
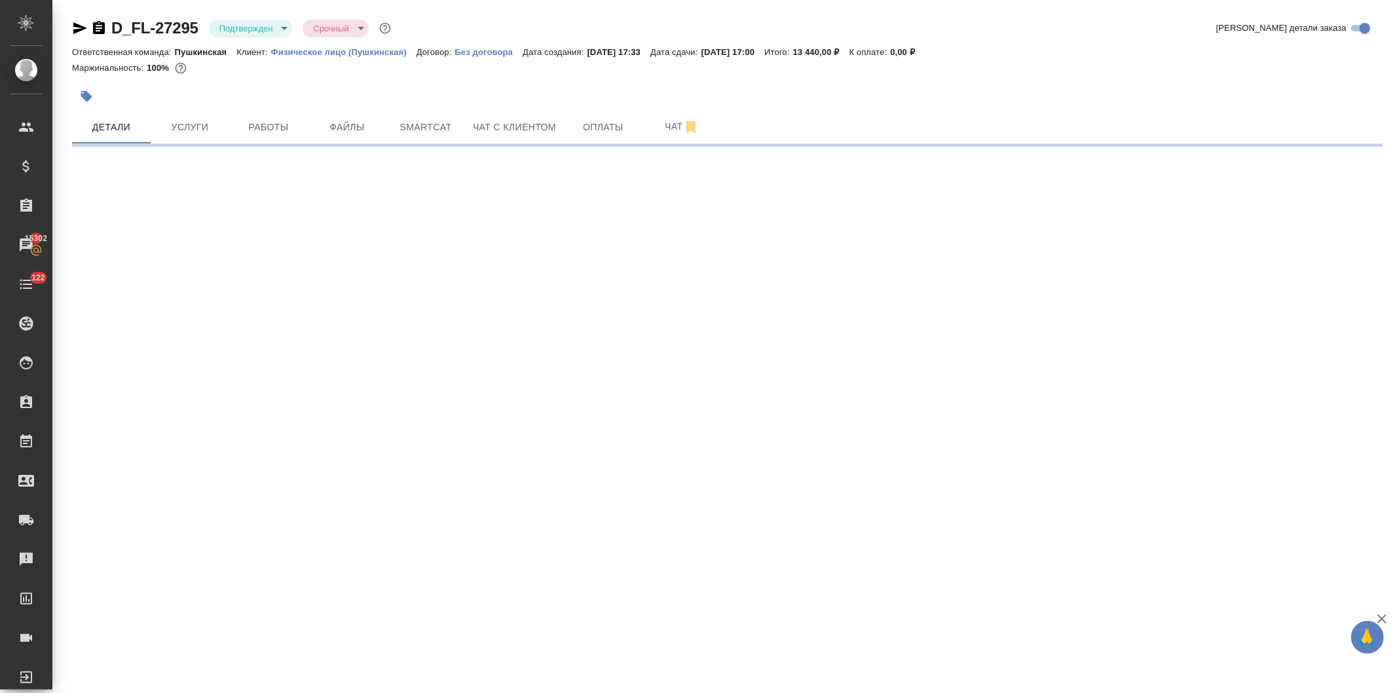
select select "RU"
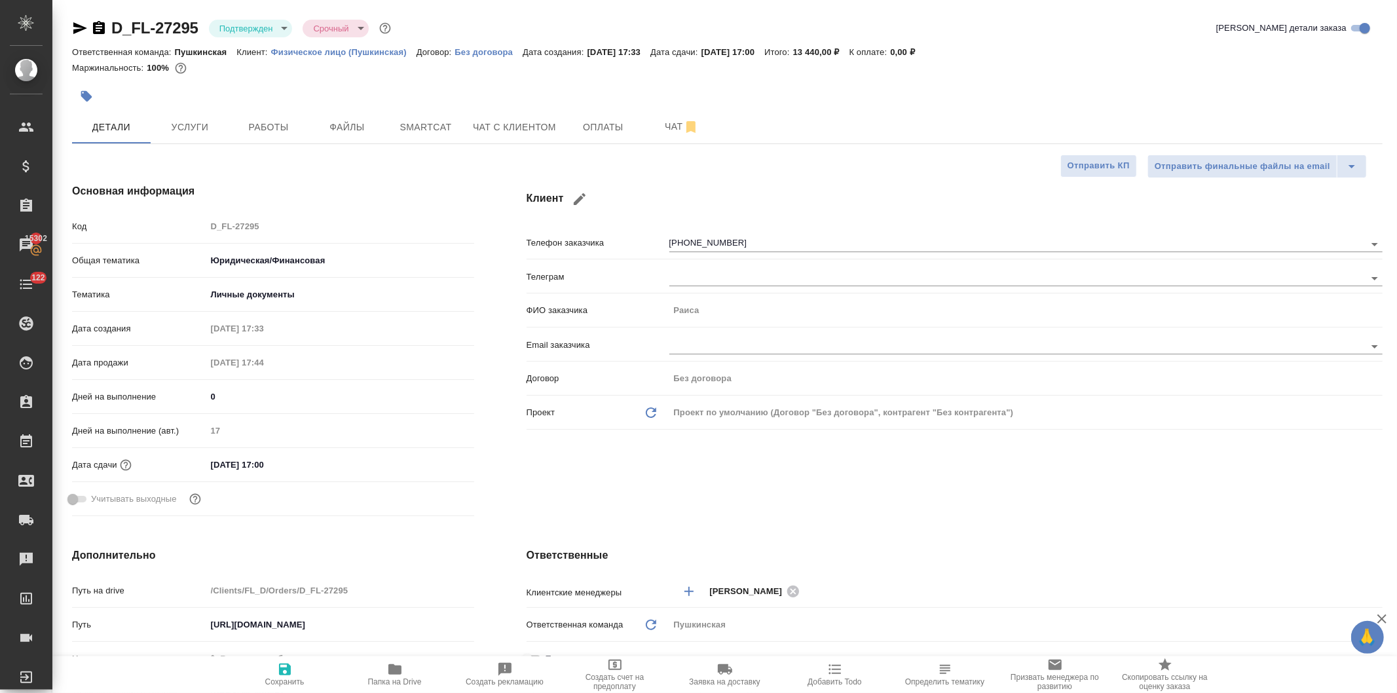
type textarea "x"
click at [185, 125] on span "Услуги" at bounding box center [189, 127] width 63 height 16
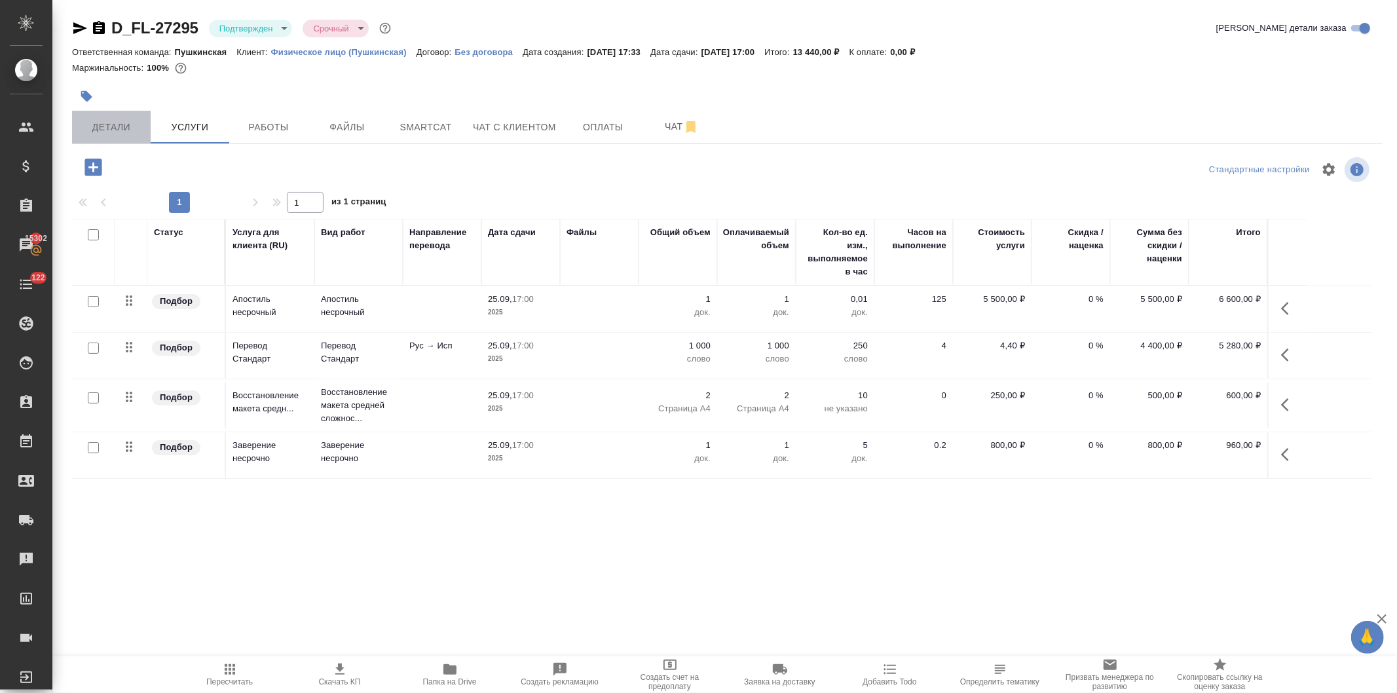
click at [88, 125] on span "Детали" at bounding box center [111, 127] width 63 height 16
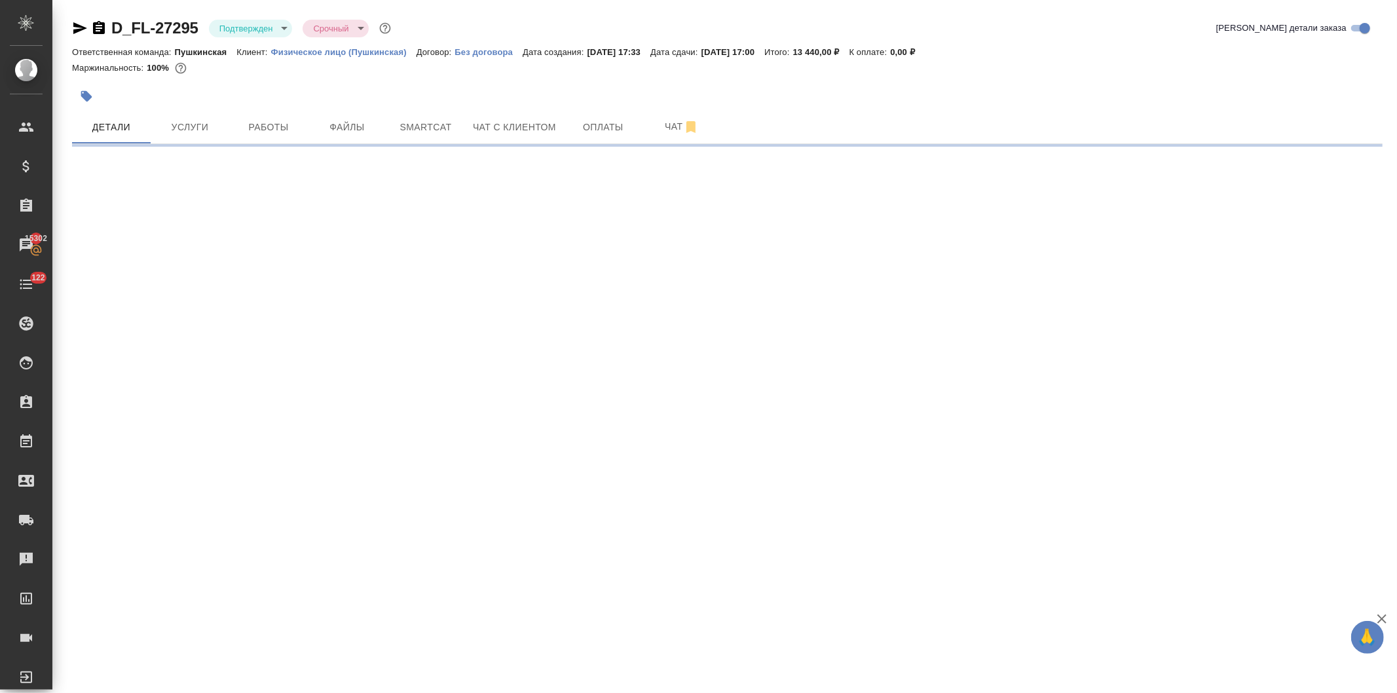
click at [75, 23] on icon "button" at bounding box center [80, 28] width 14 height 12
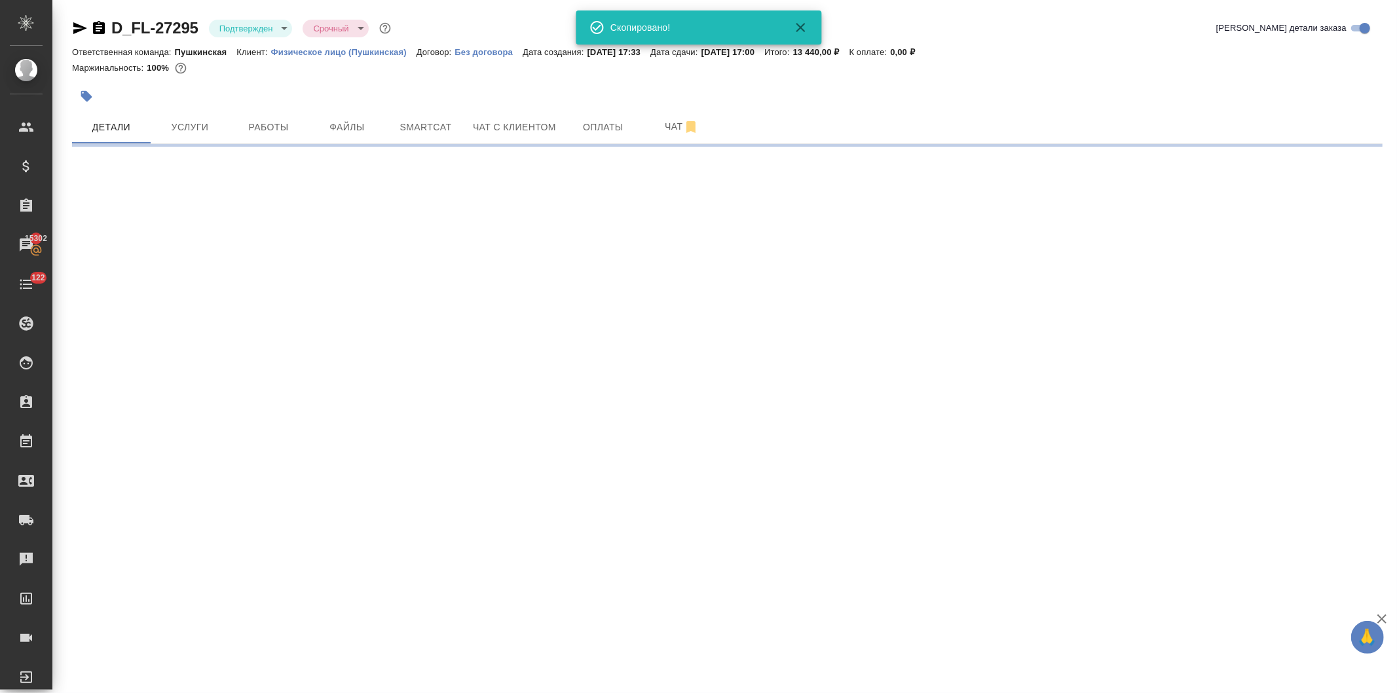
select select "RU"
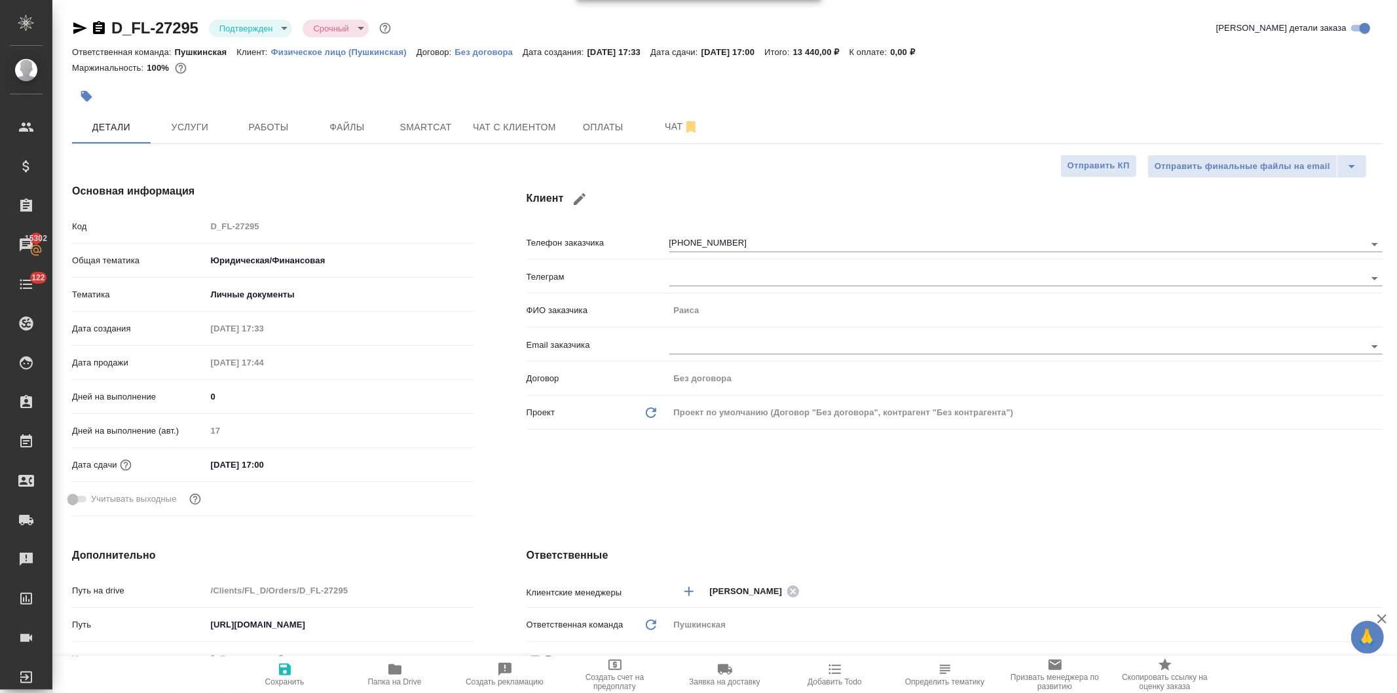
type textarea "x"
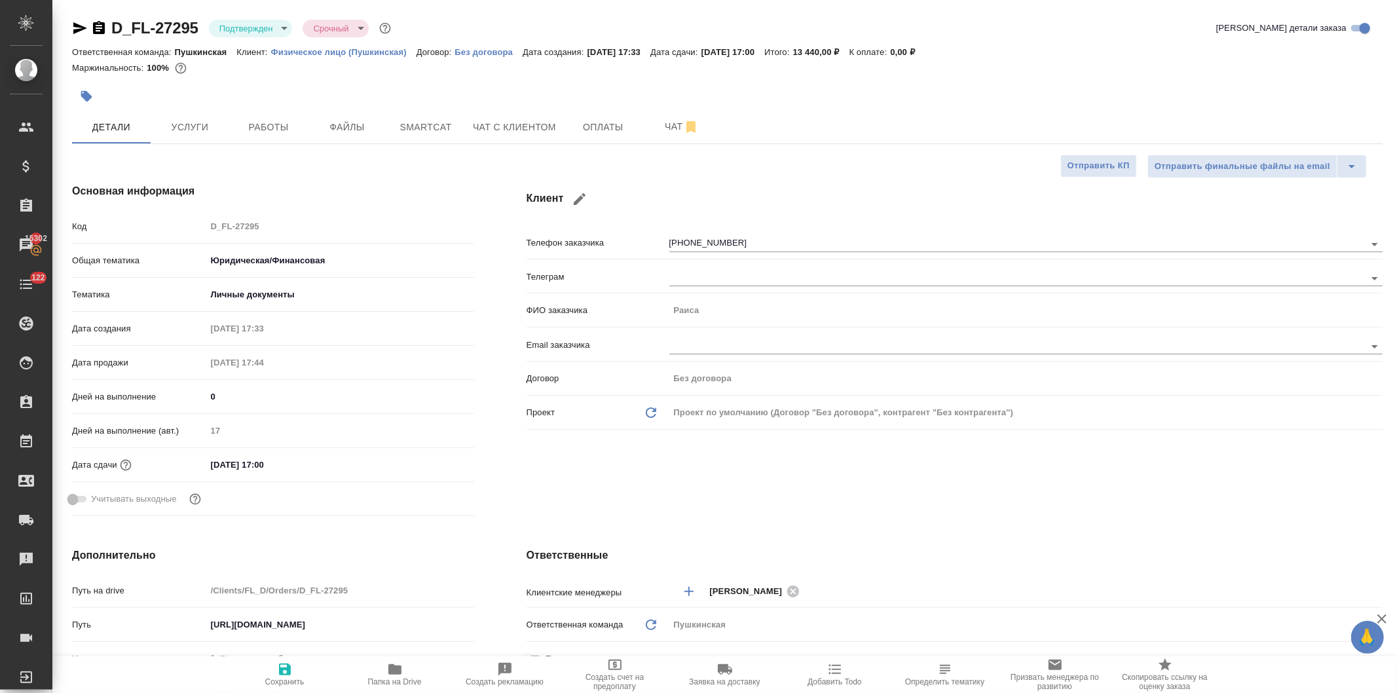
type textarea "x"
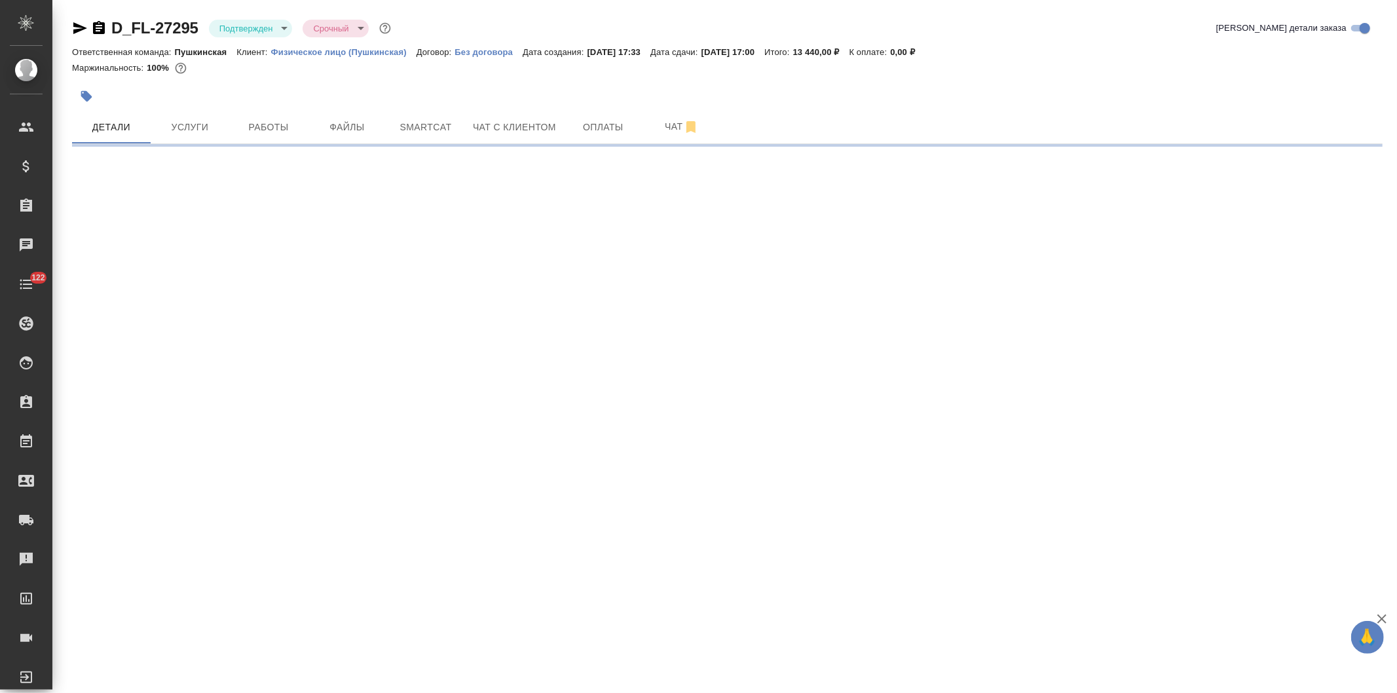
select select "RU"
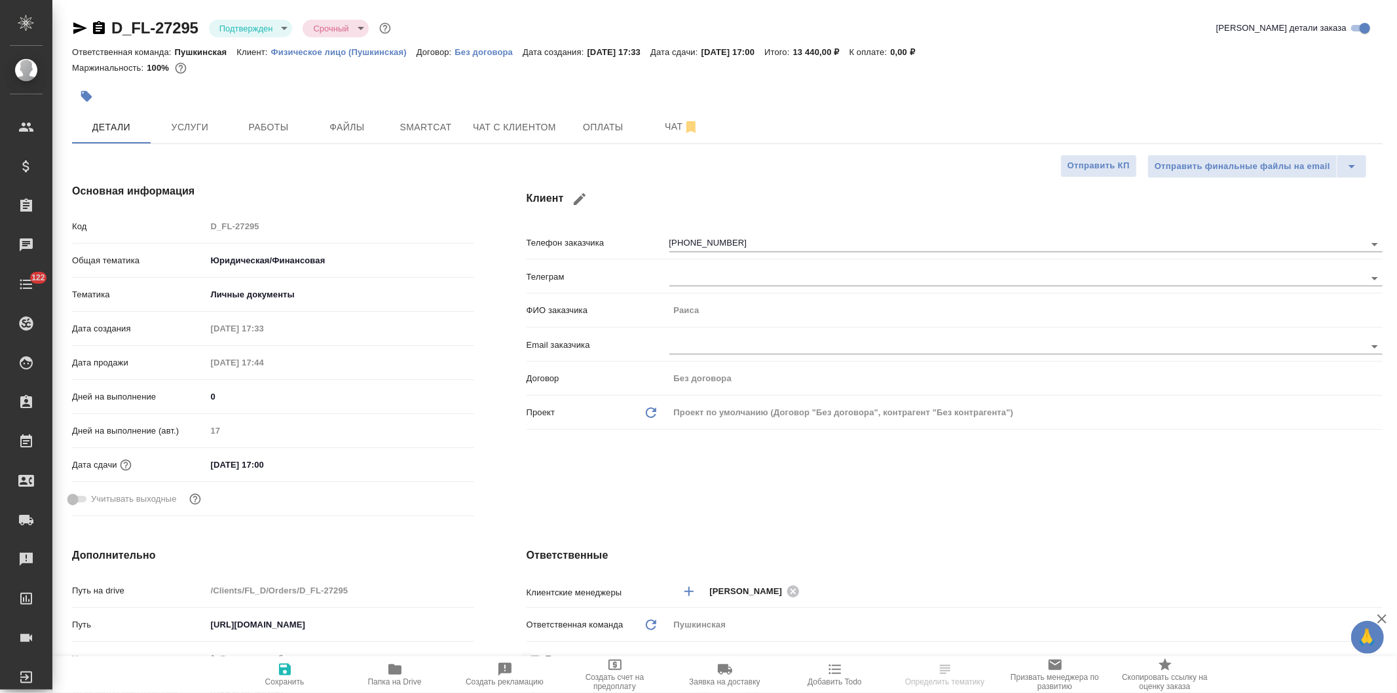
type textarea "x"
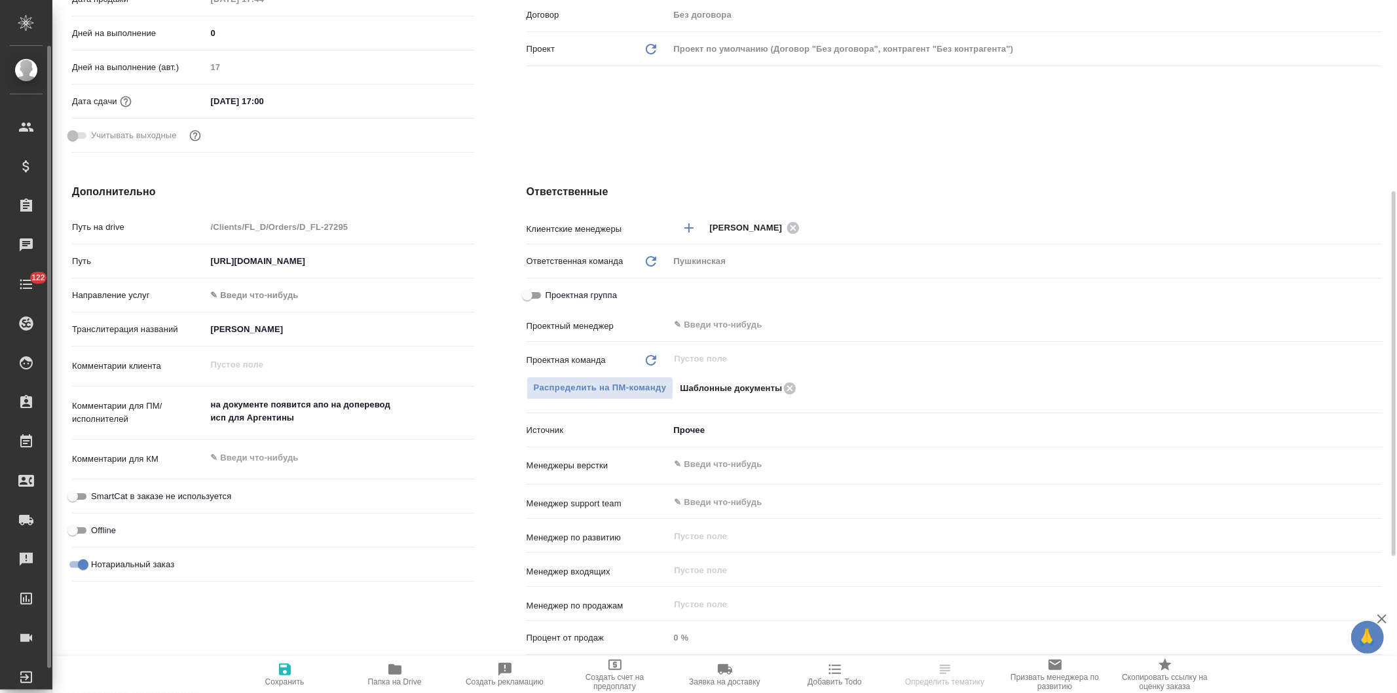
type textarea "x"
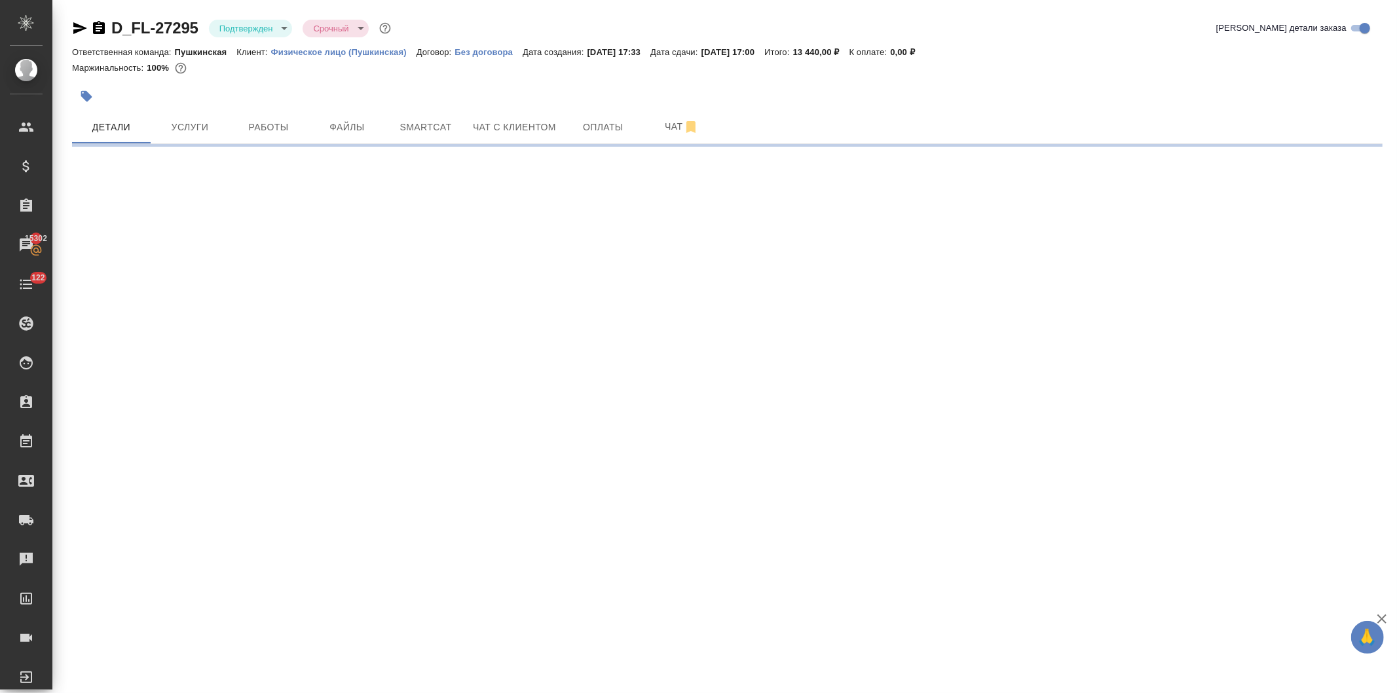
scroll to position [0, 0]
select select "RU"
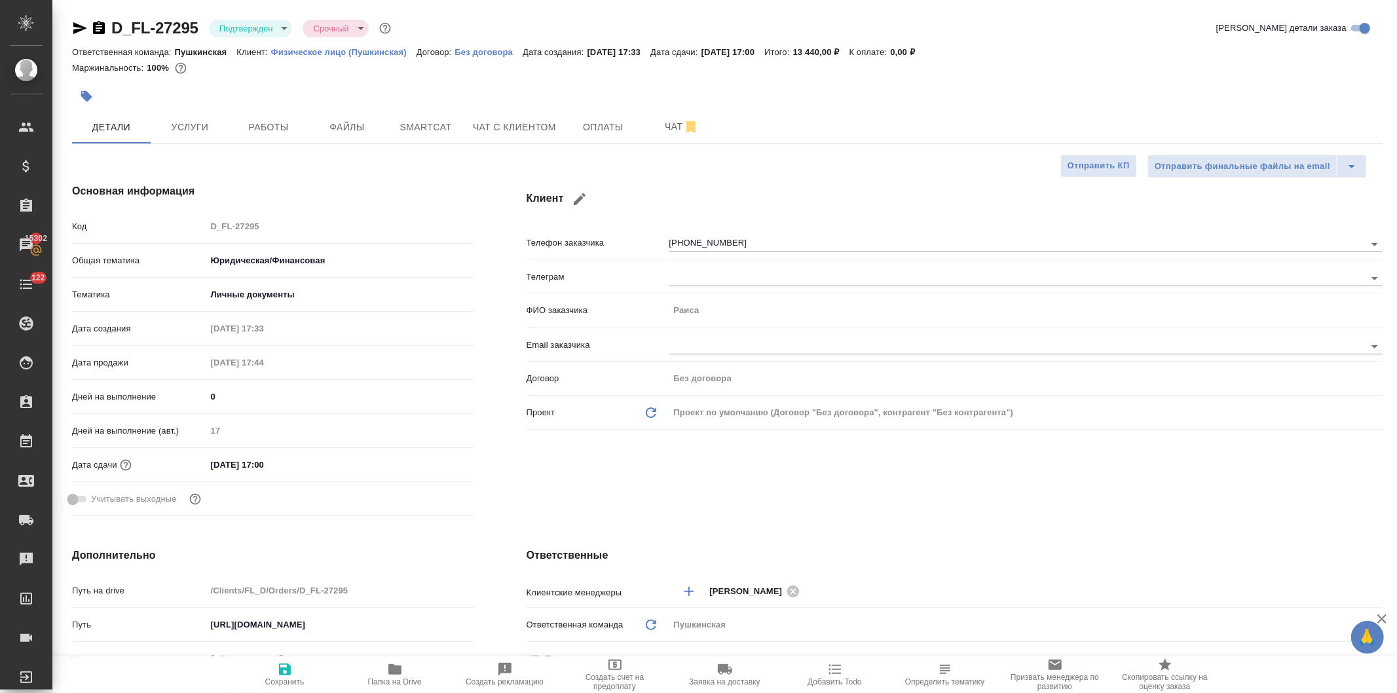
type textarea "x"
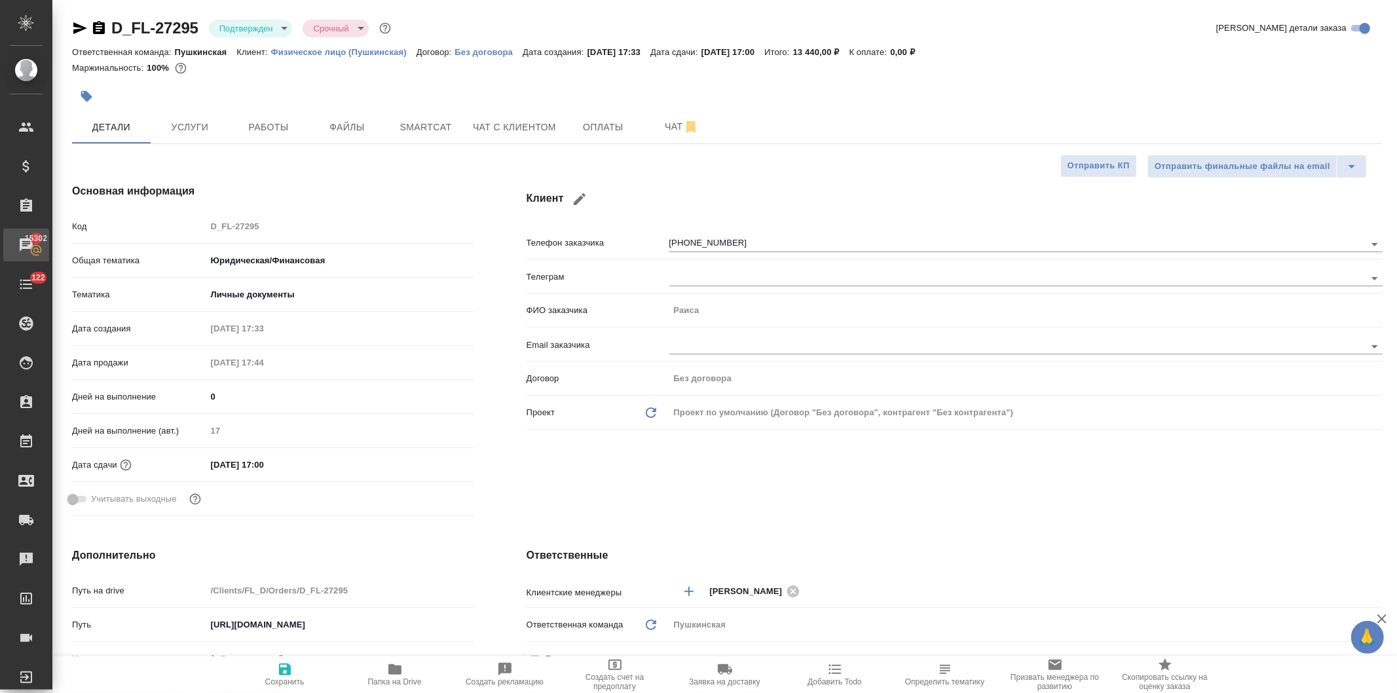
type textarea "x"
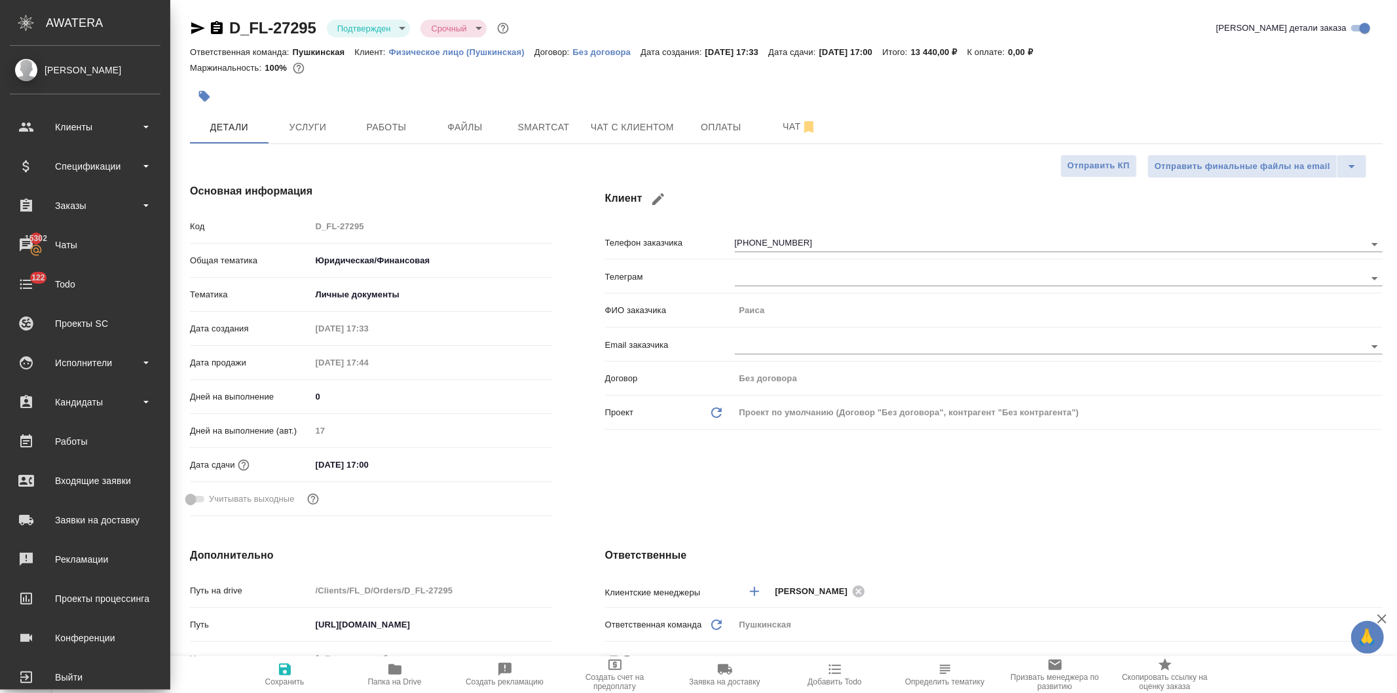
type textarea "x"
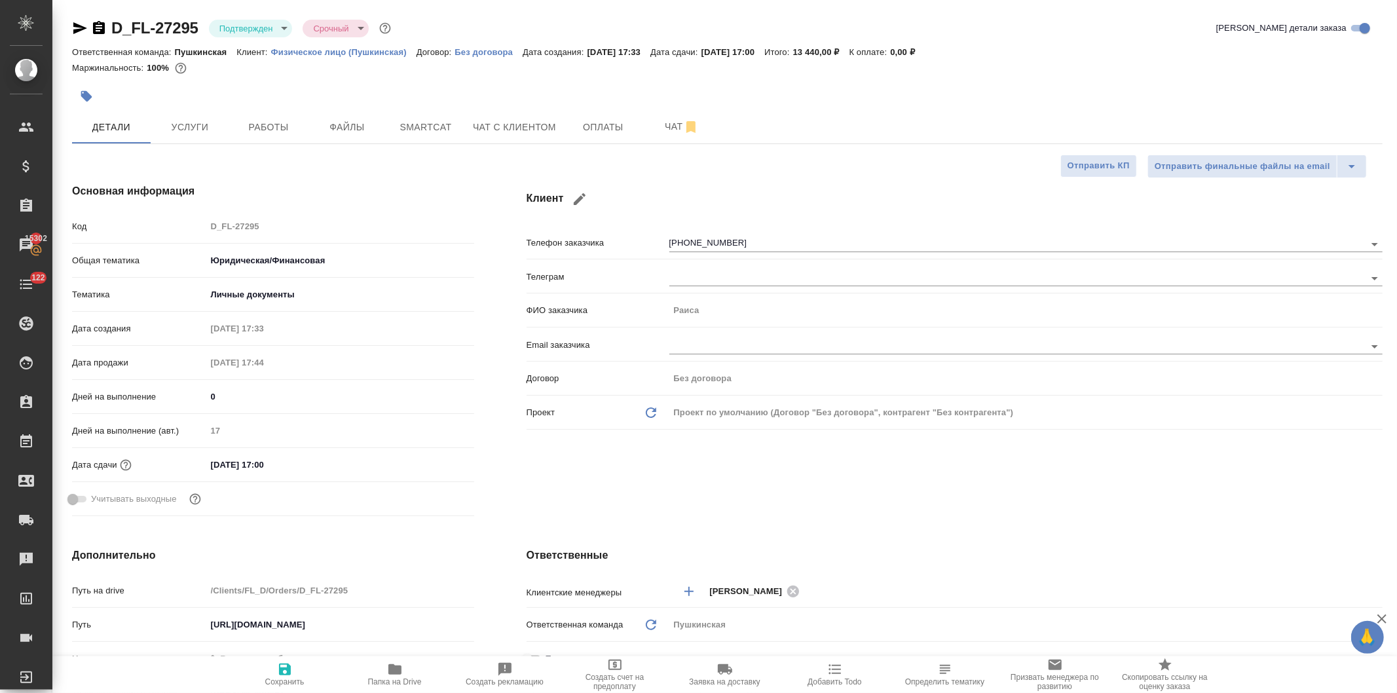
type textarea "x"
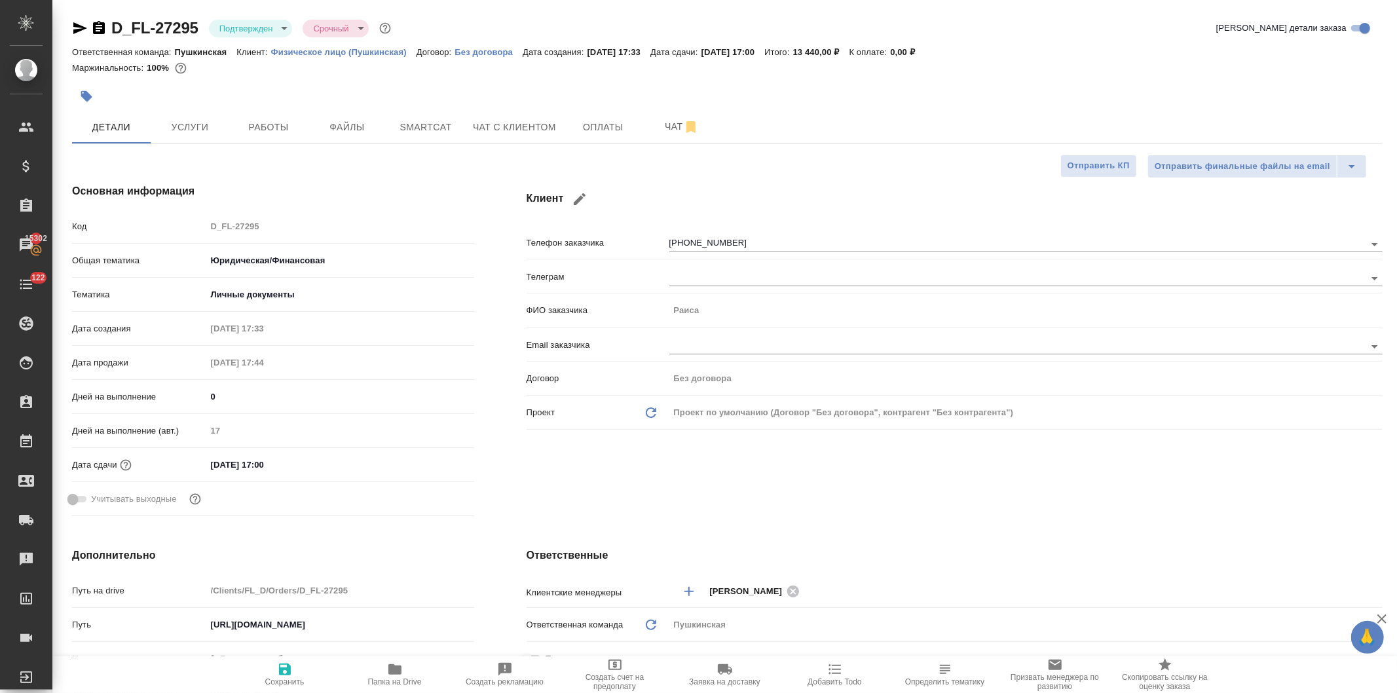
type textarea "x"
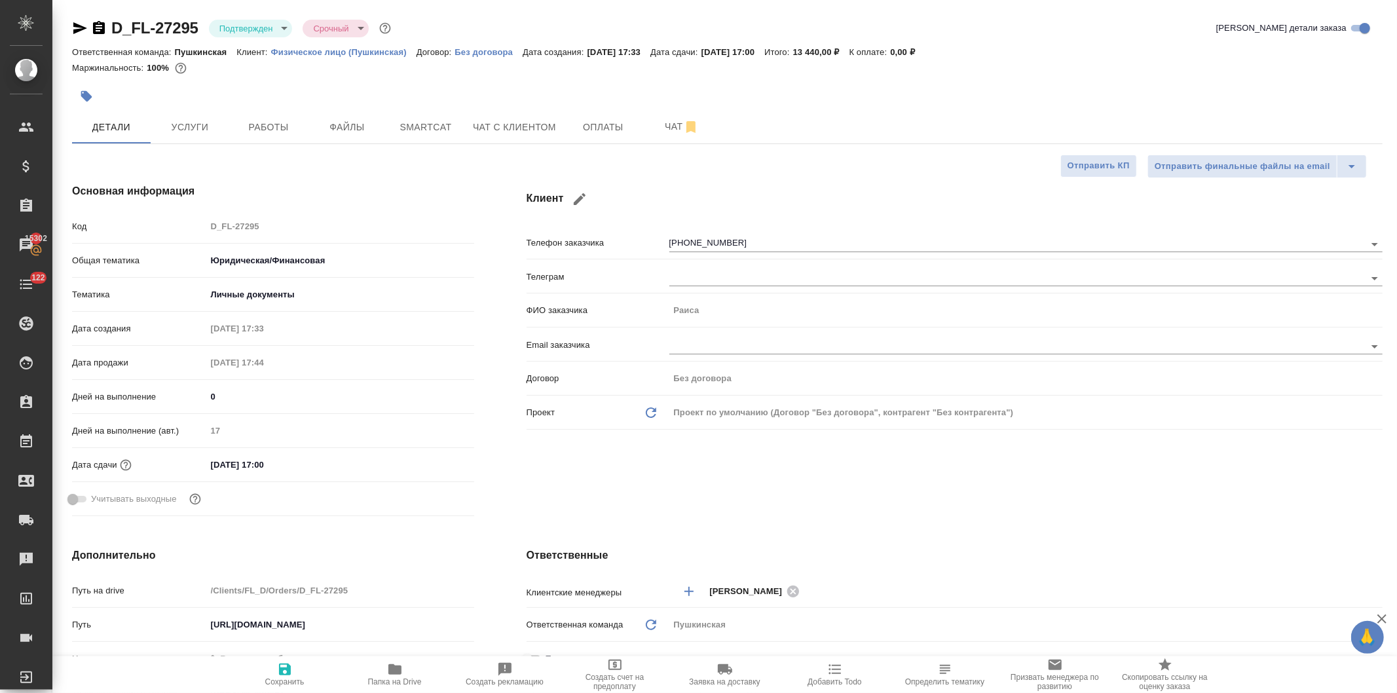
type textarea "x"
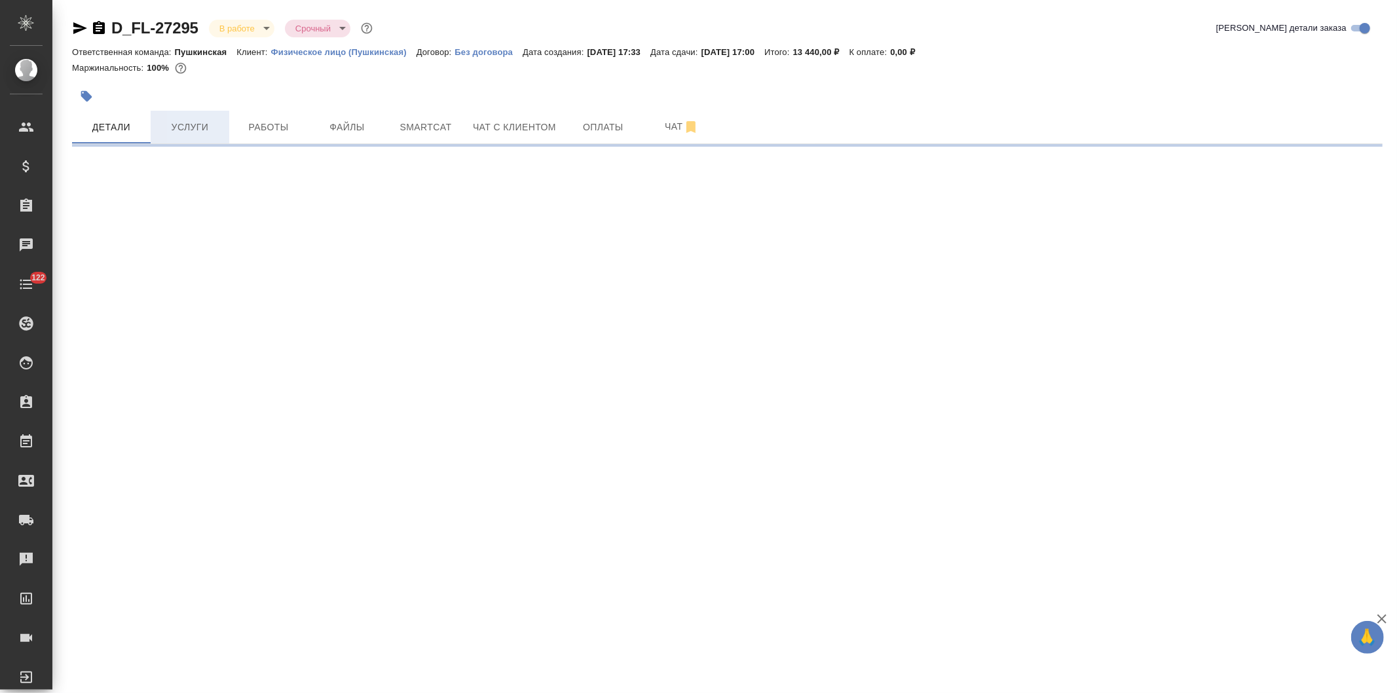
select select "RU"
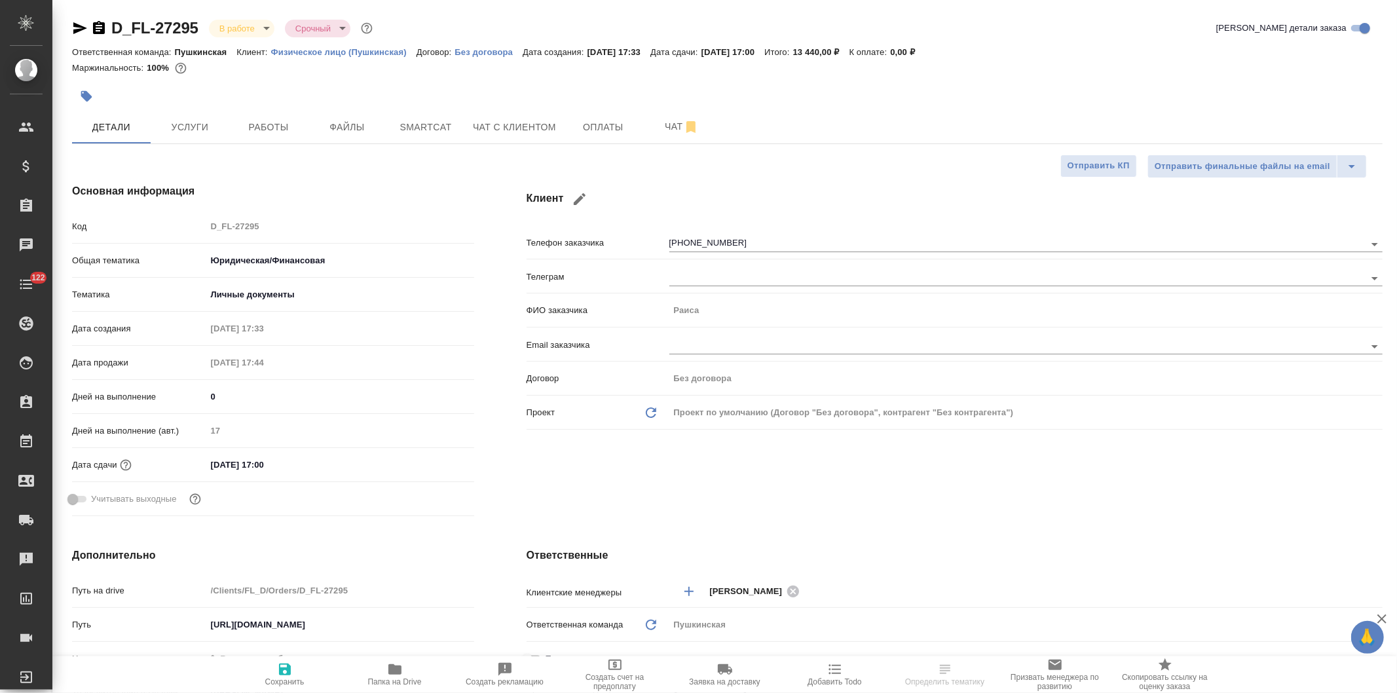
type textarea "x"
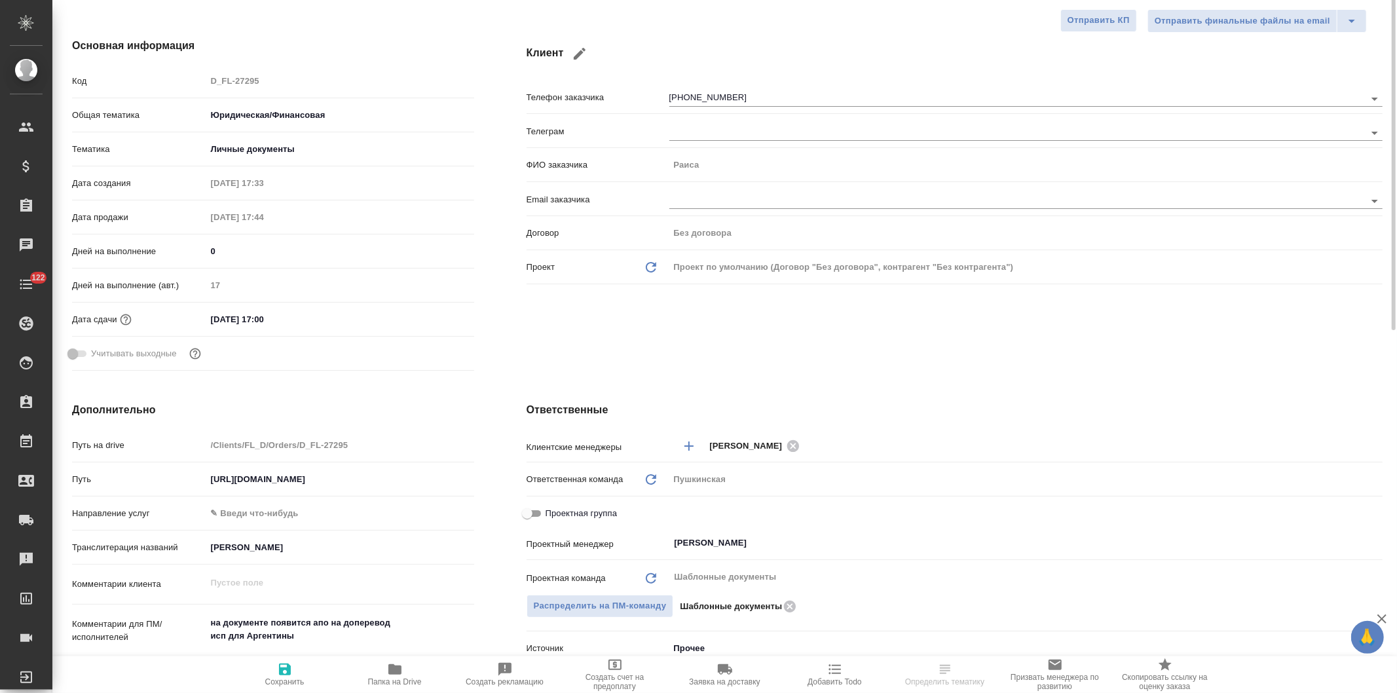
scroll to position [73, 0]
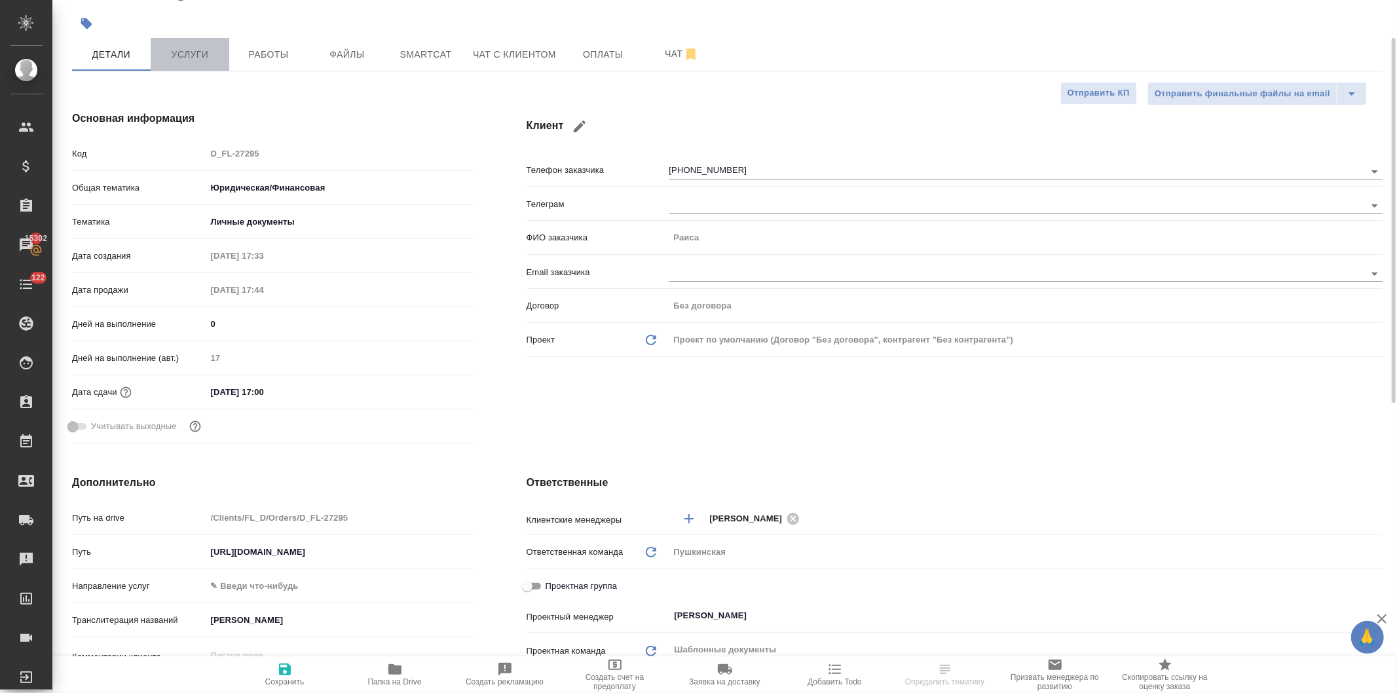
click at [185, 44] on button "Услуги" at bounding box center [190, 54] width 79 height 33
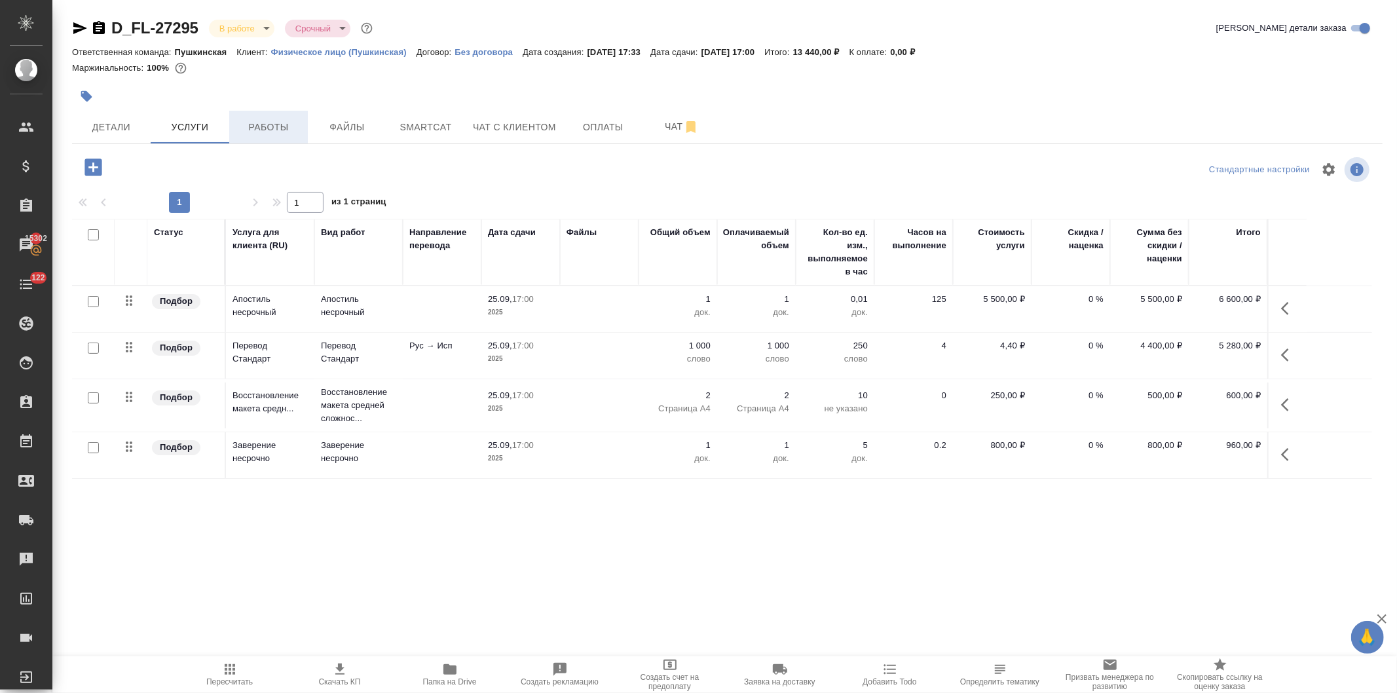
click at [270, 128] on span "Работы" at bounding box center [268, 127] width 63 height 16
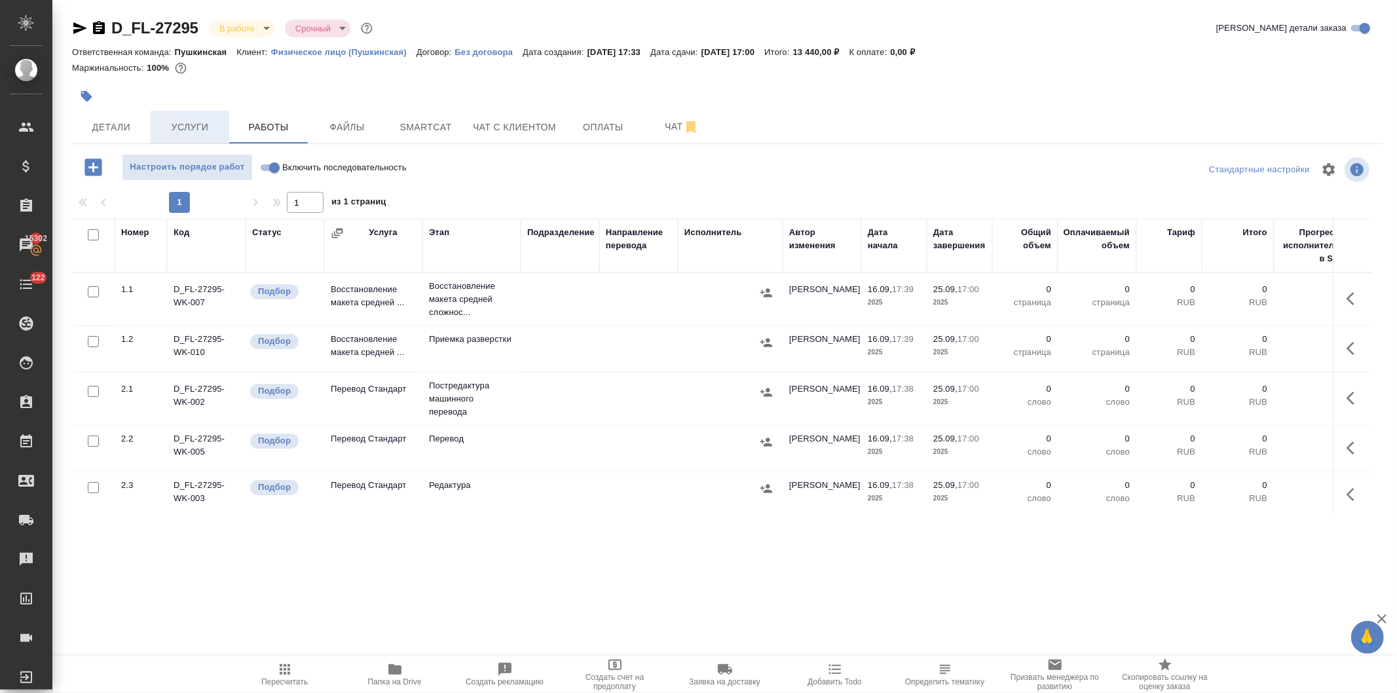
click at [186, 124] on span "Услуги" at bounding box center [189, 127] width 63 height 16
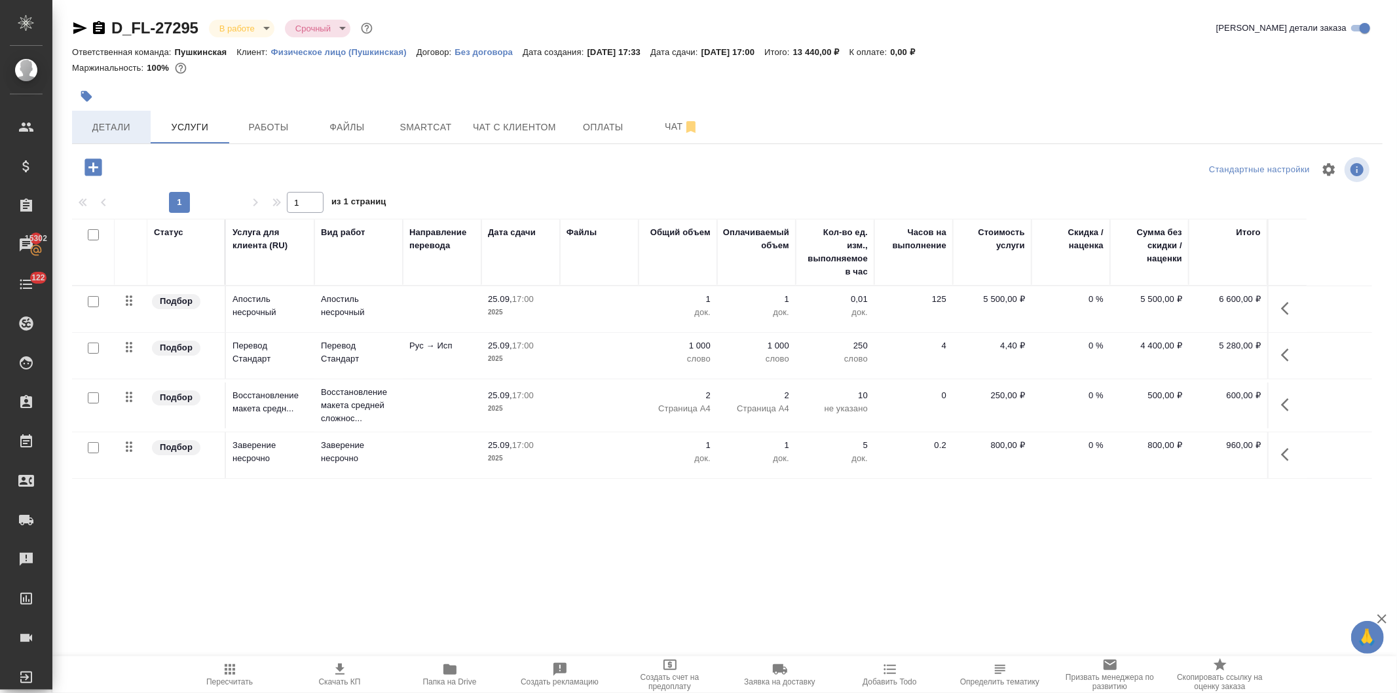
click at [100, 122] on span "Детали" at bounding box center [111, 127] width 63 height 16
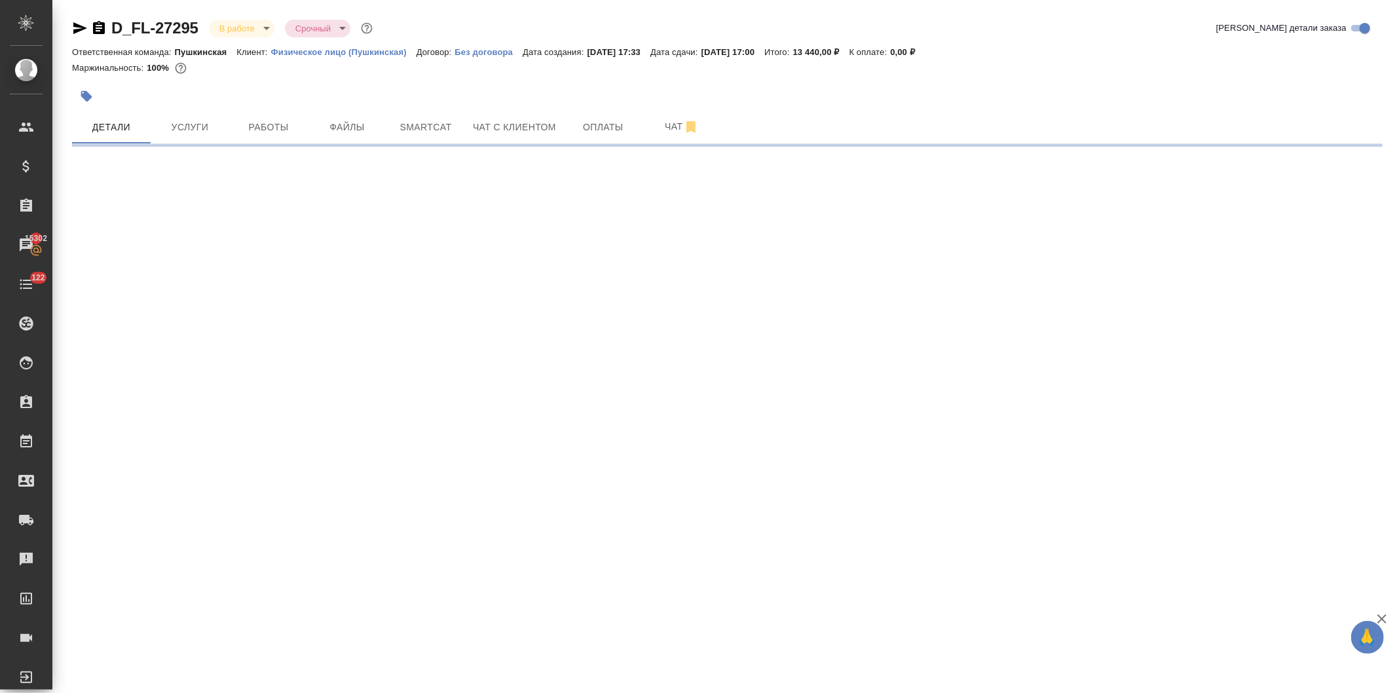
select select "RU"
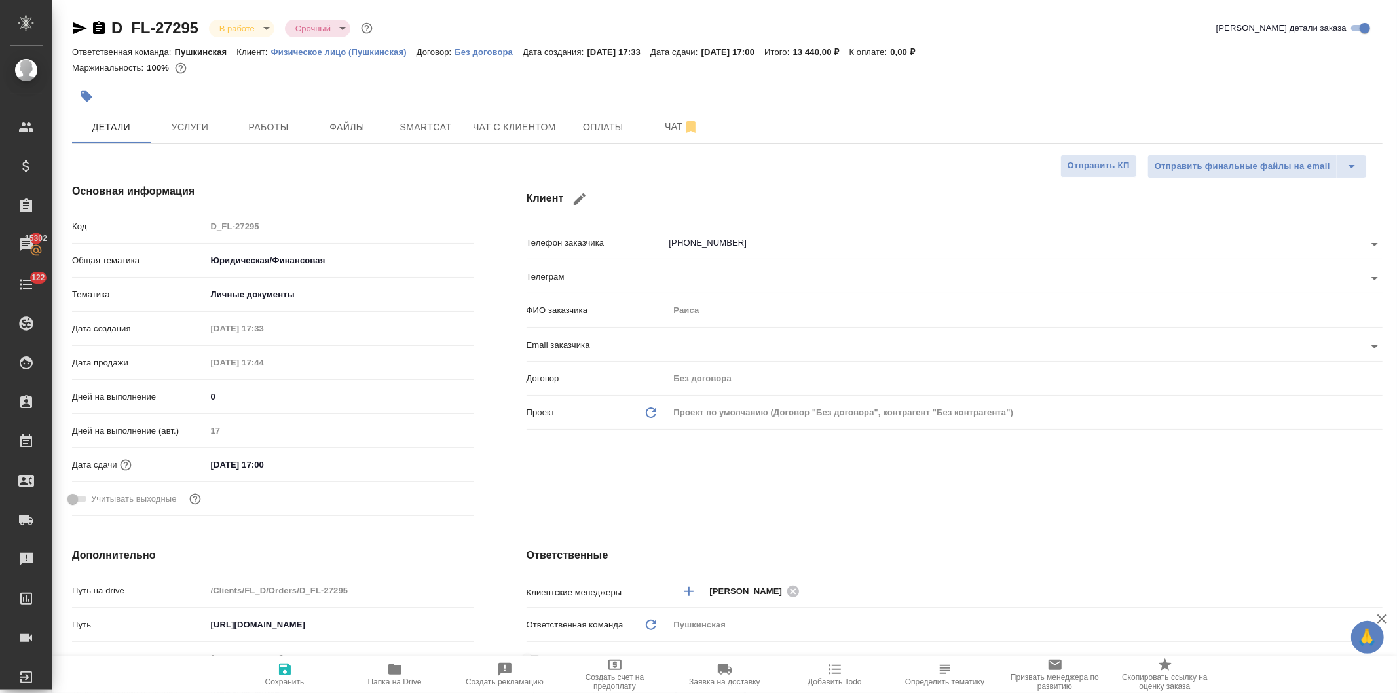
type textarea "x"
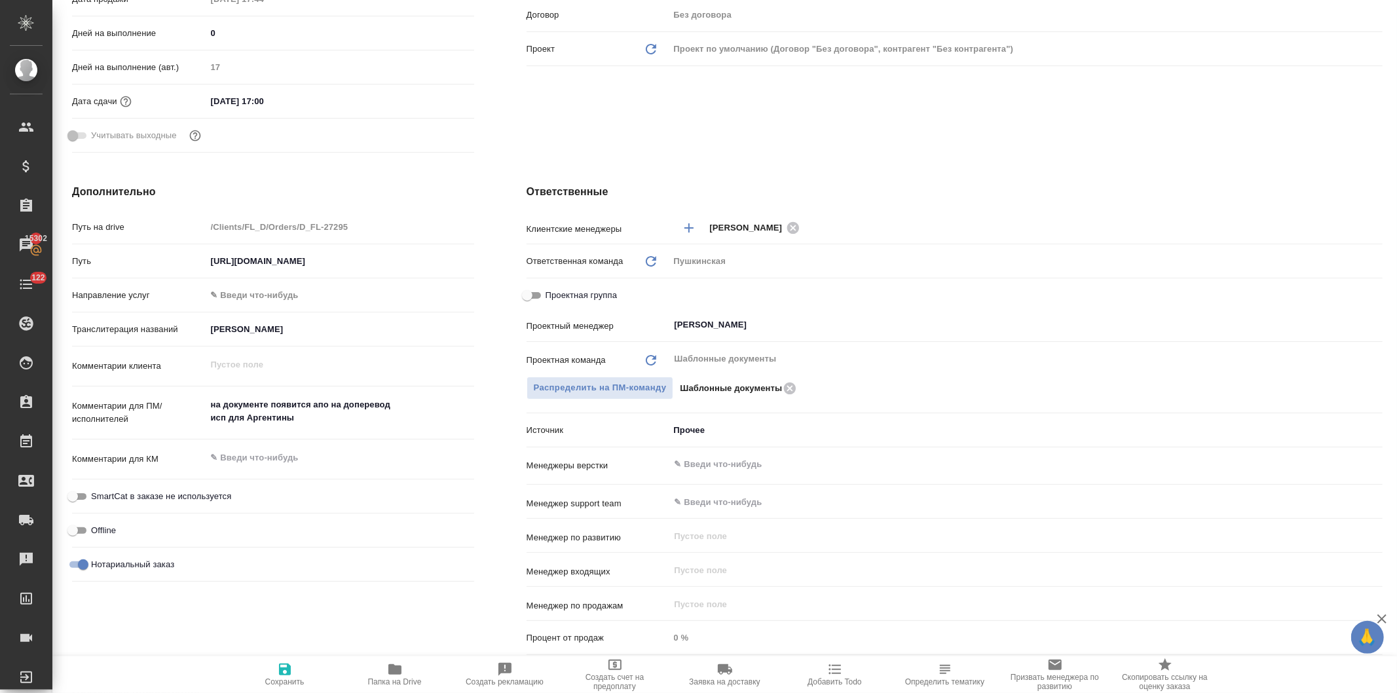
drag, startPoint x: 525, startPoint y: 289, endPoint x: 586, endPoint y: 309, distance: 64.0
click at [526, 289] on input "Проектная группа" at bounding box center [527, 295] width 47 height 16
checkbox input "true"
type textarea "x"
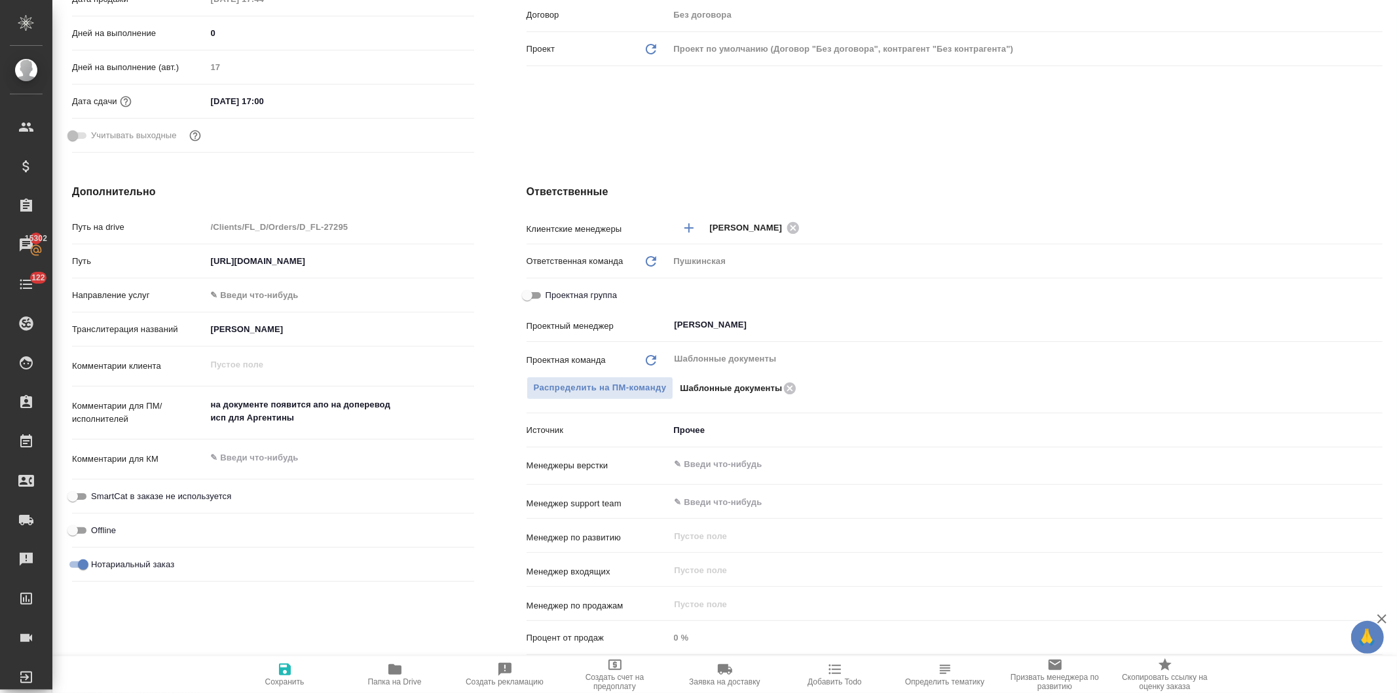
type textarea "x"
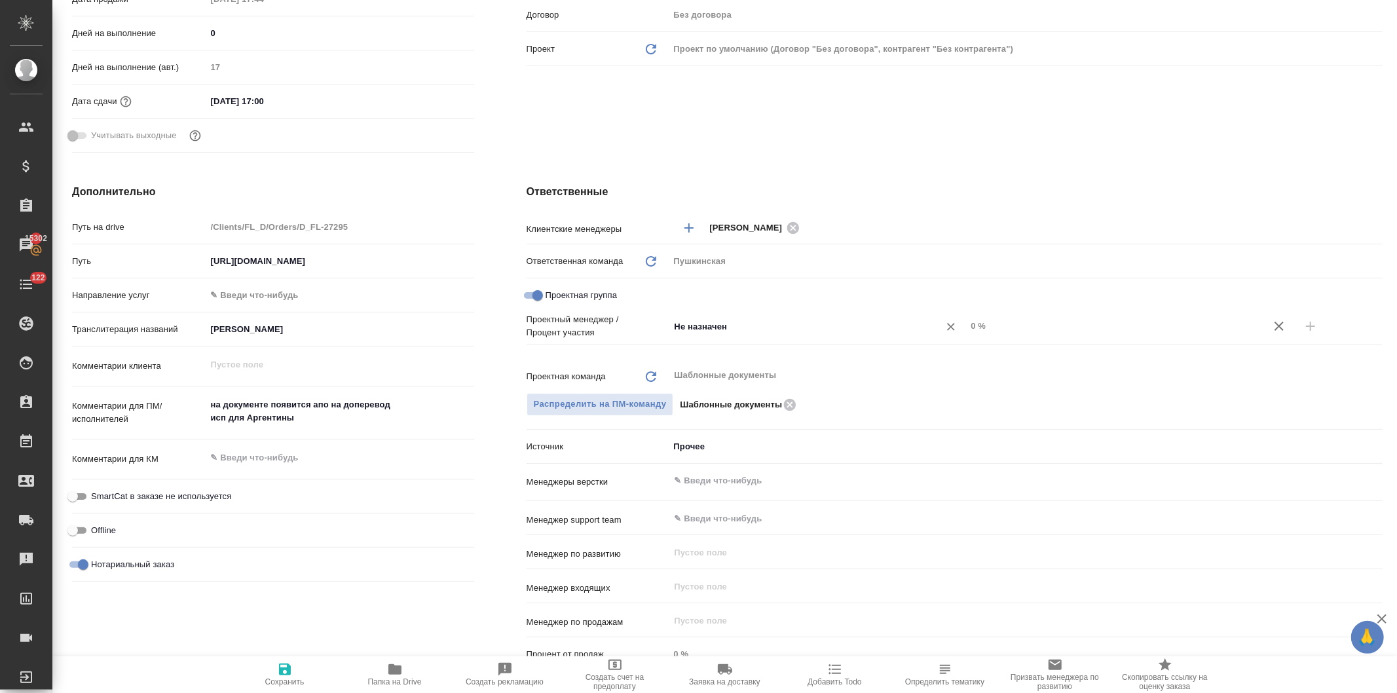
click at [695, 327] on input "Не назначен" at bounding box center [796, 326] width 246 height 16
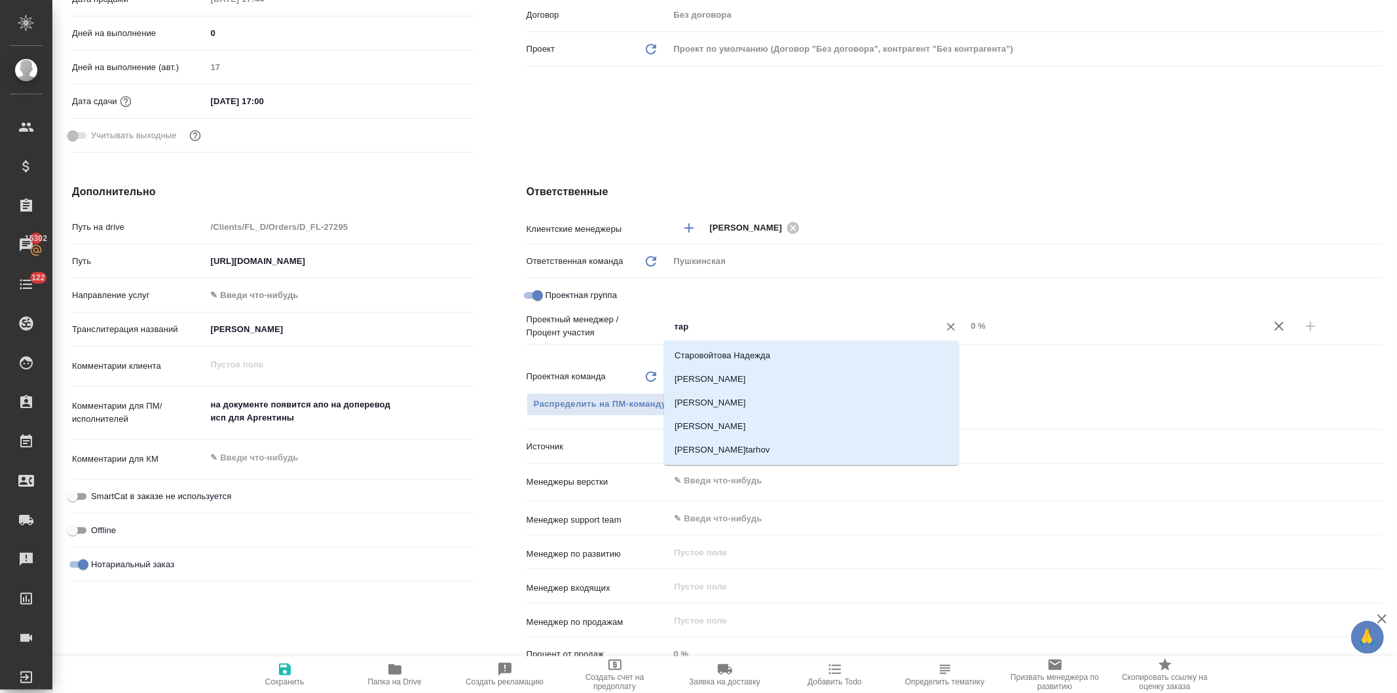
type input "тара"
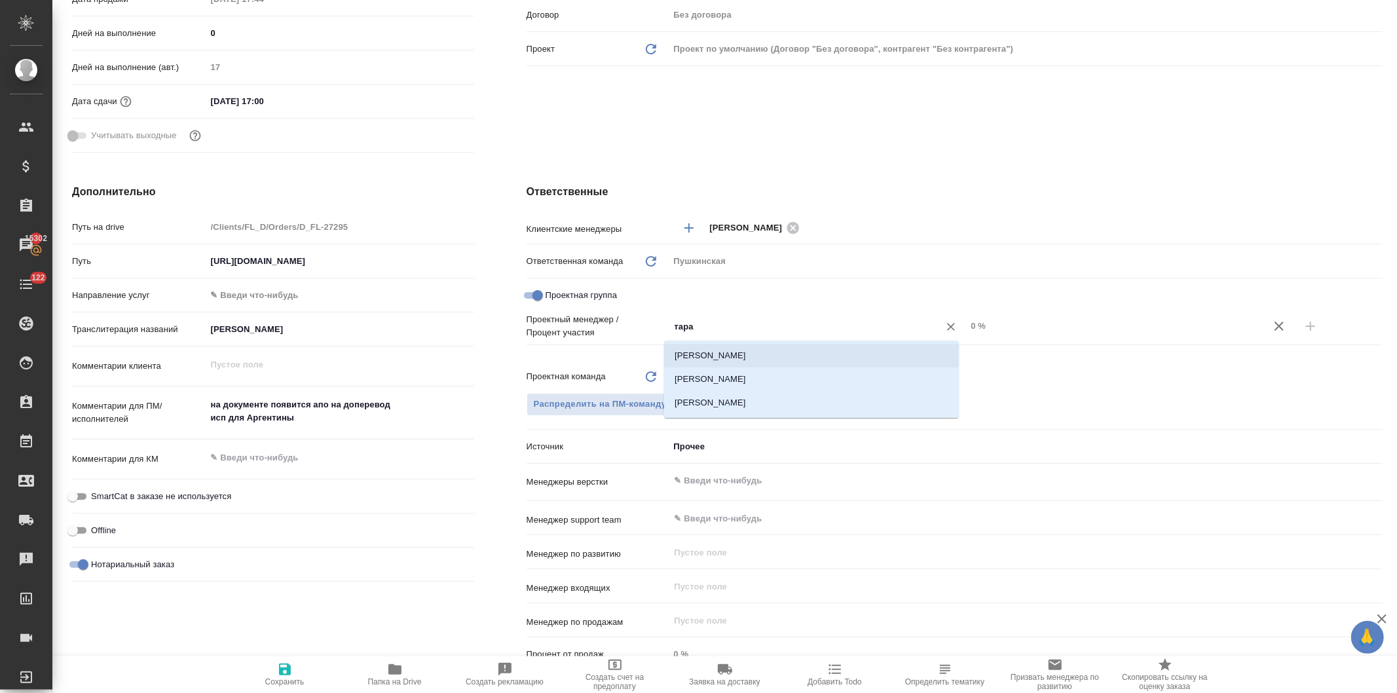
click at [735, 361] on li "[PERSON_NAME]" at bounding box center [811, 356] width 295 height 24
type textarea "x"
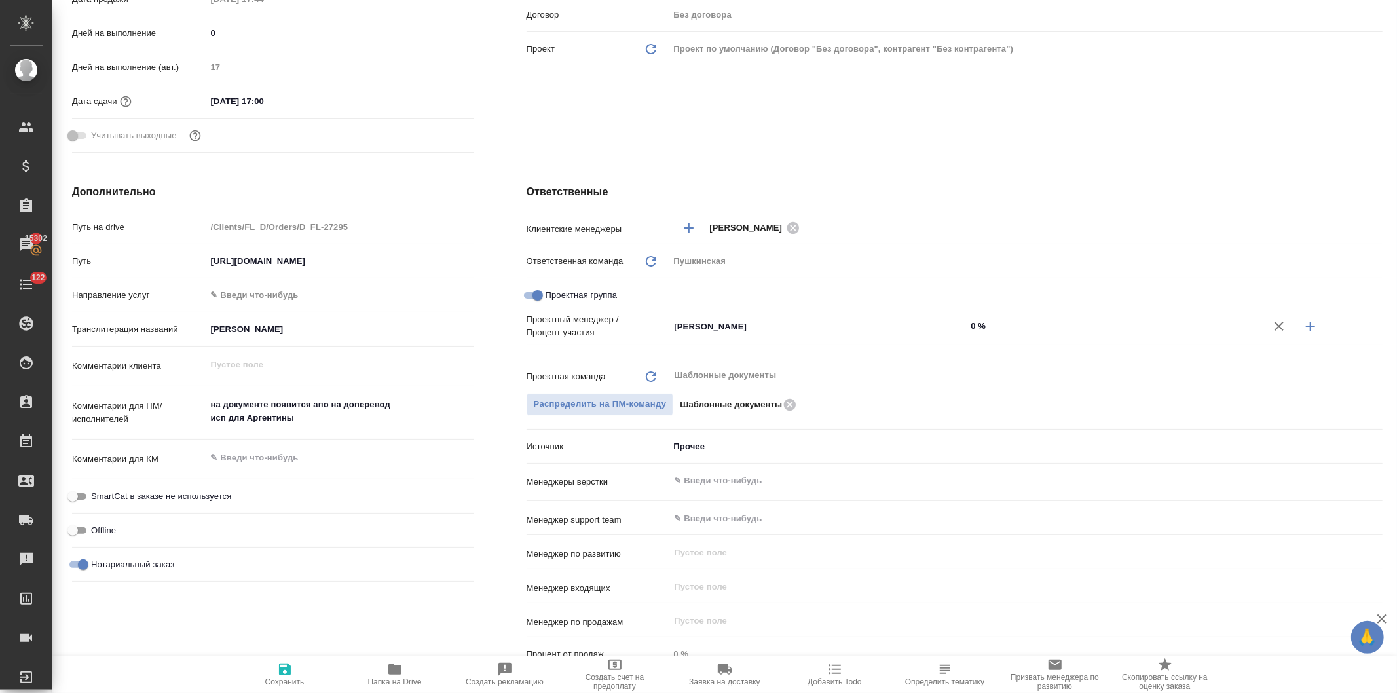
click at [966, 324] on input "0 %" at bounding box center [1114, 325] width 297 height 19
type input "40 %"
type textarea "x"
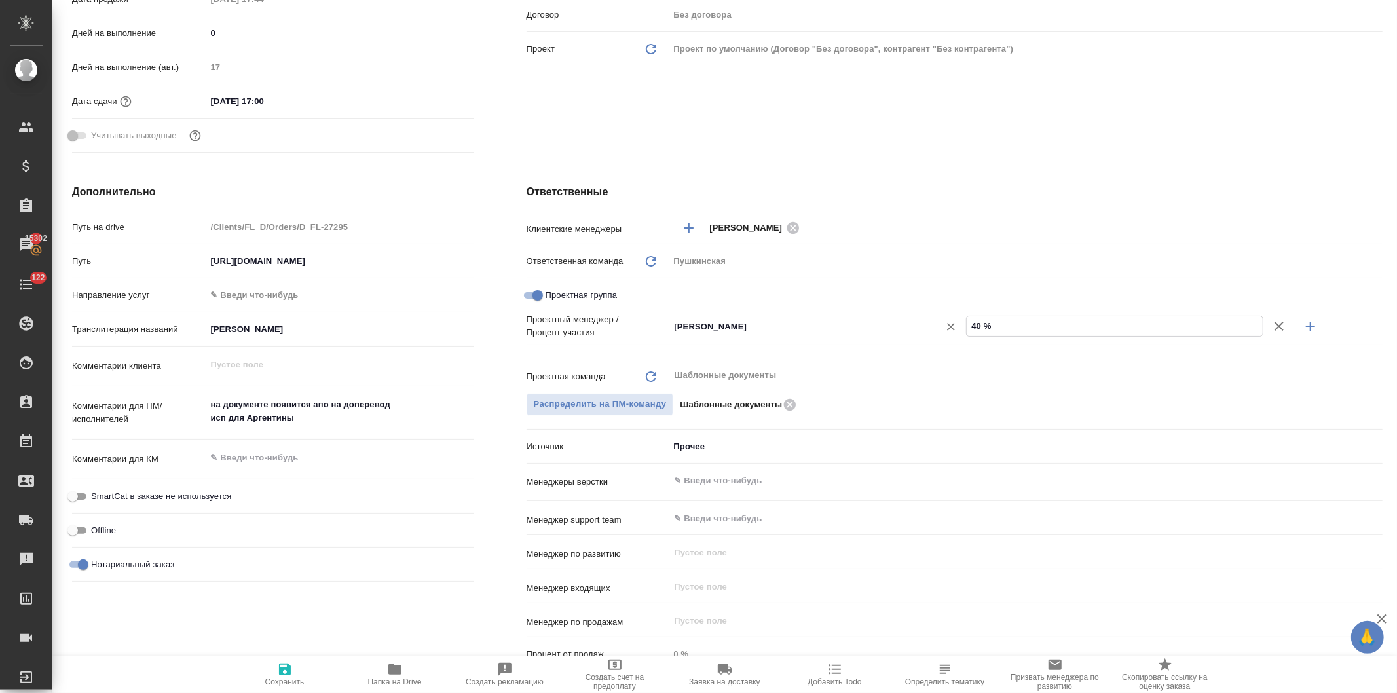
type input "440 %"
type textarea "x"
type input "44 %"
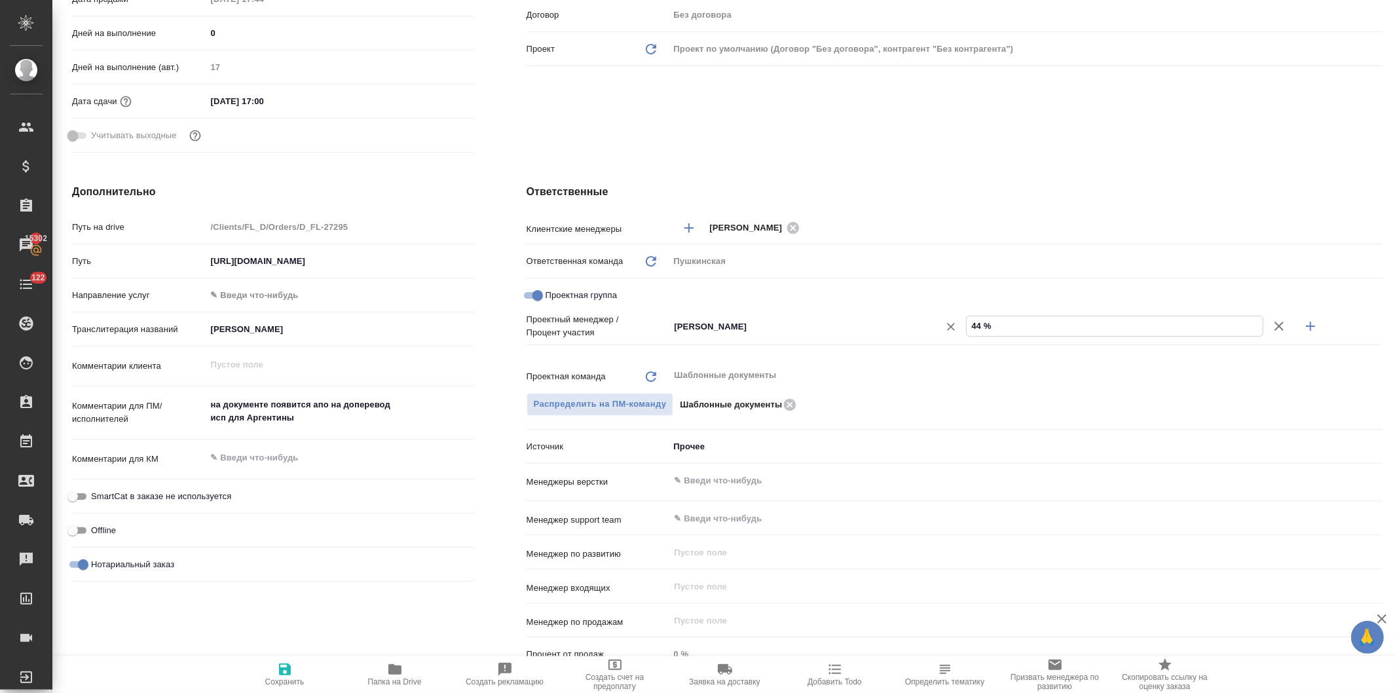
type textarea "x"
type input "44 %"
click at [1303, 322] on icon "button" at bounding box center [1311, 326] width 16 height 16
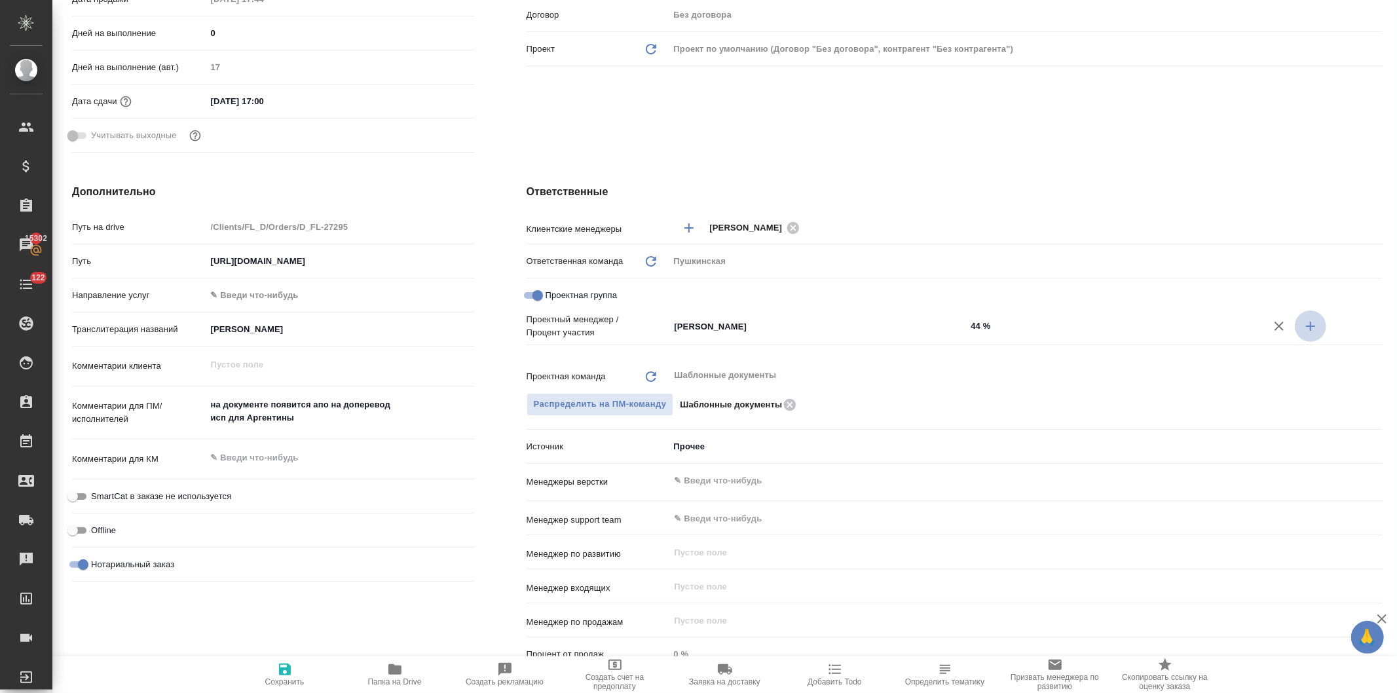
type textarea "x"
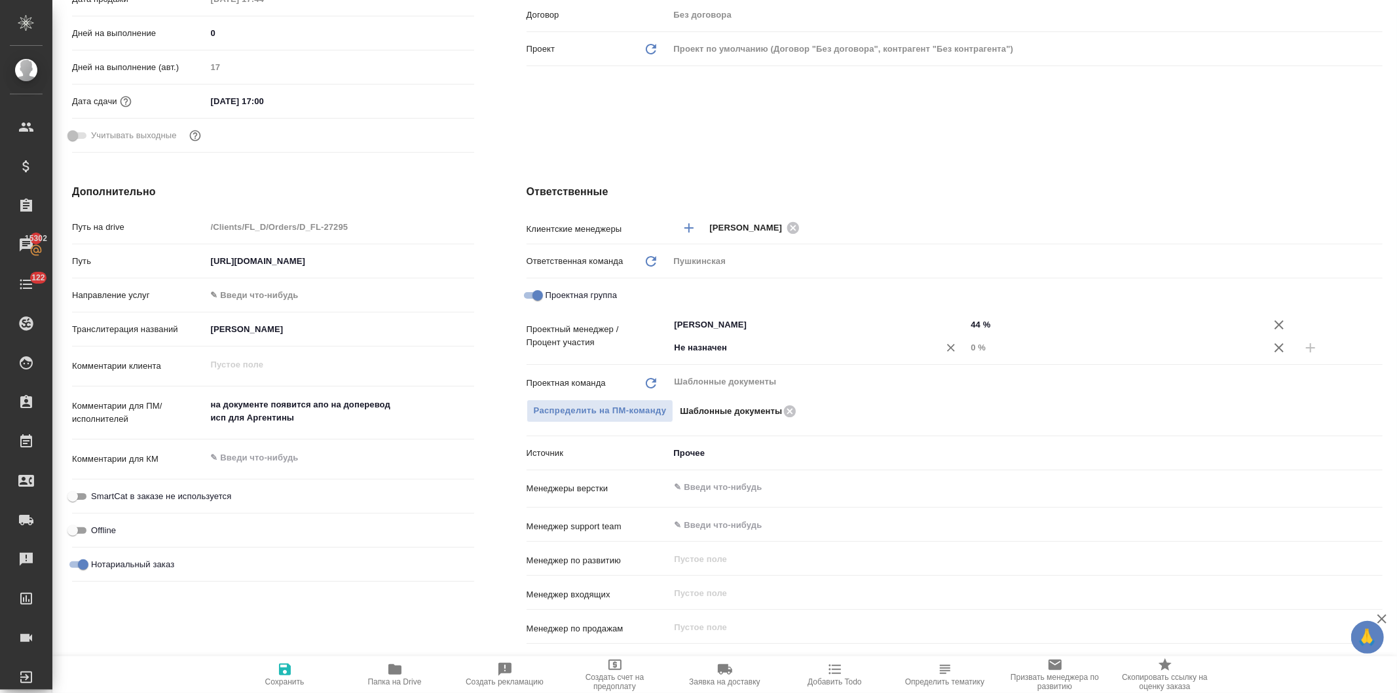
click at [678, 347] on input "Не назначен" at bounding box center [796, 348] width 246 height 16
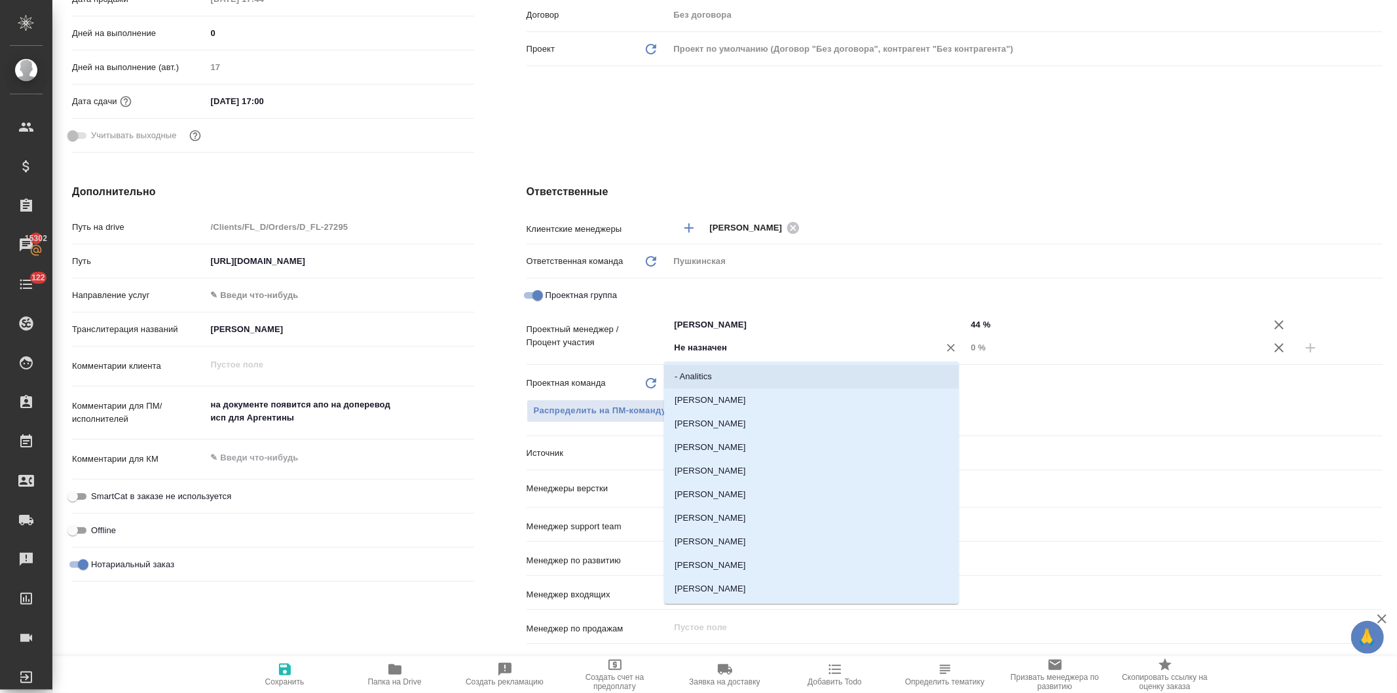
click at [697, 337] on div "Не назначен ​" at bounding box center [817, 348] width 297 height 24
click at [696, 344] on input "Не назначен" at bounding box center [796, 348] width 246 height 16
click at [942, 343] on div at bounding box center [951, 348] width 18 height 18
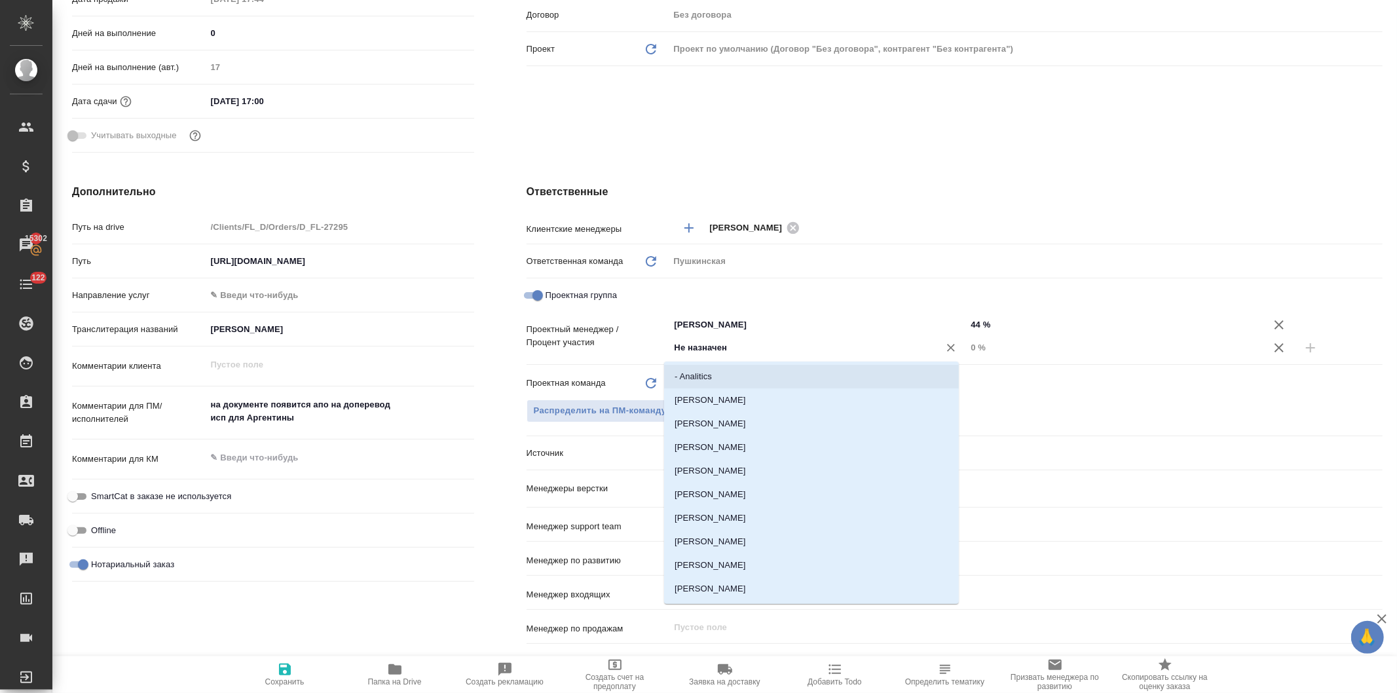
click at [944, 343] on icon "Очистить" at bounding box center [950, 347] width 13 height 13
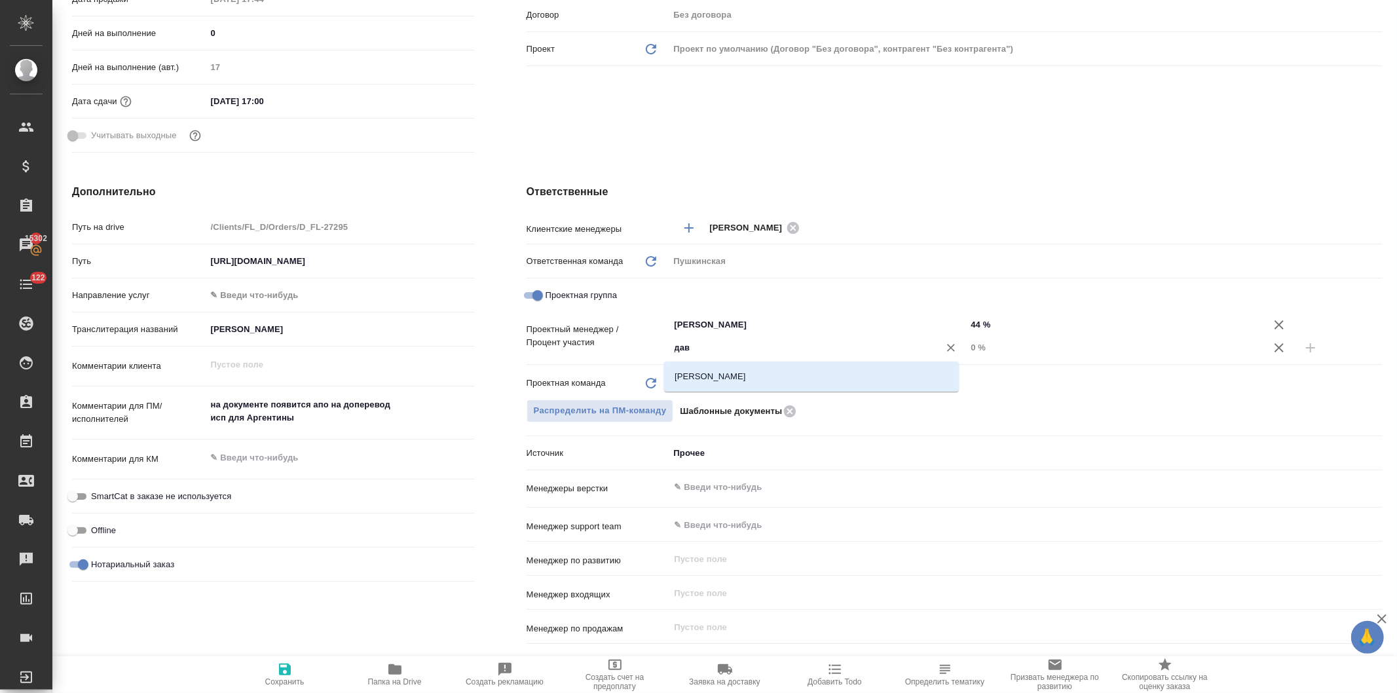
type input "давы"
click at [730, 377] on li "[PERSON_NAME]" at bounding box center [811, 377] width 295 height 24
type textarea "x"
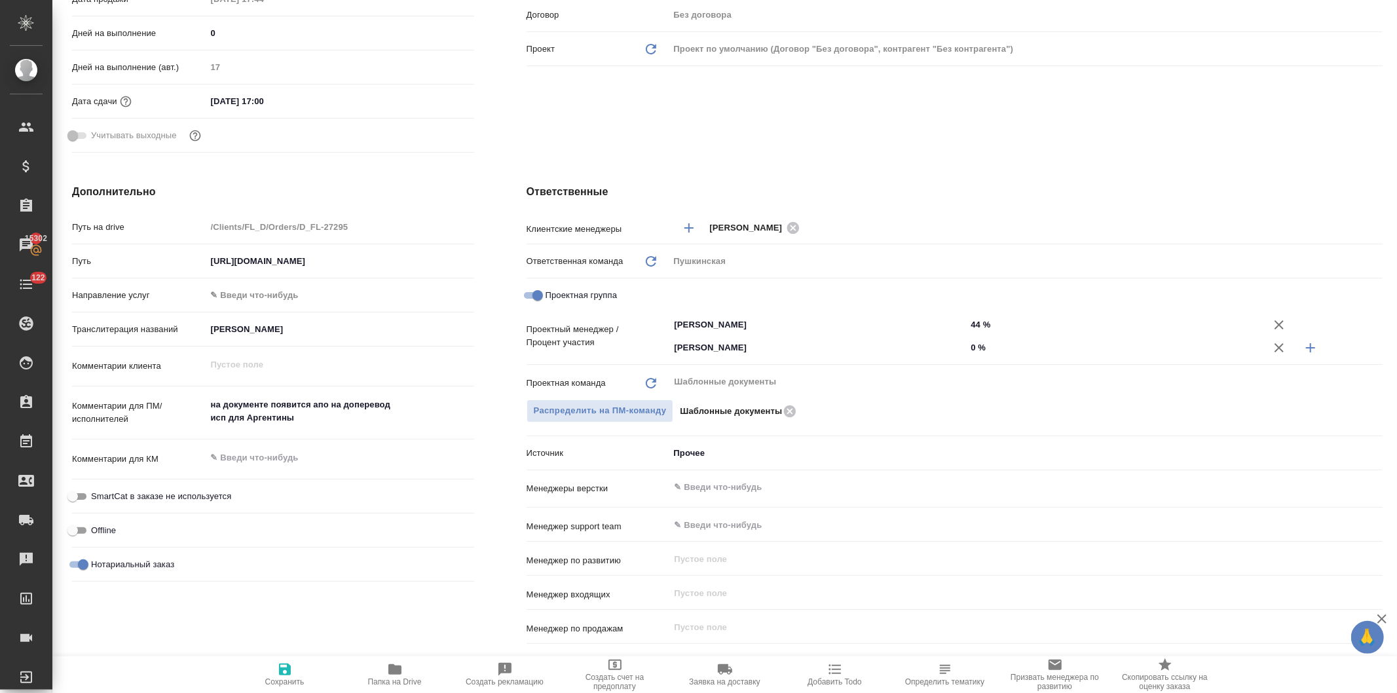
click at [967, 346] on input "0 %" at bounding box center [1114, 347] width 297 height 19
type textarea "x"
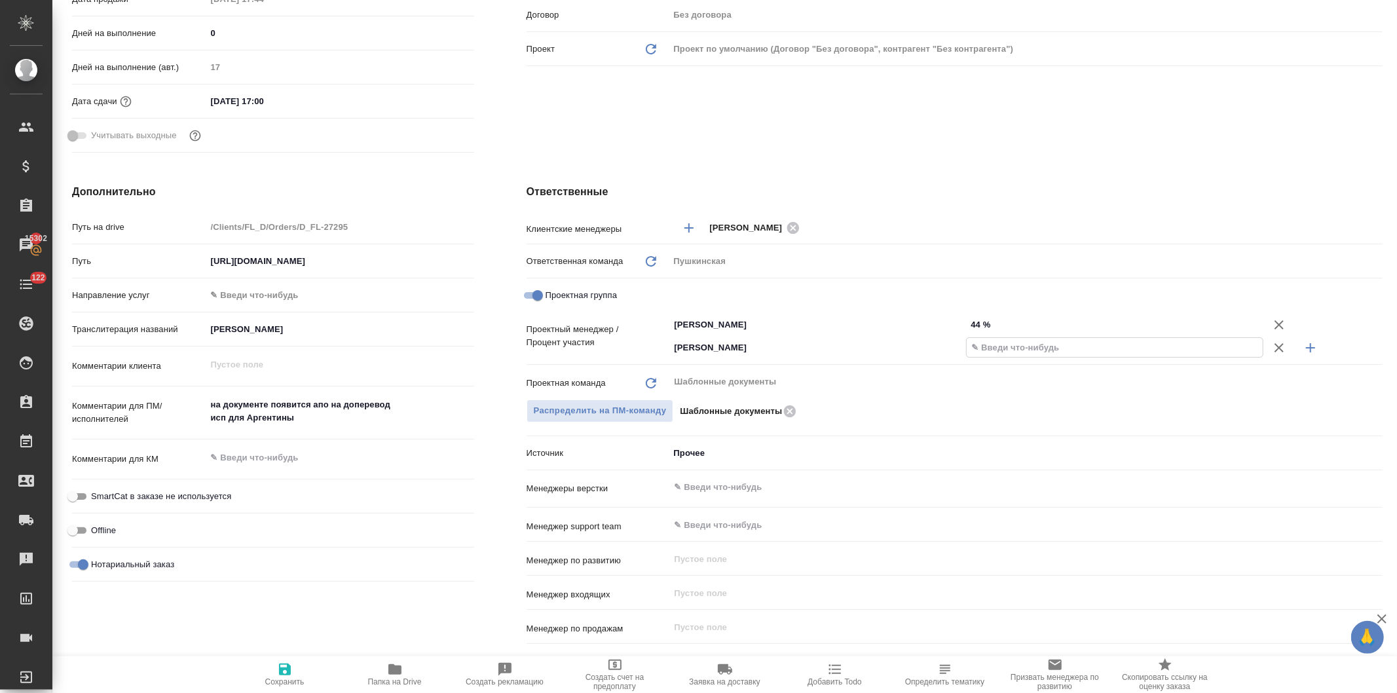
type textarea "x"
type input "56 %"
type textarea "x"
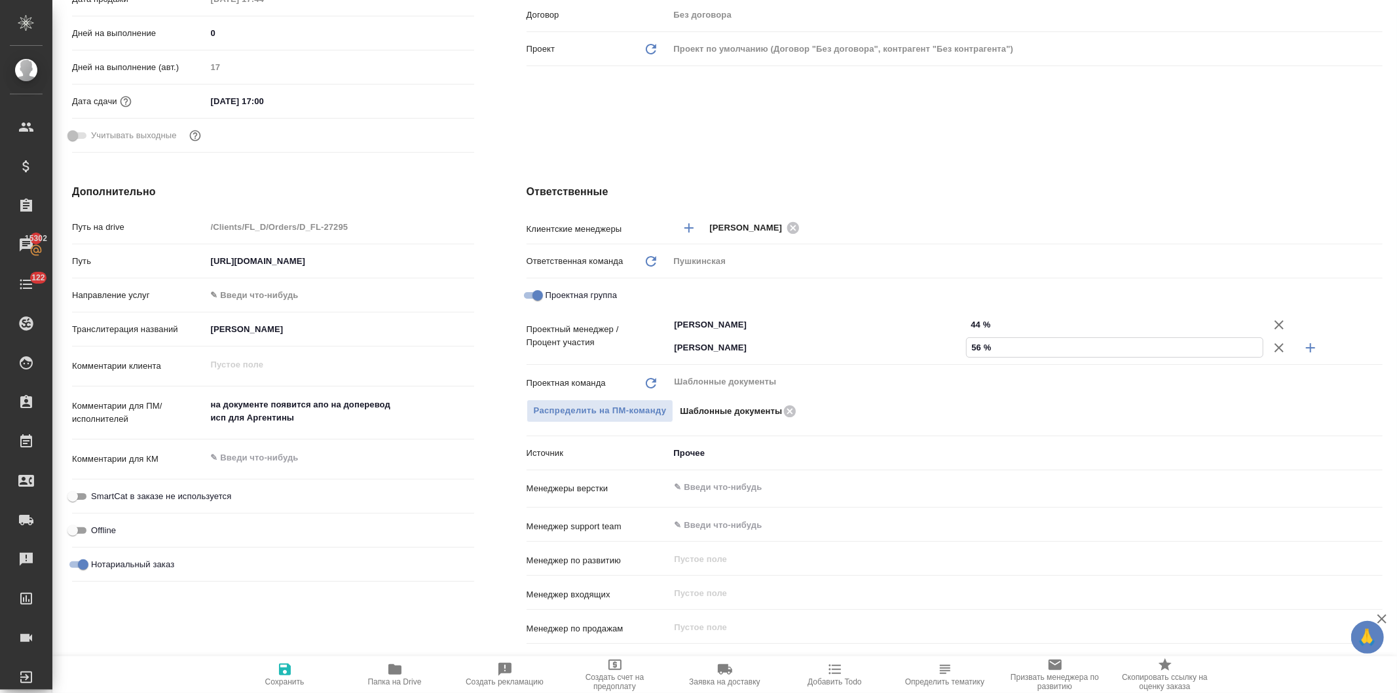
type textarea "x"
type input "56 %"
click at [848, 167] on div "Ответственные Клиентские менеджеры Давыдова Елена ​ Ответственная команда Обнов…" at bounding box center [954, 433] width 908 height 551
click at [284, 671] on icon "button" at bounding box center [285, 669] width 16 height 16
type textarea "x"
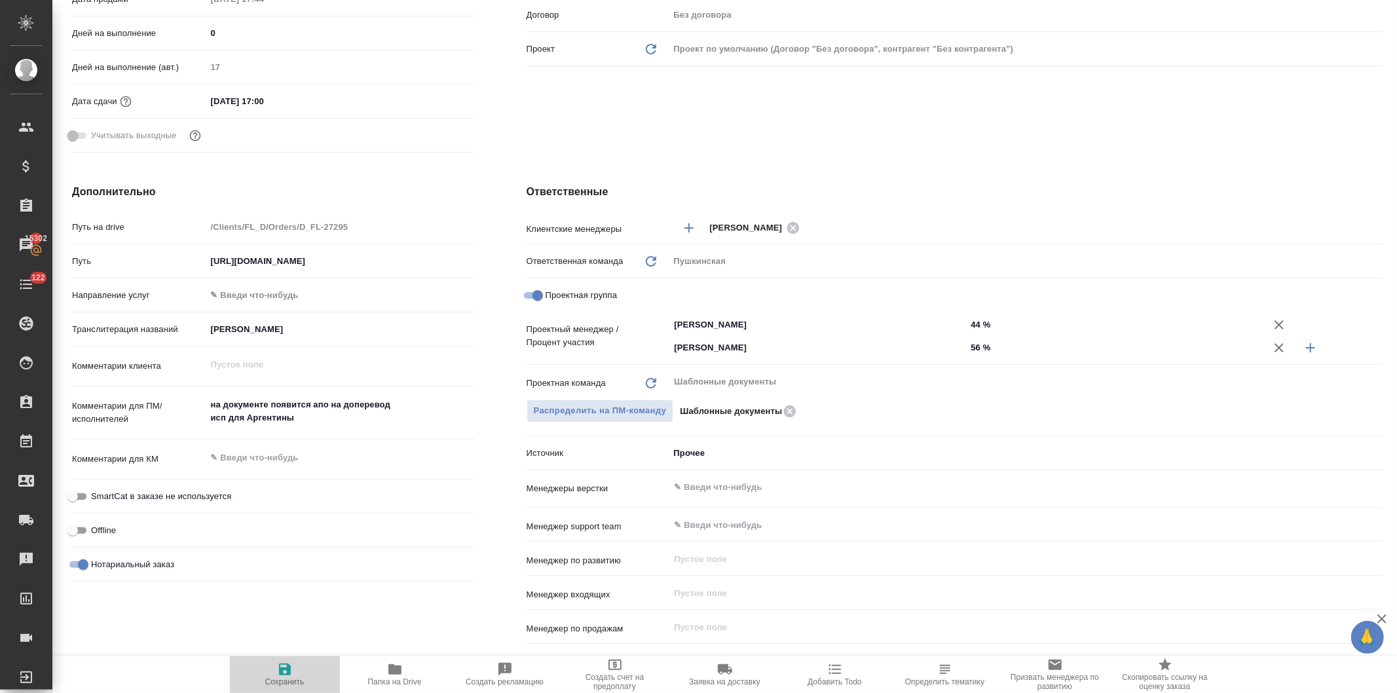
type textarea "x"
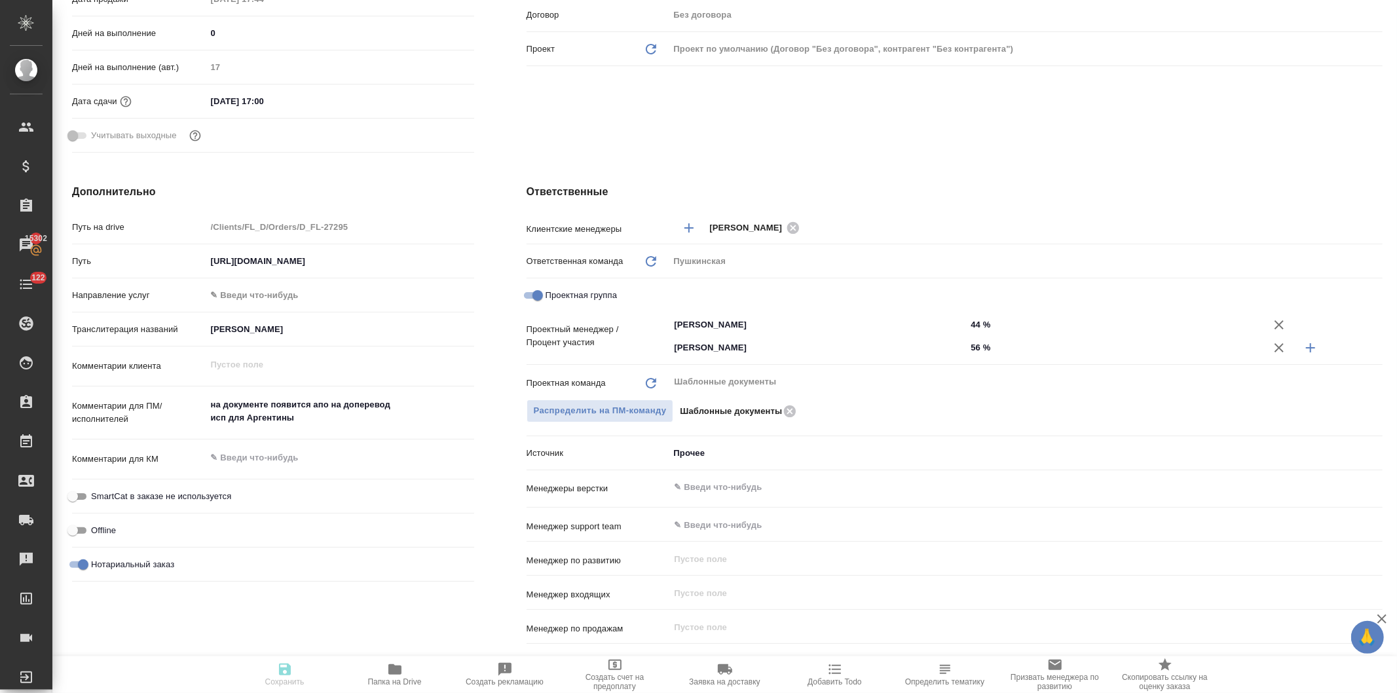
type textarea "x"
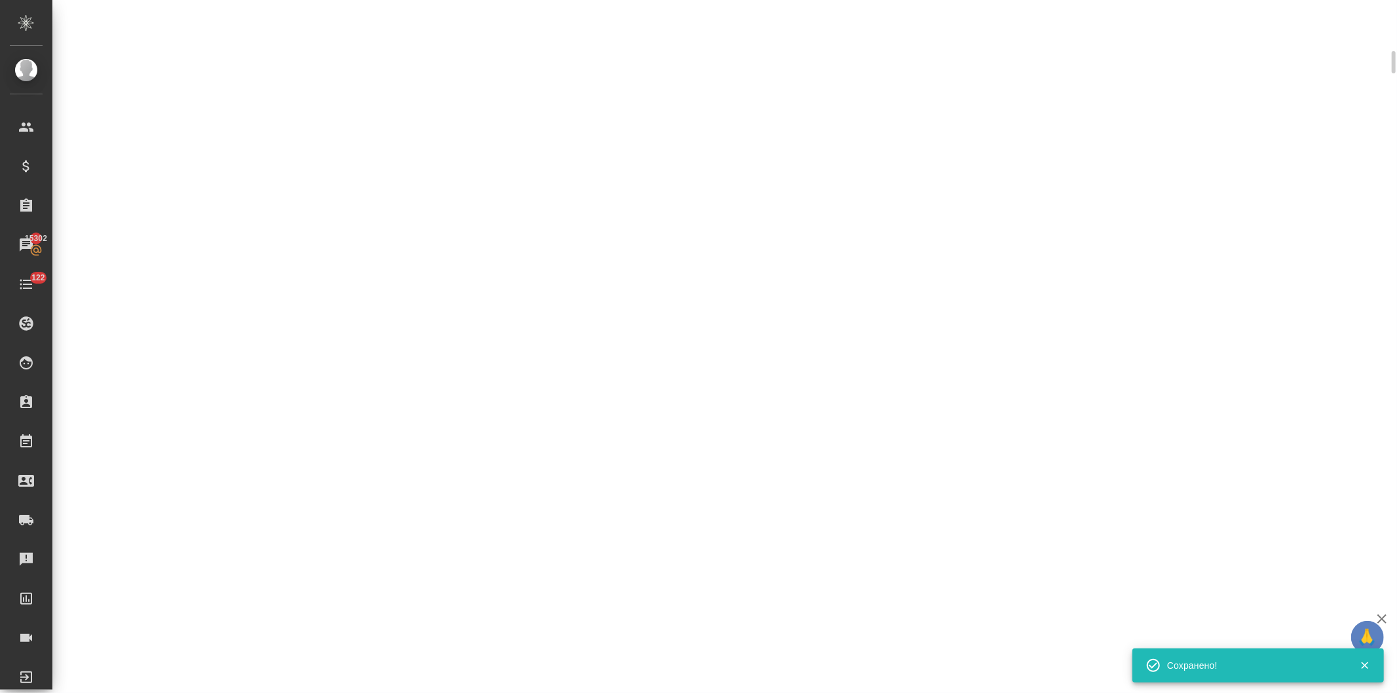
scroll to position [354, 0]
select select "RU"
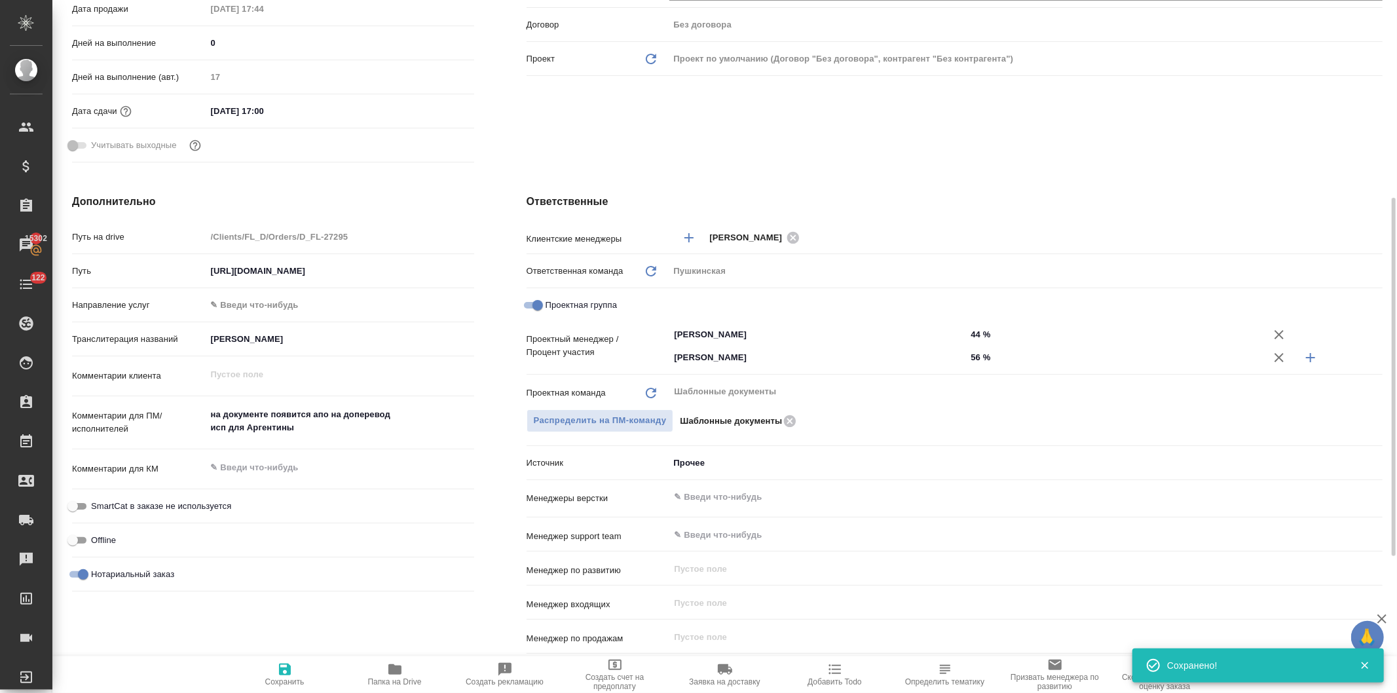
scroll to position [363, 0]
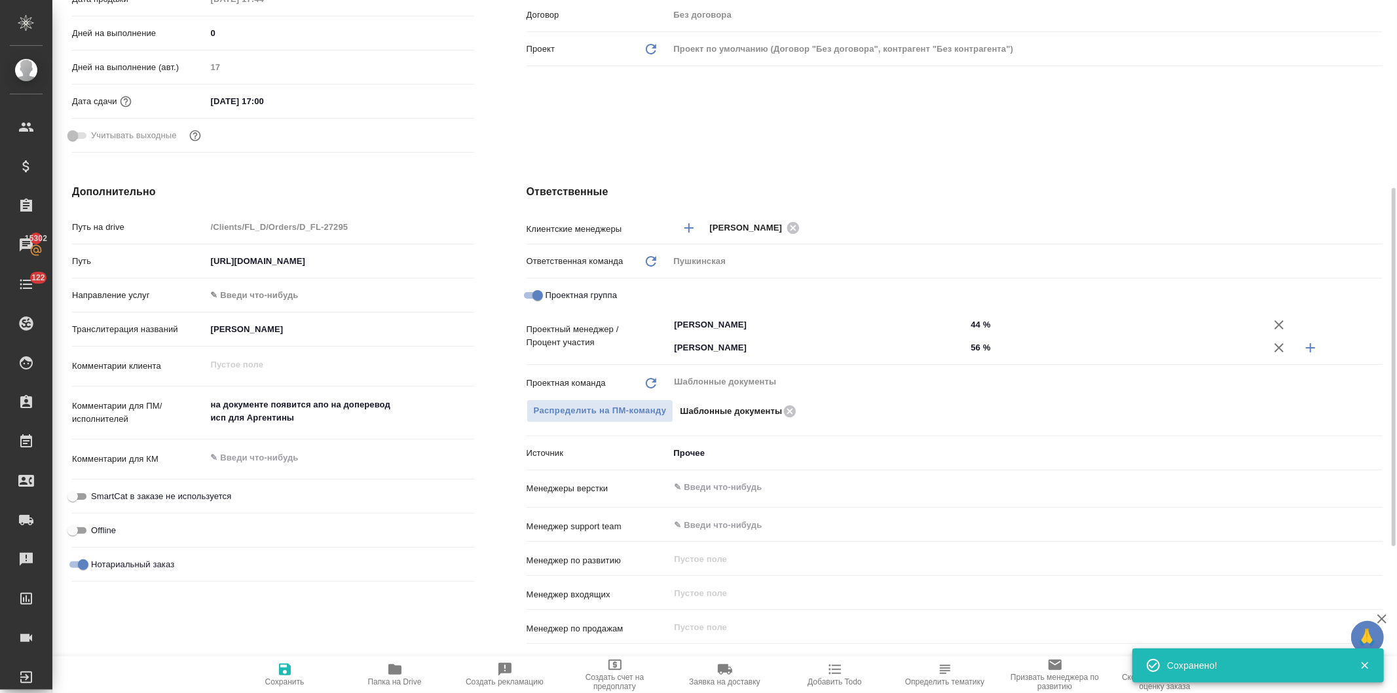
type textarea "x"
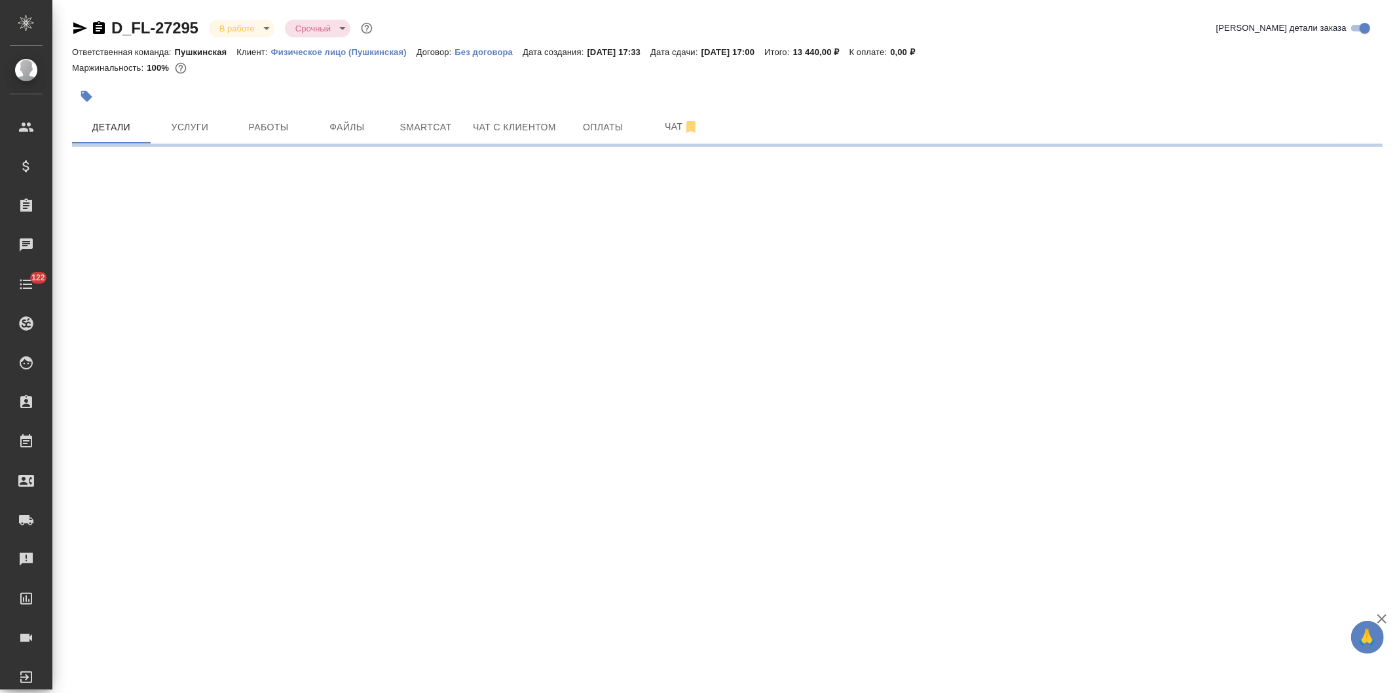
select select "RU"
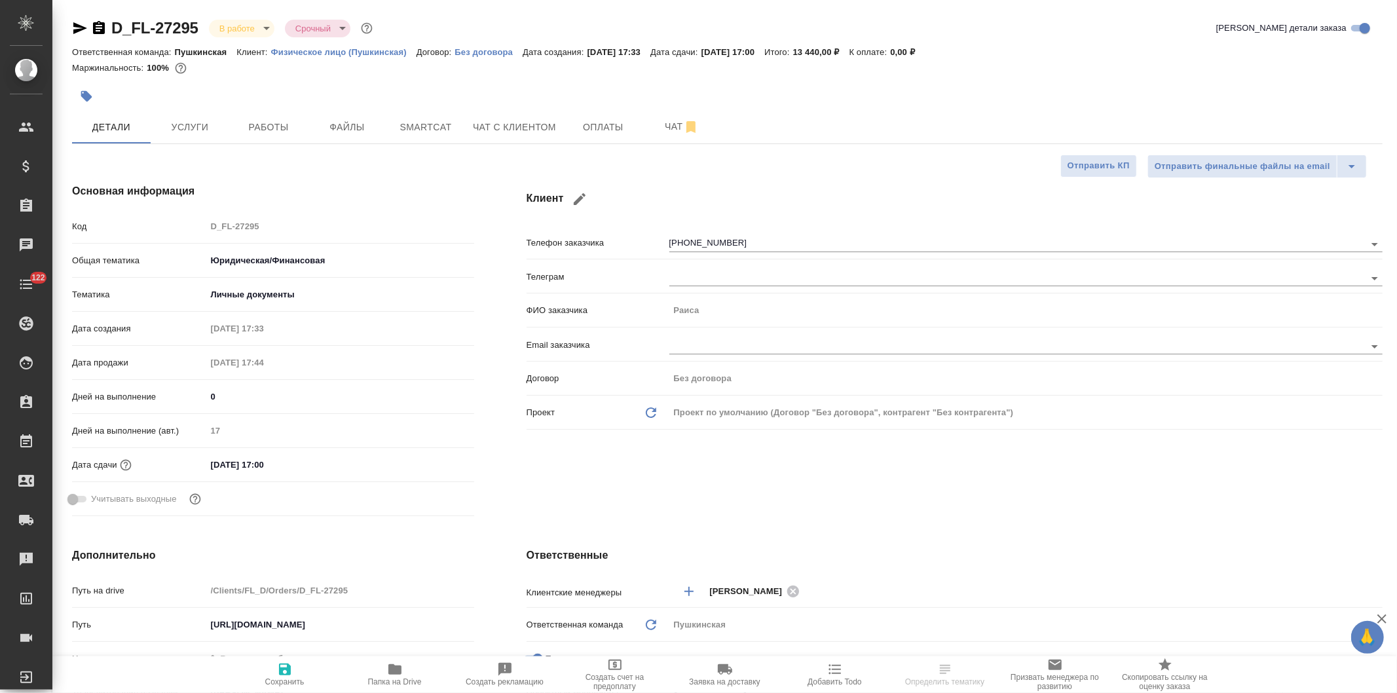
type textarea "x"
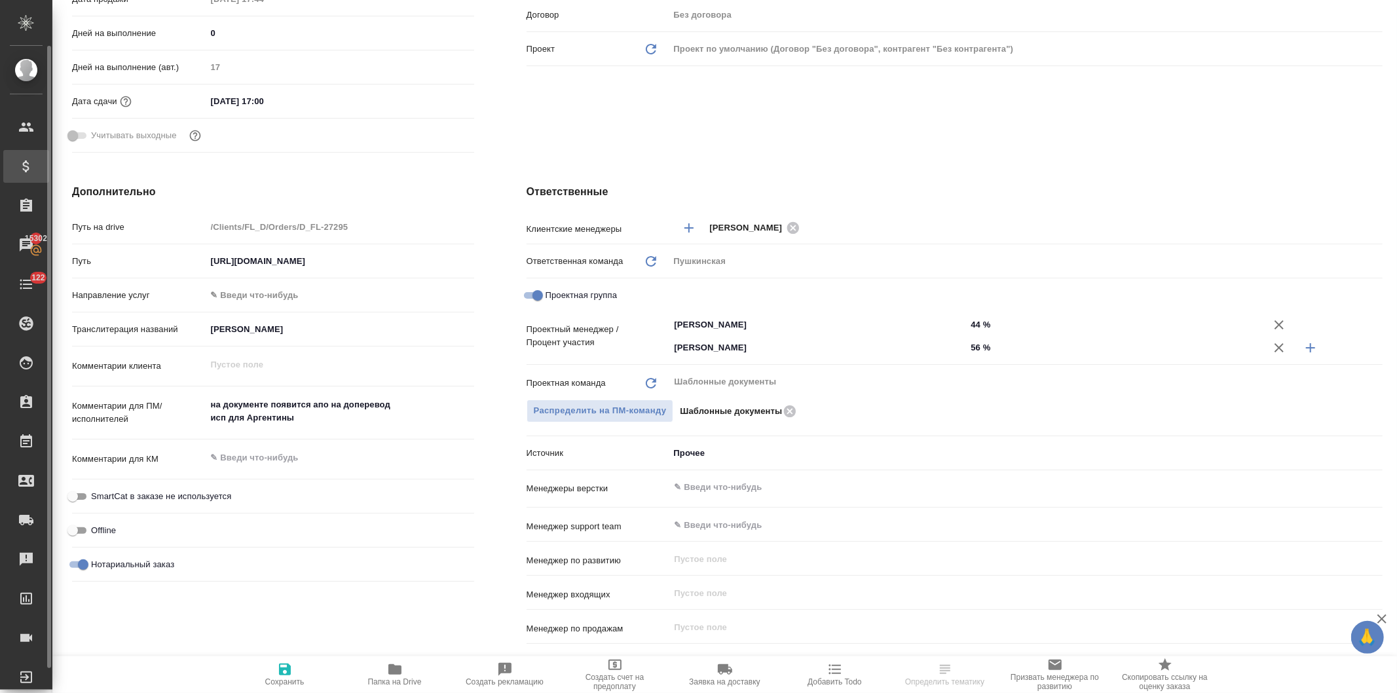
type textarea "x"
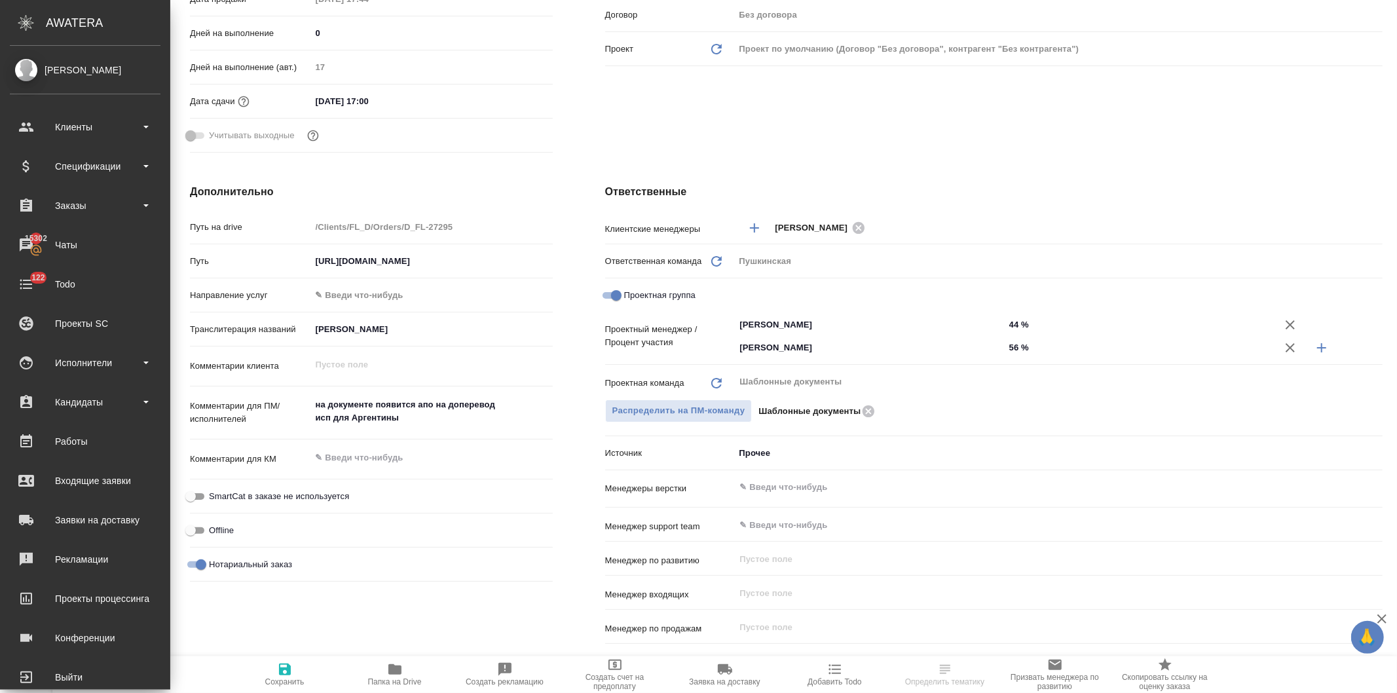
type textarea "x"
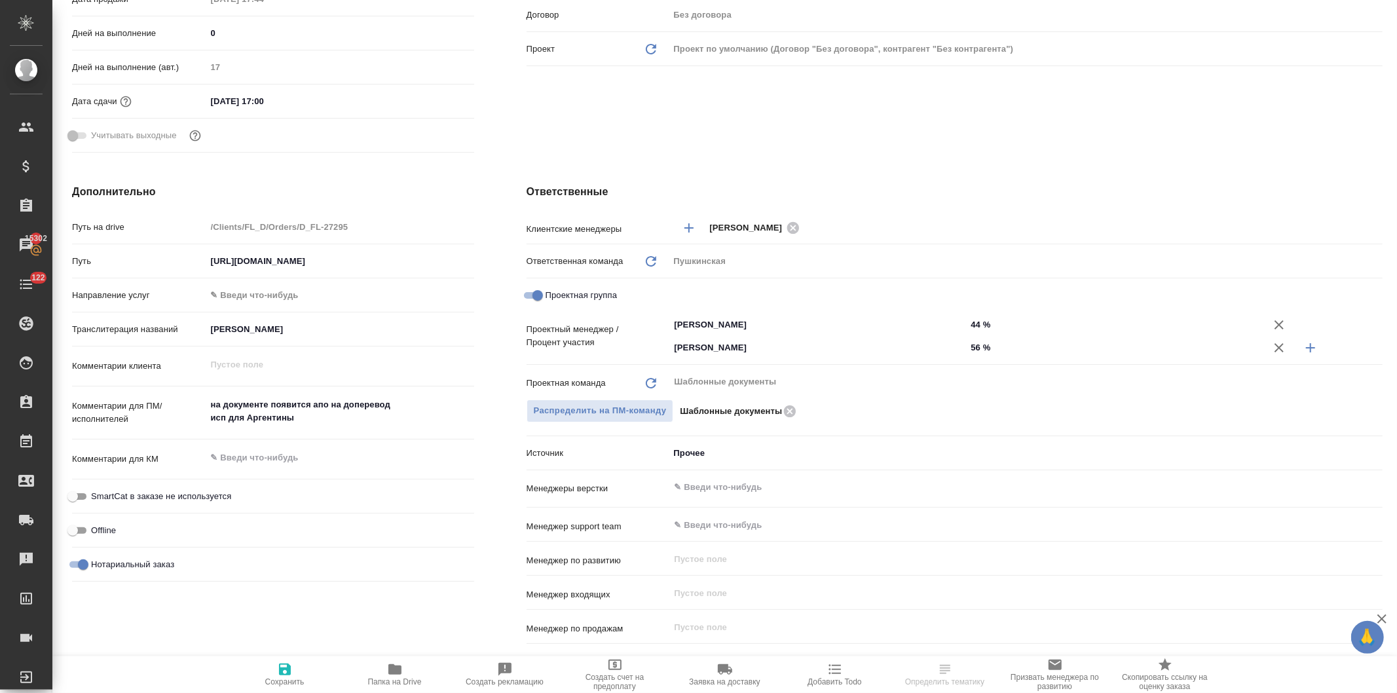
type textarea "x"
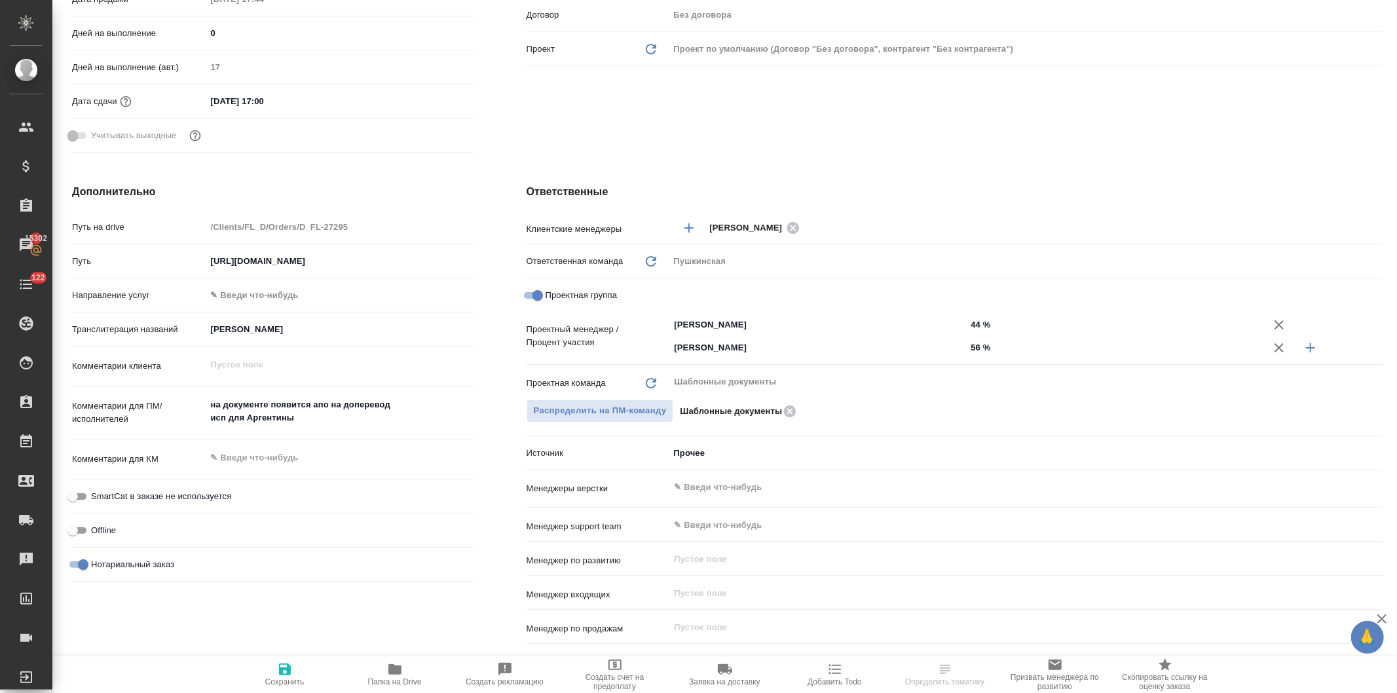
type textarea "x"
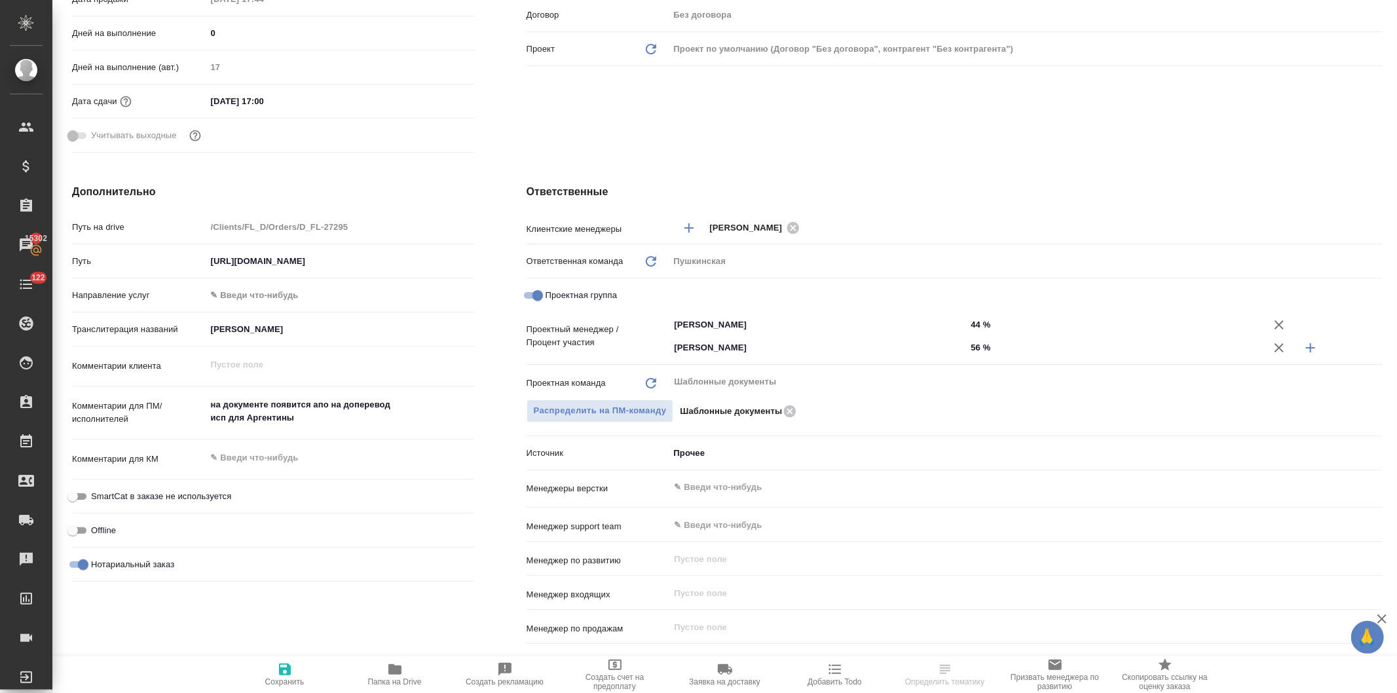
type textarea "x"
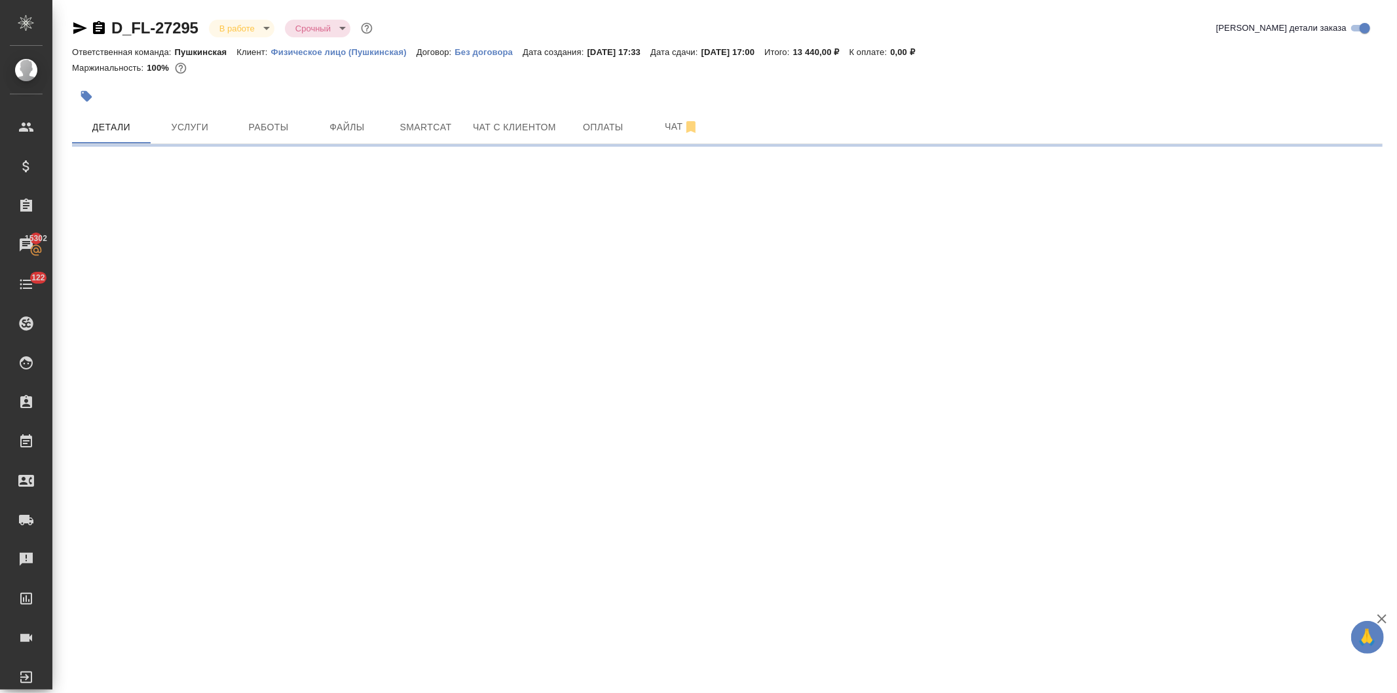
scroll to position [0, 0]
select select "RU"
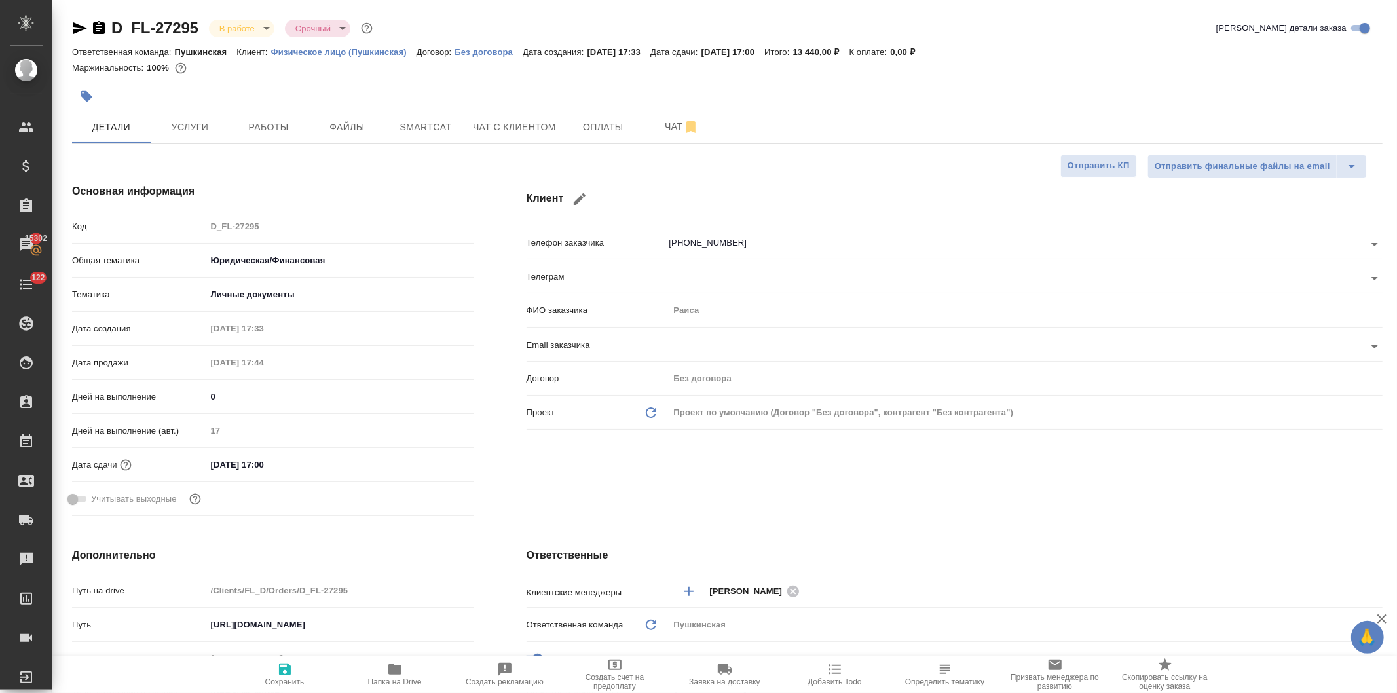
type textarea "x"
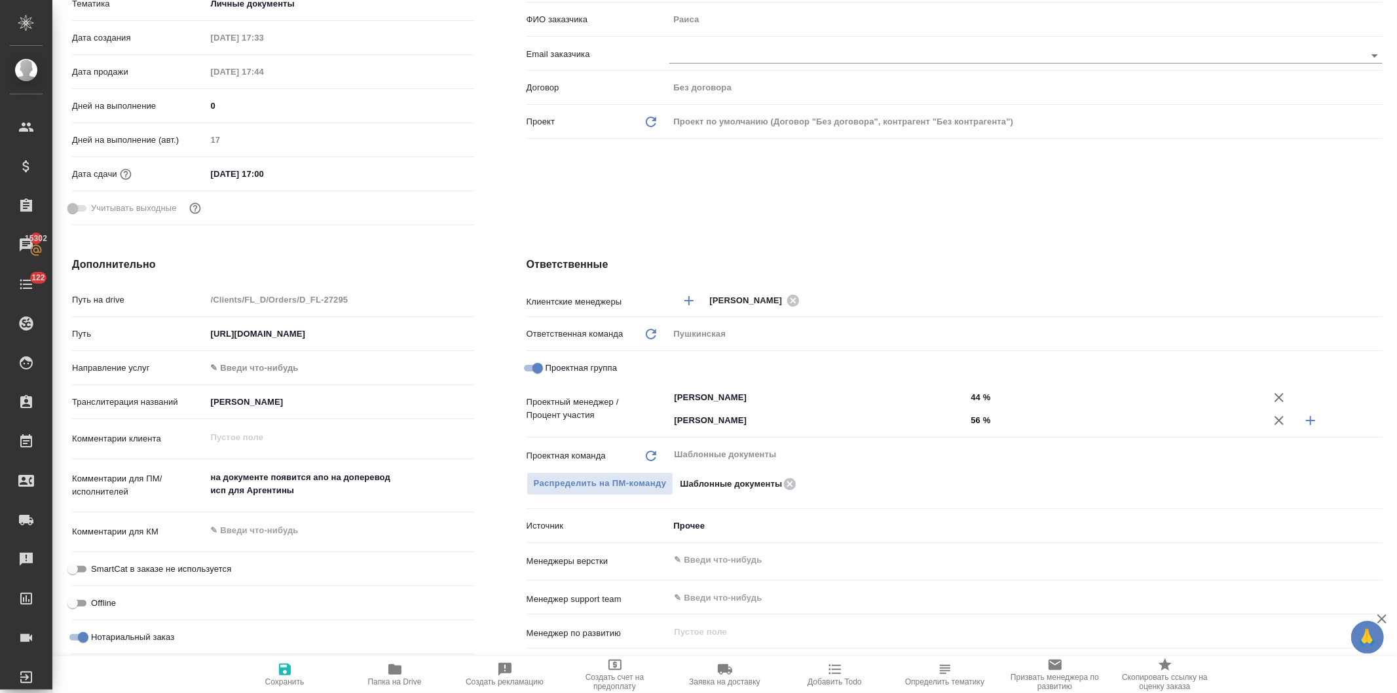
click at [394, 672] on icon "button" at bounding box center [394, 669] width 13 height 10
type textarea "x"
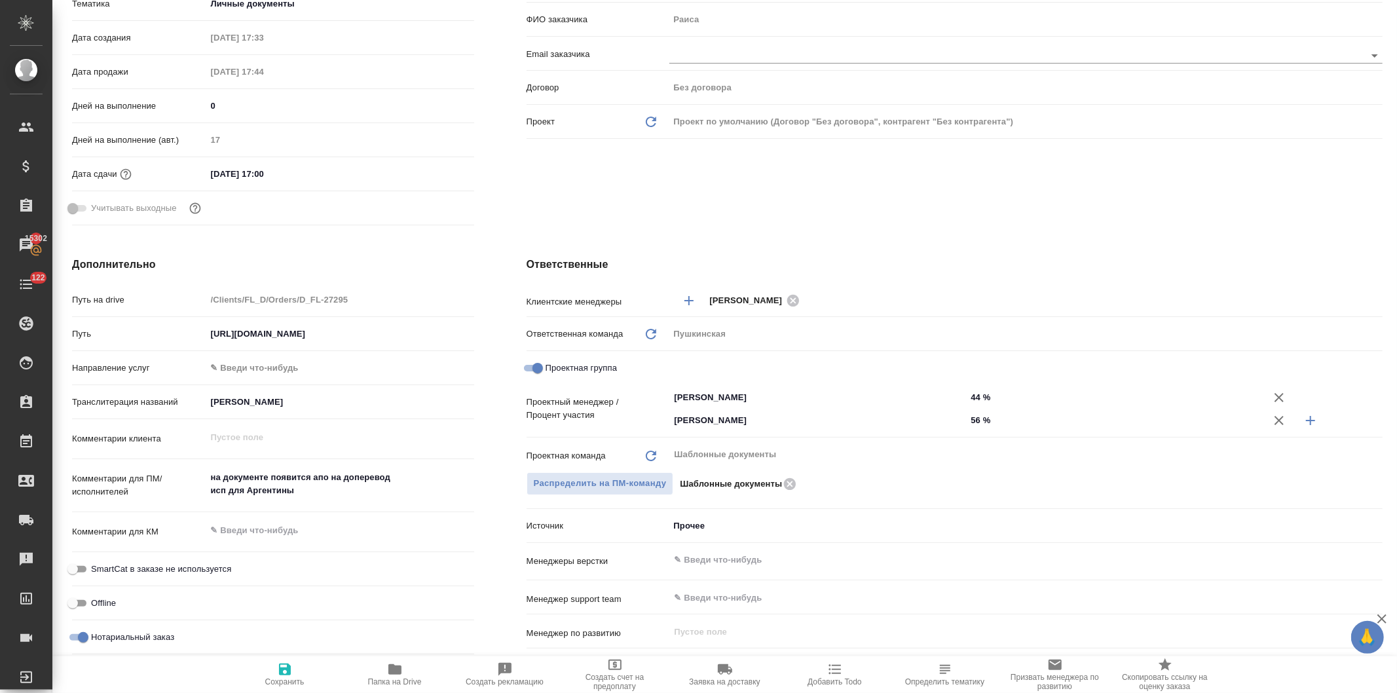
type textarea "x"
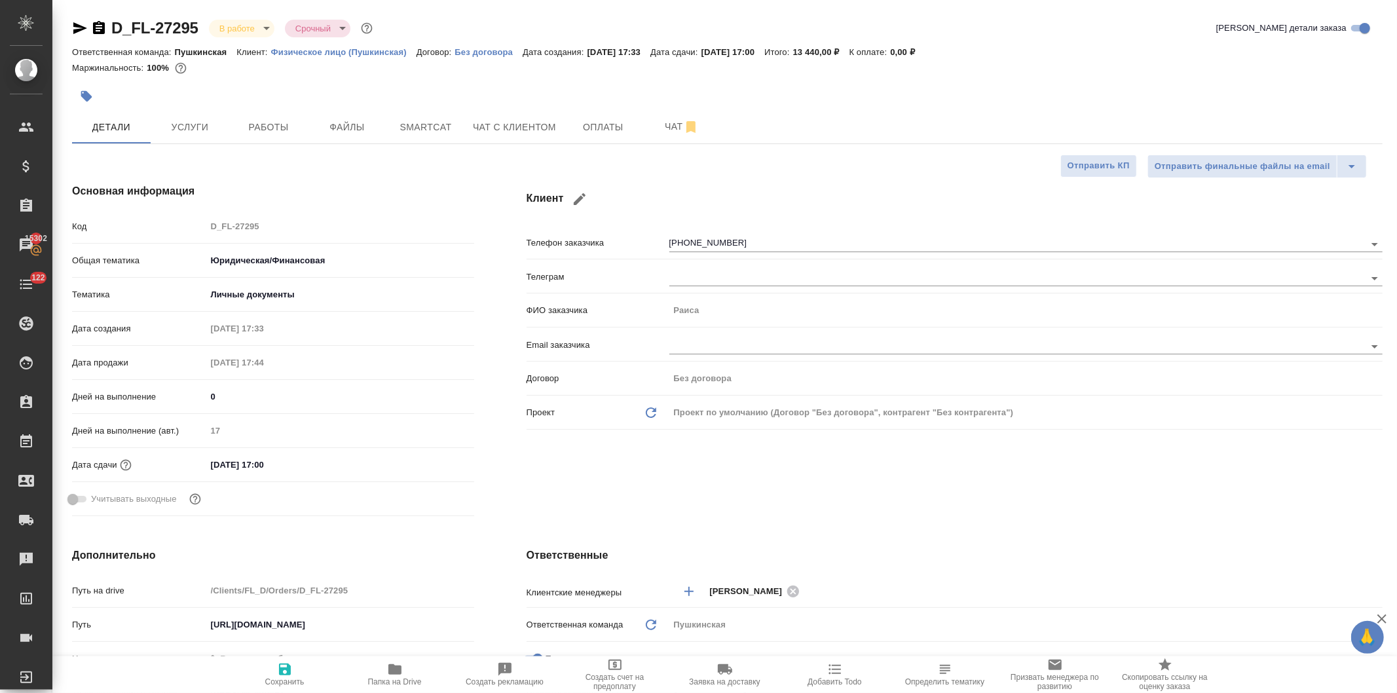
scroll to position [218, 0]
